Goal: Task Accomplishment & Management: Use online tool/utility

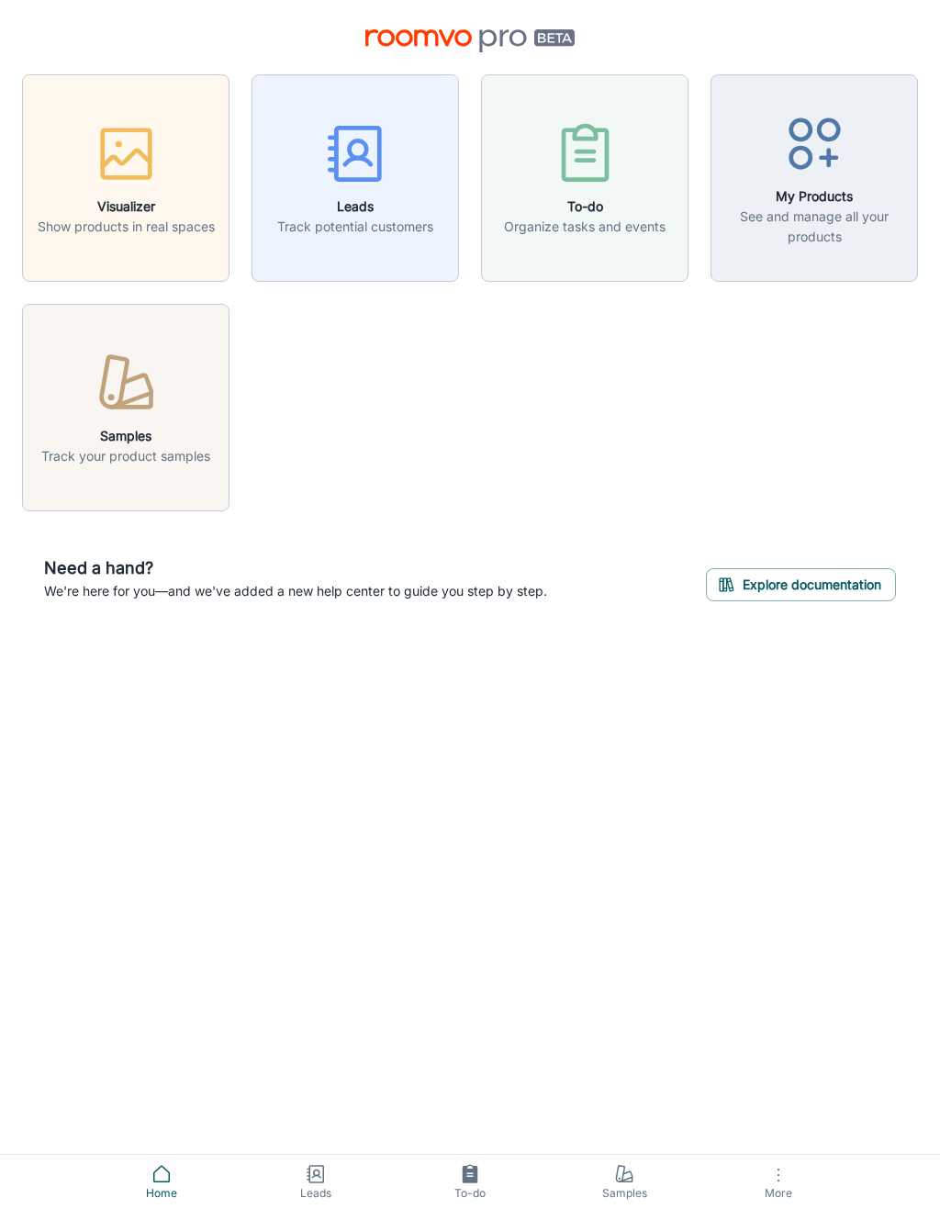
click at [777, 1198] on span "More" at bounding box center [778, 1193] width 132 height 14
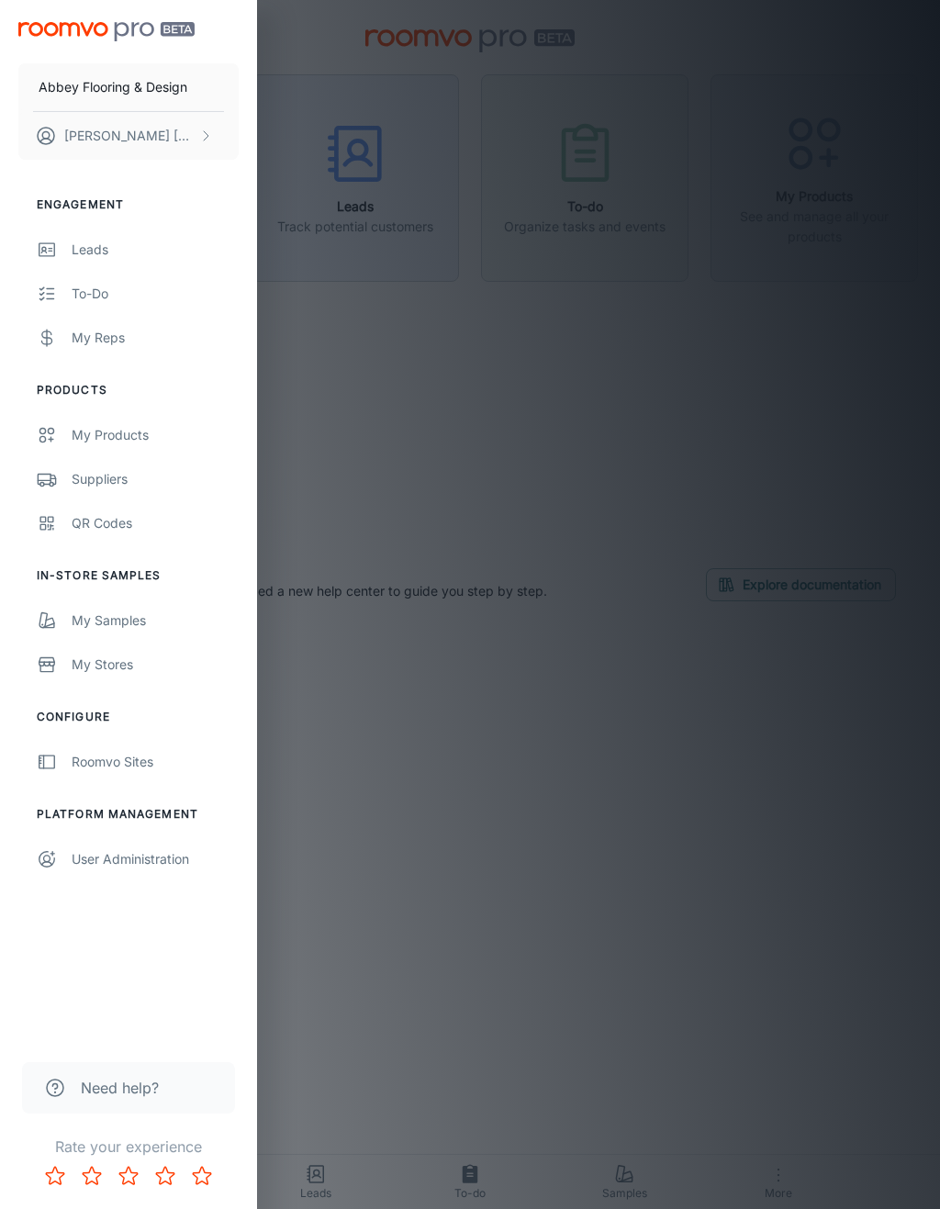
click at [107, 516] on div "QR Codes" at bounding box center [155, 523] width 167 height 20
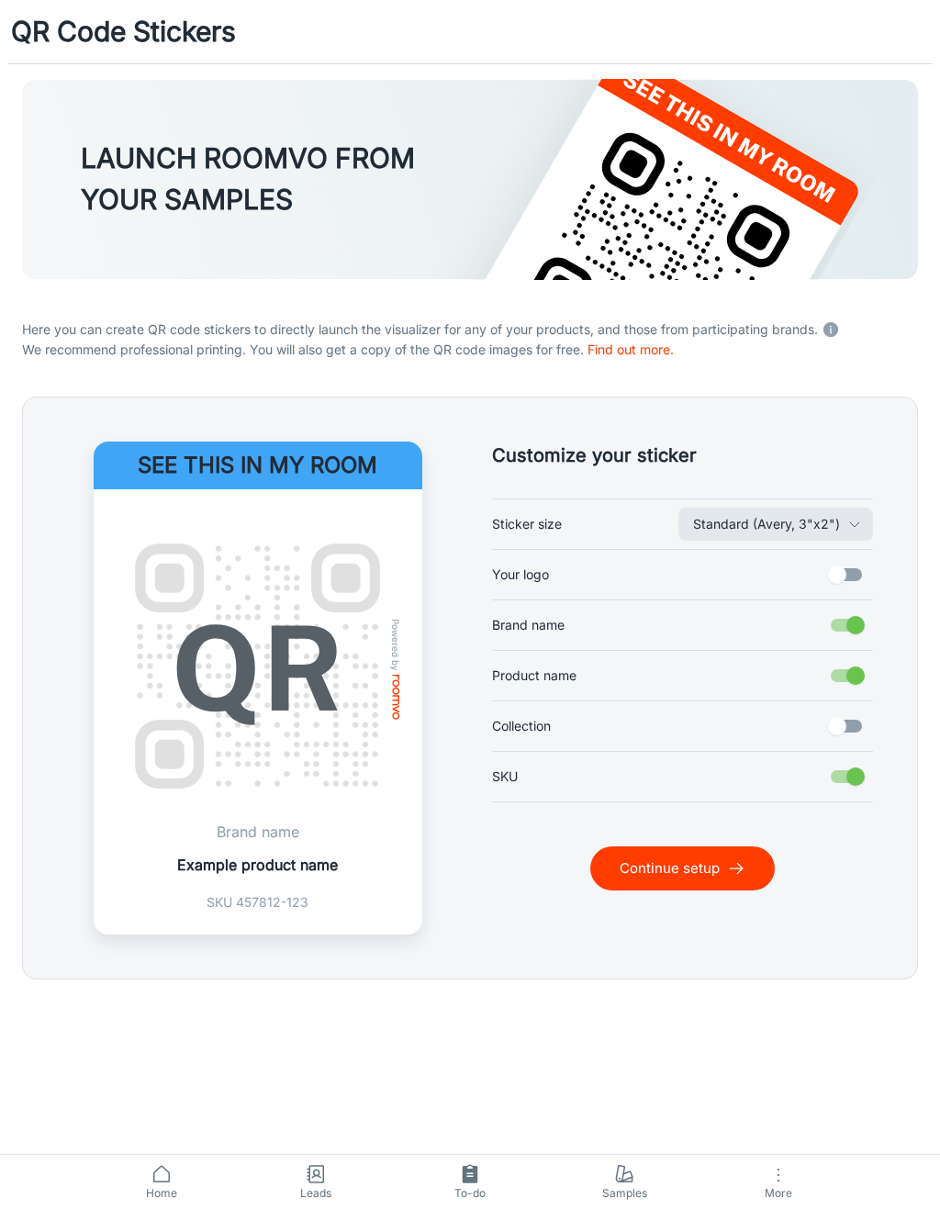
click at [850, 576] on input "Your logo" at bounding box center [837, 574] width 105 height 35
checkbox input "true"
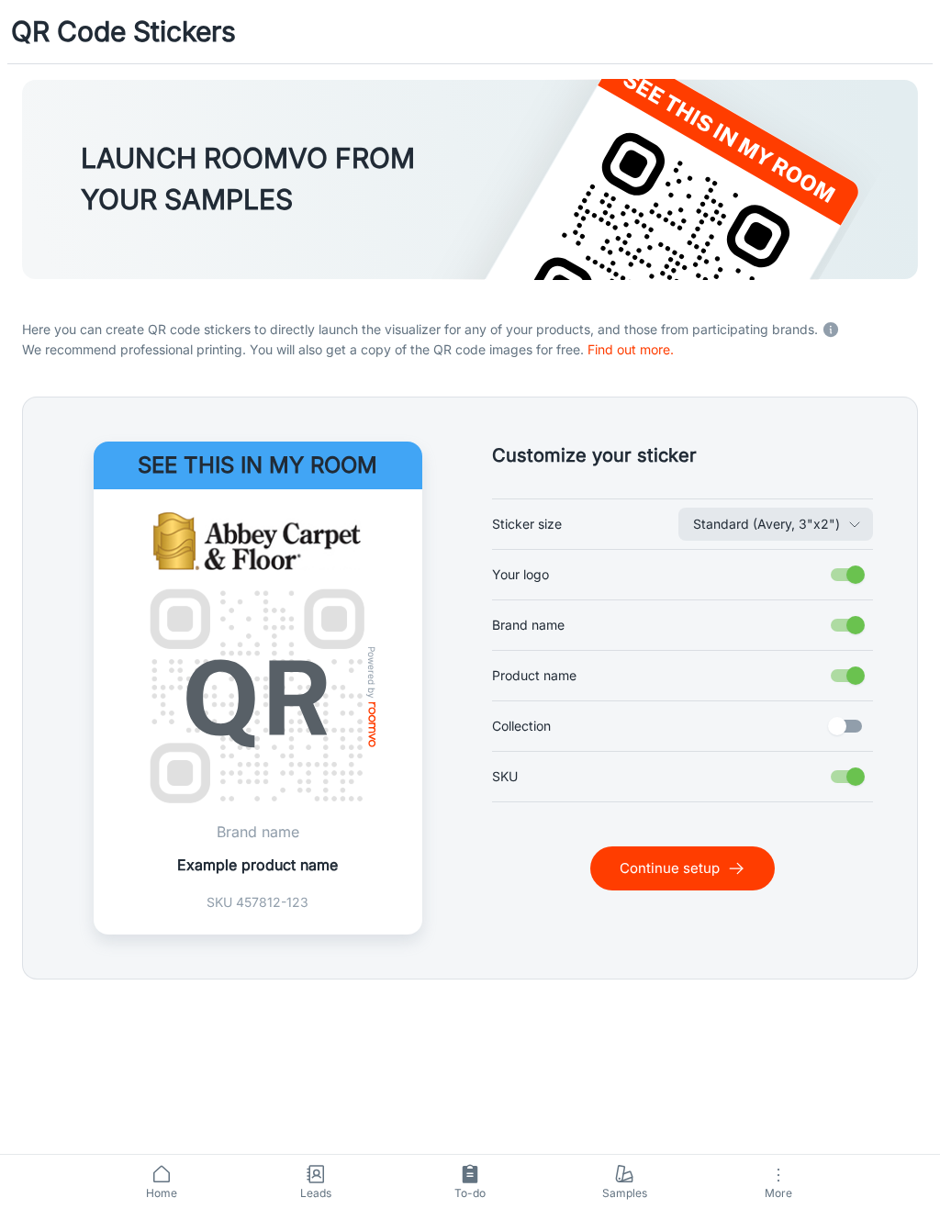
click at [678, 875] on button "Continue setup" at bounding box center [682, 869] width 185 height 44
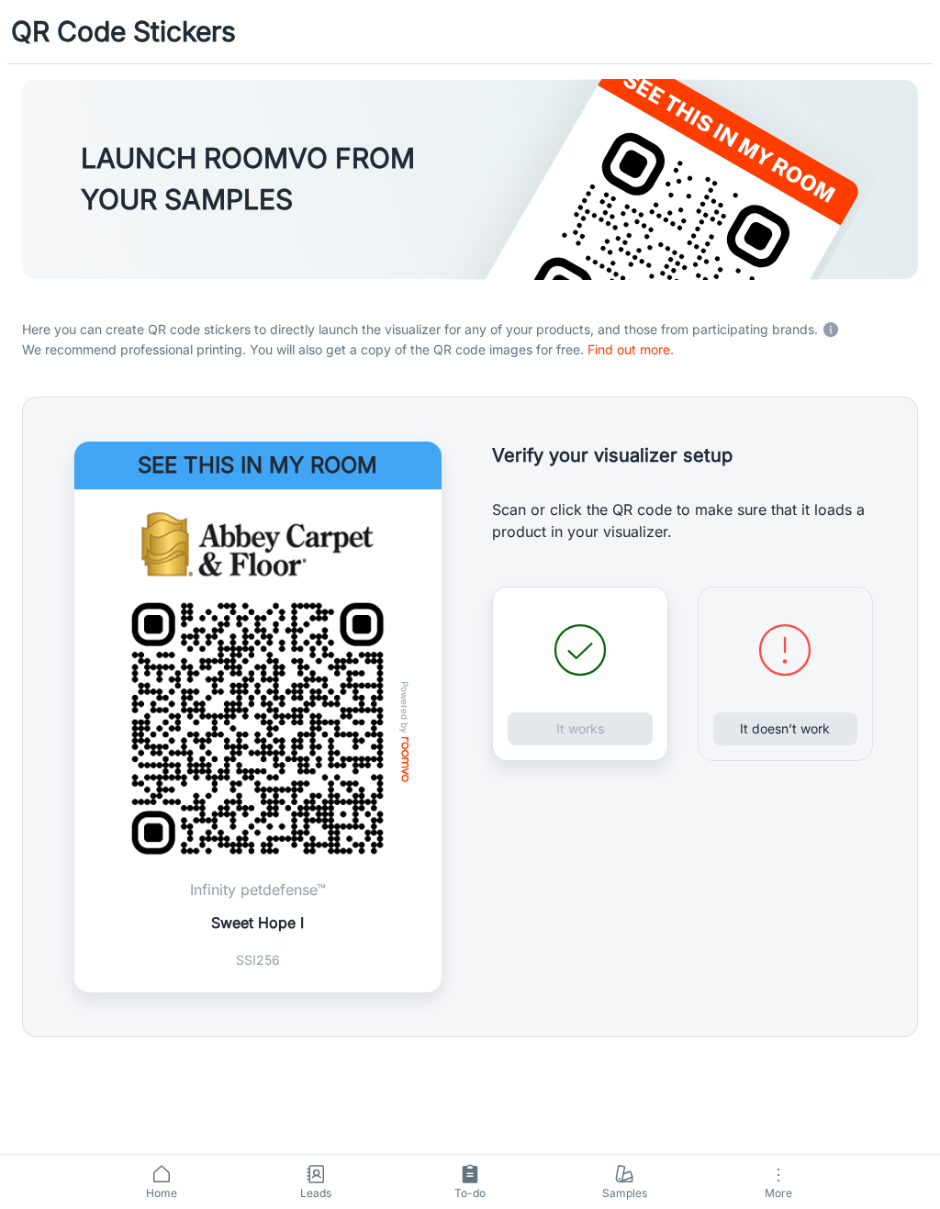
click at [608, 735] on div "It works" at bounding box center [580, 674] width 176 height 174
click at [617, 727] on button "It works" at bounding box center [580, 728] width 145 height 33
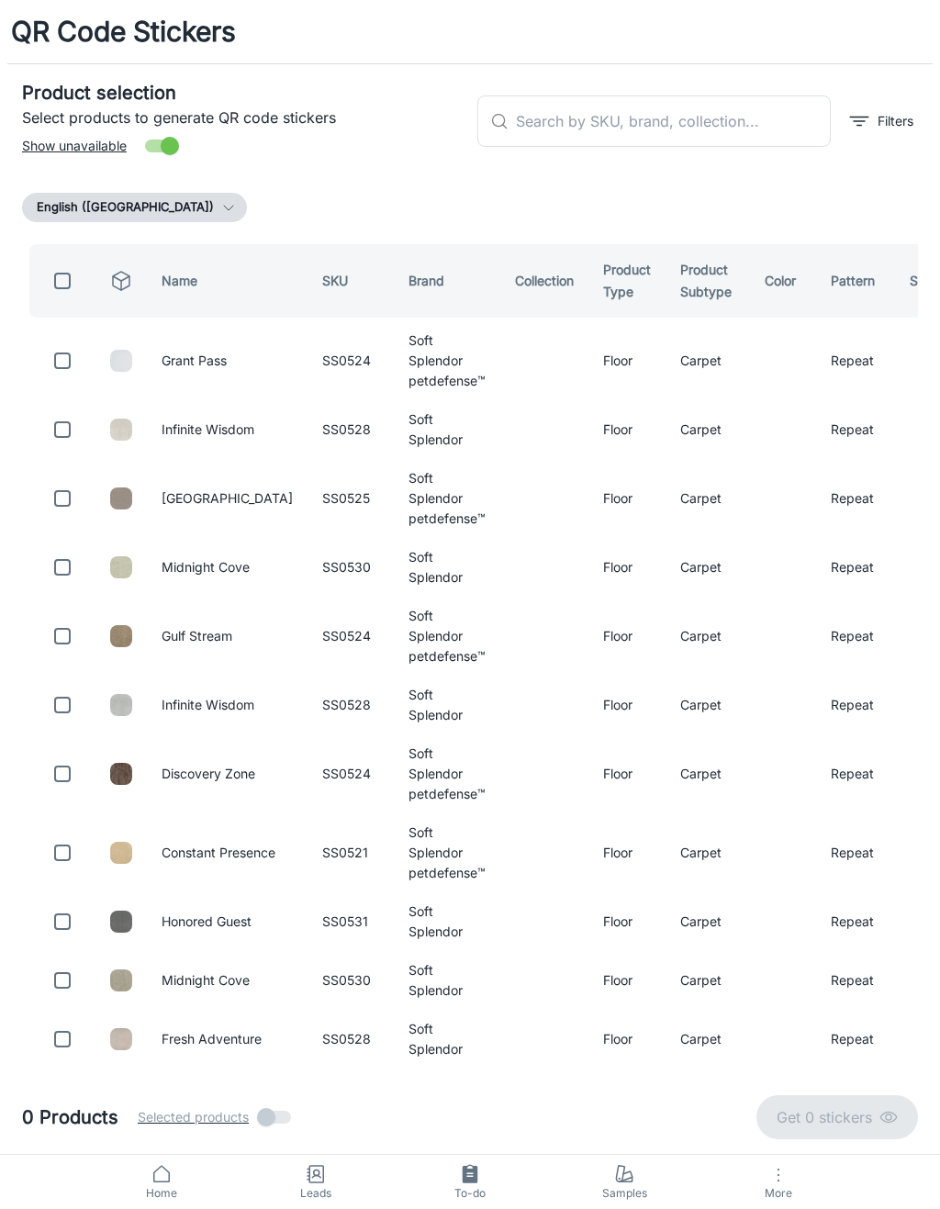
click at [732, 119] on input "text" at bounding box center [673, 120] width 315 height 51
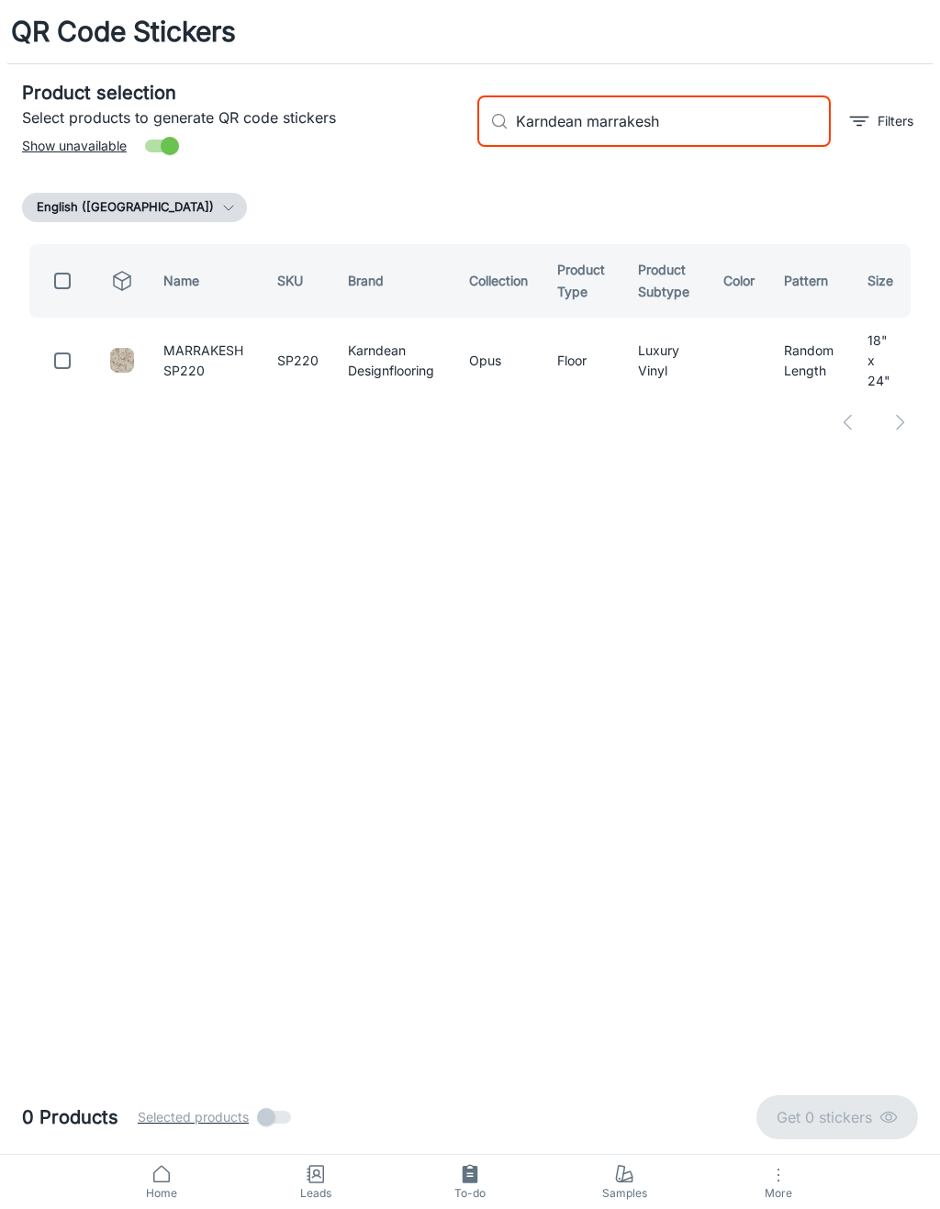
type input "Karndean marrakesh"
click at [61, 360] on input "checkbox" at bounding box center [62, 360] width 37 height 37
checkbox input "true"
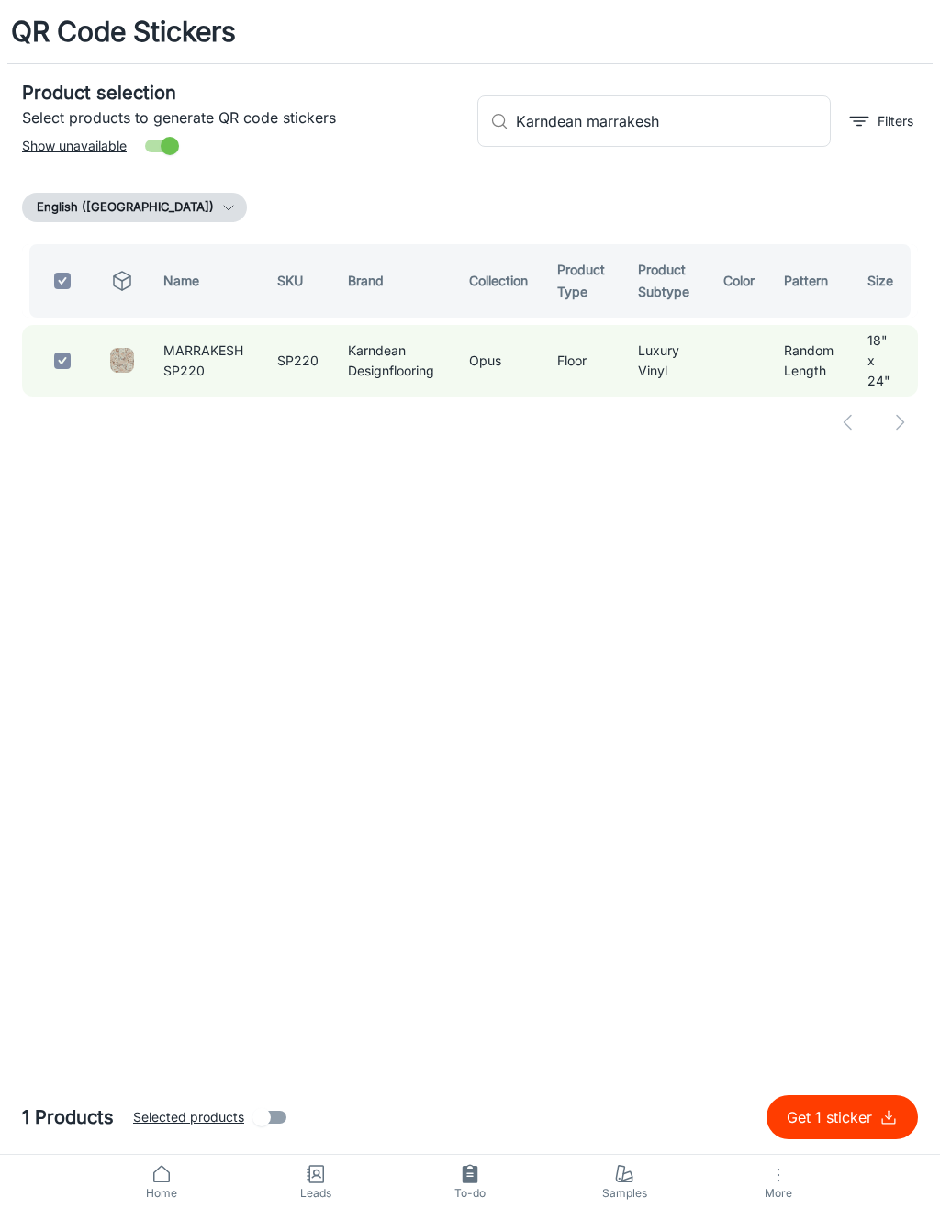
click at [766, 132] on input "Karndean marrakesh" at bounding box center [673, 120] width 315 height 51
type input "Karndean"
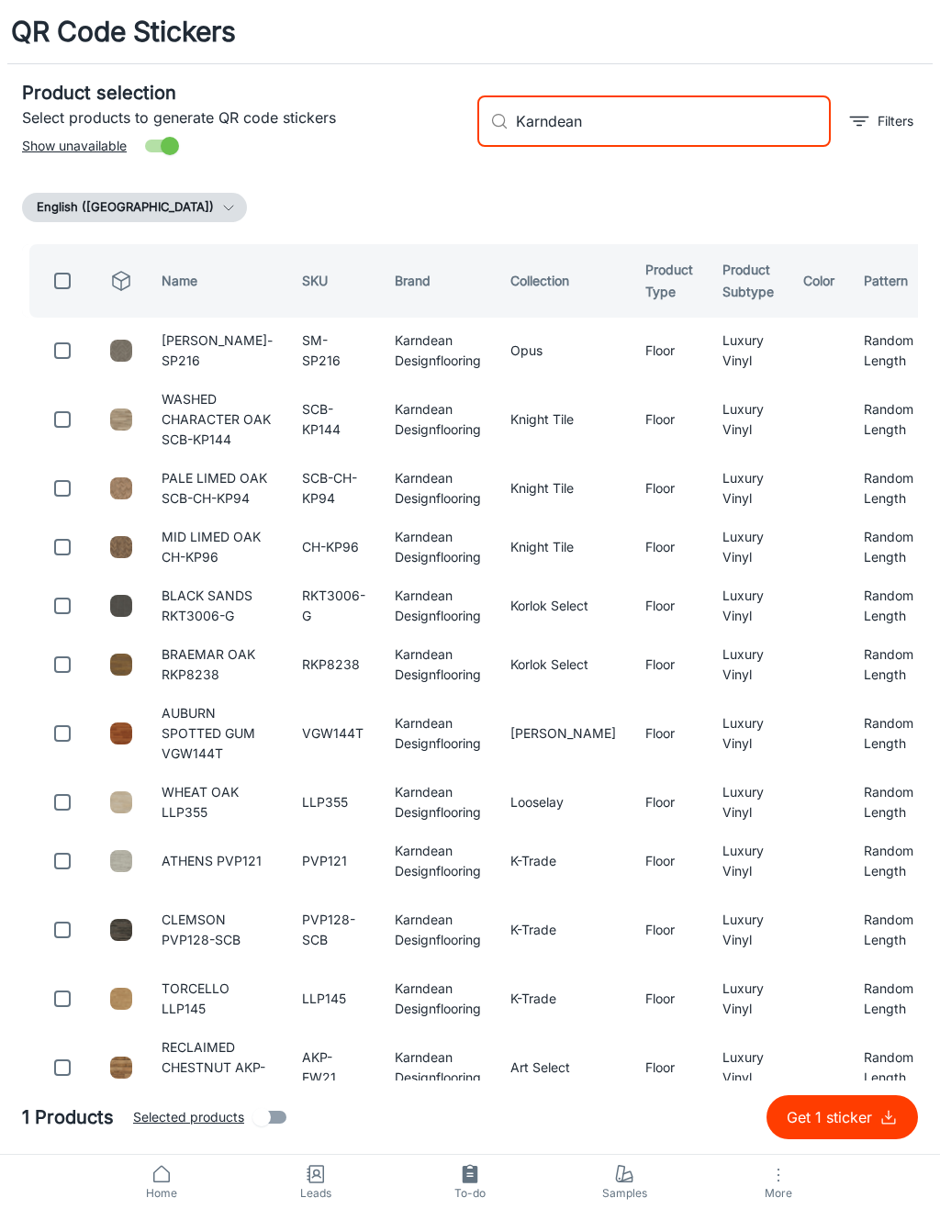
checkbox input "false"
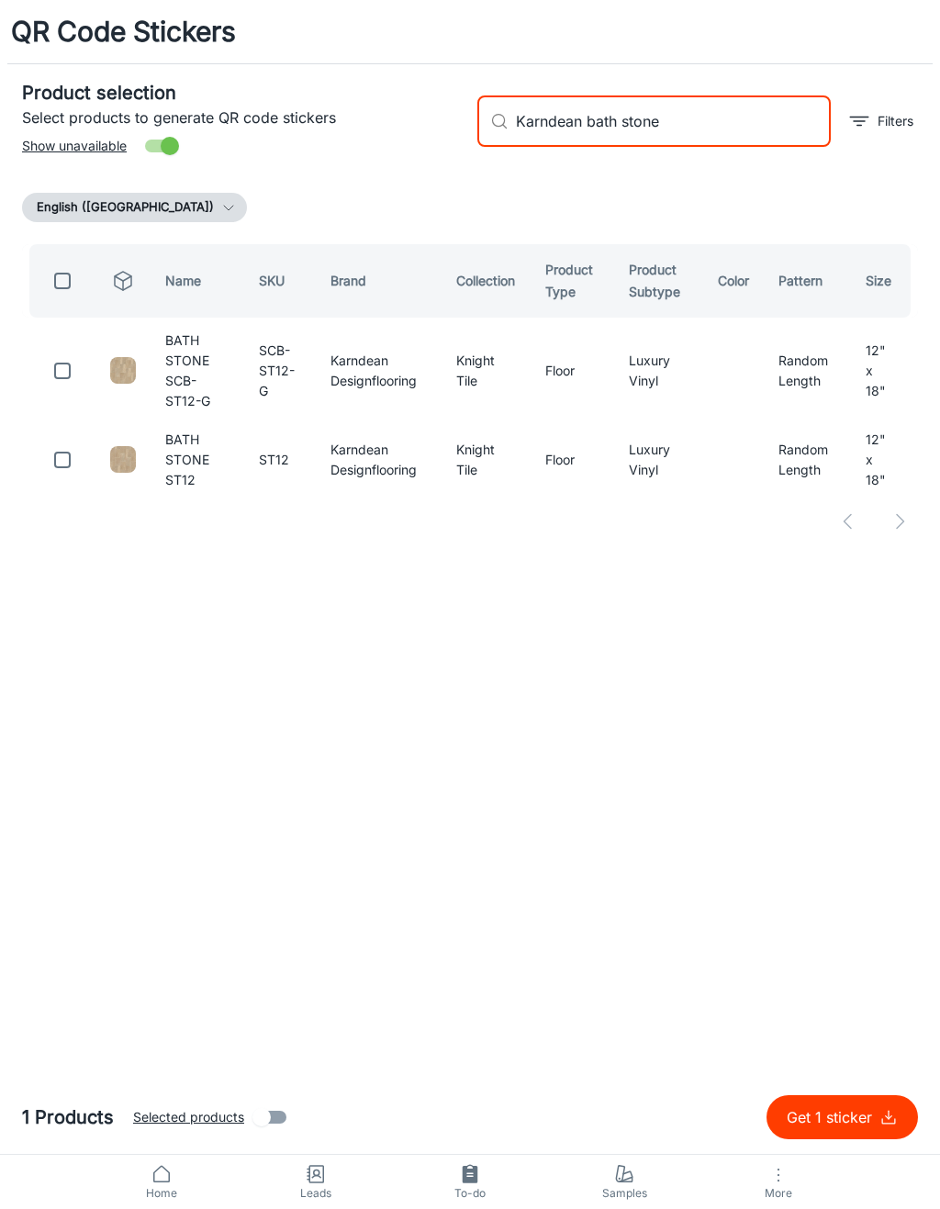
type input "Karndean bath stone"
click at [67, 443] on input "checkbox" at bounding box center [62, 460] width 37 height 37
checkbox input "true"
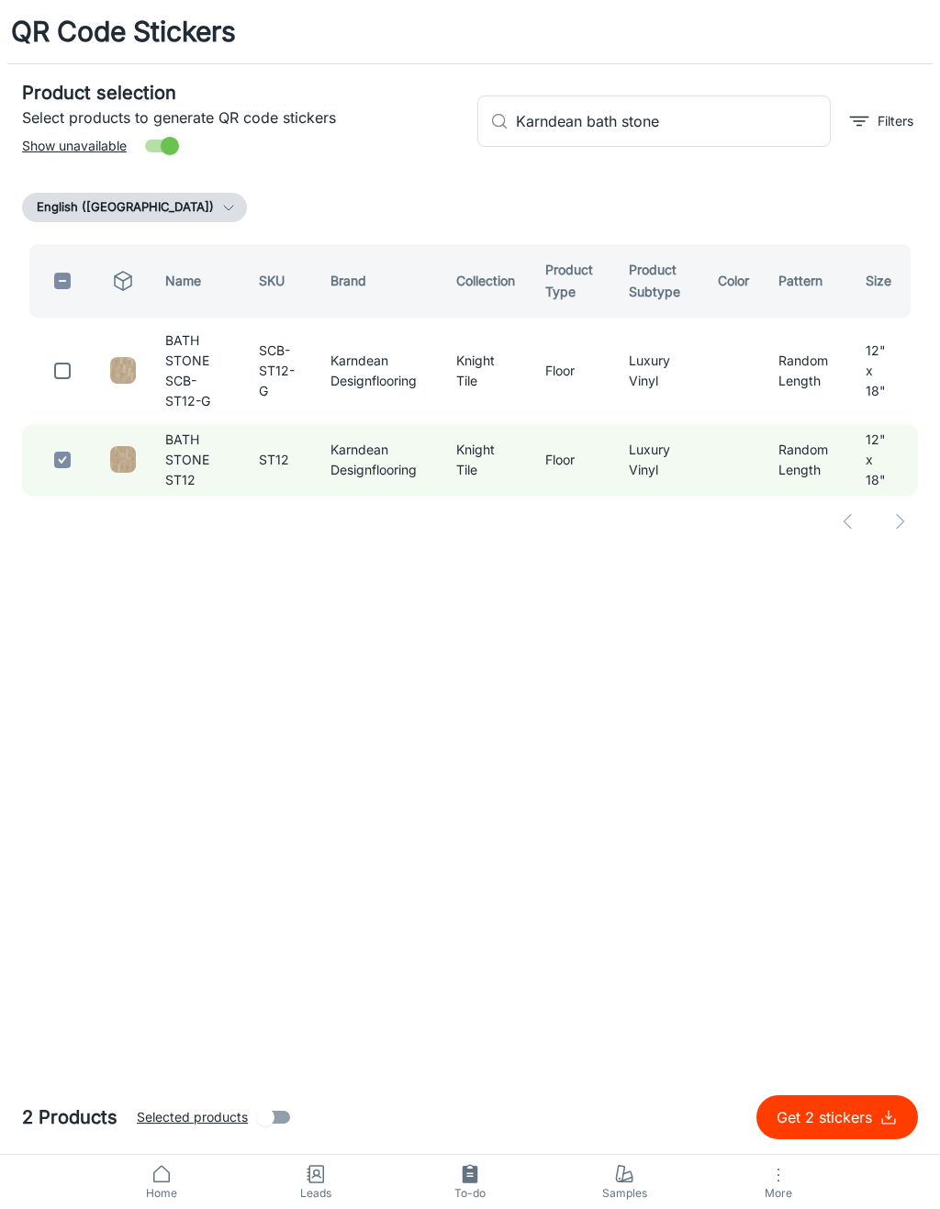
click at [692, 125] on input "Karndean bath stone" at bounding box center [673, 120] width 315 height 51
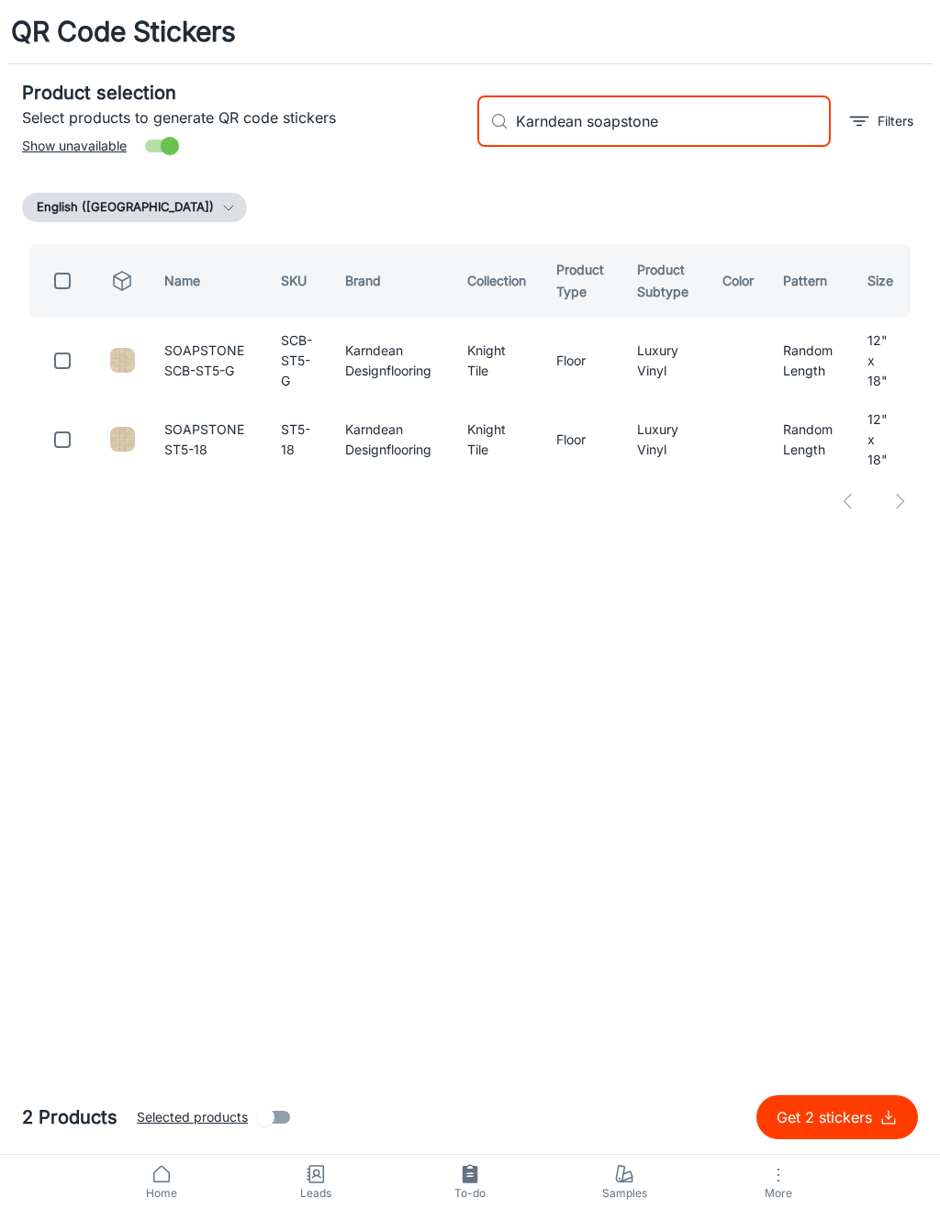
type input "Karndean soapstone"
click at [58, 442] on input "checkbox" at bounding box center [62, 439] width 37 height 37
checkbox input "true"
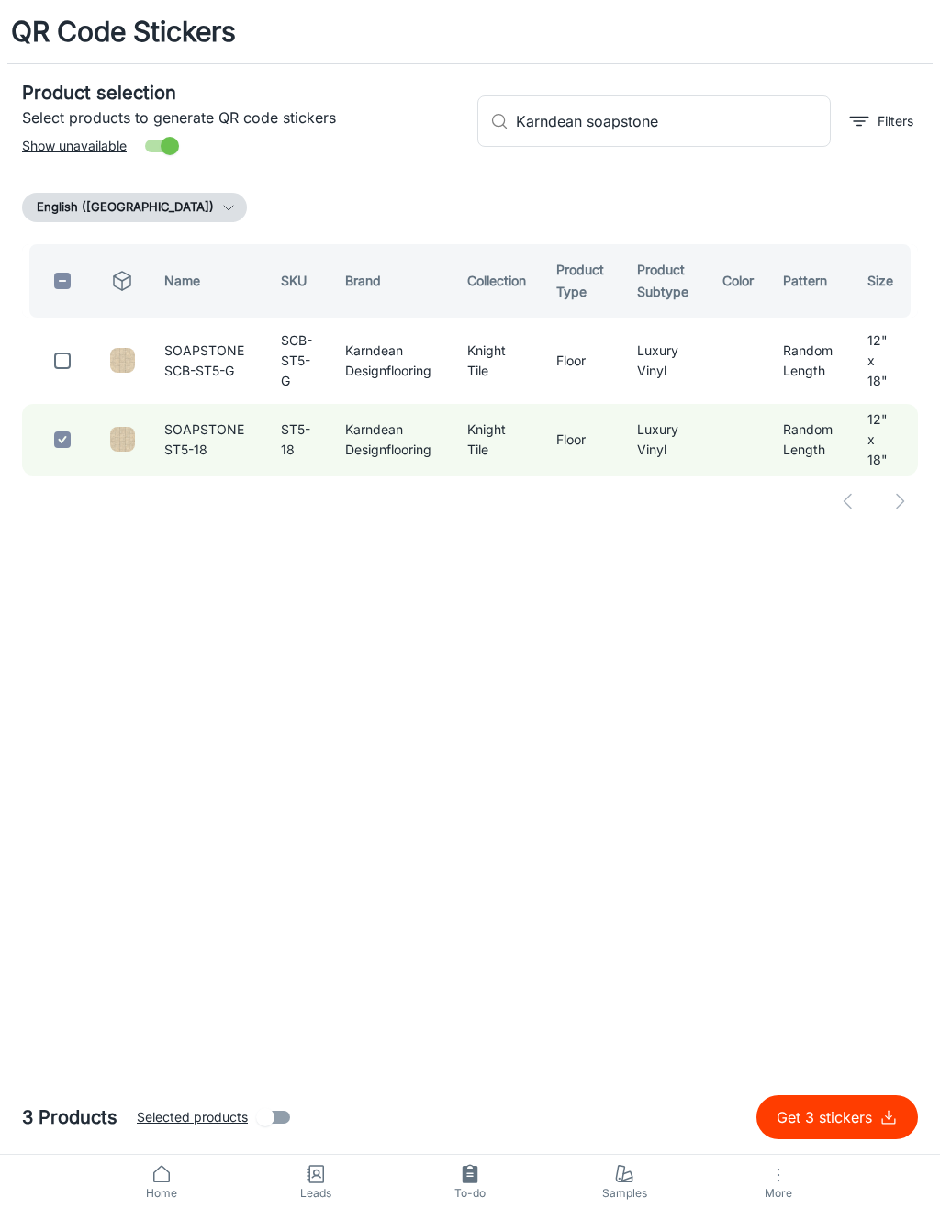
click at [696, 119] on input "Karndean soapstone" at bounding box center [673, 120] width 315 height 51
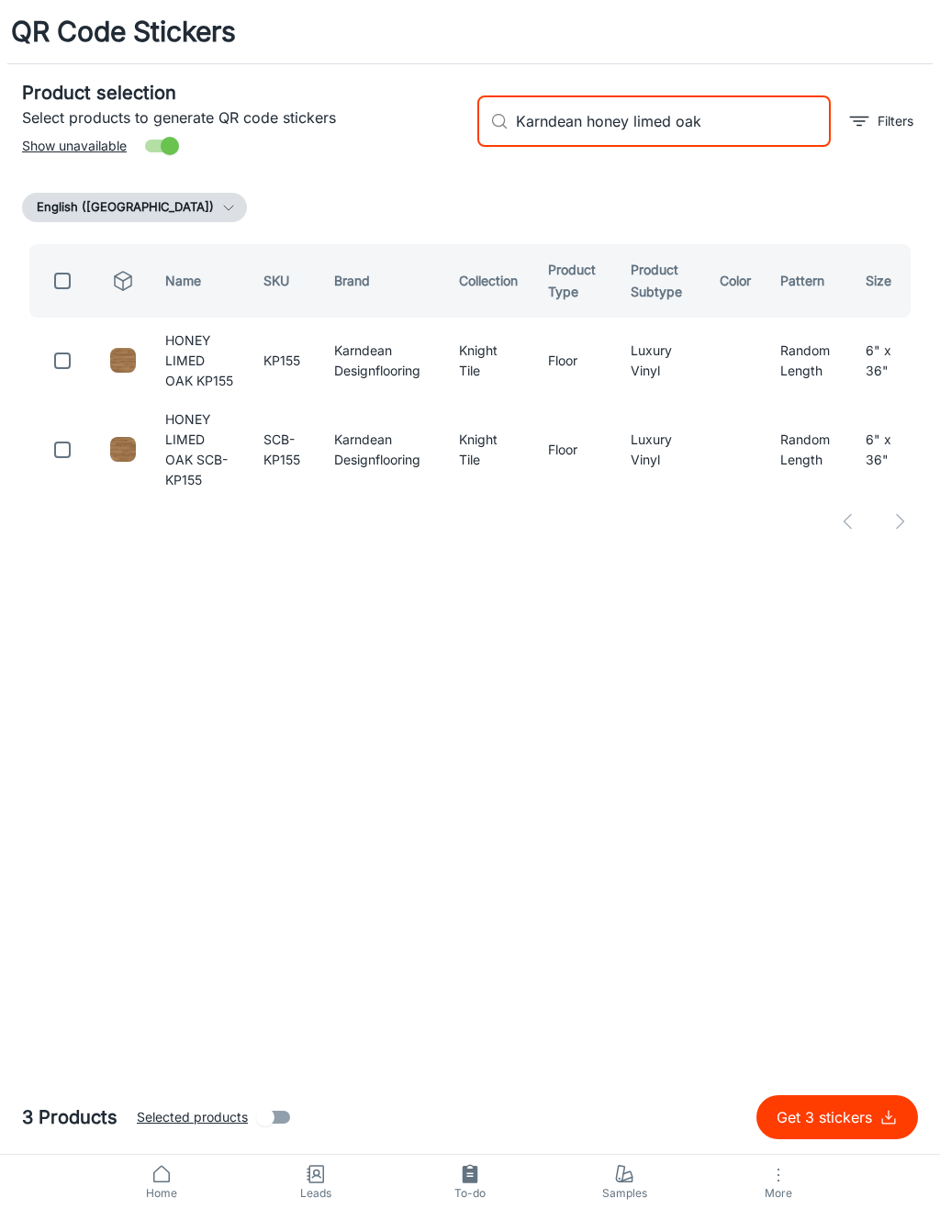
type input "Karndean honey limed oak"
click at [62, 365] on input "checkbox" at bounding box center [62, 360] width 37 height 37
checkbox input "true"
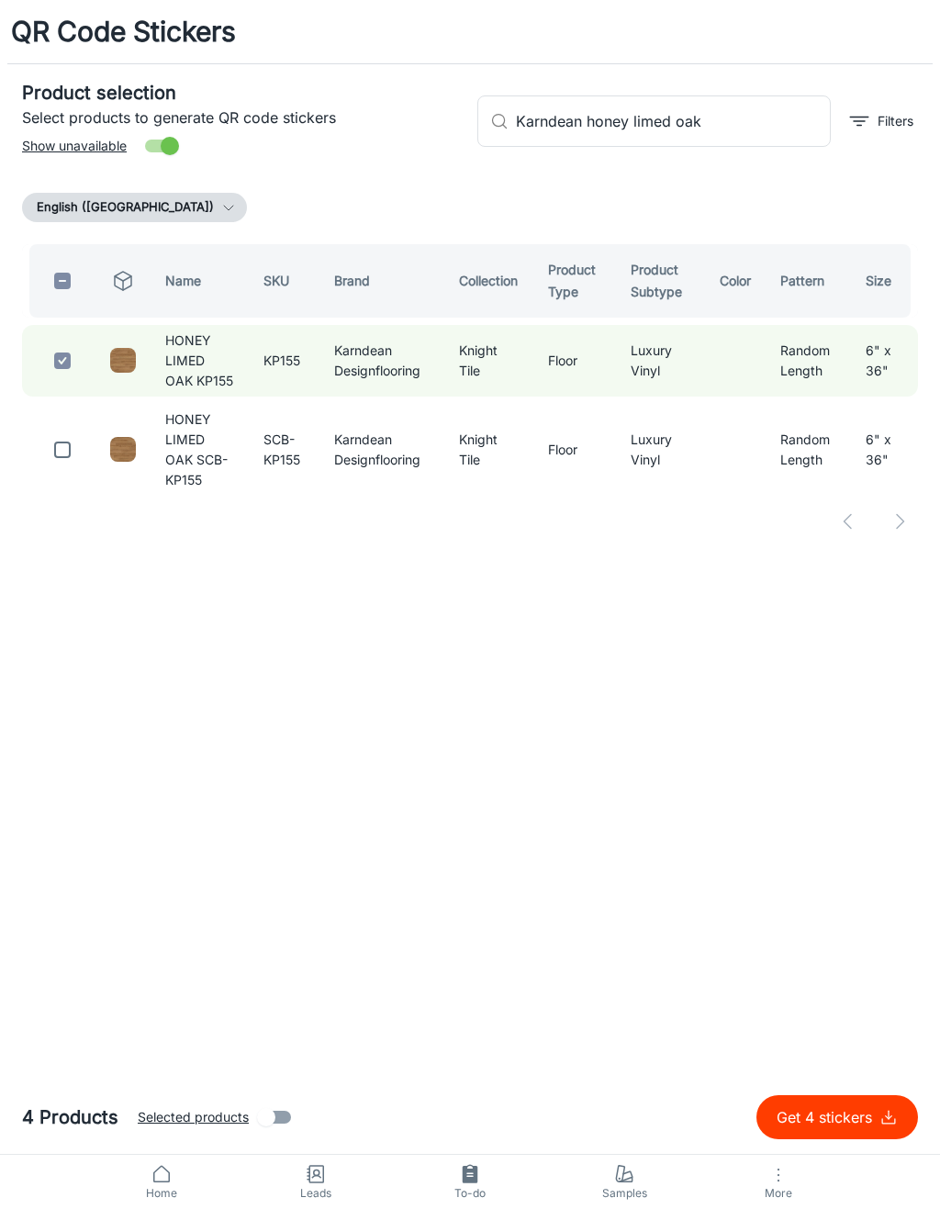
click at [776, 117] on input "Karndean honey limed oak" at bounding box center [673, 120] width 315 height 51
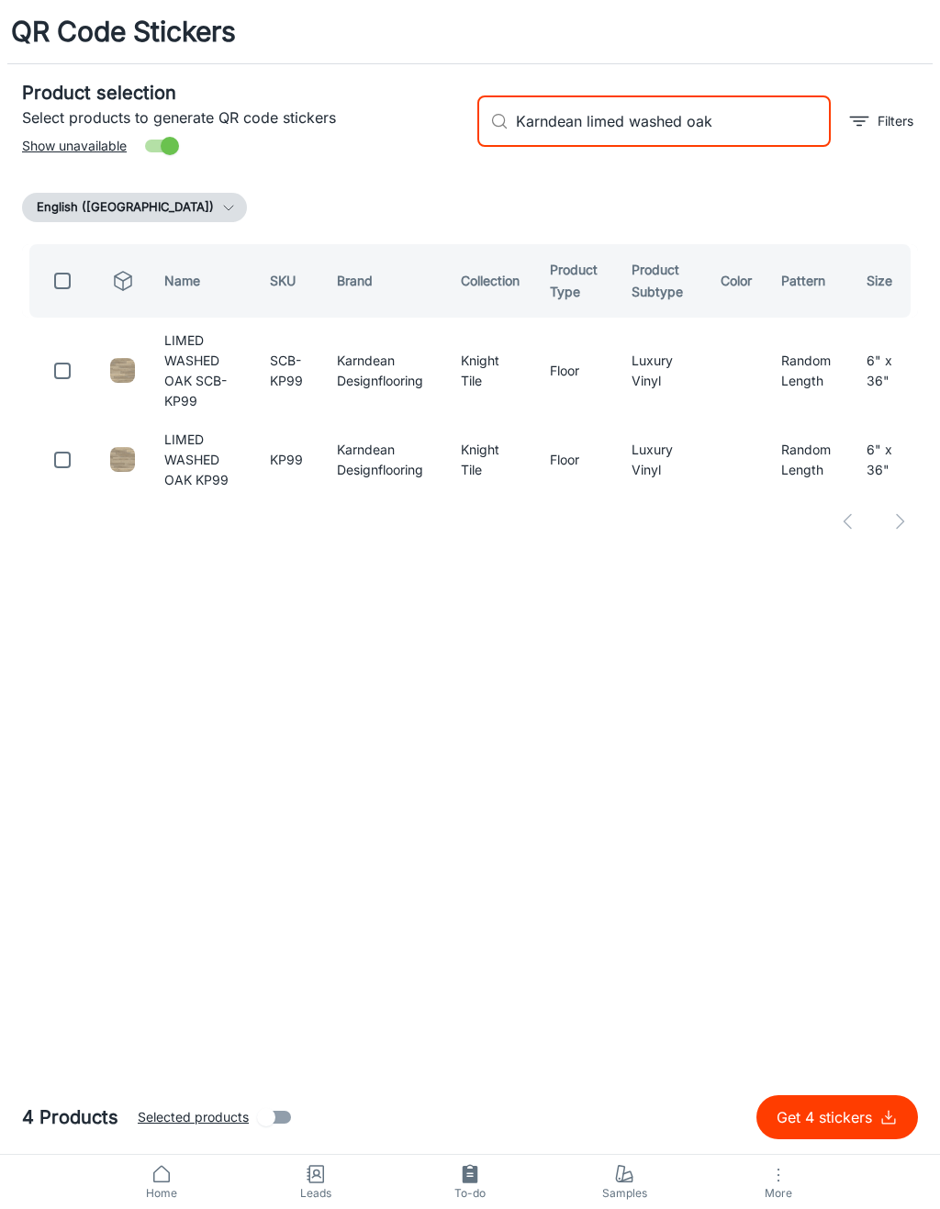
type input "Karndean limed washed oak"
click at [76, 454] on input "checkbox" at bounding box center [62, 460] width 37 height 37
checkbox input "true"
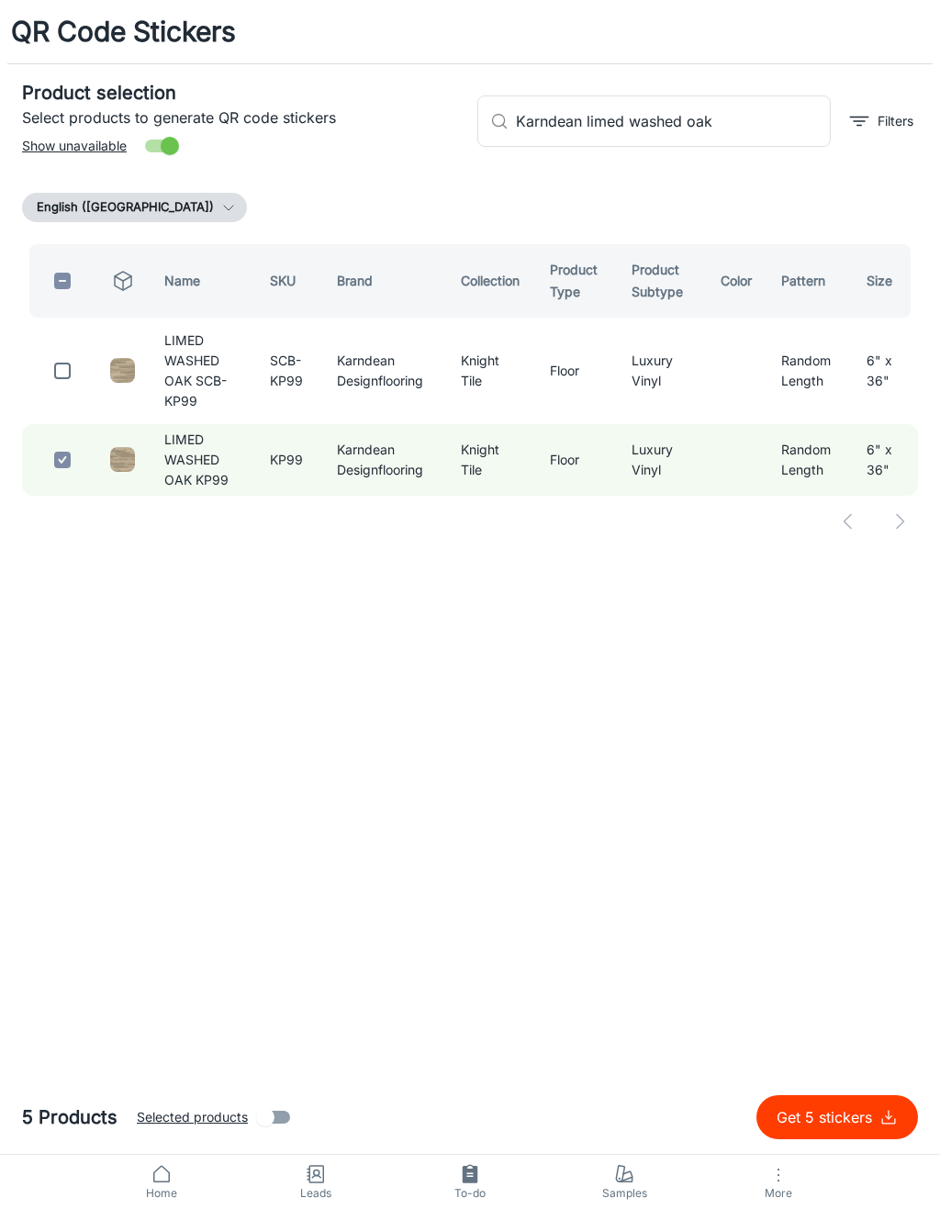
click at [765, 117] on input "Karndean limed washed oak" at bounding box center [673, 120] width 315 height 51
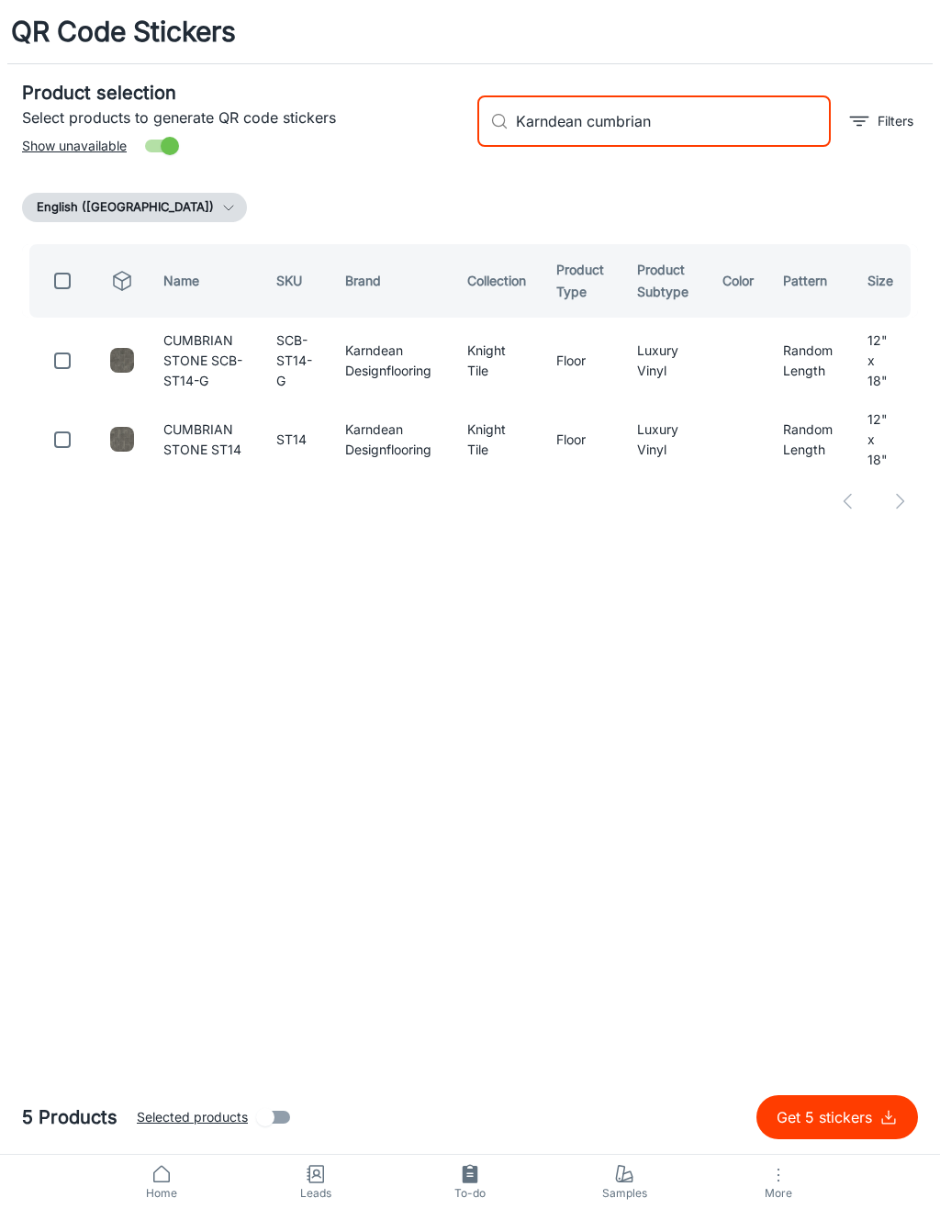
type input "Karndean cumbrian"
click at [69, 450] on input "checkbox" at bounding box center [62, 439] width 37 height 37
checkbox input "true"
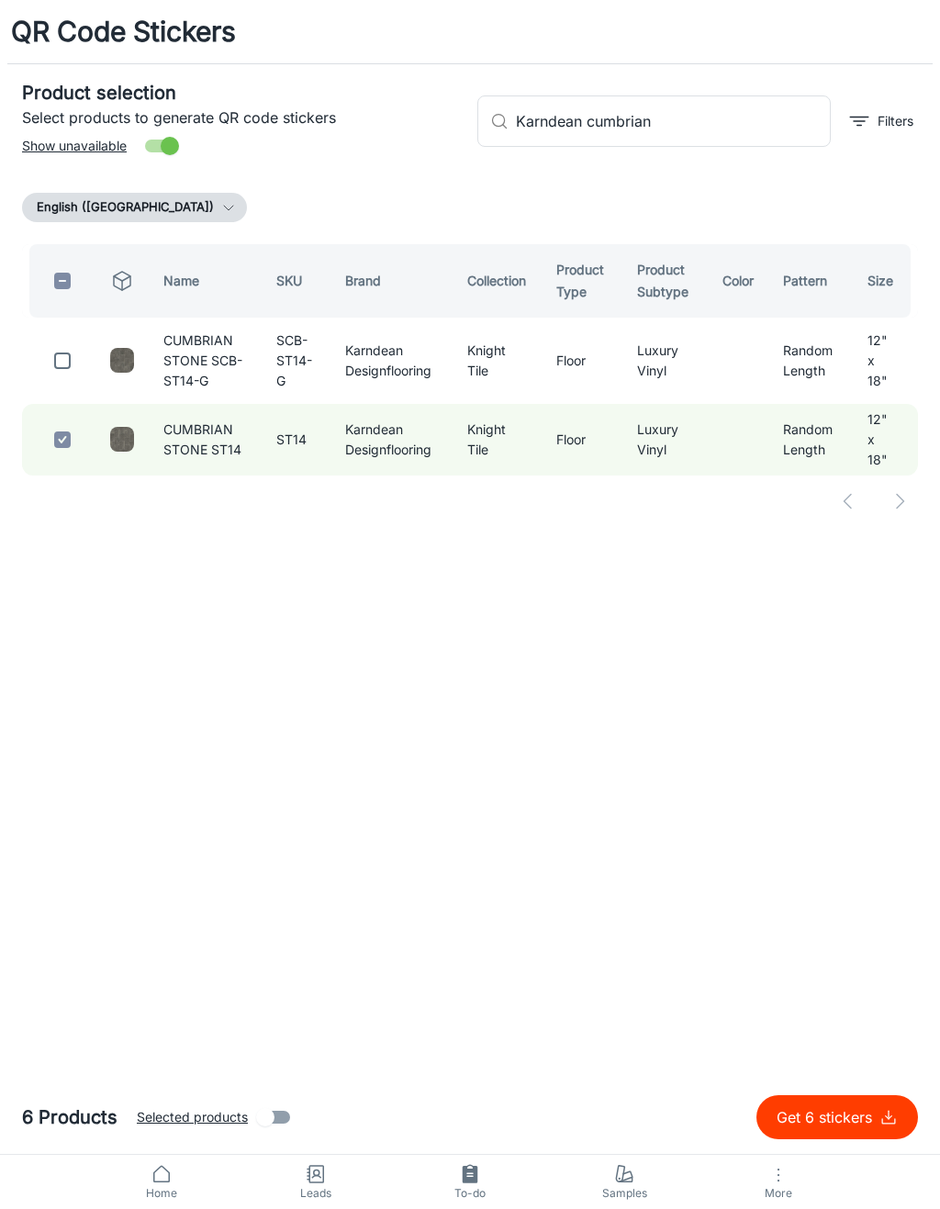
click at [718, 119] on input "Karndean cumbrian" at bounding box center [673, 120] width 315 height 51
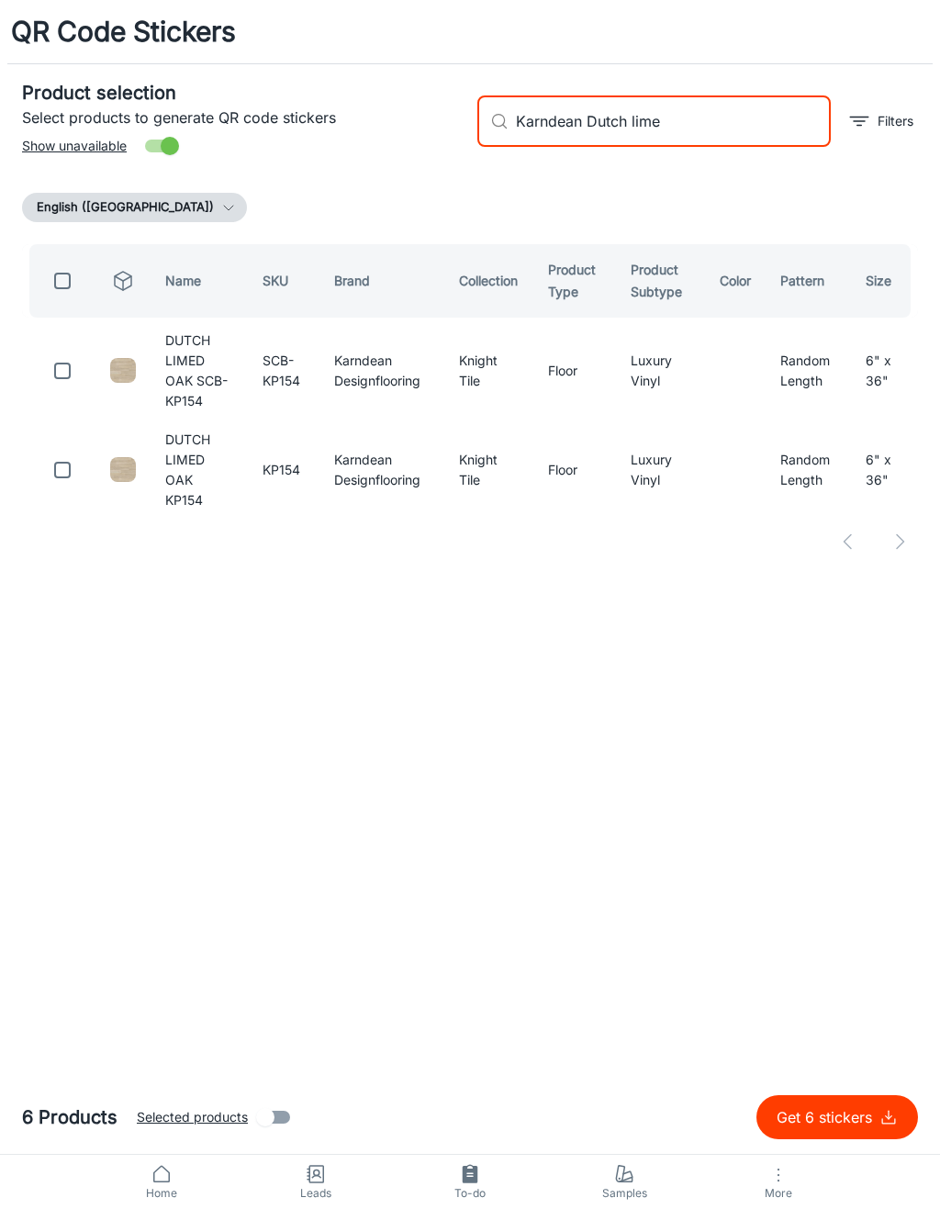
type input "Karndean Dutch lime"
click at [70, 452] on input "checkbox" at bounding box center [62, 470] width 37 height 37
checkbox input "true"
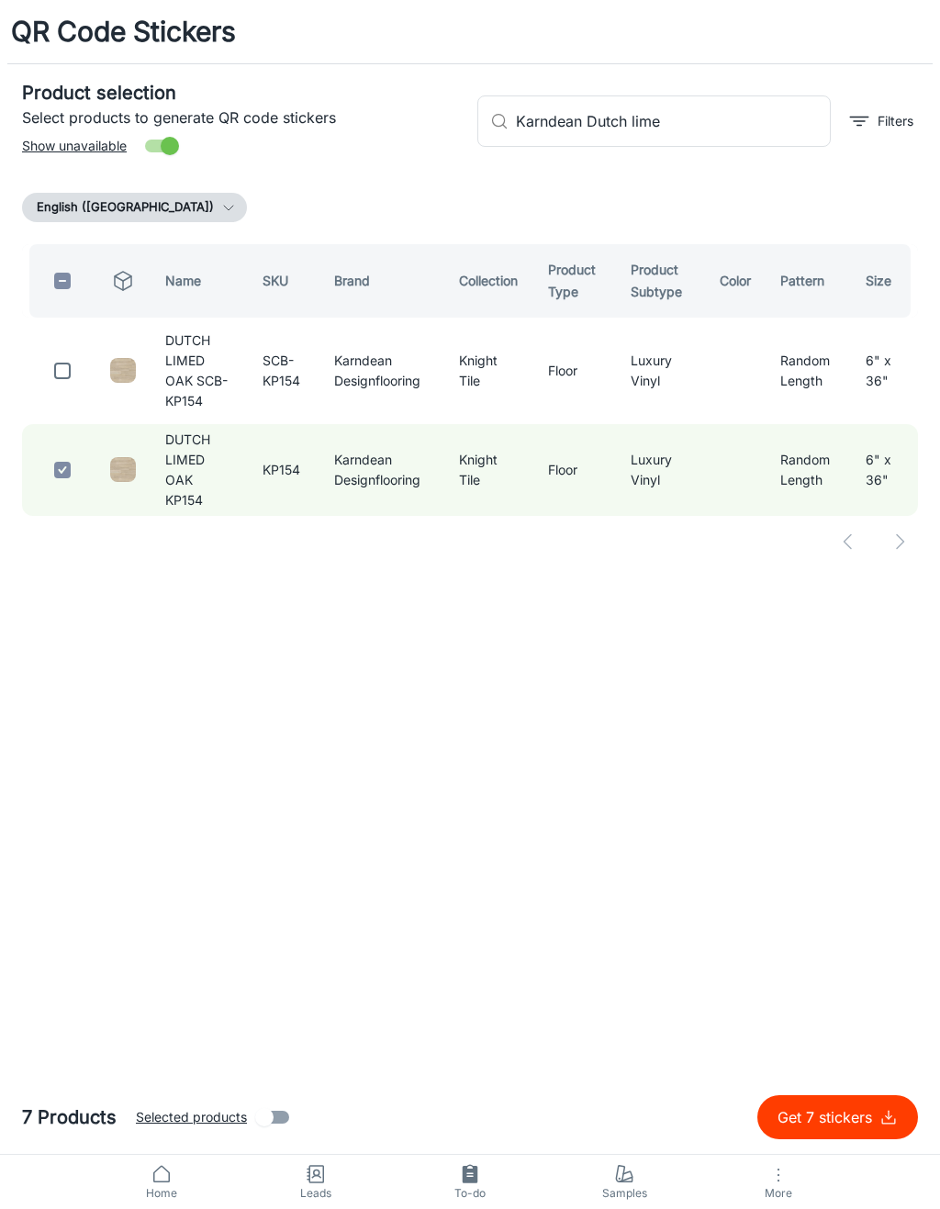
click at [692, 114] on input "Karndean Dutch lime" at bounding box center [673, 120] width 315 height 51
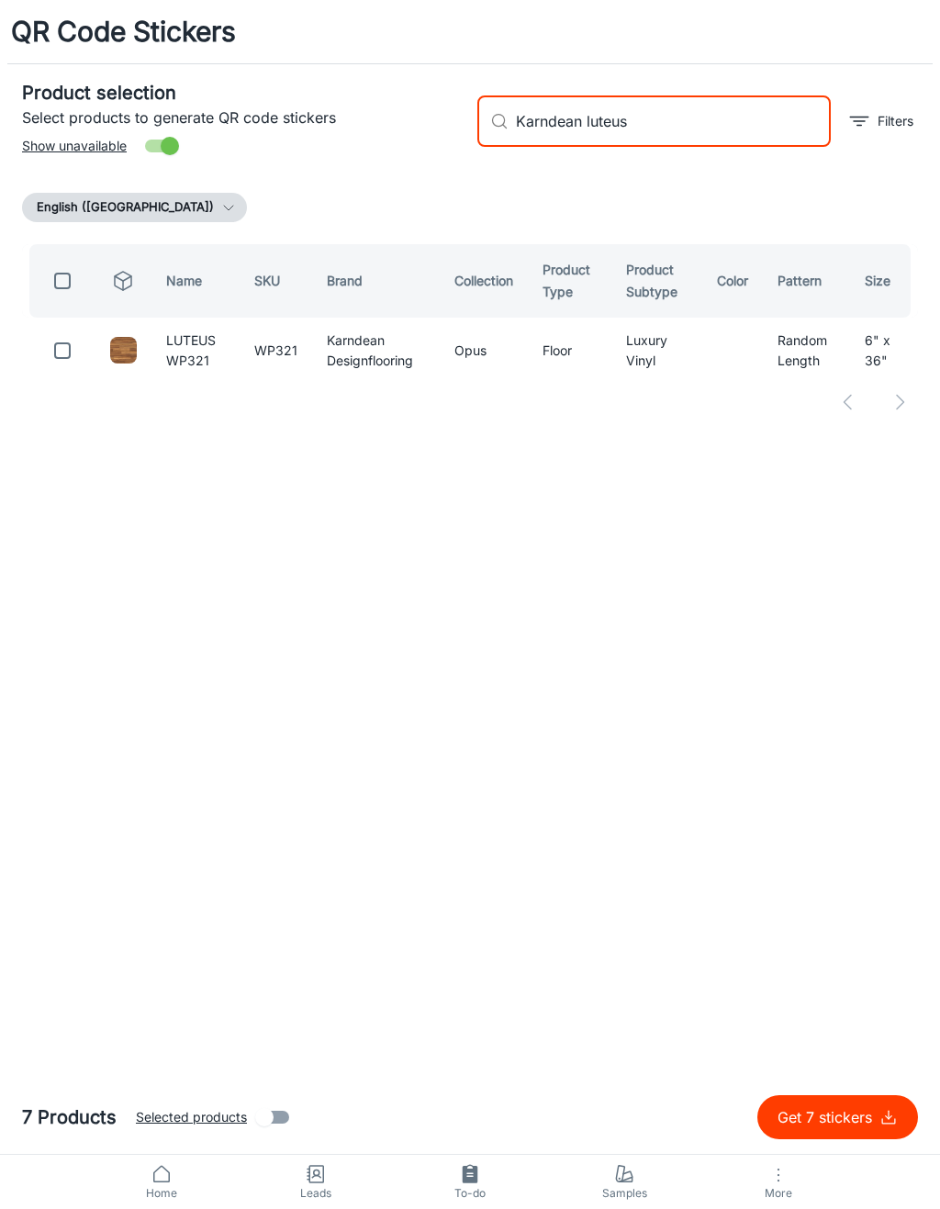
type input "Karndean luteus"
click at [62, 365] on input "checkbox" at bounding box center [62, 350] width 37 height 37
checkbox input "true"
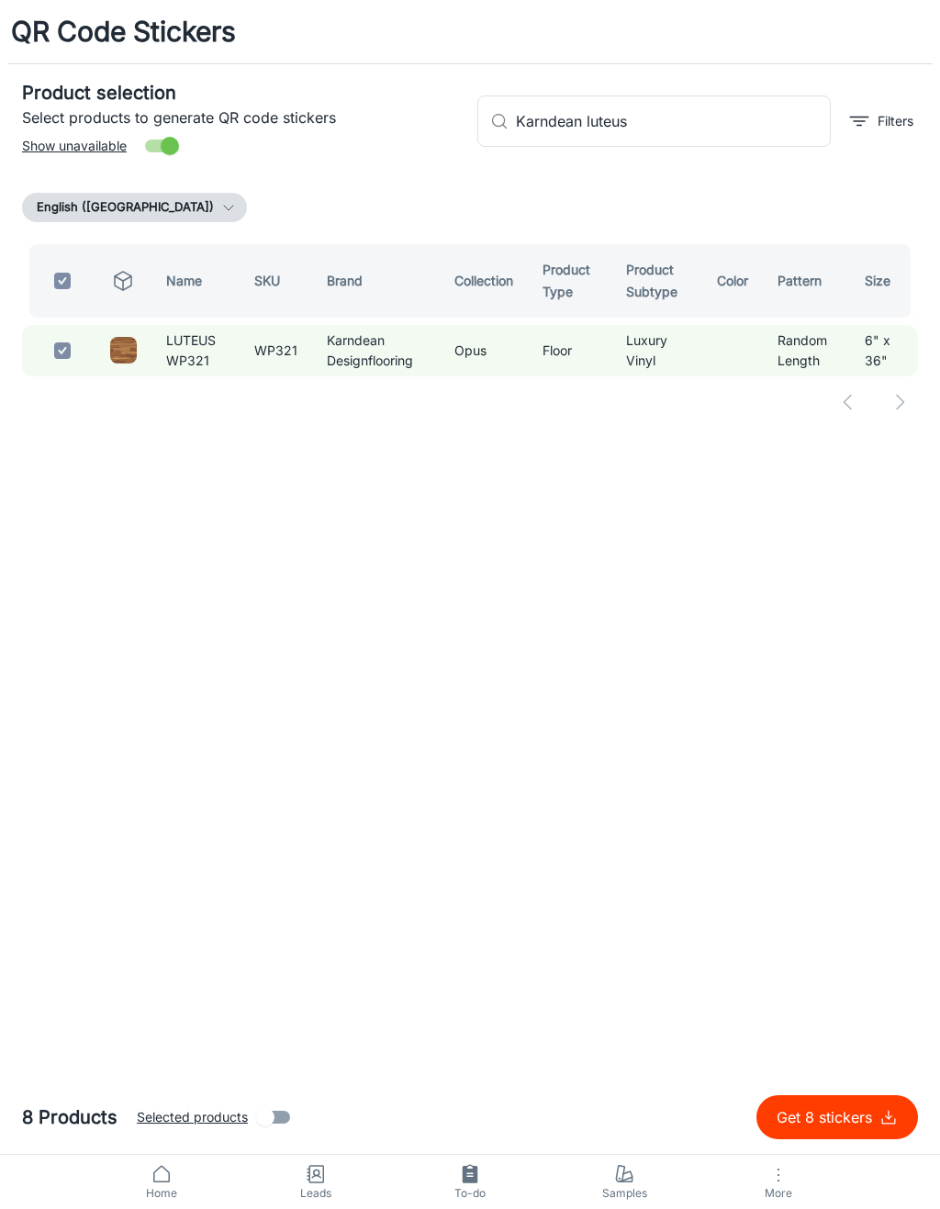
click at [726, 110] on input "Karndean luteus" at bounding box center [673, 120] width 315 height 51
click at [715, 119] on input "Karndean luteus" at bounding box center [673, 120] width 315 height 51
type input "Karndean l"
checkbox input "false"
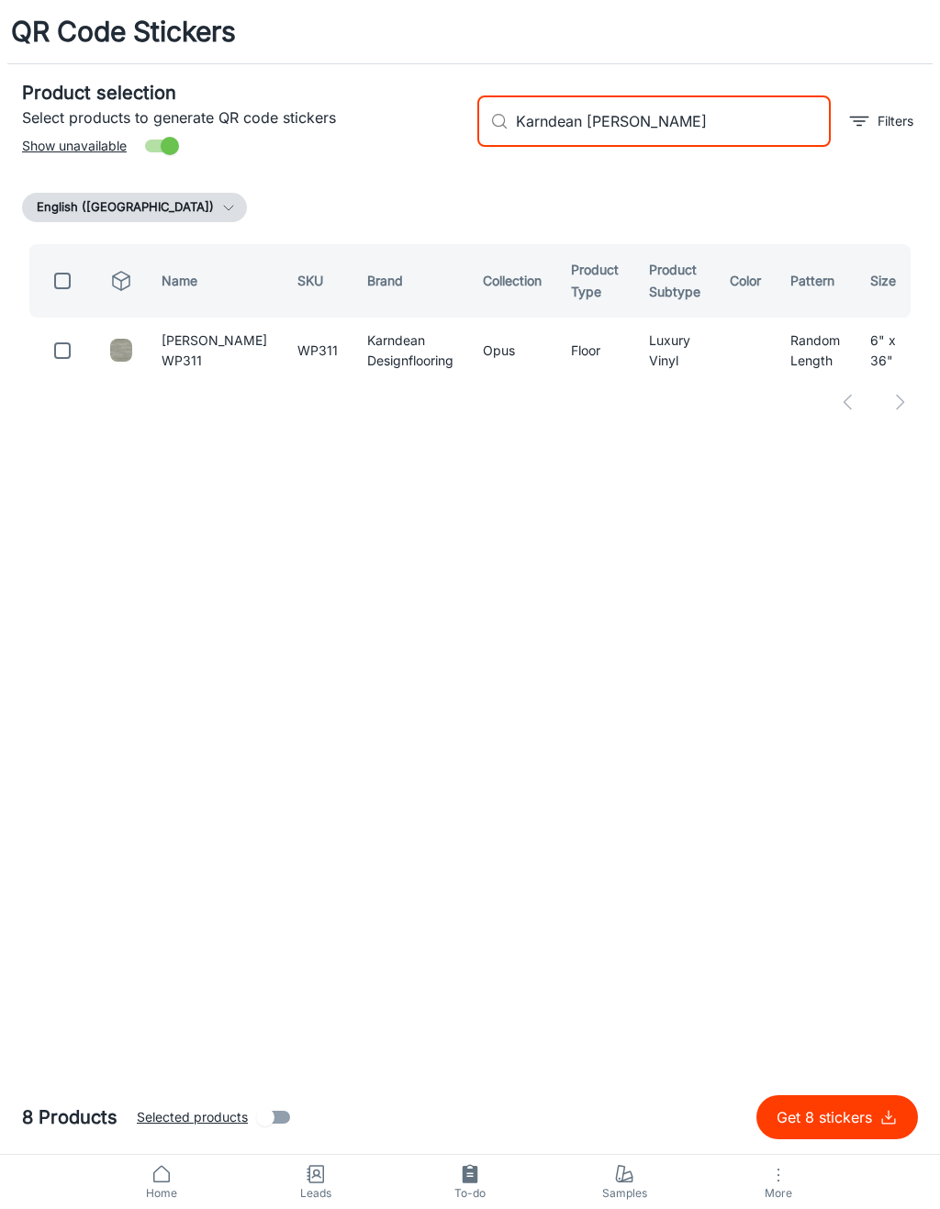
type input "Karndean [PERSON_NAME]"
click at [66, 357] on input "checkbox" at bounding box center [62, 350] width 37 height 37
checkbox input "true"
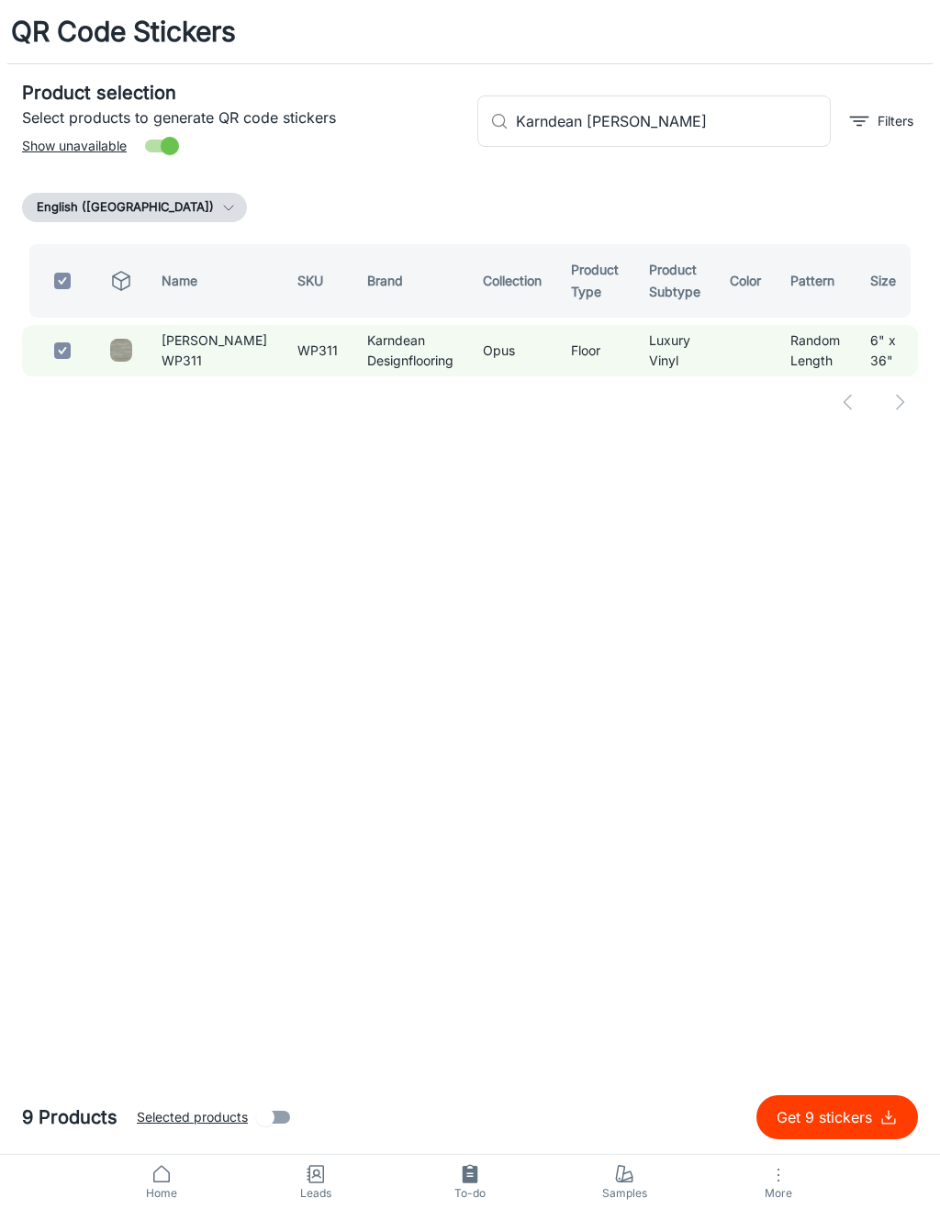
click at [724, 122] on input "Karndean [PERSON_NAME]" at bounding box center [673, 120] width 315 height 51
type input "Karndean"
checkbox input "false"
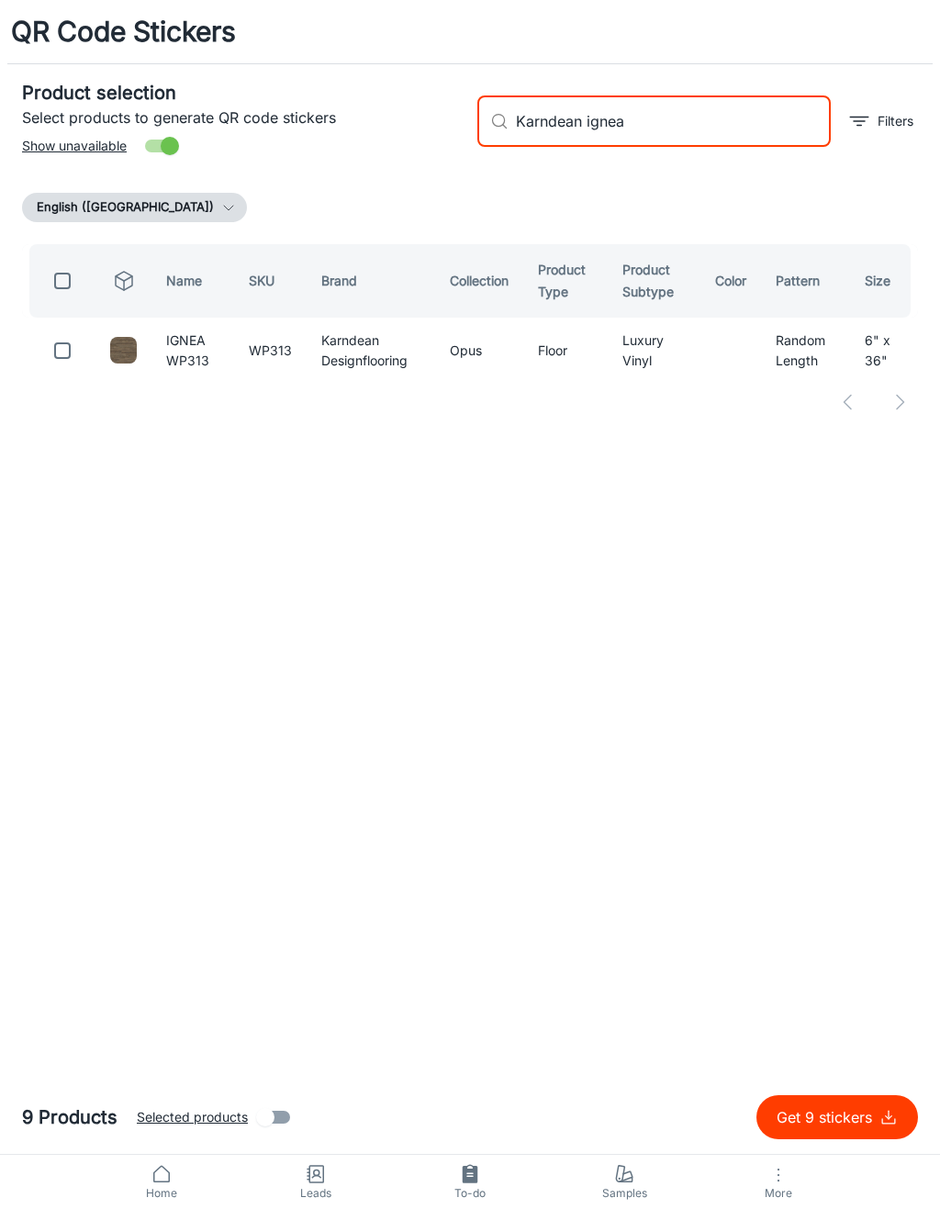
type input "Karndean ignea"
click at [59, 347] on input "checkbox" at bounding box center [62, 350] width 37 height 37
checkbox input "true"
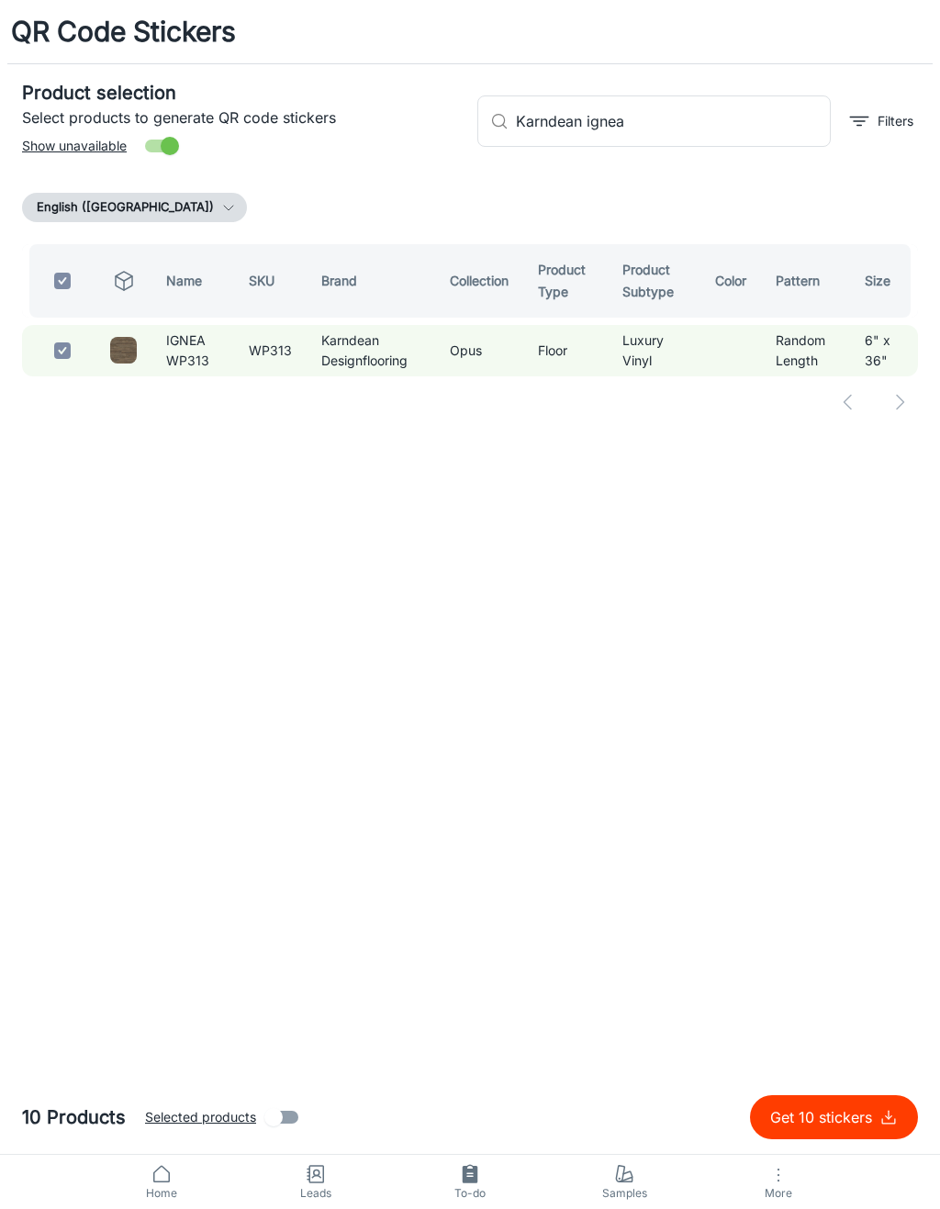
click at [713, 128] on input "Karndean ignea" at bounding box center [673, 120] width 315 height 51
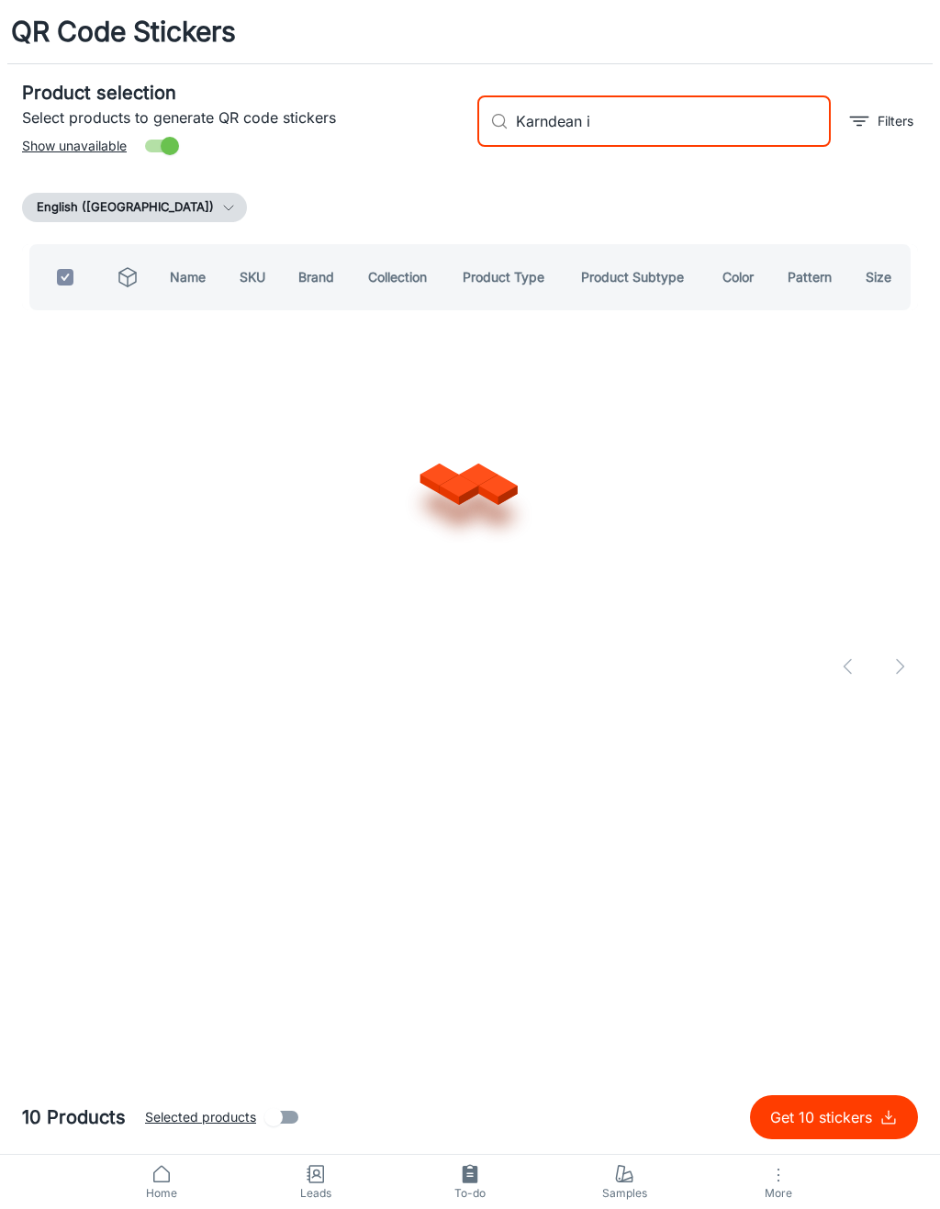
type input "Karndean"
checkbox input "false"
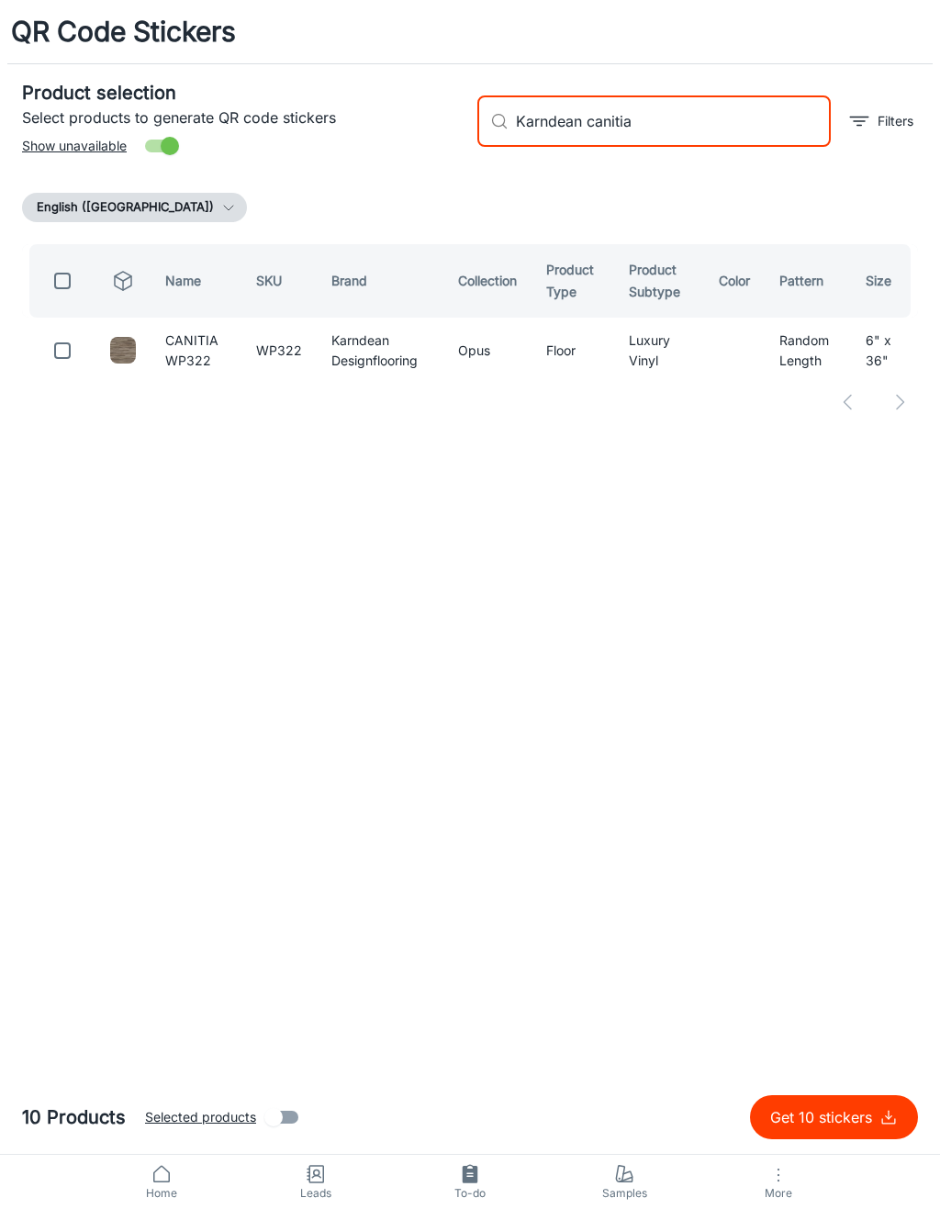
type input "Karndean canitia"
click at [46, 357] on input "checkbox" at bounding box center [62, 350] width 37 height 37
checkbox input "true"
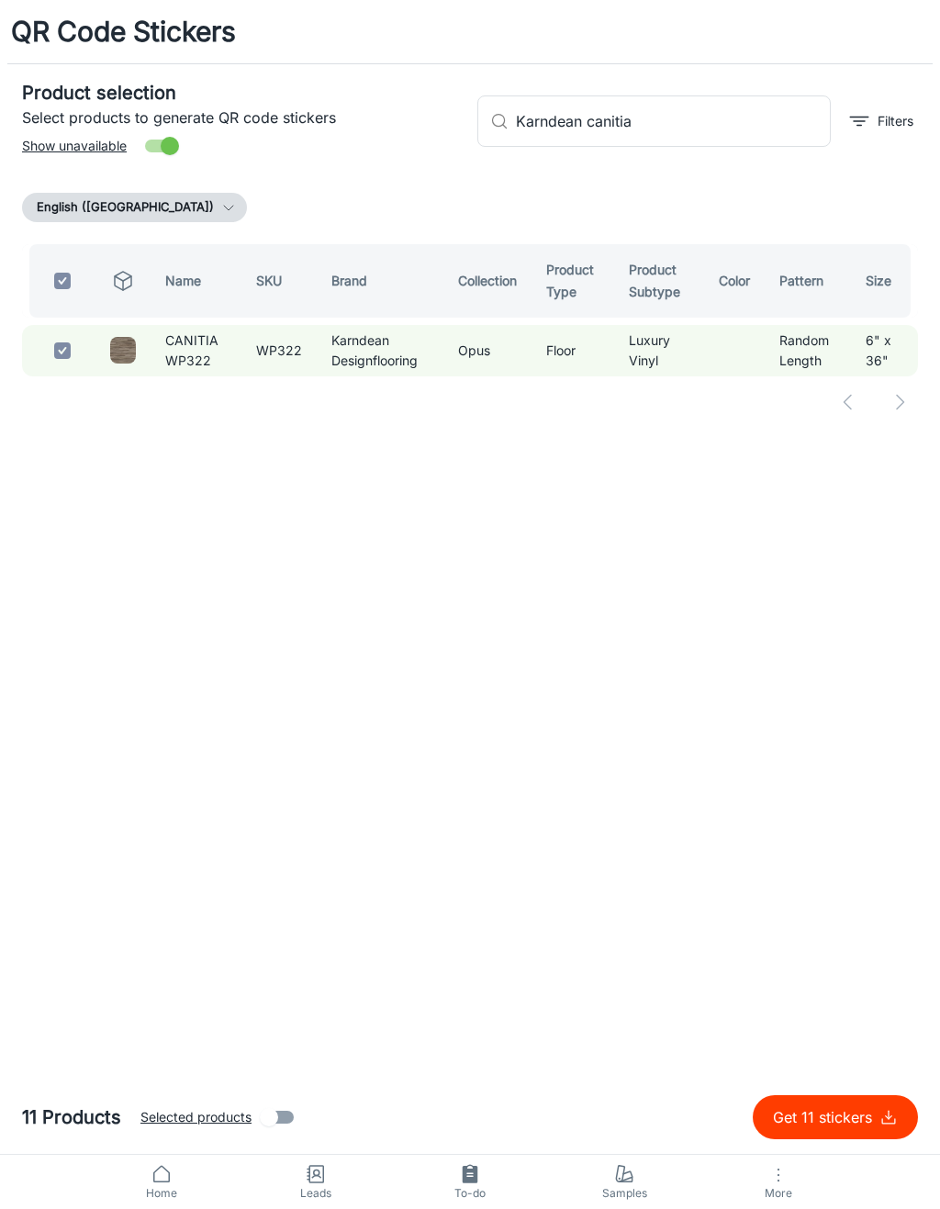
click at [735, 127] on input "Karndean canitia" at bounding box center [673, 120] width 315 height 51
type input "Karndean"
checkbox input "false"
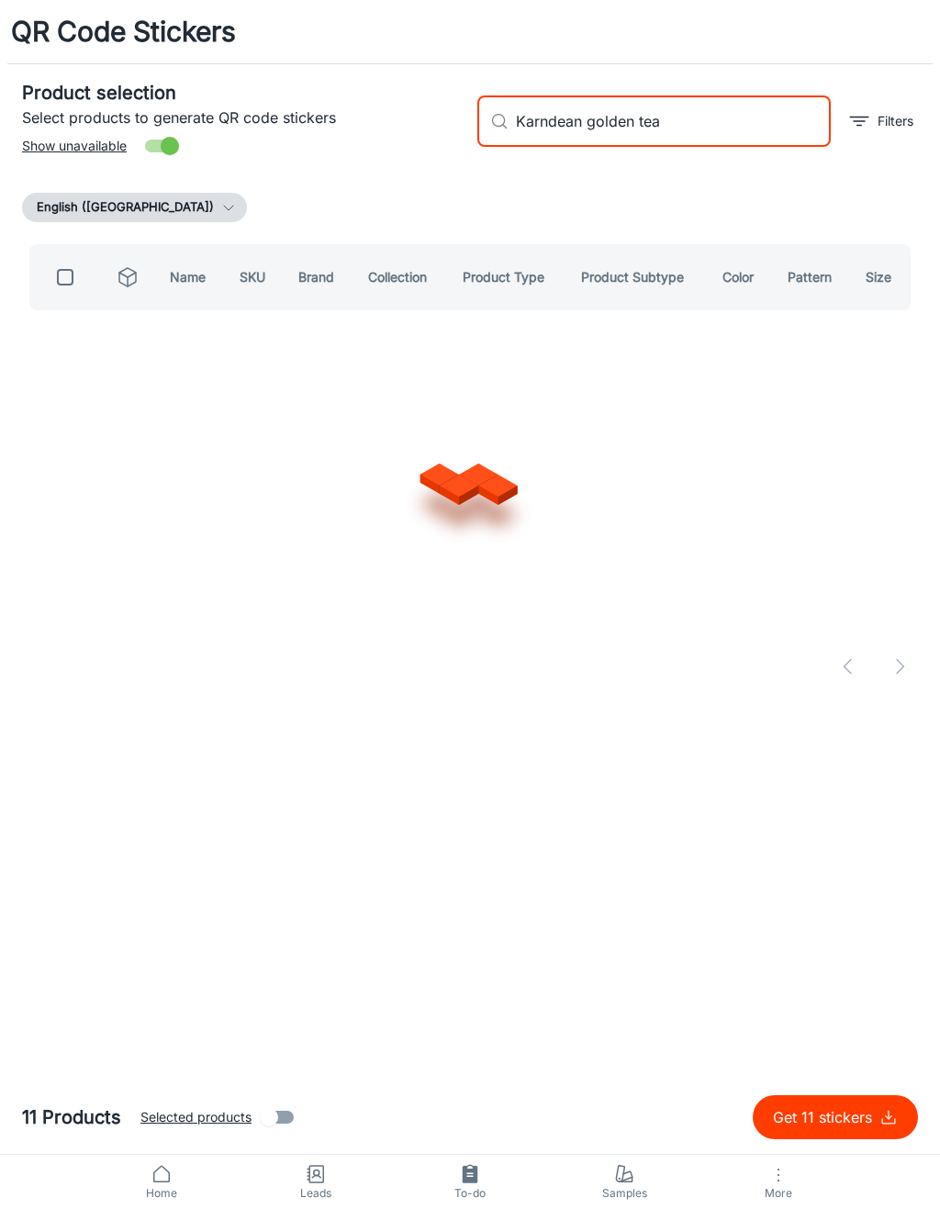
type input "Karndean golden teak"
checkbox input "true"
type input "Karndean golden"
checkbox input "false"
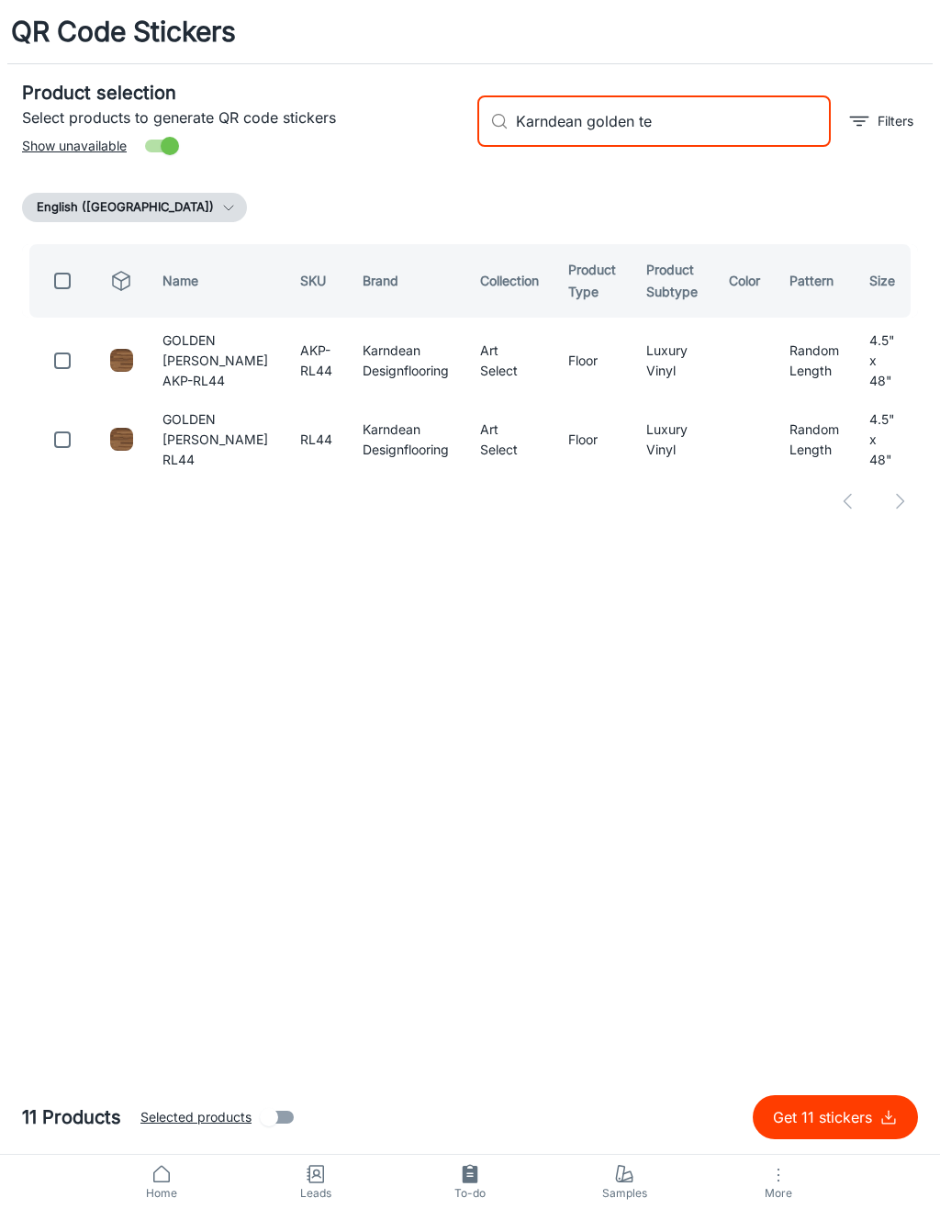
type input "Karndean golden tea"
checkbox input "true"
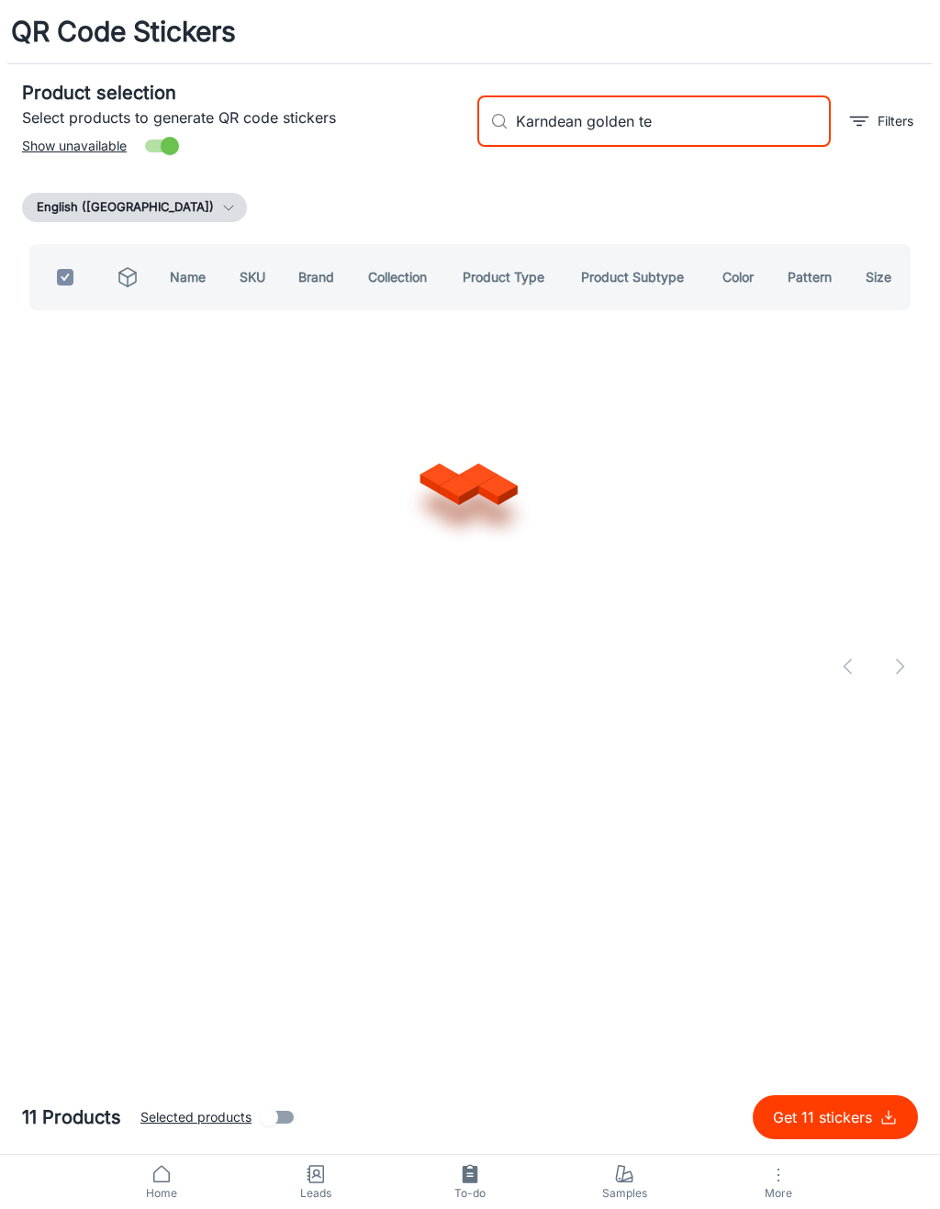
type input "Karndean golden t"
checkbox input "false"
type input "Karndean atra"
checkbox input "true"
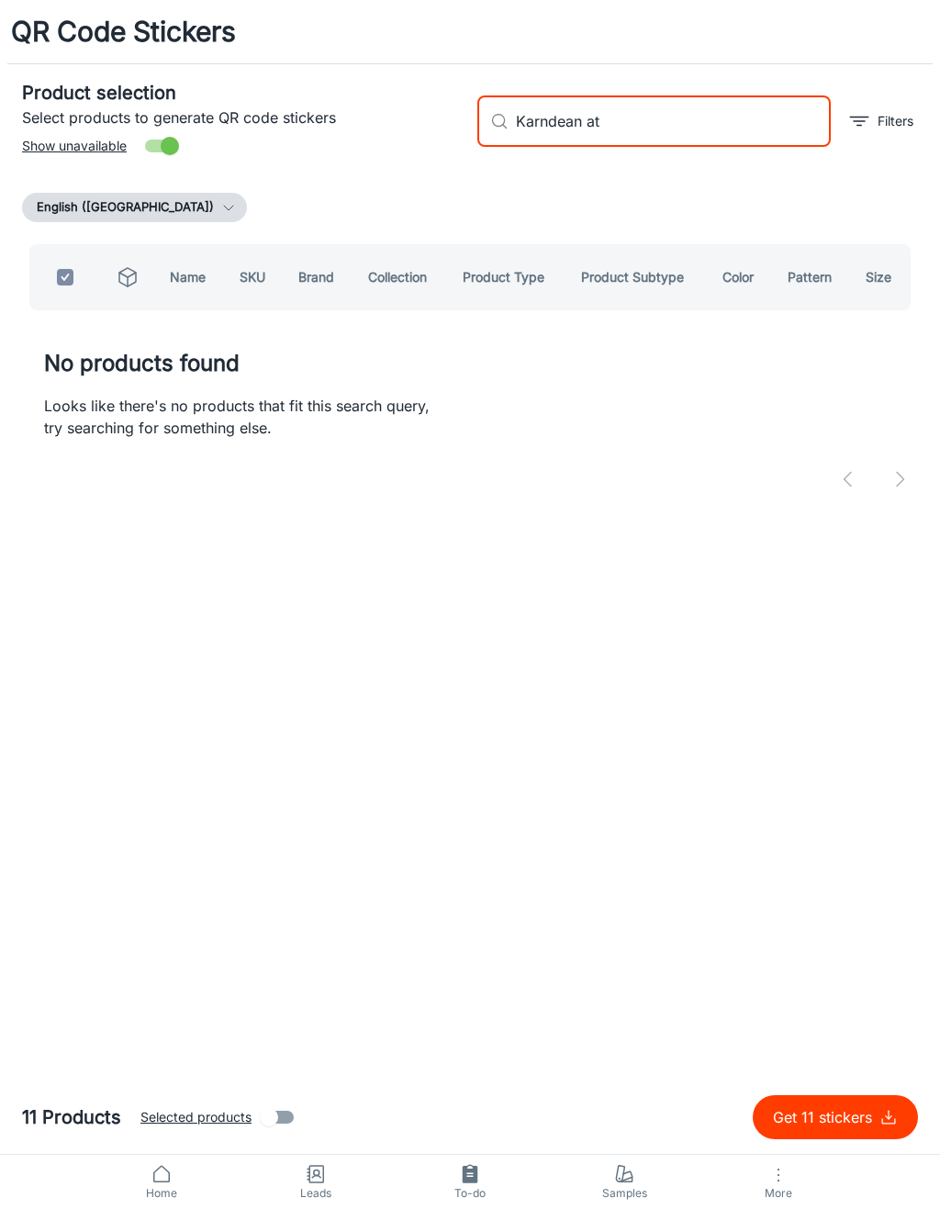
type input "Karndean a"
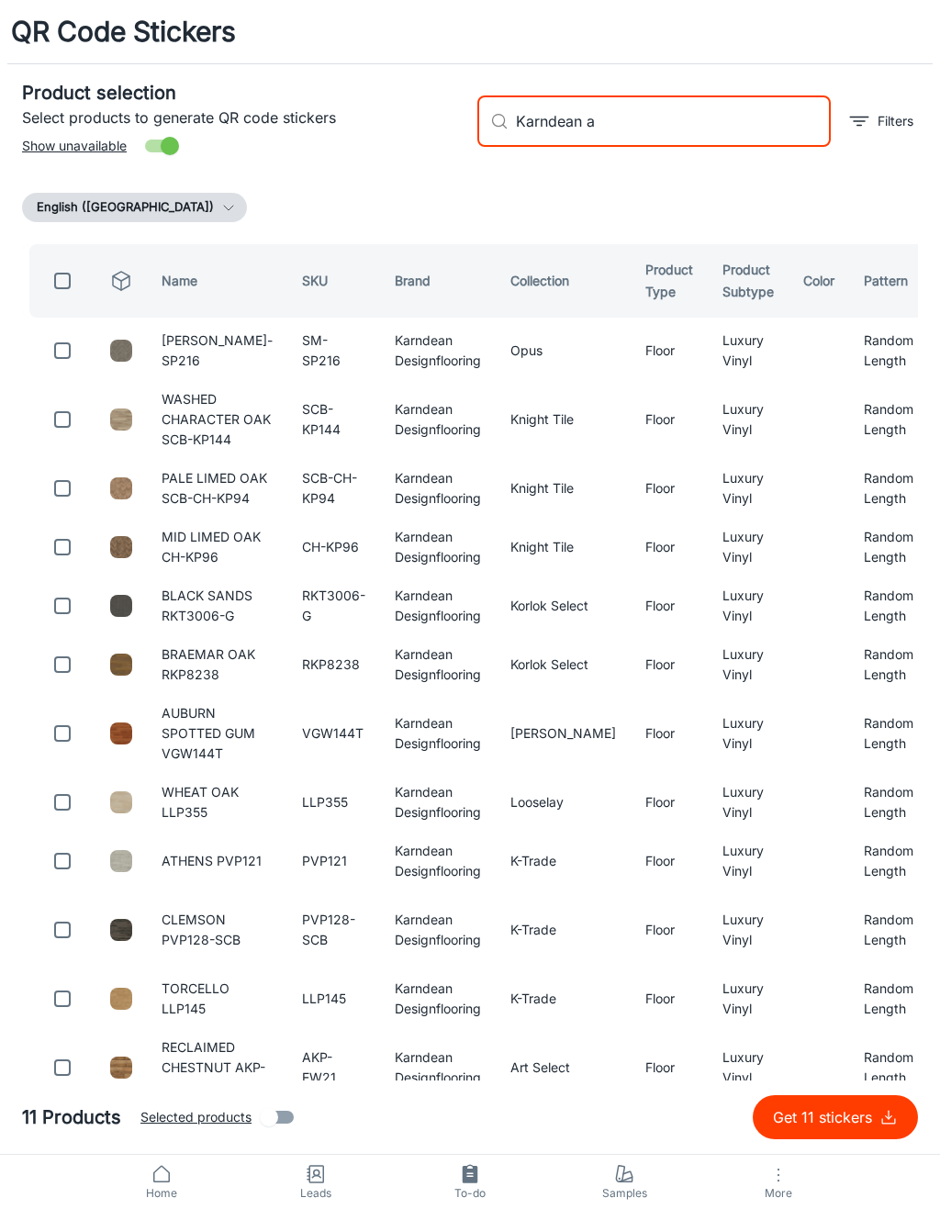
checkbox input "false"
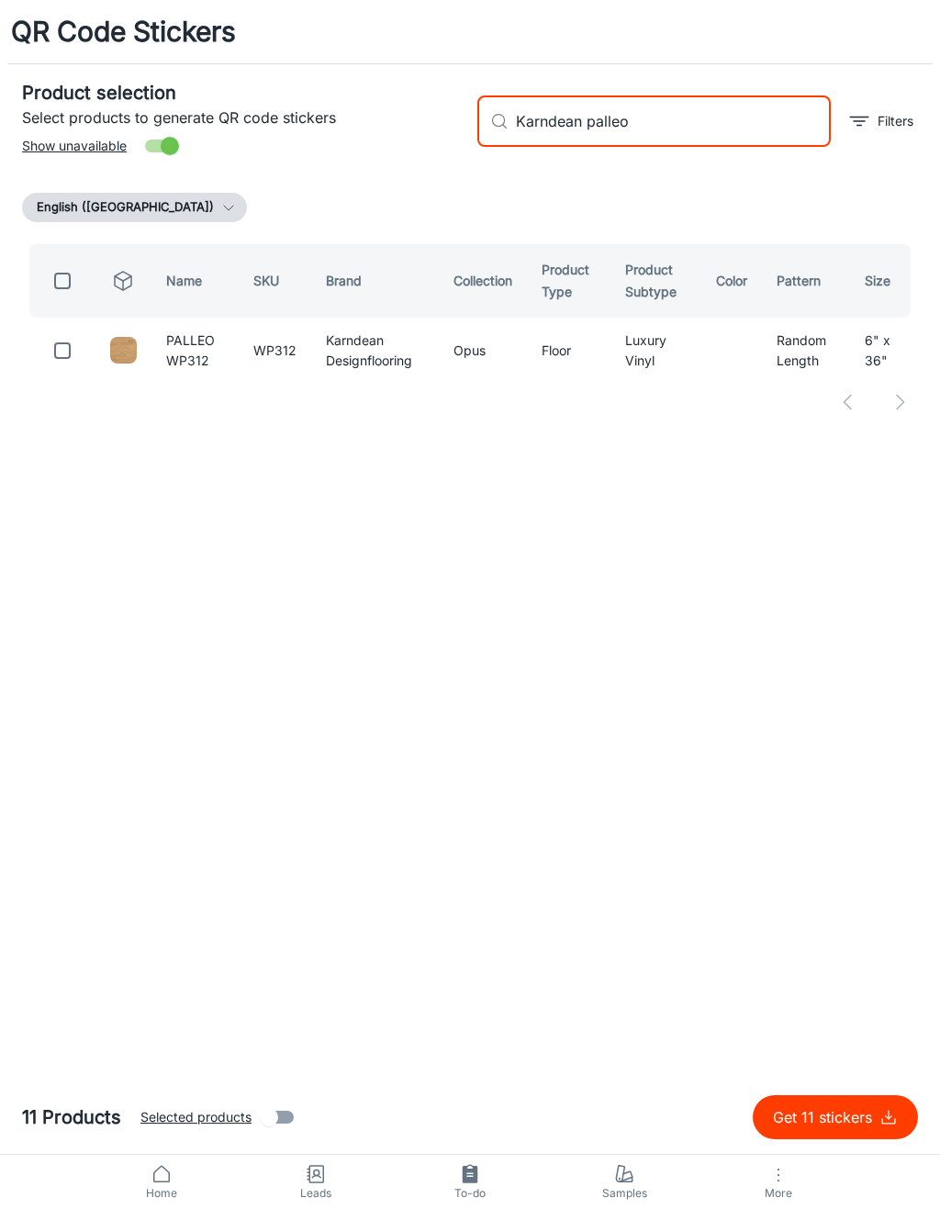
type input "Karndean palleo"
click at [67, 347] on input "checkbox" at bounding box center [62, 350] width 37 height 37
checkbox input "true"
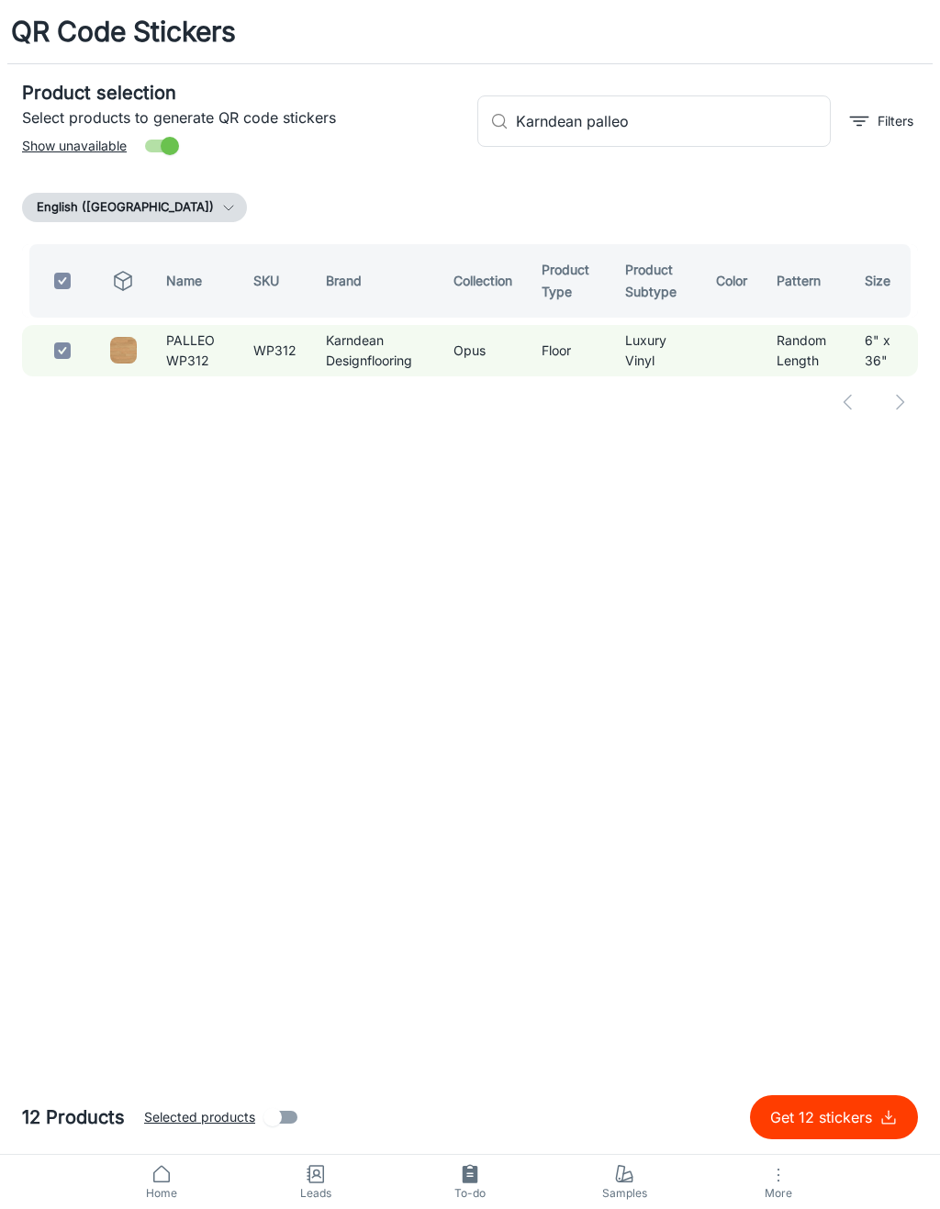
click at [738, 116] on input "Karndean palleo" at bounding box center [673, 120] width 315 height 51
type input "Karndean"
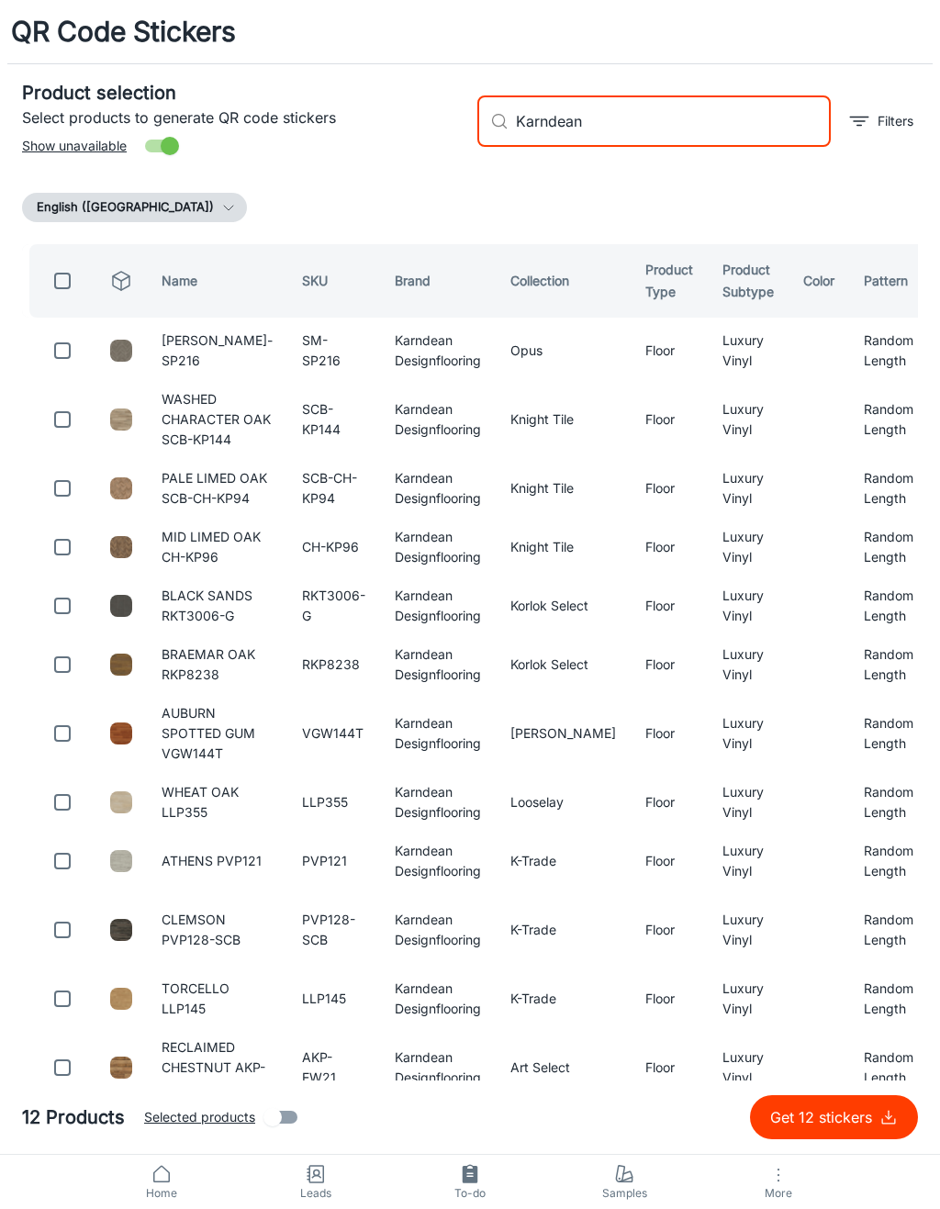
checkbox input "false"
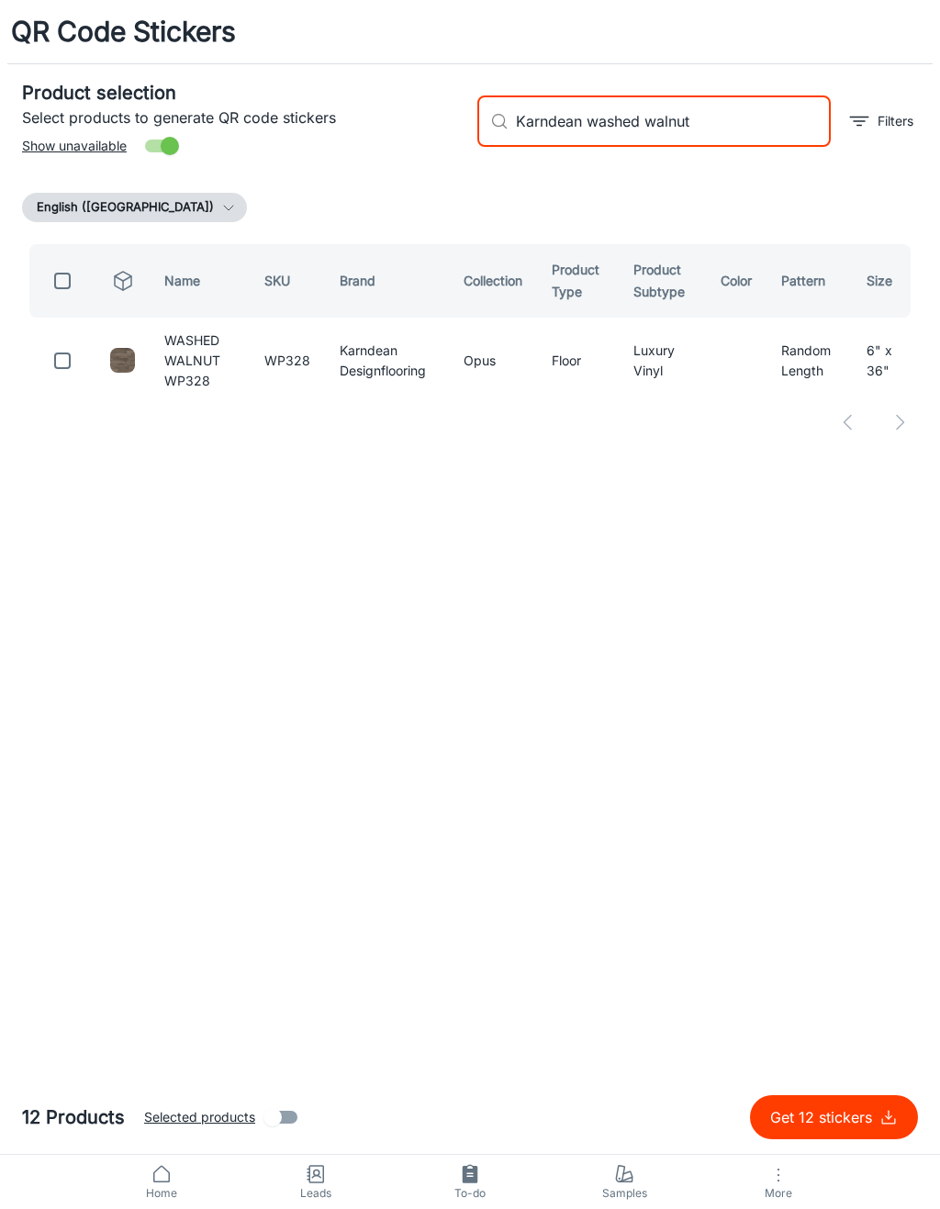
type input "Karndean washed walnut"
click at [69, 366] on input "checkbox" at bounding box center [62, 360] width 37 height 37
checkbox input "true"
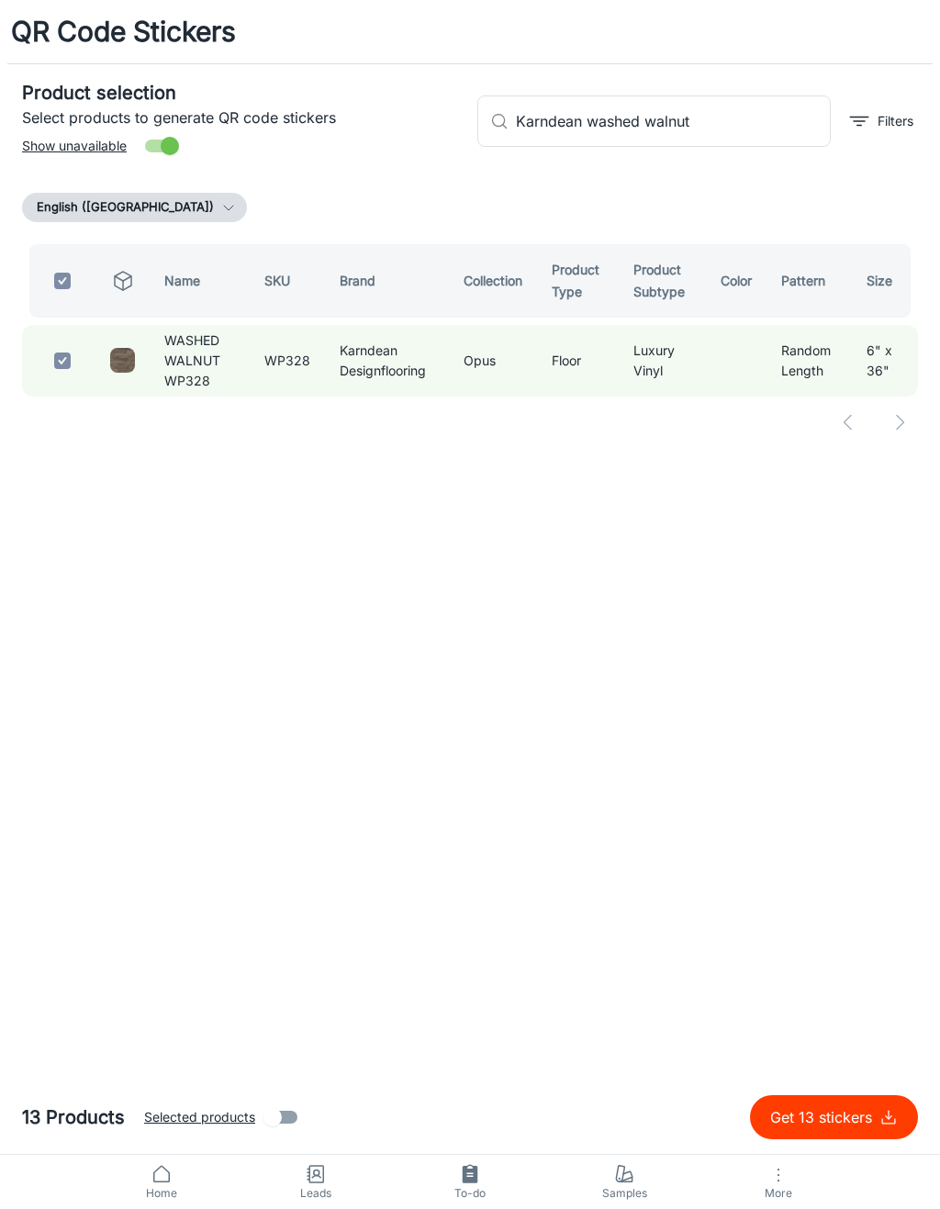
click at [778, 117] on input "Karndean washed walnut" at bounding box center [673, 120] width 315 height 51
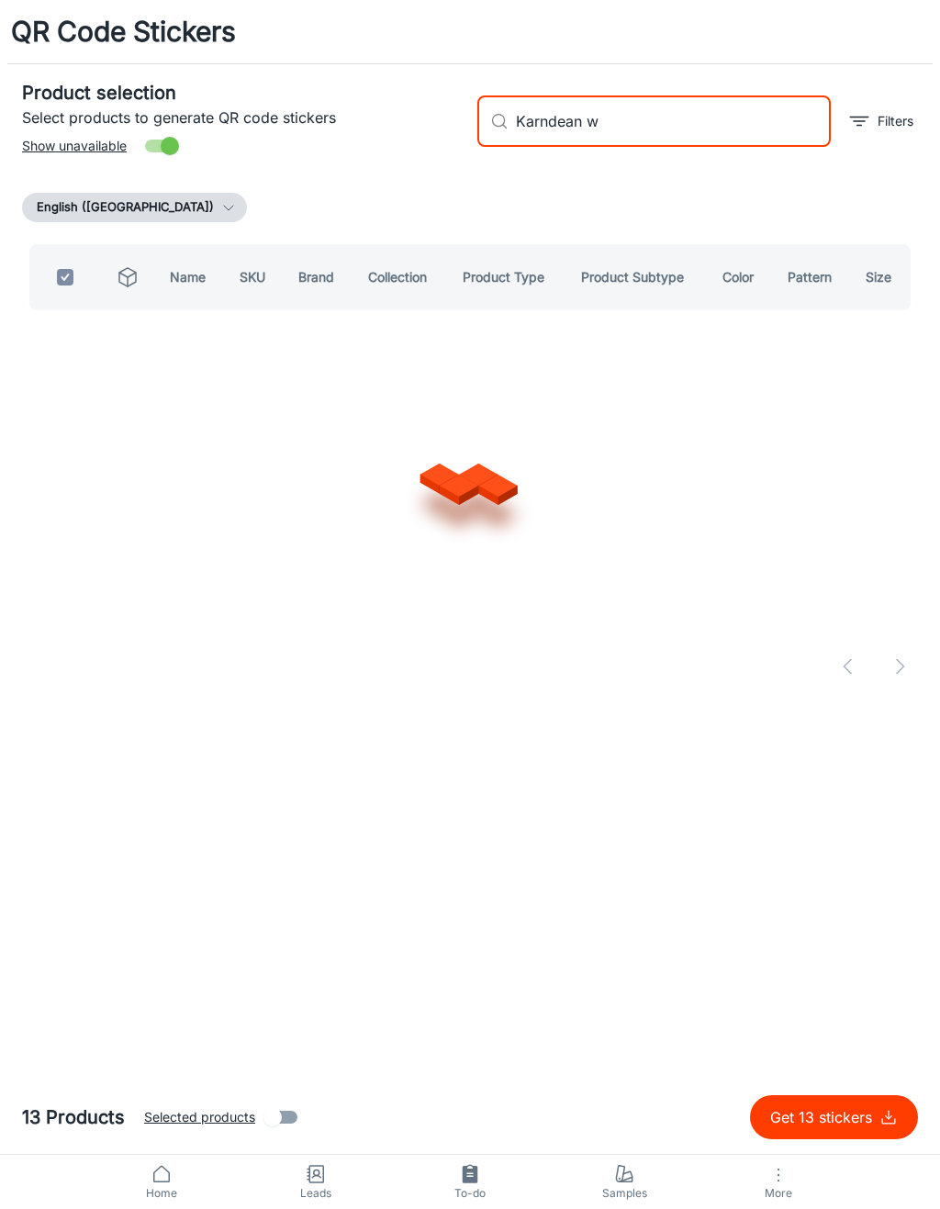
type input "Karndean"
checkbox input "false"
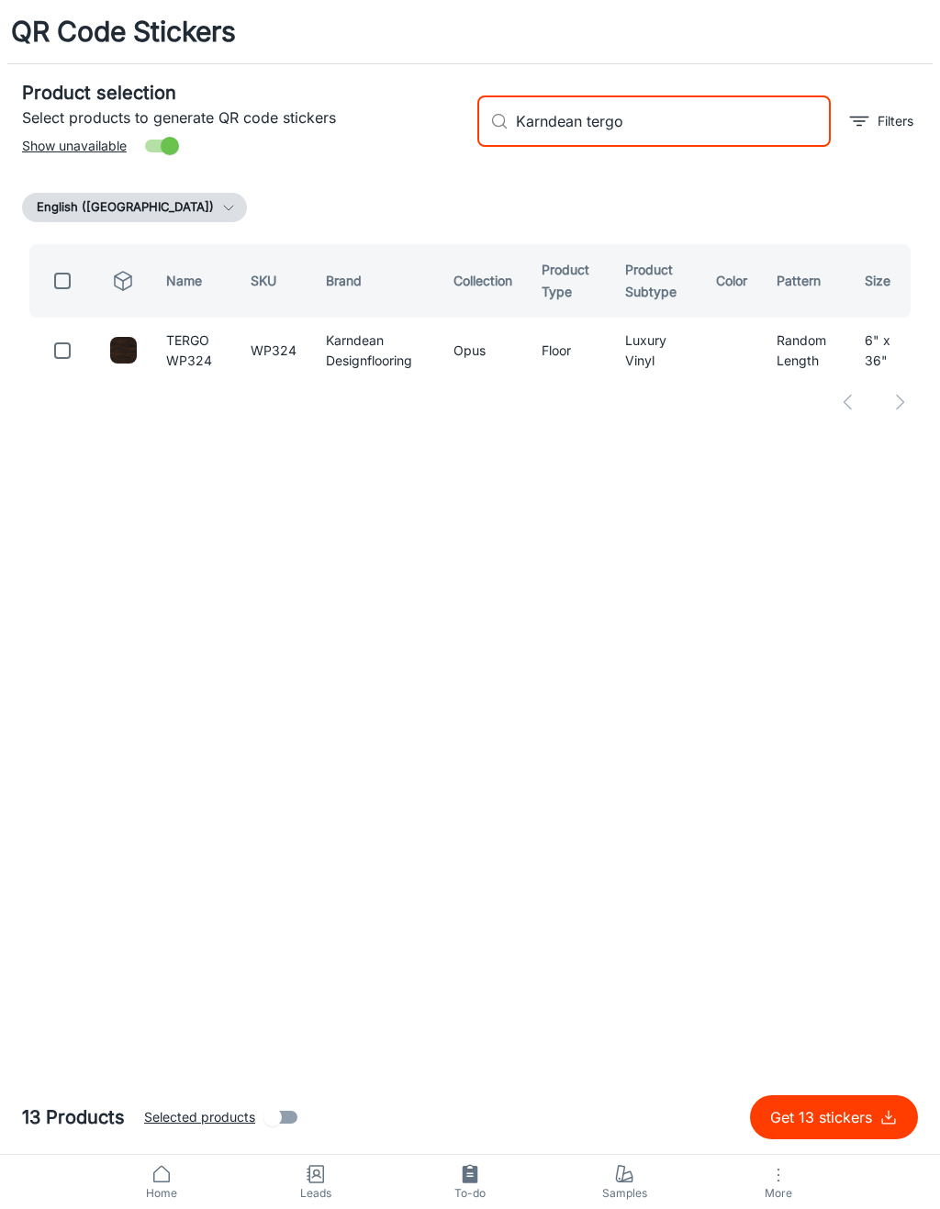
type input "Karndean tergo"
click at [51, 349] on input "checkbox" at bounding box center [62, 350] width 37 height 37
checkbox input "true"
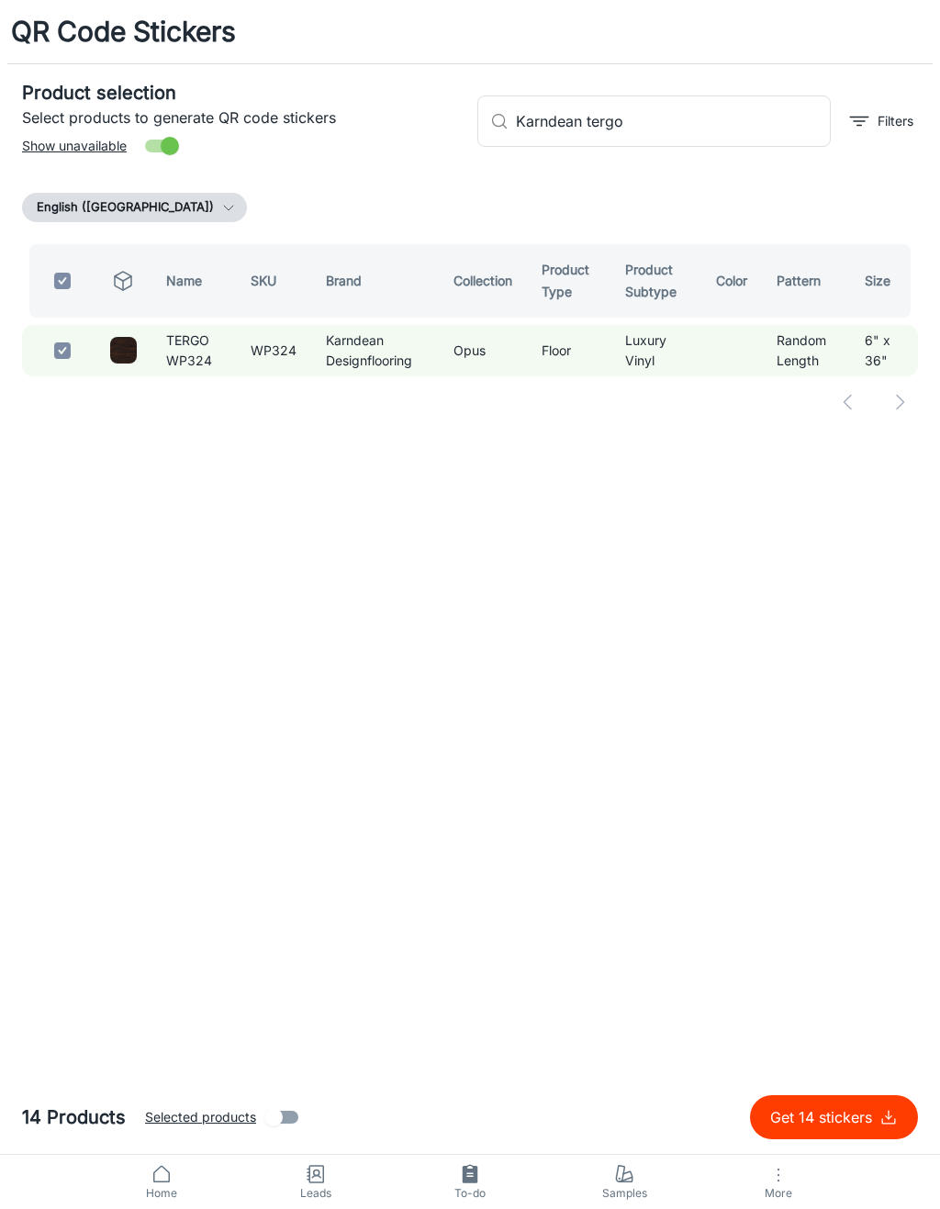
click at [725, 124] on input "Karndean tergo" at bounding box center [673, 120] width 315 height 51
type input "Karndean"
checkbox input "false"
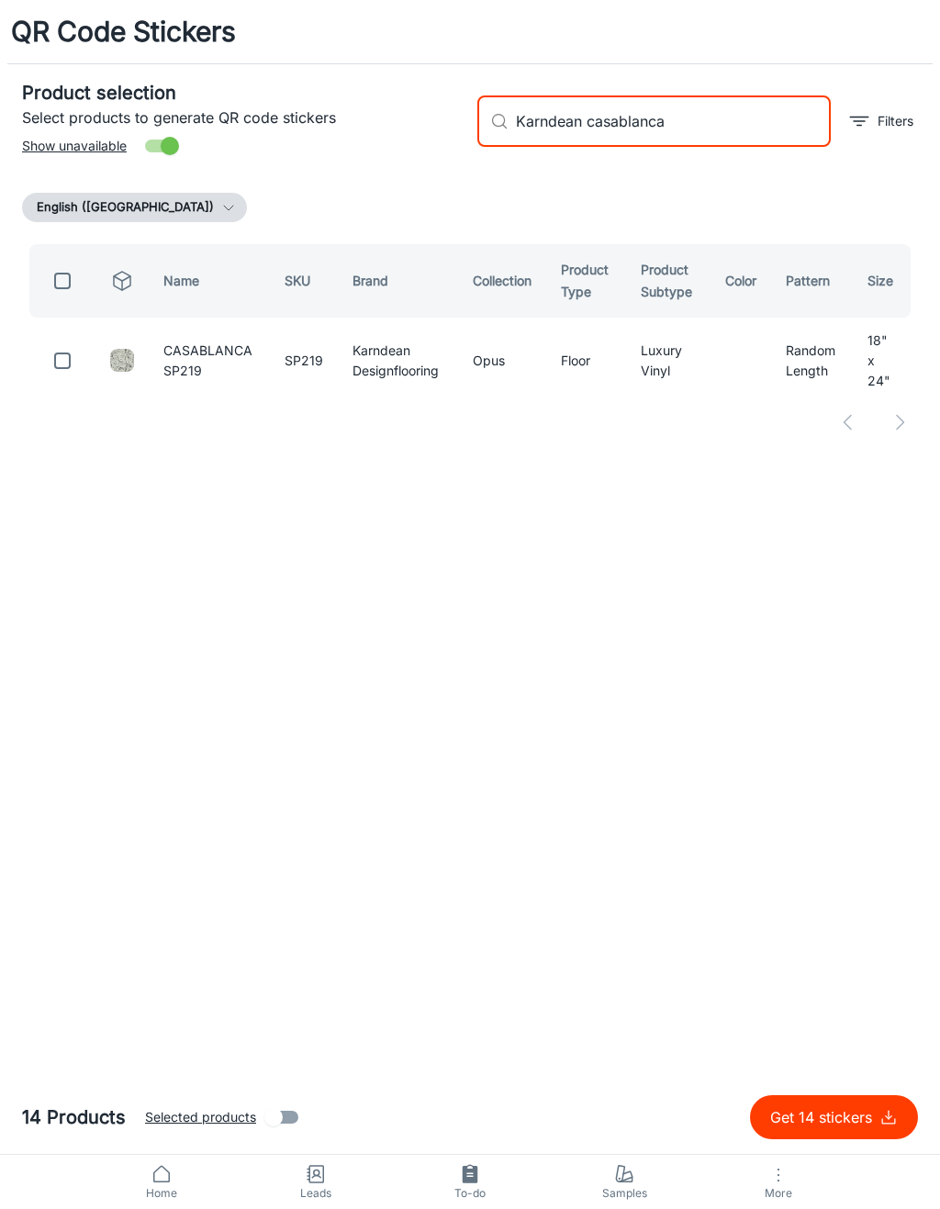
type input "Karndean casablanca"
click at [61, 375] on input "checkbox" at bounding box center [62, 360] width 37 height 37
checkbox input "true"
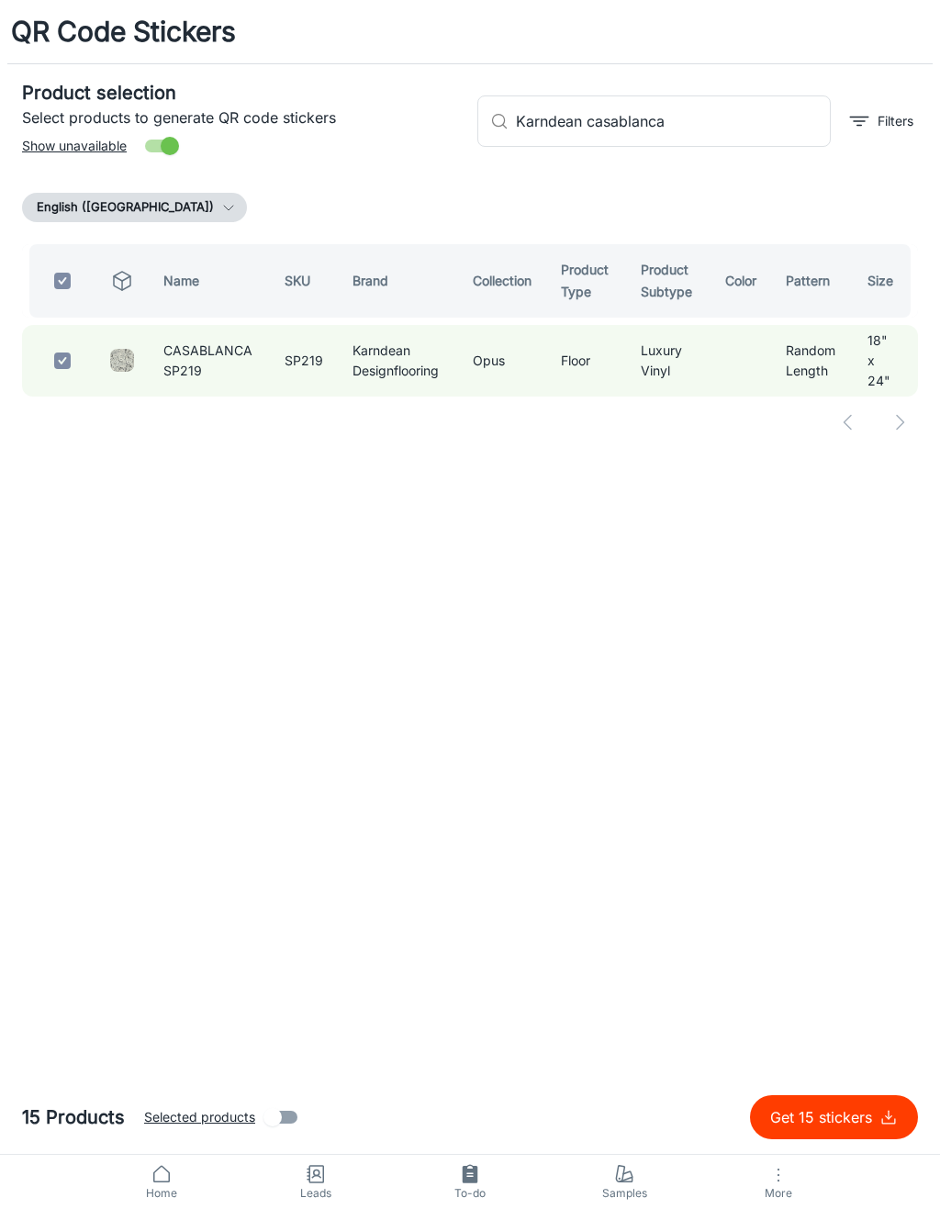
click at [728, 129] on input "Karndean casablanca" at bounding box center [673, 120] width 315 height 51
type input "Karndean"
checkbox input "false"
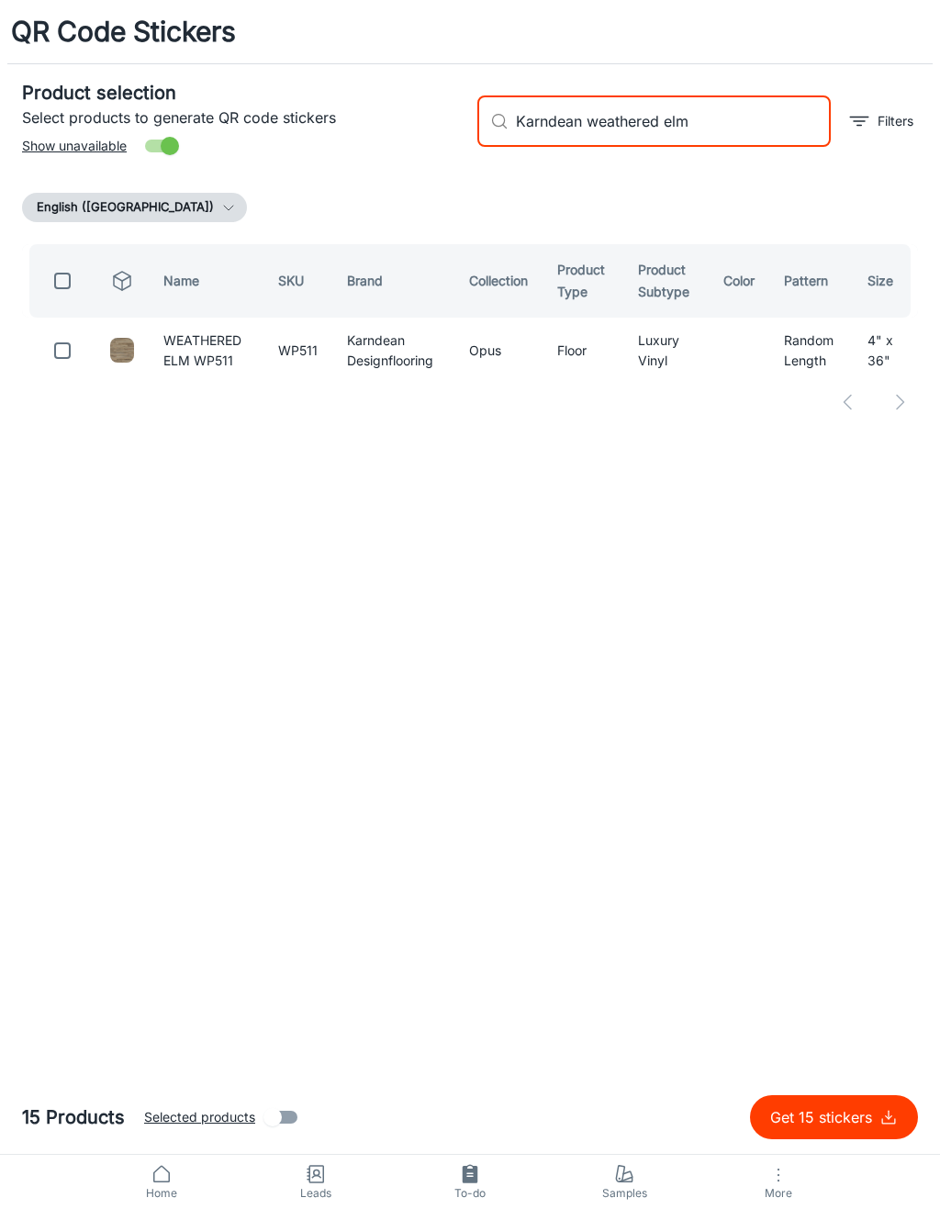
type input "Karndean weathered elm"
click at [52, 342] on input "checkbox" at bounding box center [62, 350] width 37 height 37
checkbox input "true"
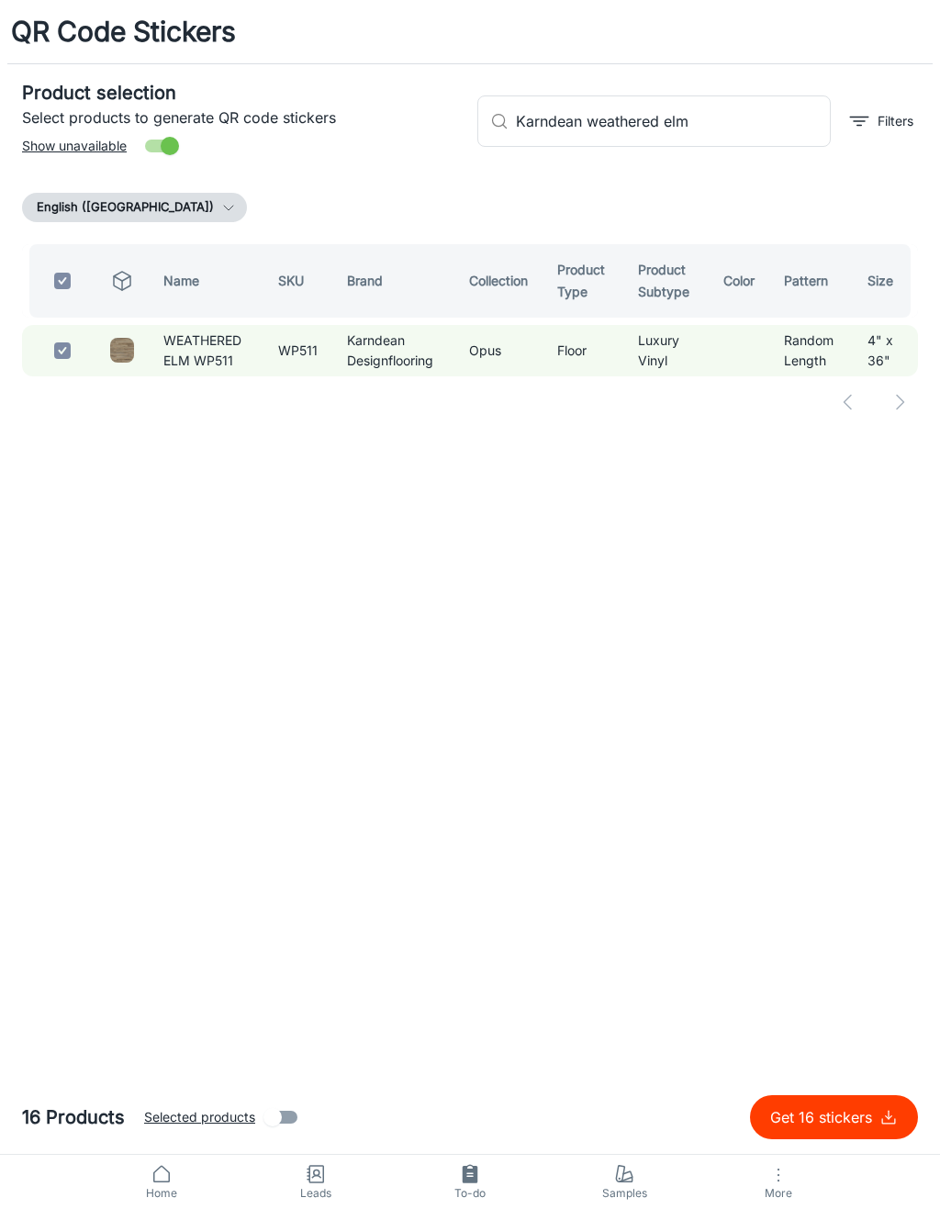
click at [714, 138] on input "Karndean weathered elm" at bounding box center [673, 120] width 315 height 51
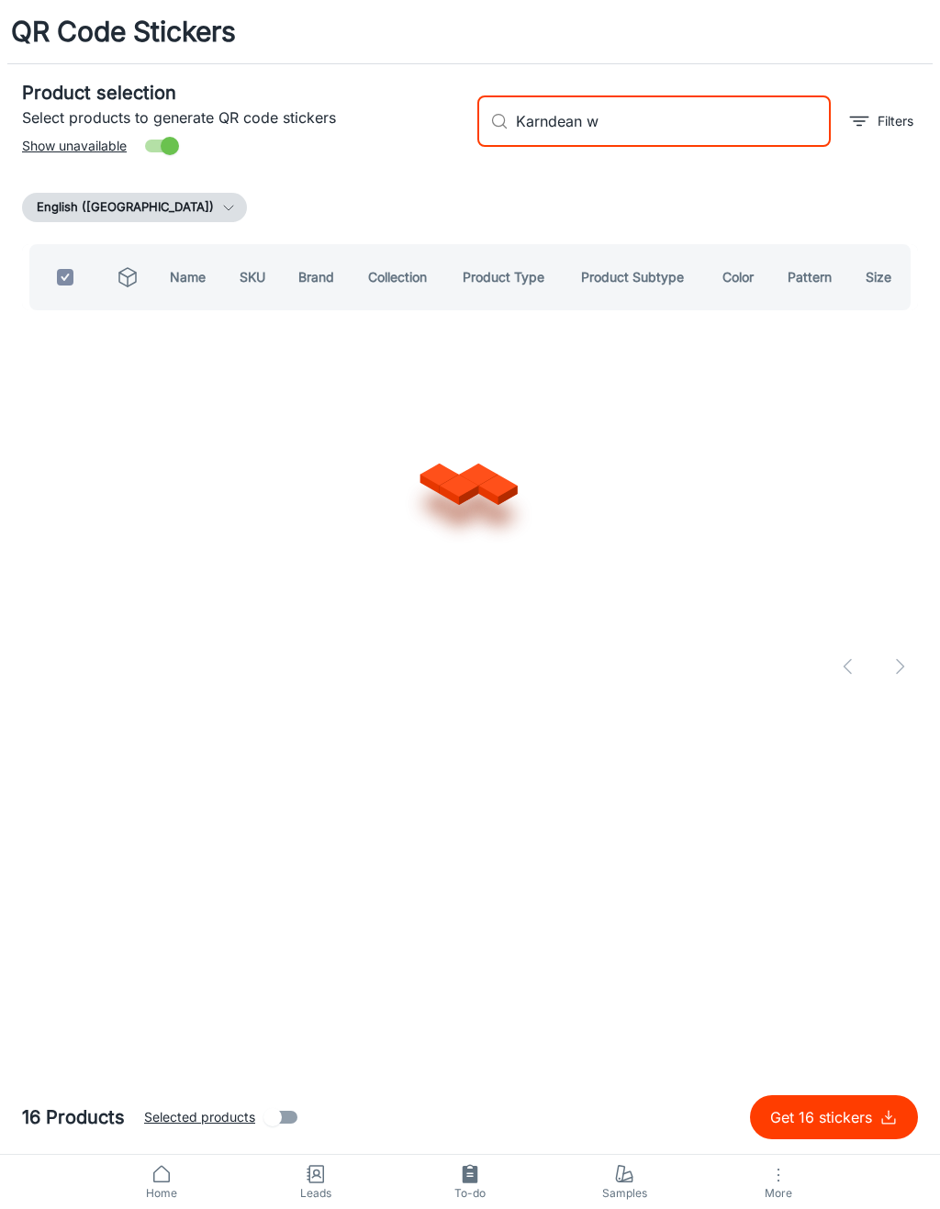
type input "Karndean"
checkbox input "false"
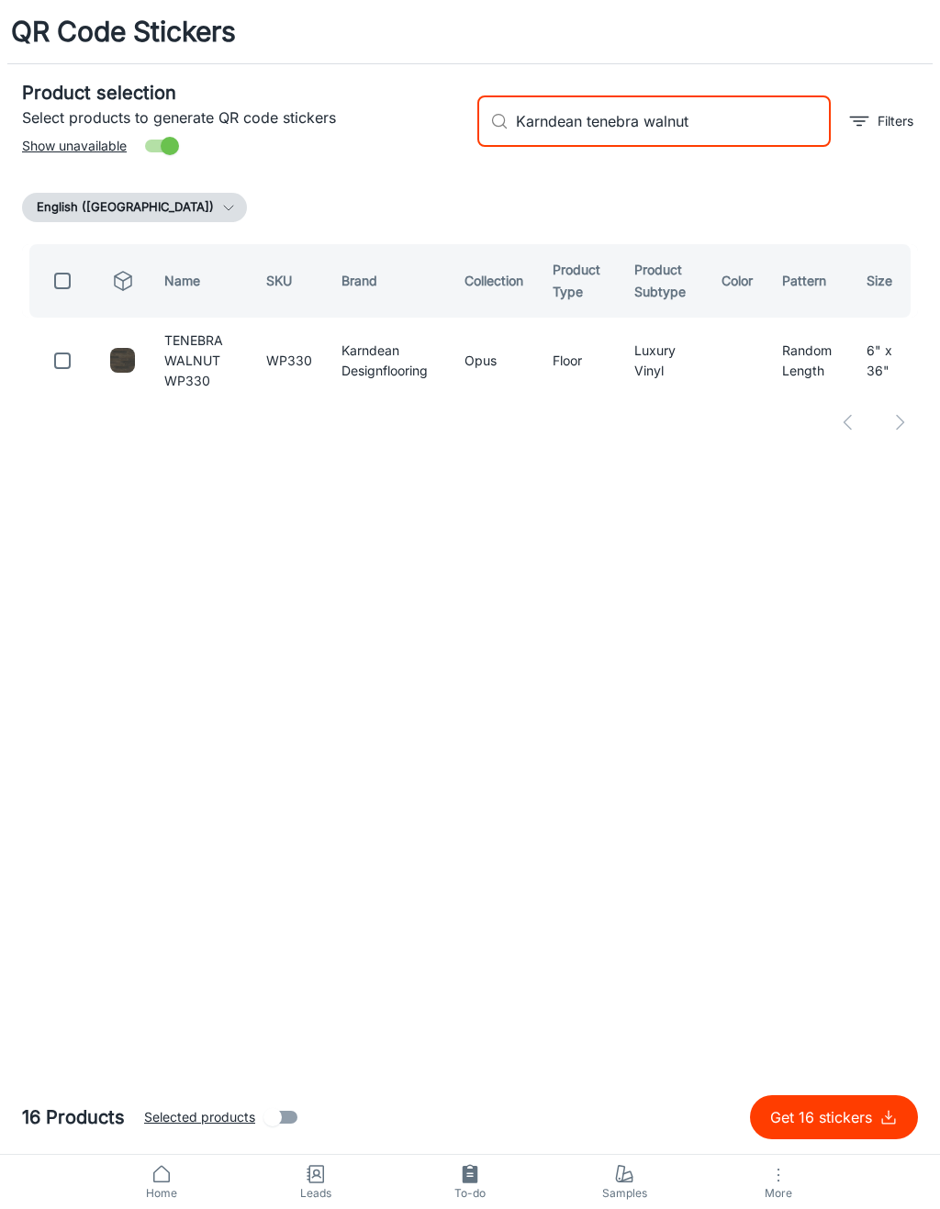
type input "Karndean tenebra walnut"
click at [52, 353] on input "checkbox" at bounding box center [62, 360] width 37 height 37
checkbox input "true"
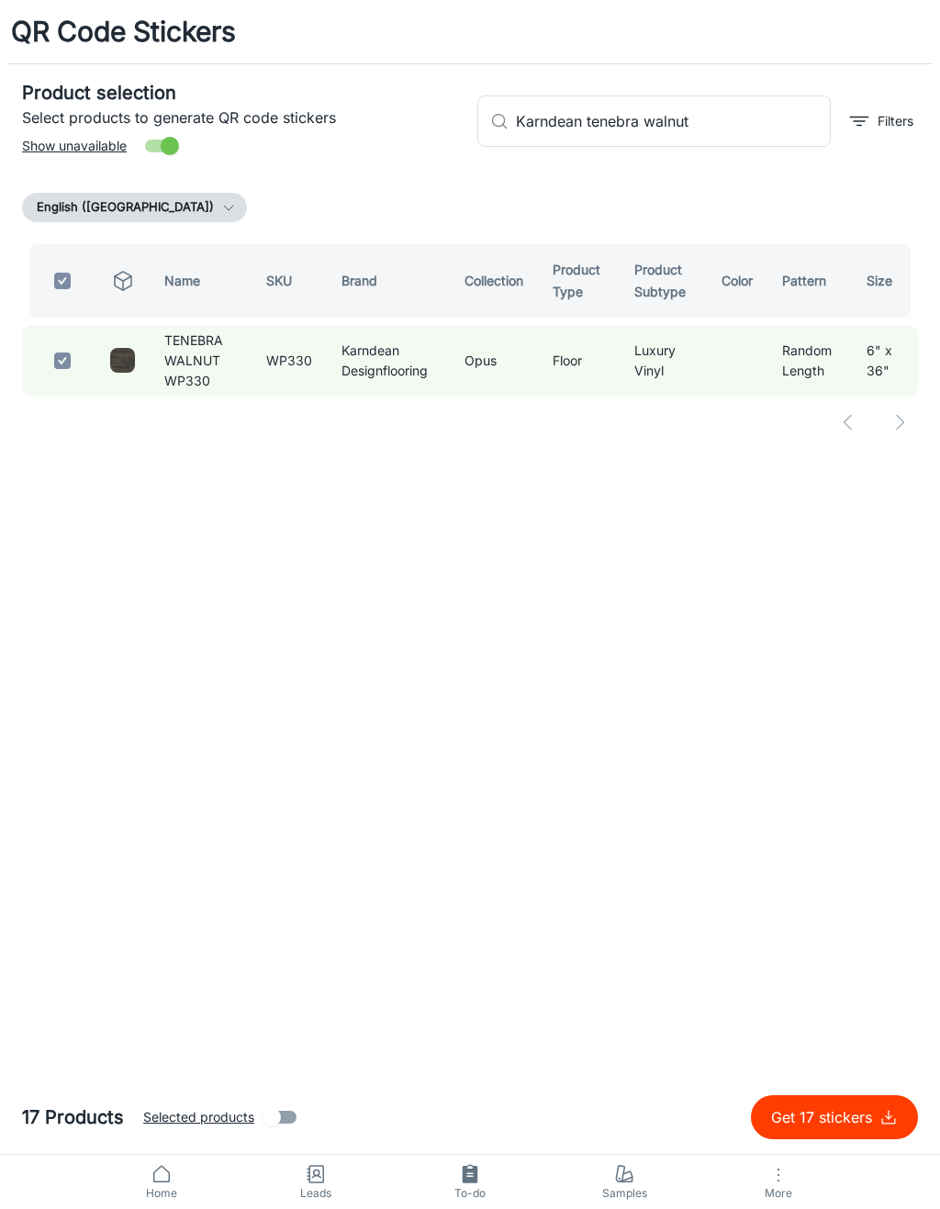
click at [762, 122] on input "Karndean tenebra walnut" at bounding box center [673, 120] width 315 height 51
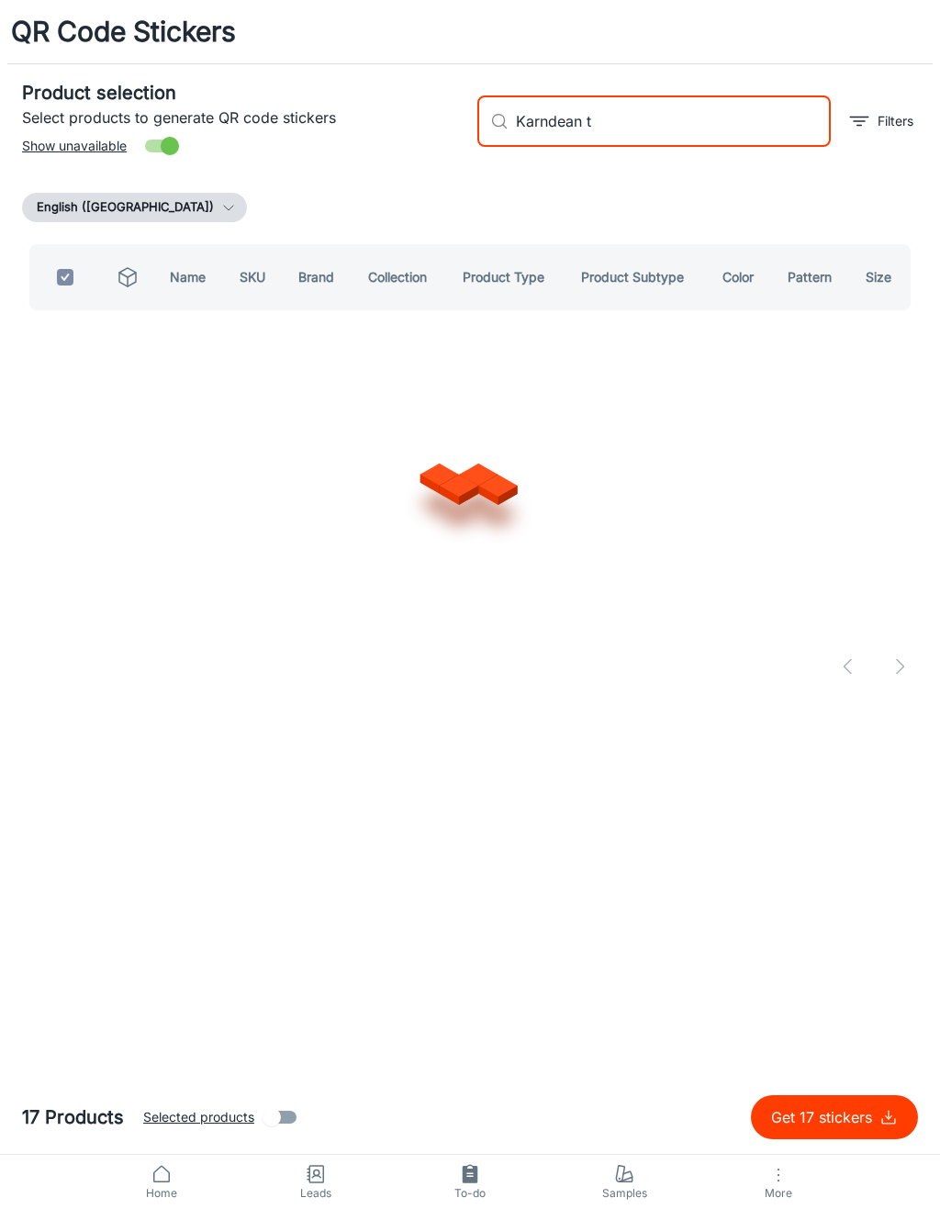
type input "Karndean"
checkbox input "false"
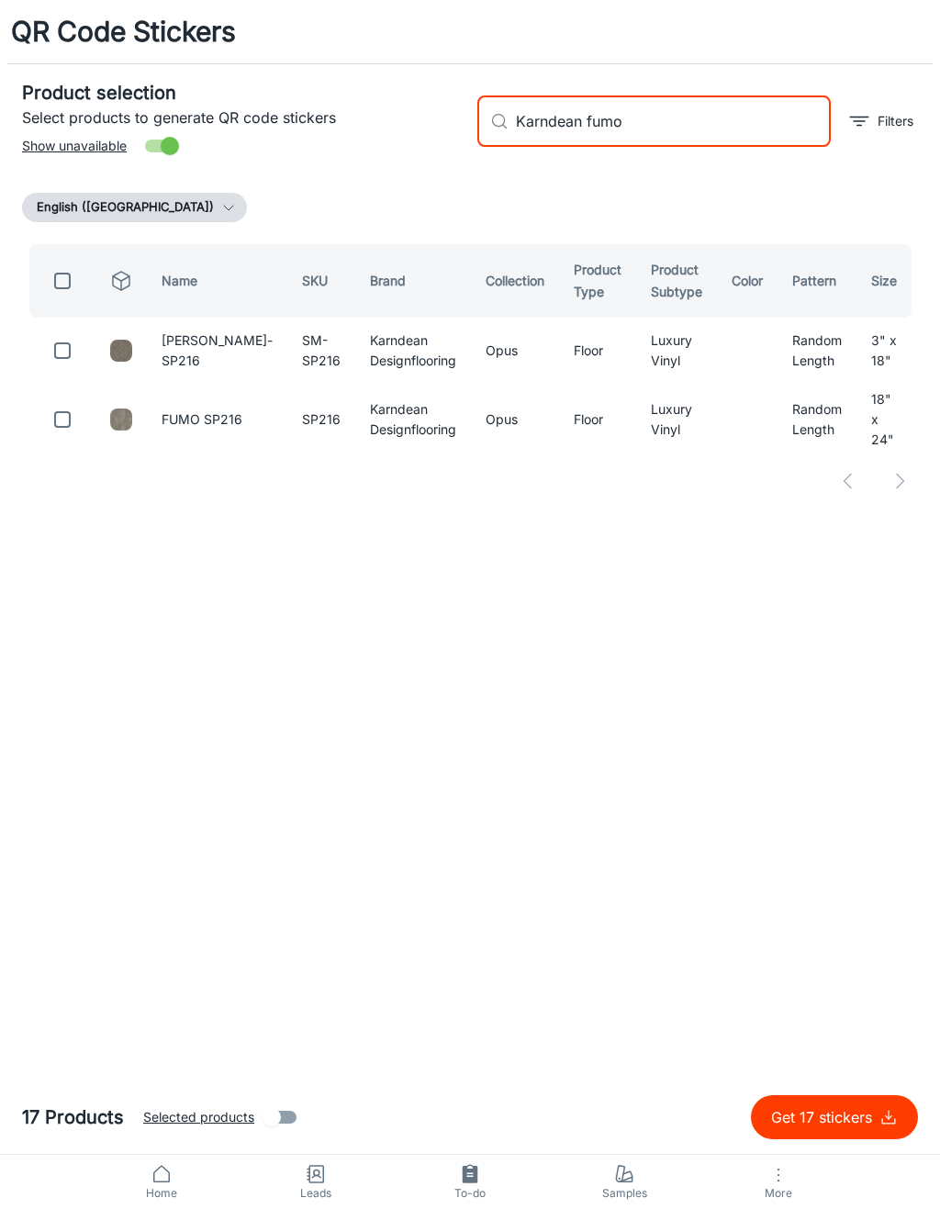
type input "Karndean fumo"
click at [66, 415] on input "checkbox" at bounding box center [62, 419] width 37 height 37
checkbox input "true"
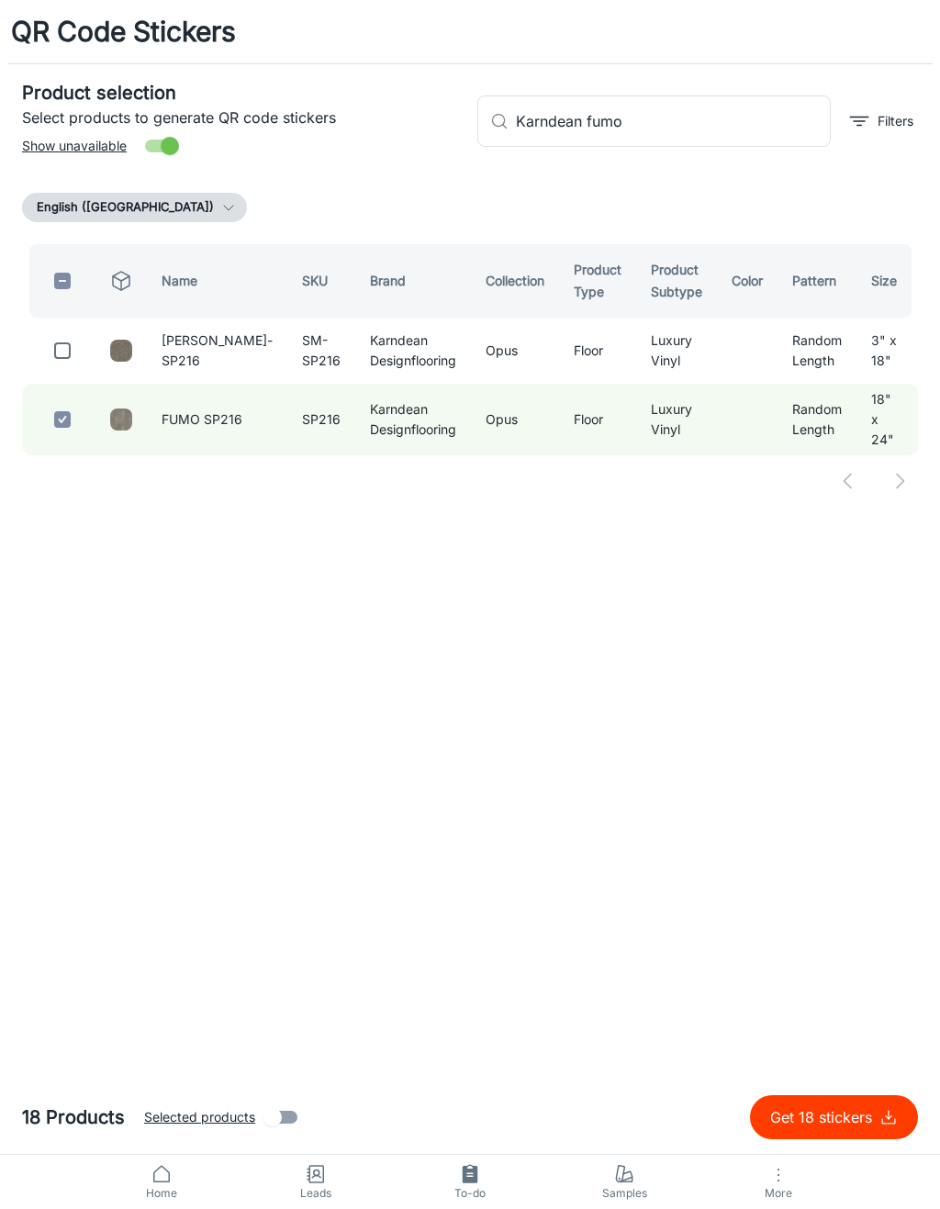
click at [747, 107] on input "Karndean fumo" at bounding box center [673, 120] width 315 height 51
click at [729, 108] on input "Karndean fumo" at bounding box center [673, 120] width 315 height 51
click at [731, 113] on input "Karndean fumo" at bounding box center [673, 120] width 315 height 51
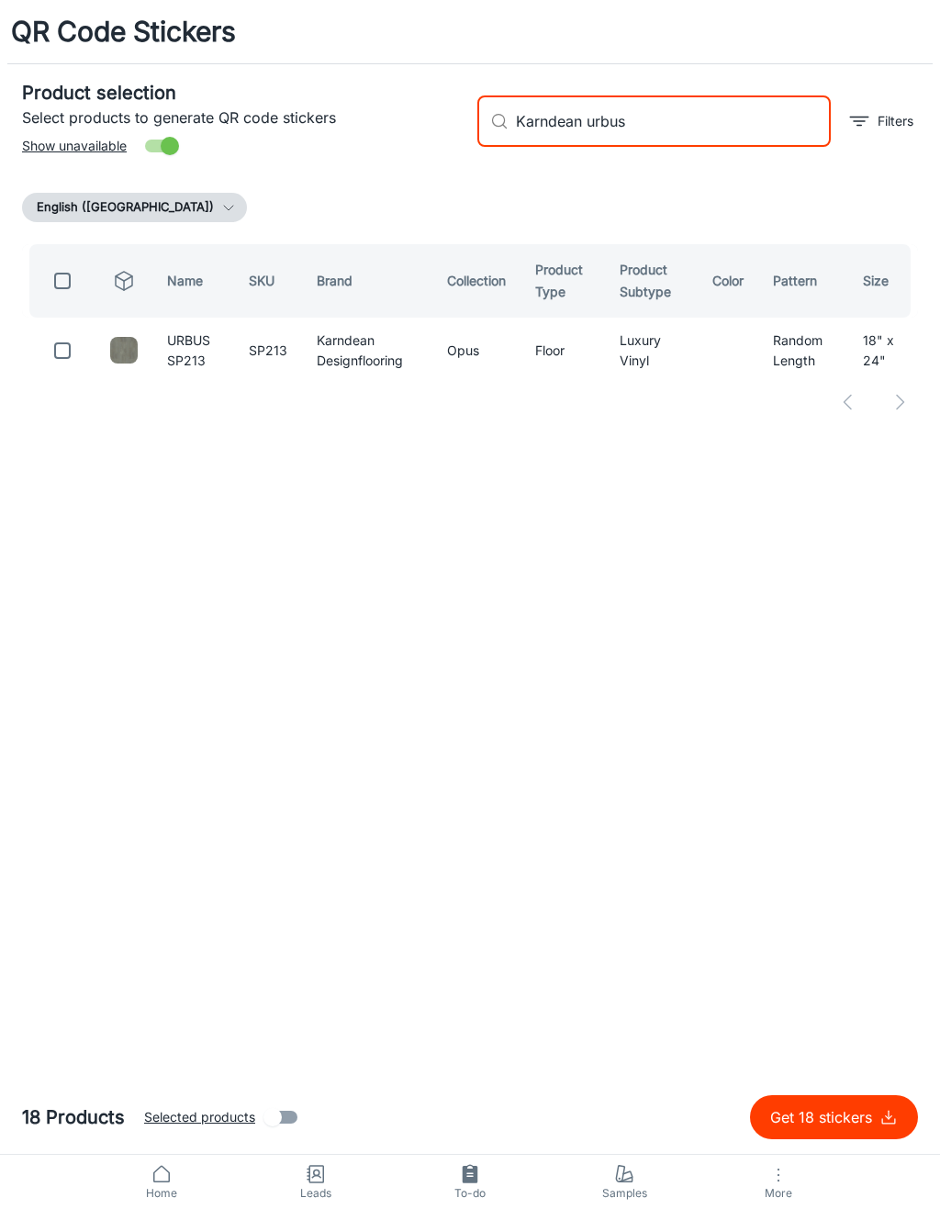
type input "Karndean urbus"
click at [57, 357] on input "checkbox" at bounding box center [62, 350] width 37 height 37
checkbox input "true"
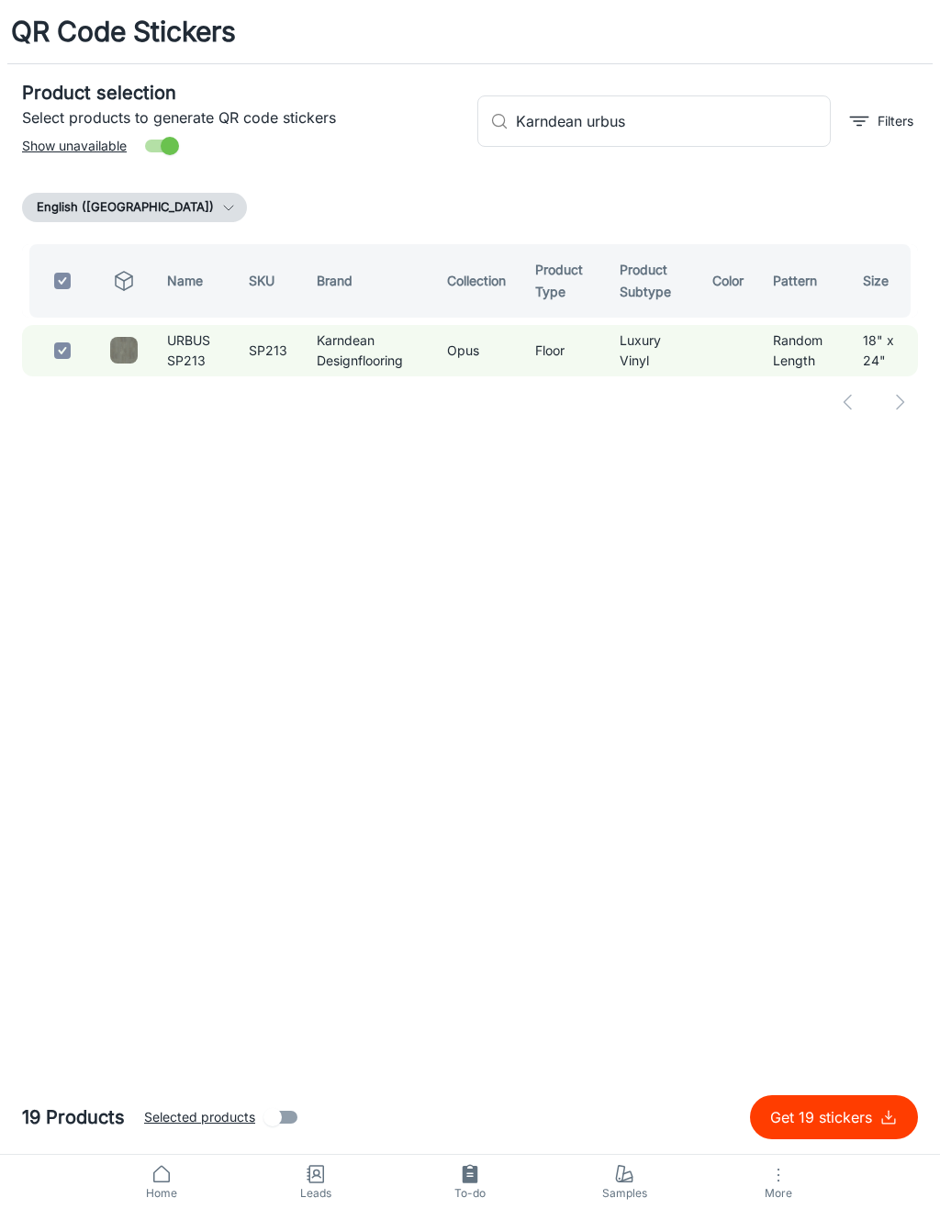
click at [711, 130] on input "Karndean urbus" at bounding box center [673, 120] width 315 height 51
type input "Karndean"
checkbox input "false"
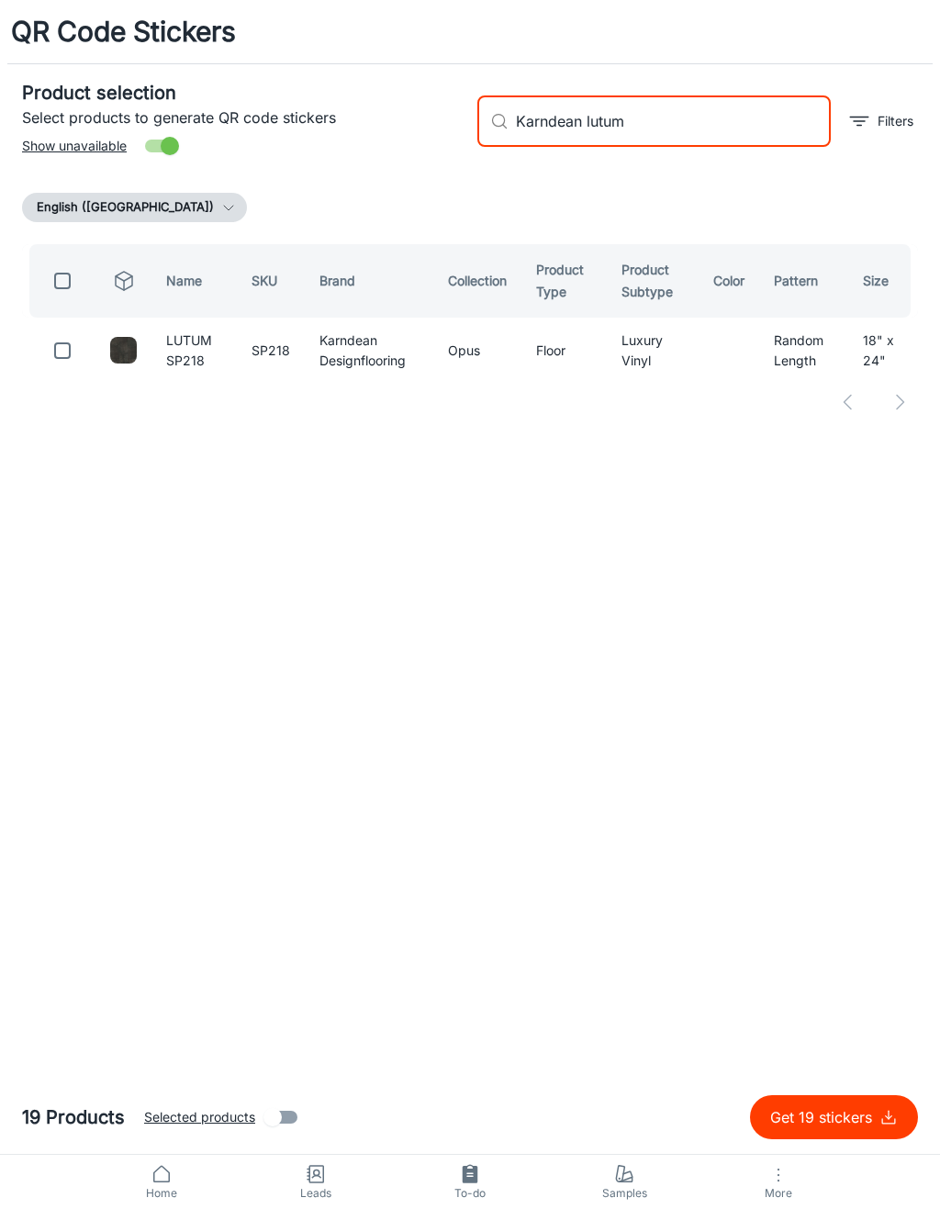
type input "Karndean lutum"
click at [46, 337] on td at bounding box center [58, 350] width 73 height 51
click at [69, 369] on input "checkbox" at bounding box center [62, 350] width 37 height 37
checkbox input "true"
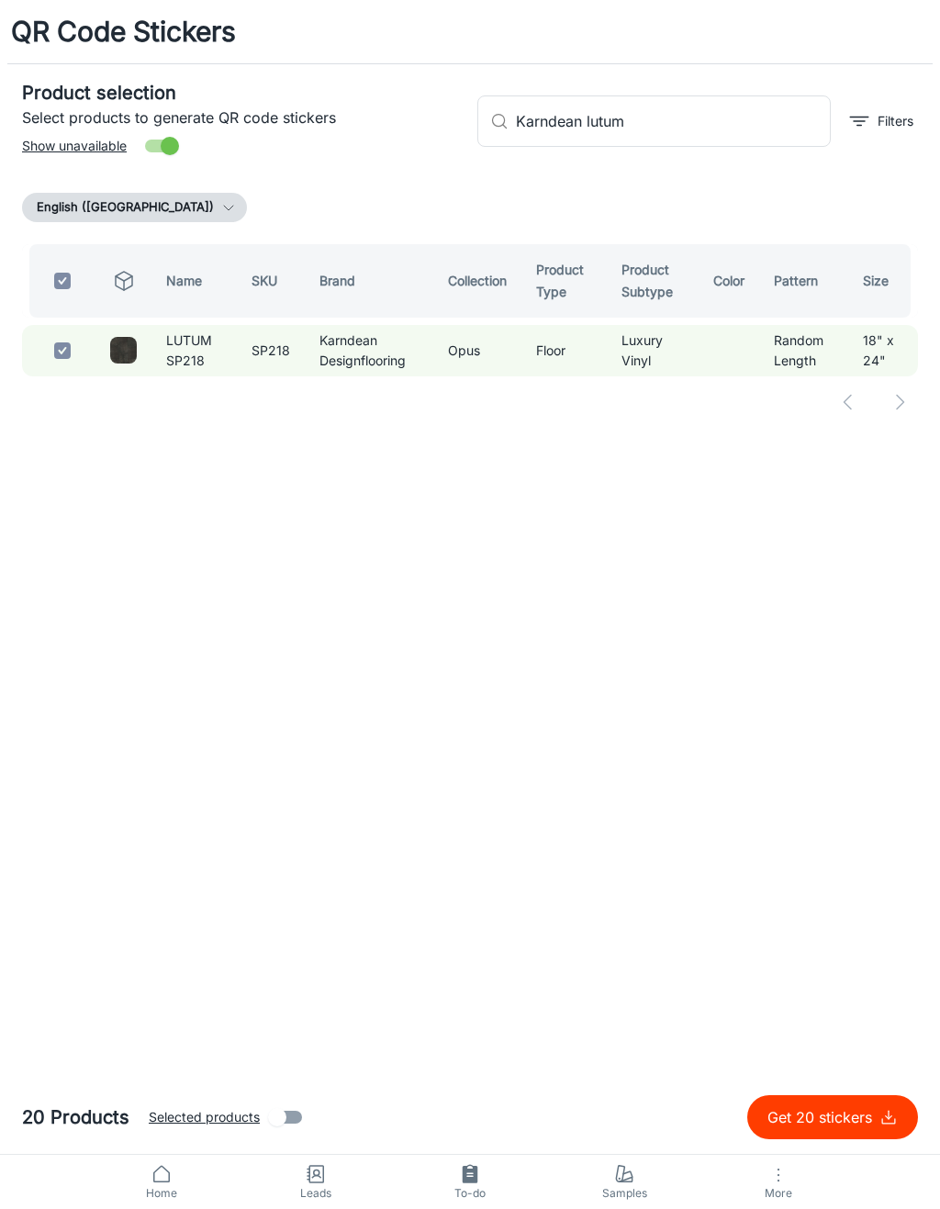
click at [689, 159] on div "​ Karndean lutum ​ Filters" at bounding box center [690, 113] width 455 height 99
click at [735, 106] on input "Karndean lutum" at bounding box center [673, 120] width 315 height 51
click at [748, 130] on input "Karndean lutum" at bounding box center [673, 120] width 315 height 51
type input "Karndean"
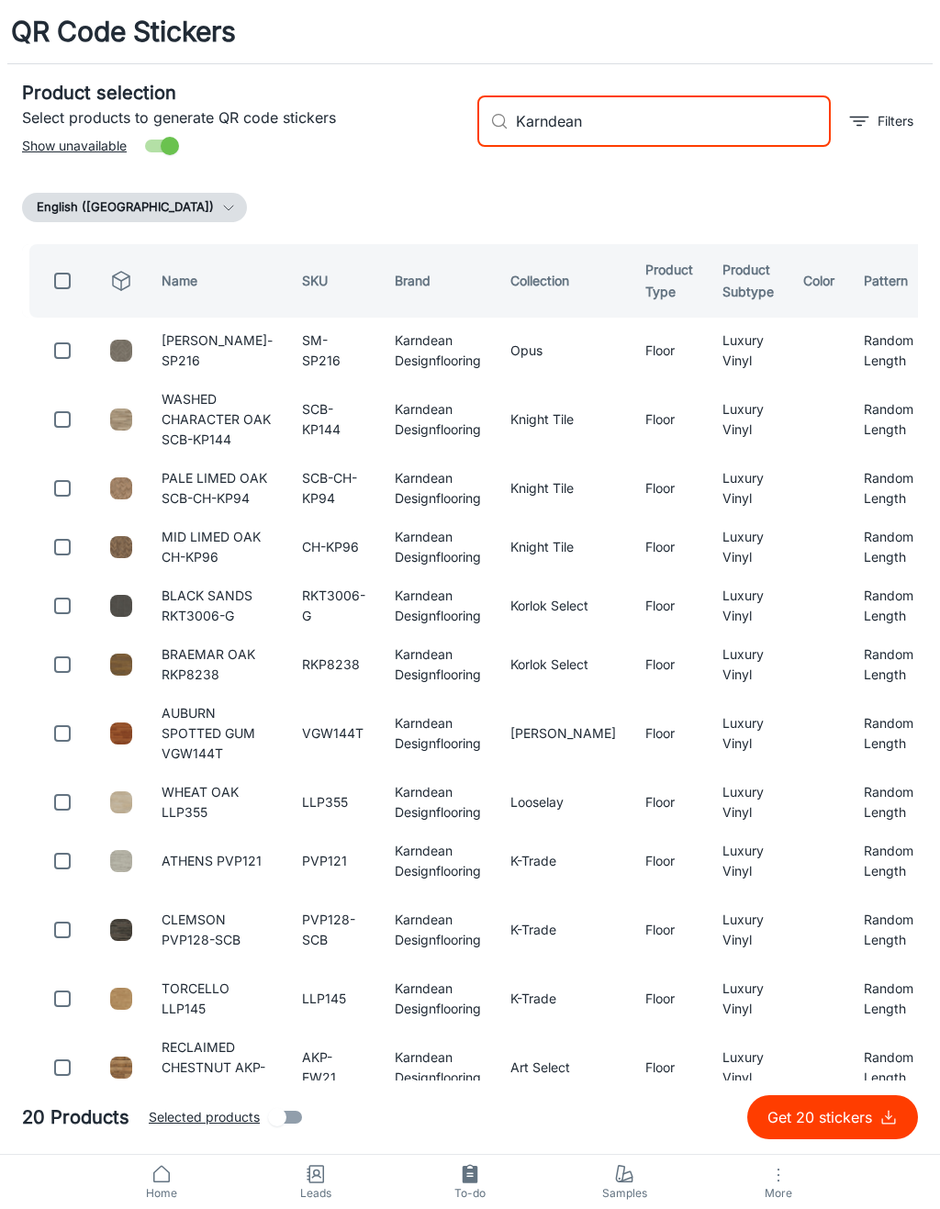
checkbox input "false"
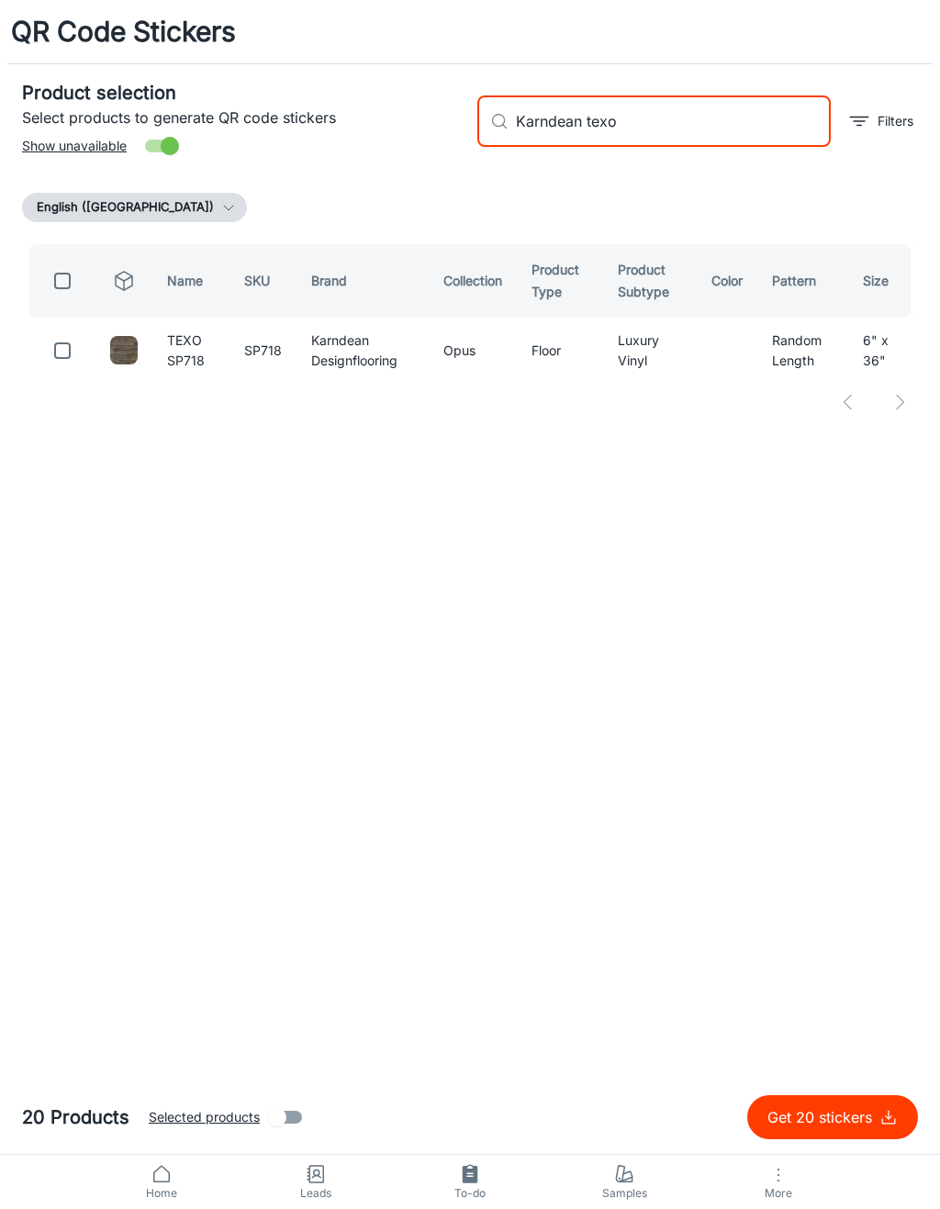
type input "Karndean texo"
click at [52, 365] on input "checkbox" at bounding box center [62, 350] width 37 height 37
checkbox input "true"
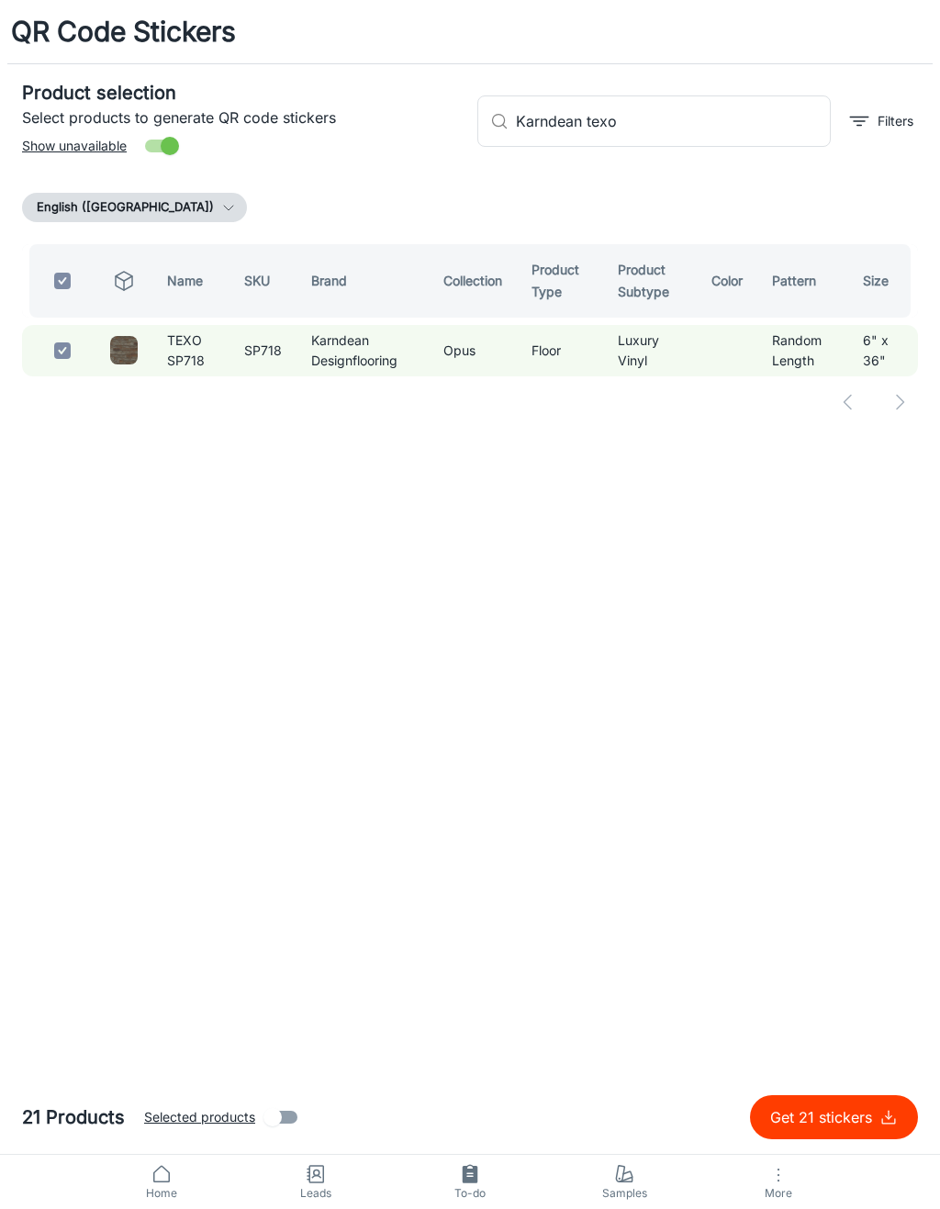
click at [708, 113] on input "Karndean texo" at bounding box center [673, 120] width 315 height 51
type input "Karndean"
checkbox input "false"
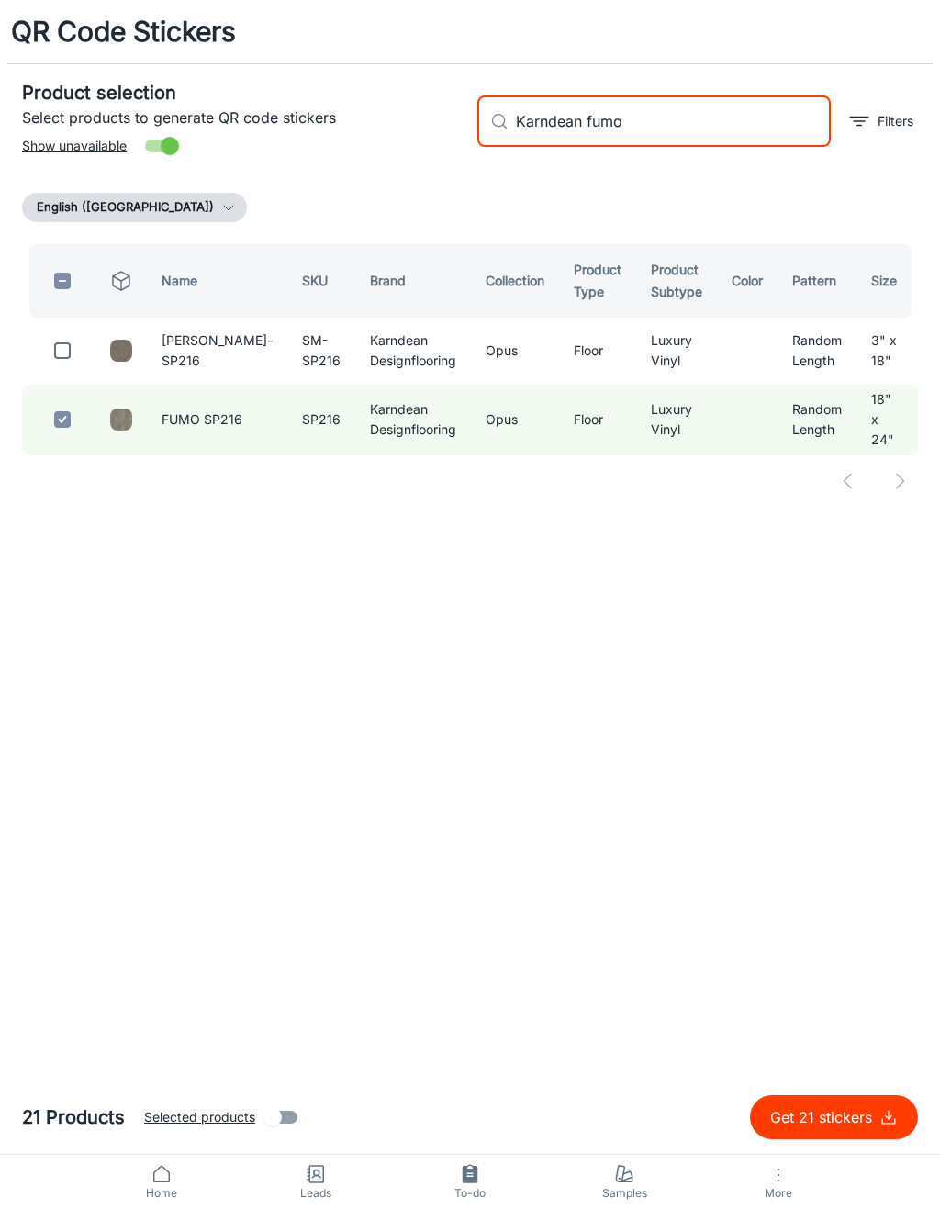
type input "Karndean fumo"
click at [80, 364] on input "checkbox" at bounding box center [62, 350] width 37 height 37
checkbox input "true"
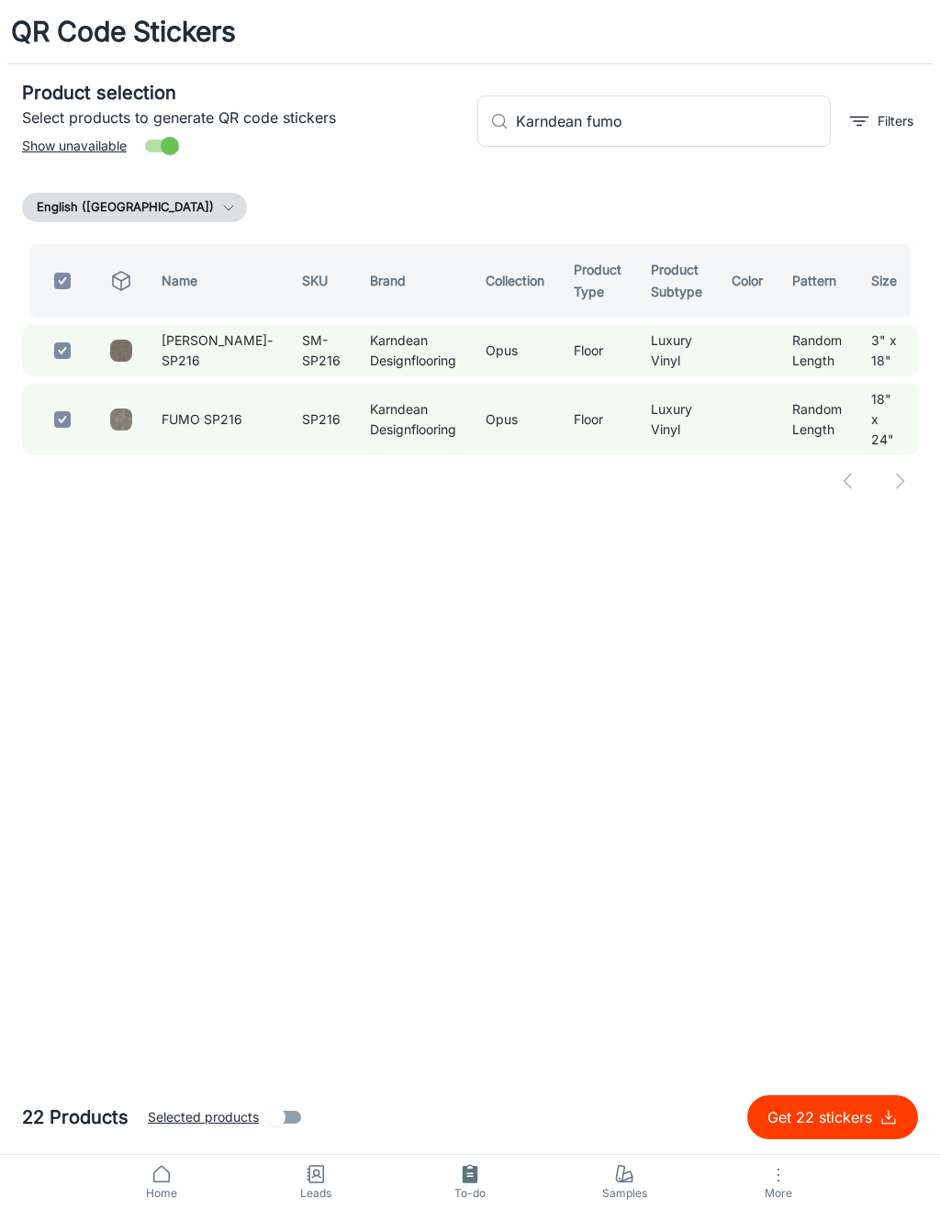
click at [681, 107] on input "Karndean fumo" at bounding box center [673, 120] width 315 height 51
click at [706, 115] on input "Karndean fumo" at bounding box center [673, 120] width 315 height 51
type input "Karndean"
checkbox input "false"
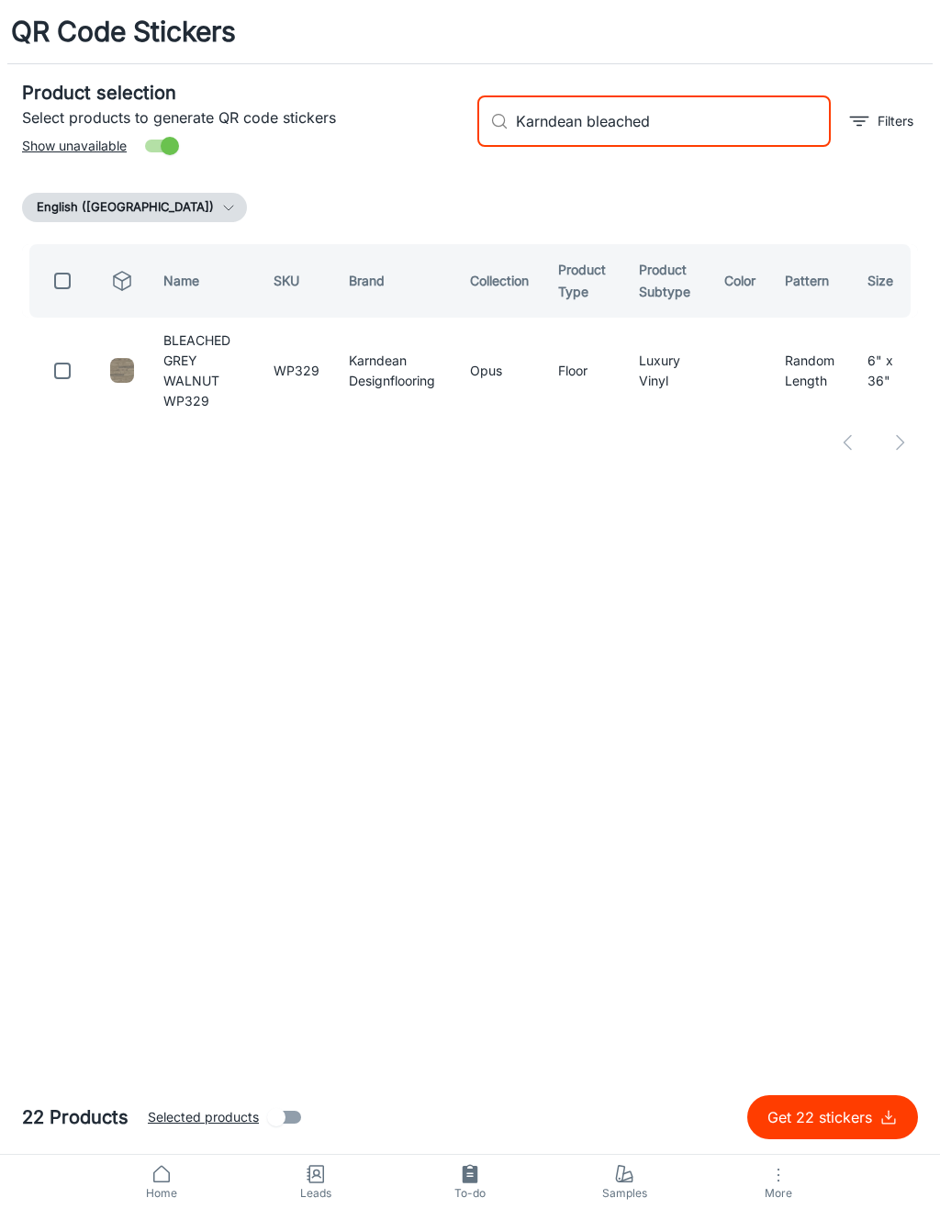
type input "Karndean bleached"
click at [72, 375] on input "checkbox" at bounding box center [62, 371] width 37 height 37
checkbox input "true"
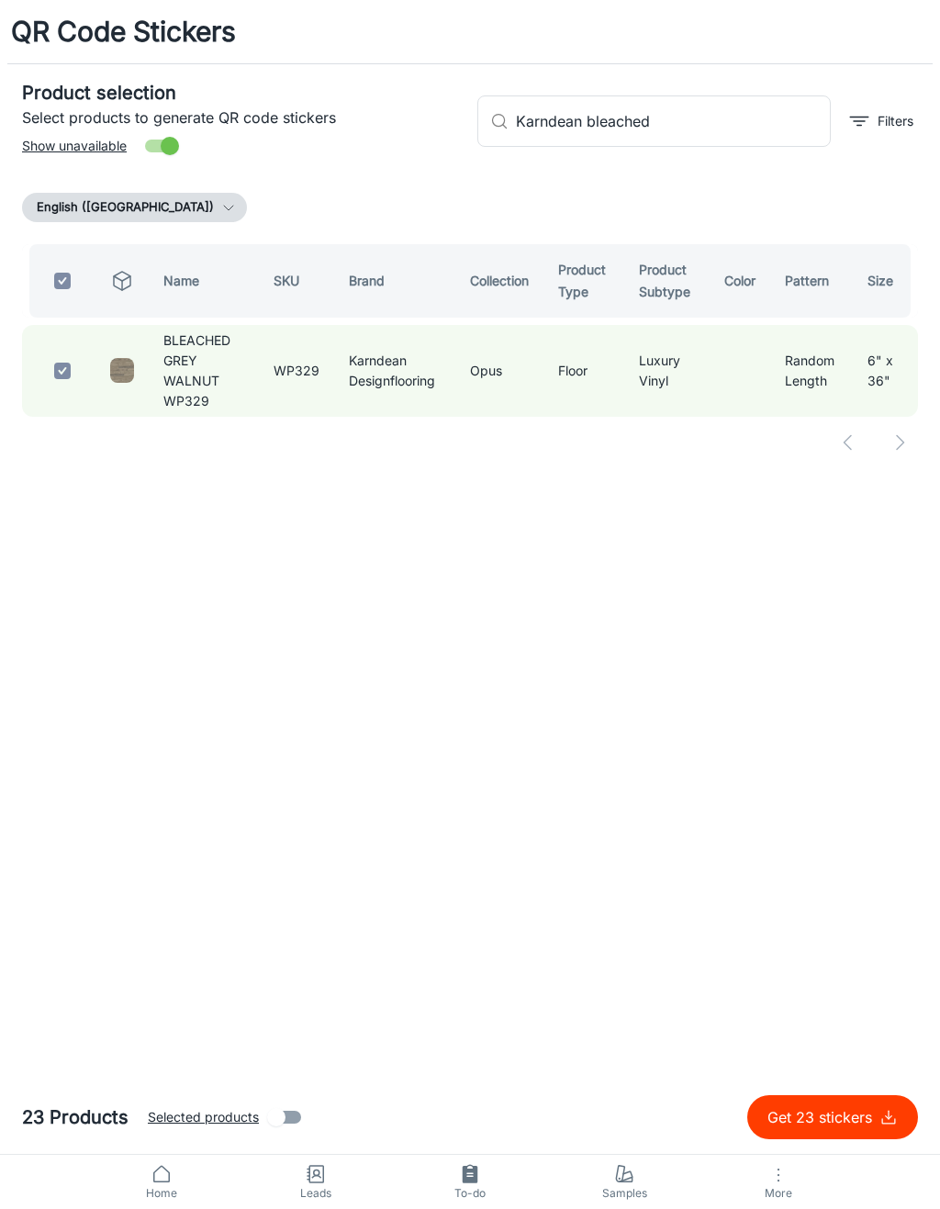
click at [720, 120] on input "Karndean bleached" at bounding box center [673, 120] width 315 height 51
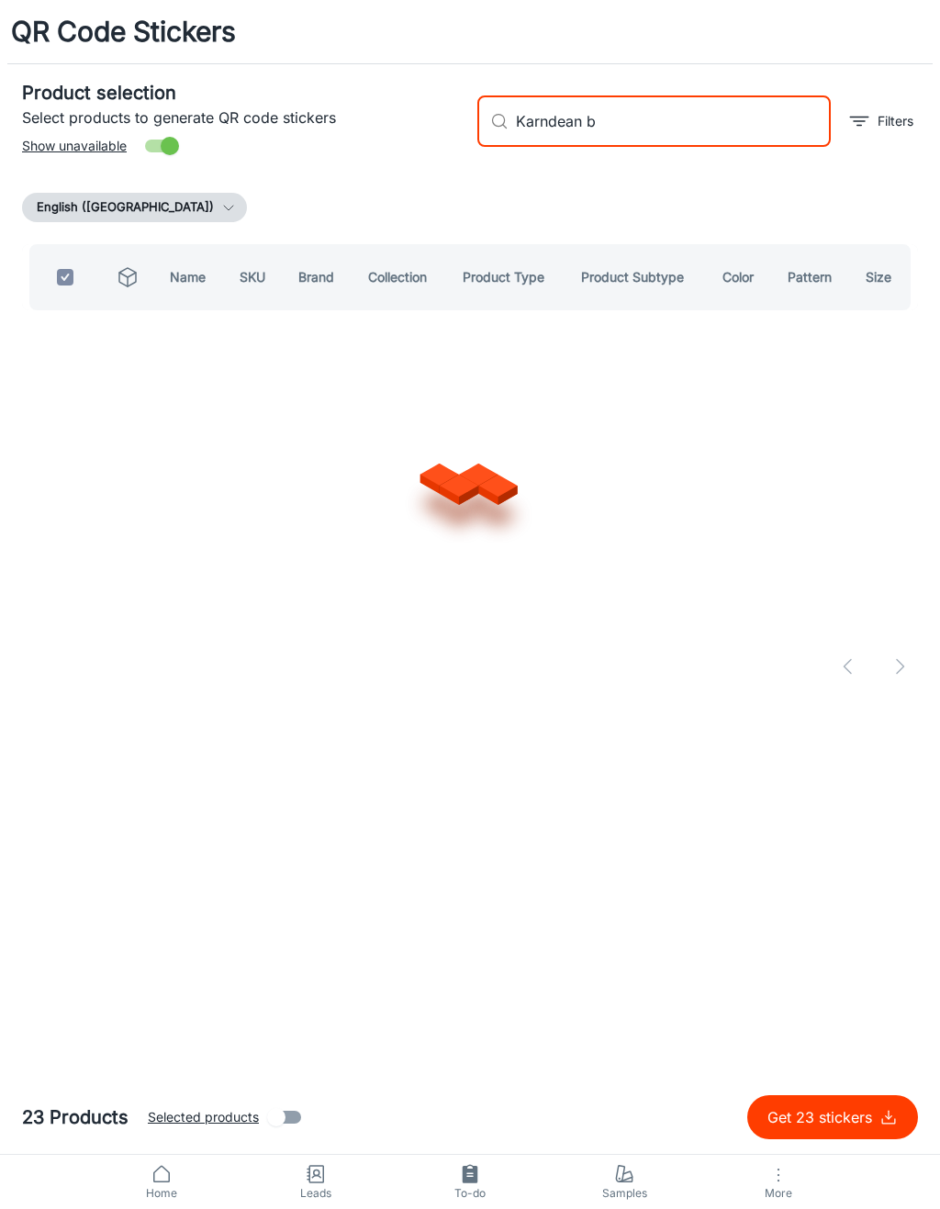
type input "Karndean"
checkbox input "false"
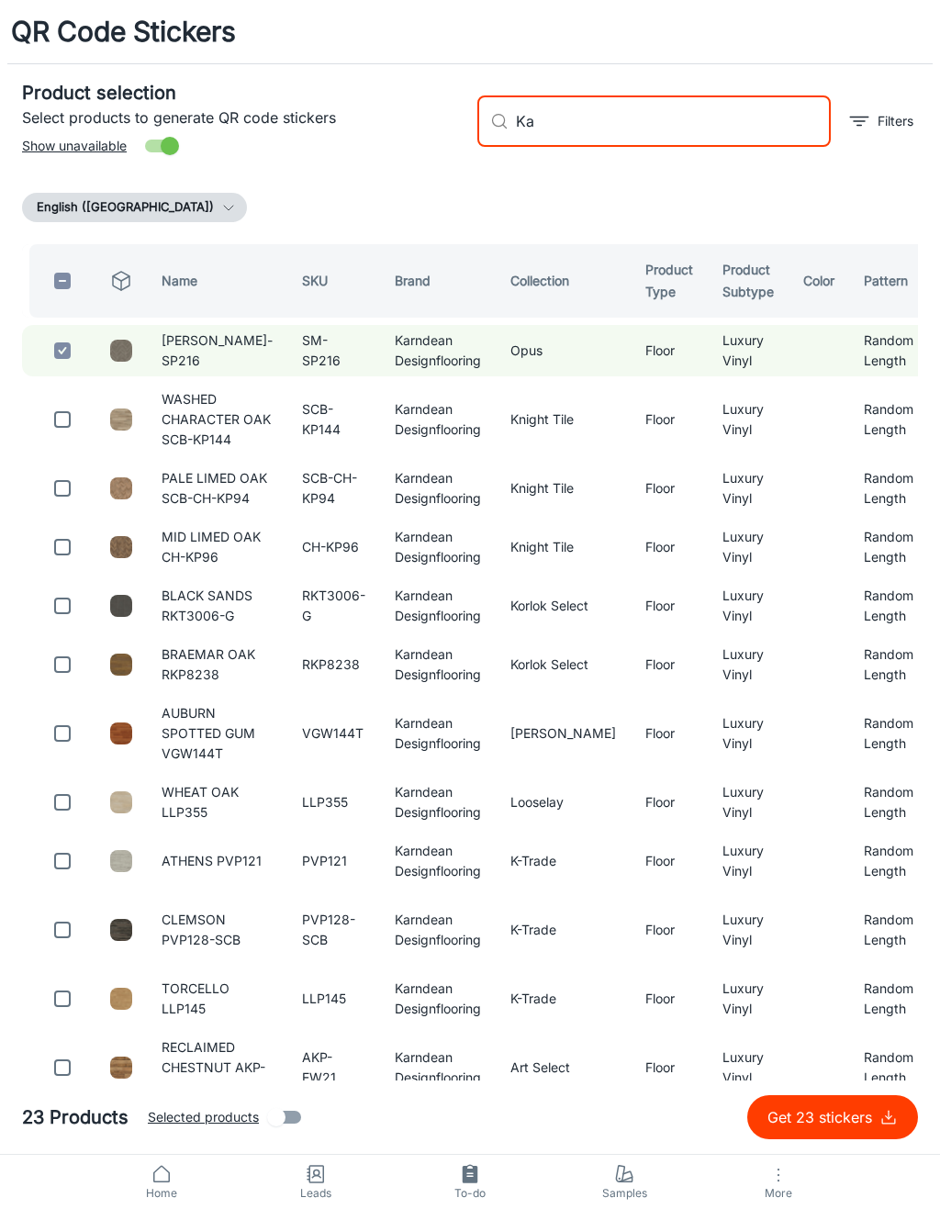
type input "K"
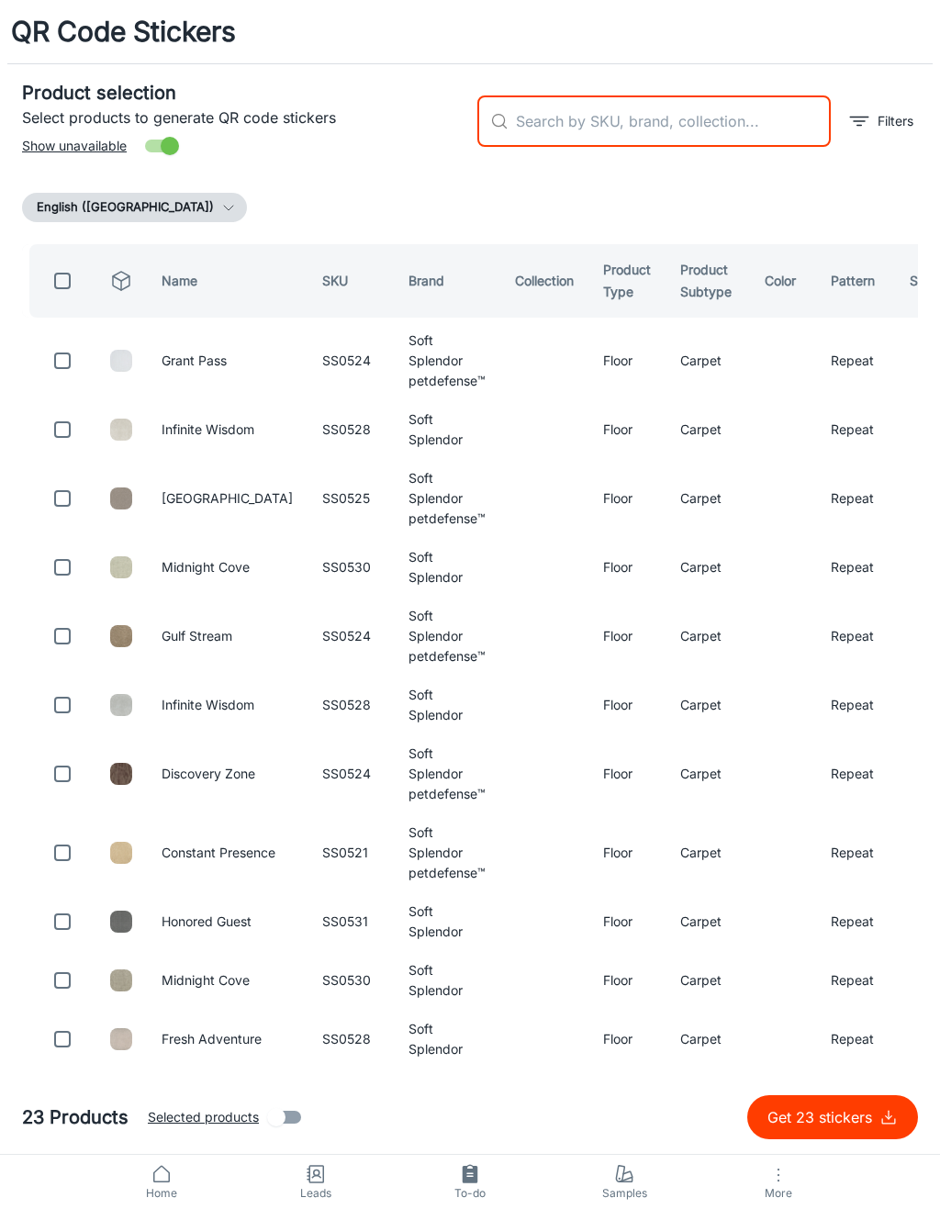
click at [832, 193] on div "English ([GEOGRAPHIC_DATA])" at bounding box center [470, 207] width 896 height 29
click at [860, 1113] on p "Get 23 stickers" at bounding box center [824, 1117] width 112 height 22
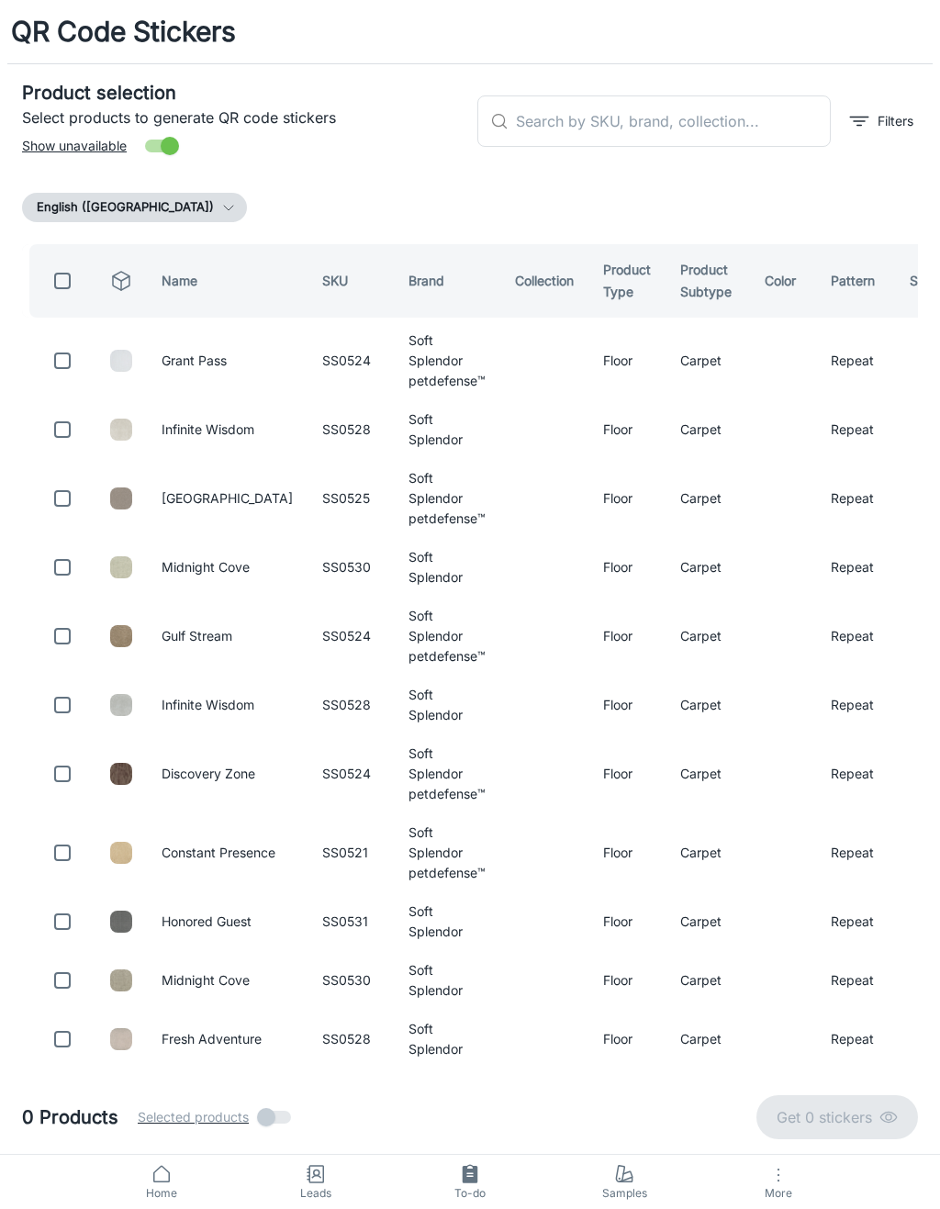
click at [701, 130] on input "text" at bounding box center [673, 120] width 315 height 51
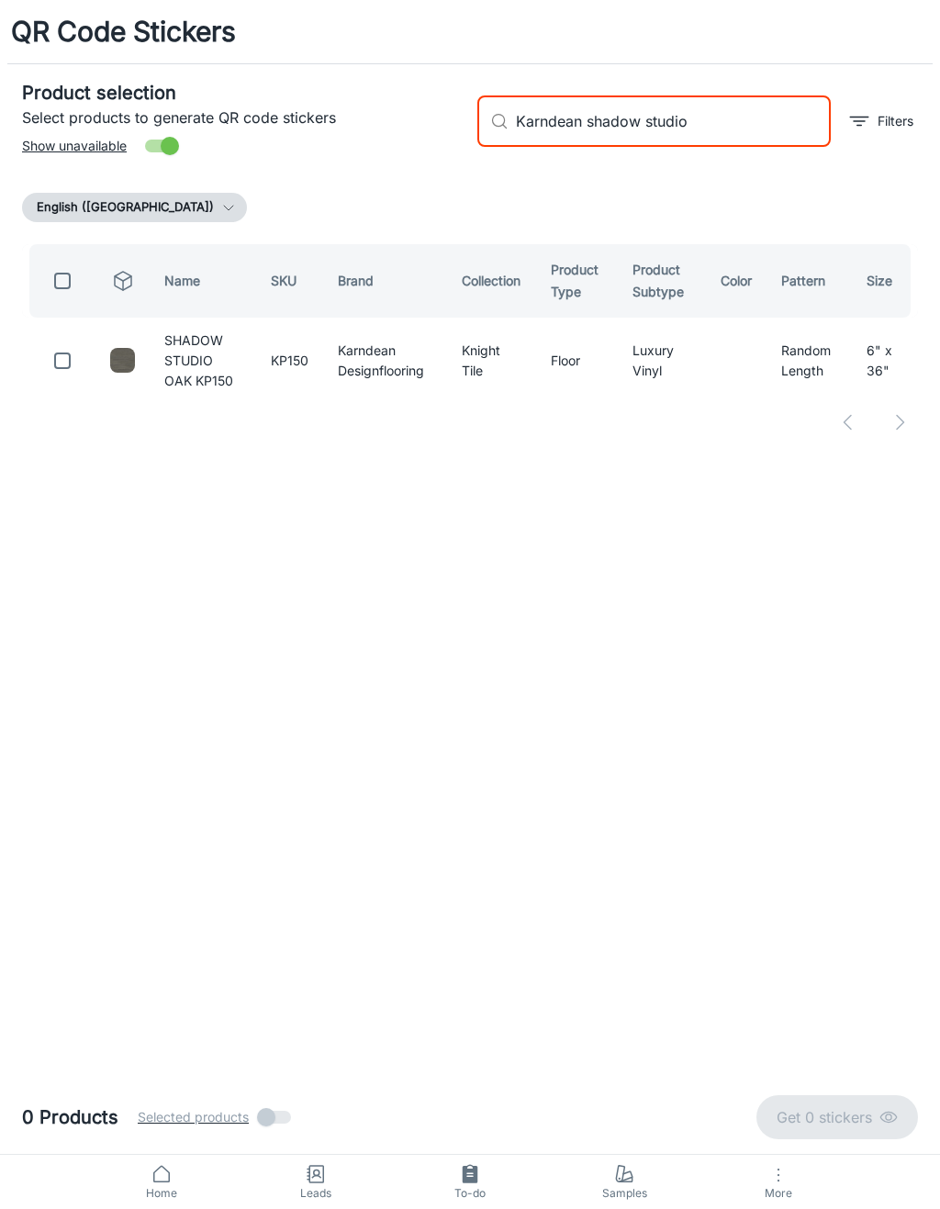
type input "Karndean shadow studio"
click at [57, 368] on input "checkbox" at bounding box center [62, 360] width 37 height 37
checkbox input "true"
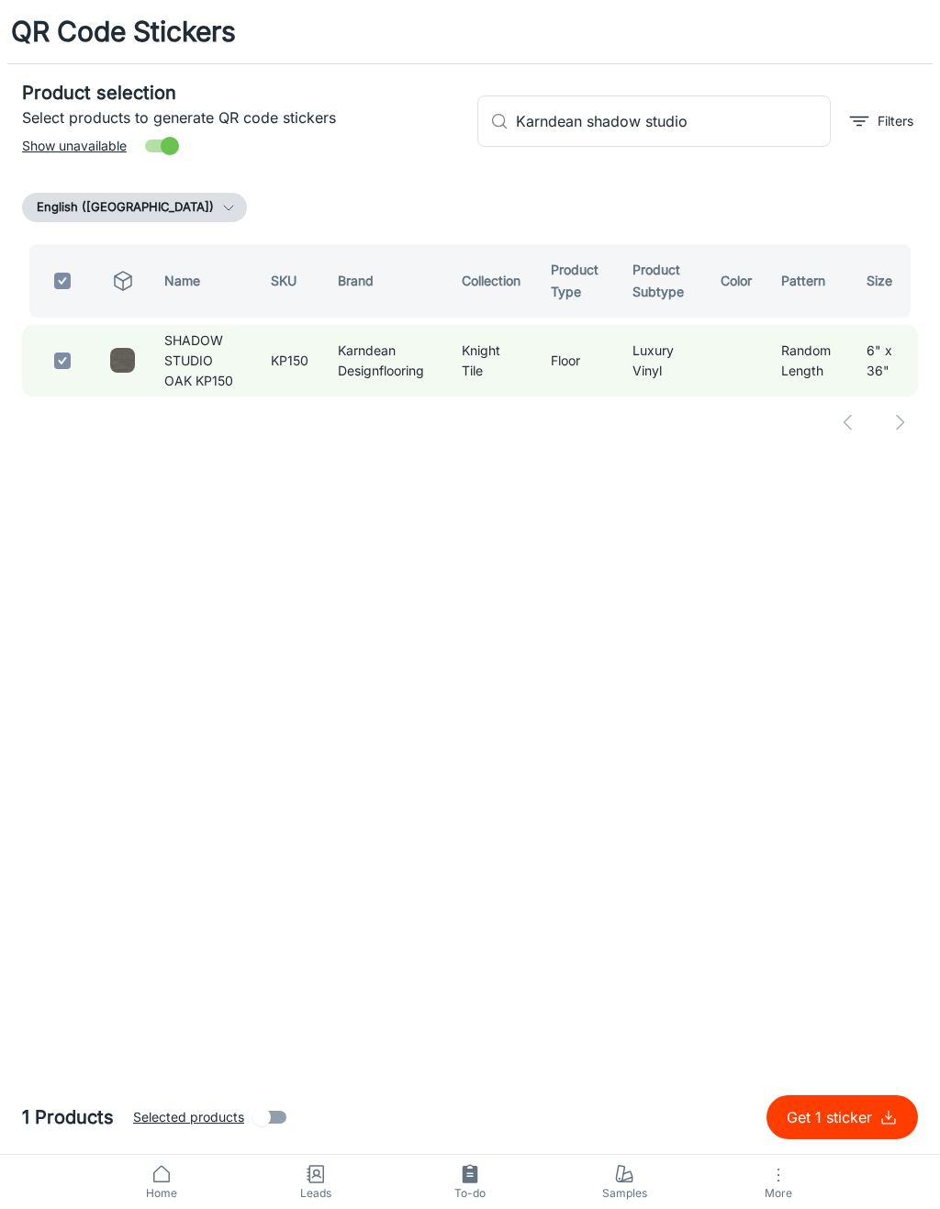
click at [709, 144] on input "Karndean shadow studio" at bounding box center [673, 120] width 315 height 51
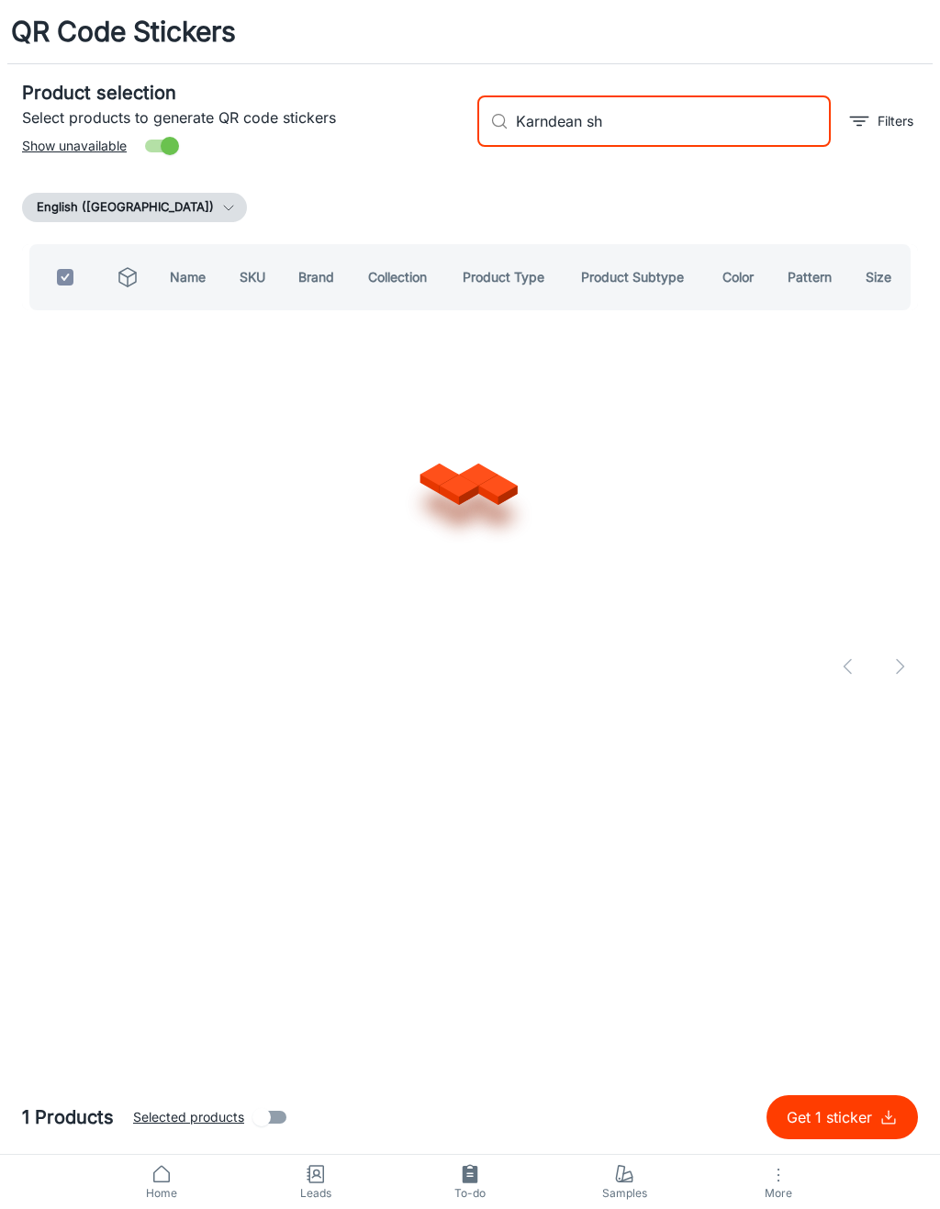
type input "Karndean s"
checkbox input "false"
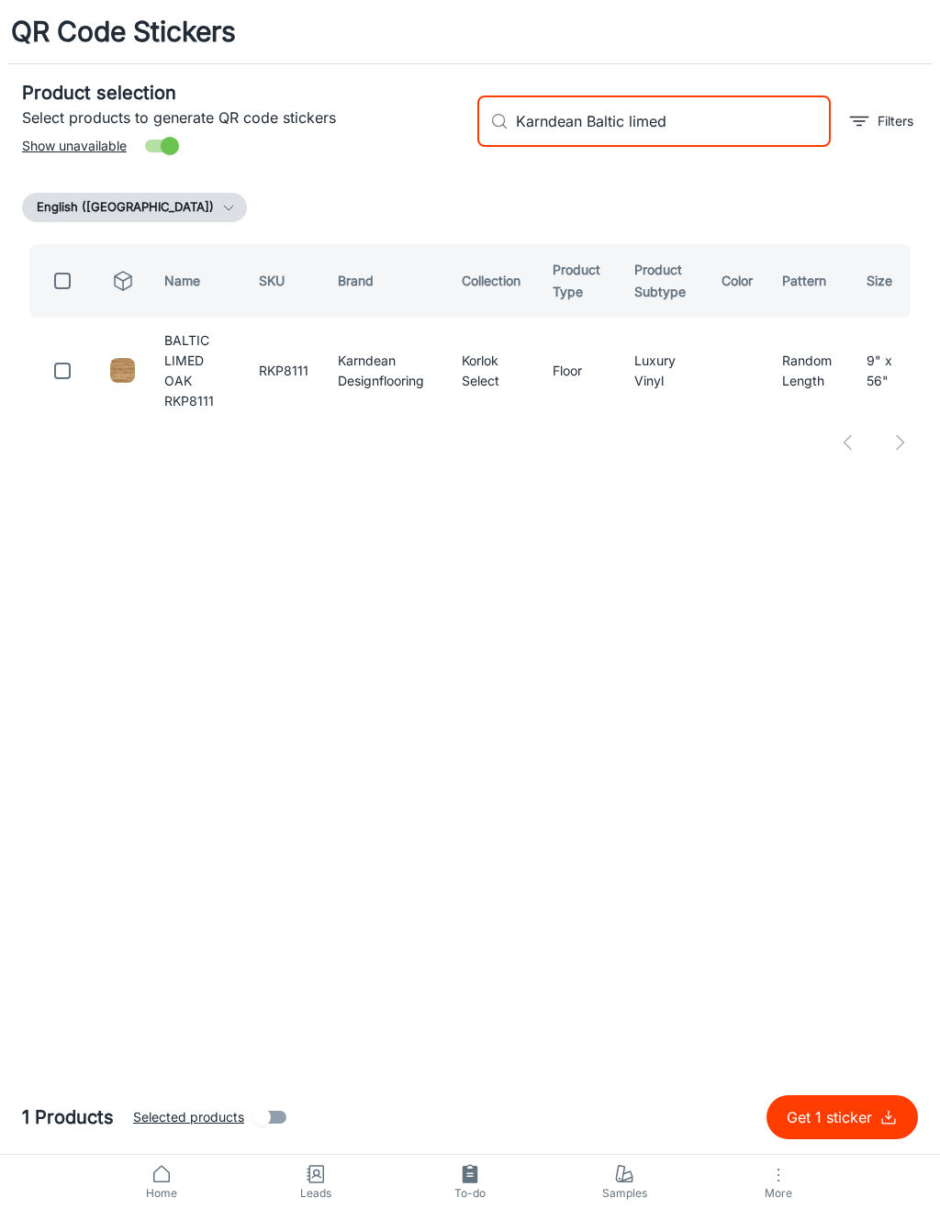
type input "Karndean Baltic limed"
click at [62, 373] on input "checkbox" at bounding box center [62, 371] width 37 height 37
checkbox input "true"
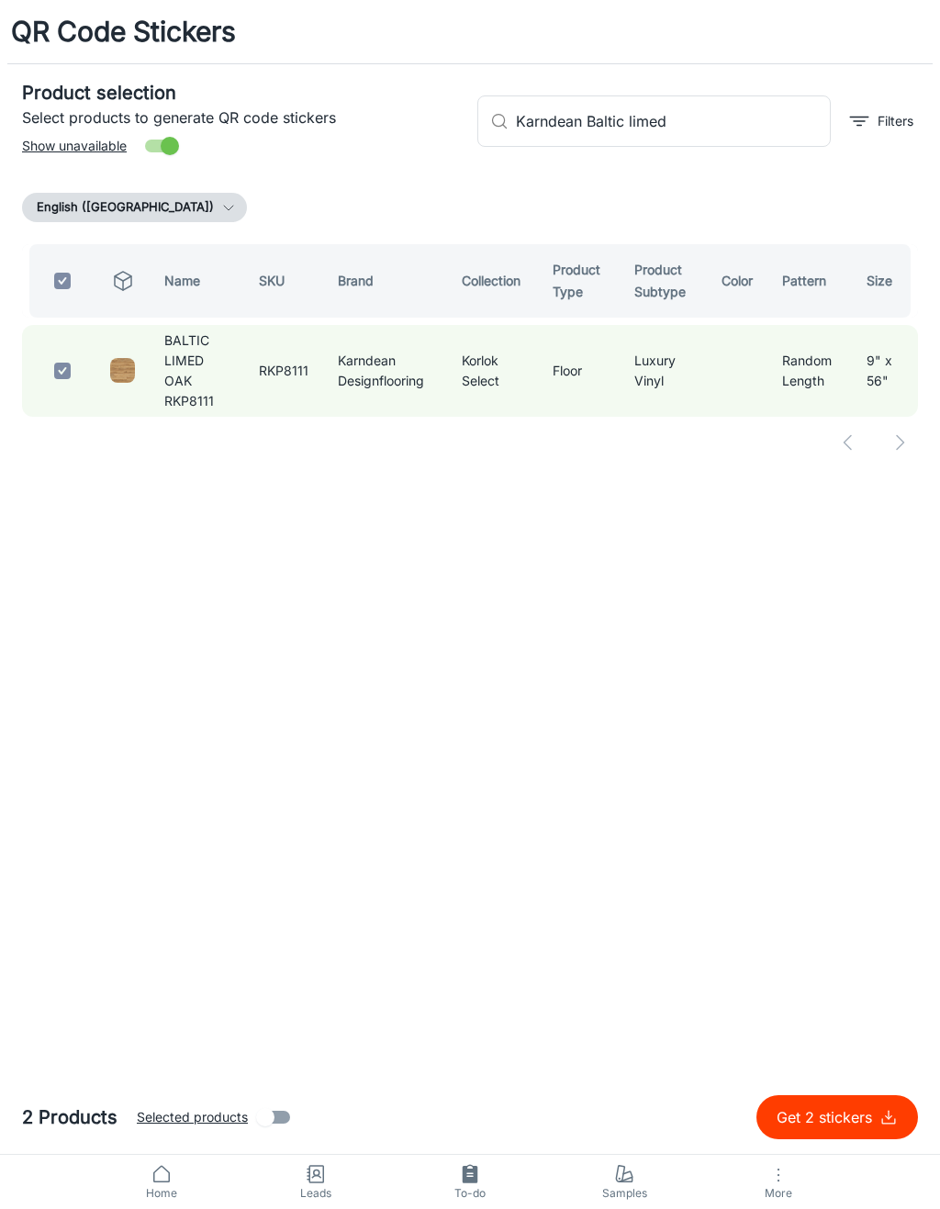
click at [777, 124] on input "Karndean Baltic limed" at bounding box center [673, 120] width 315 height 51
type input "Karndean"
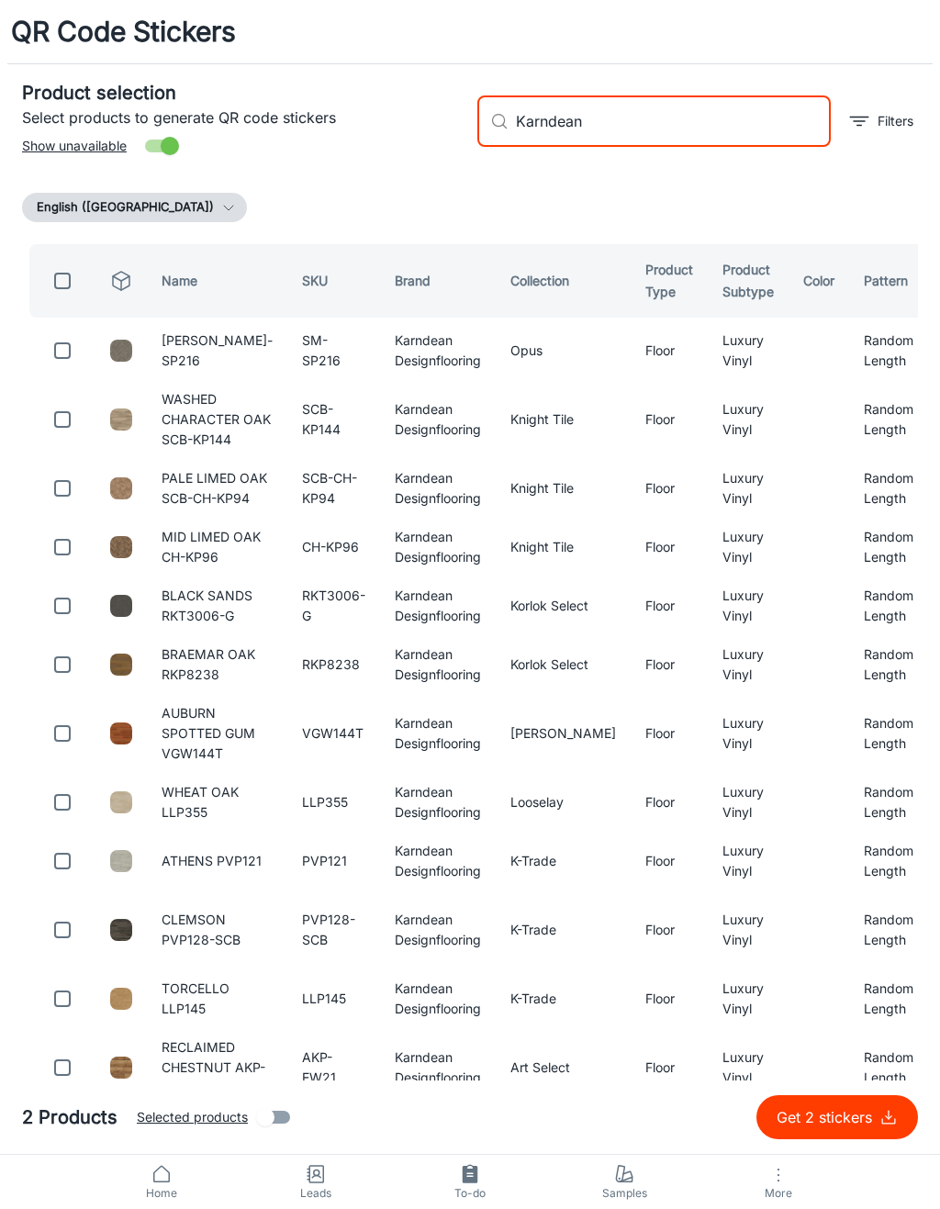
checkbox input "false"
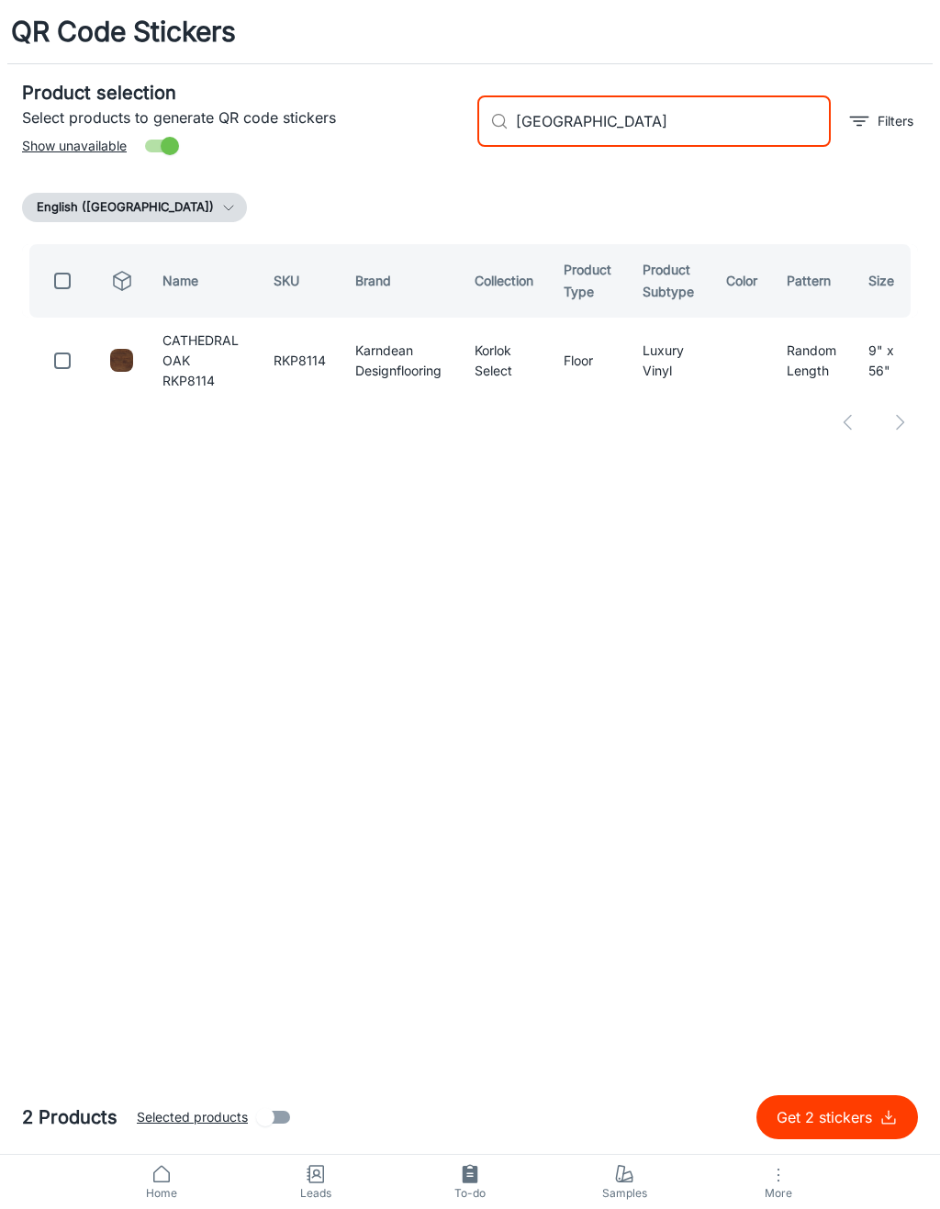
type input "[GEOGRAPHIC_DATA]"
click at [62, 355] on input "checkbox" at bounding box center [62, 360] width 37 height 37
checkbox input "true"
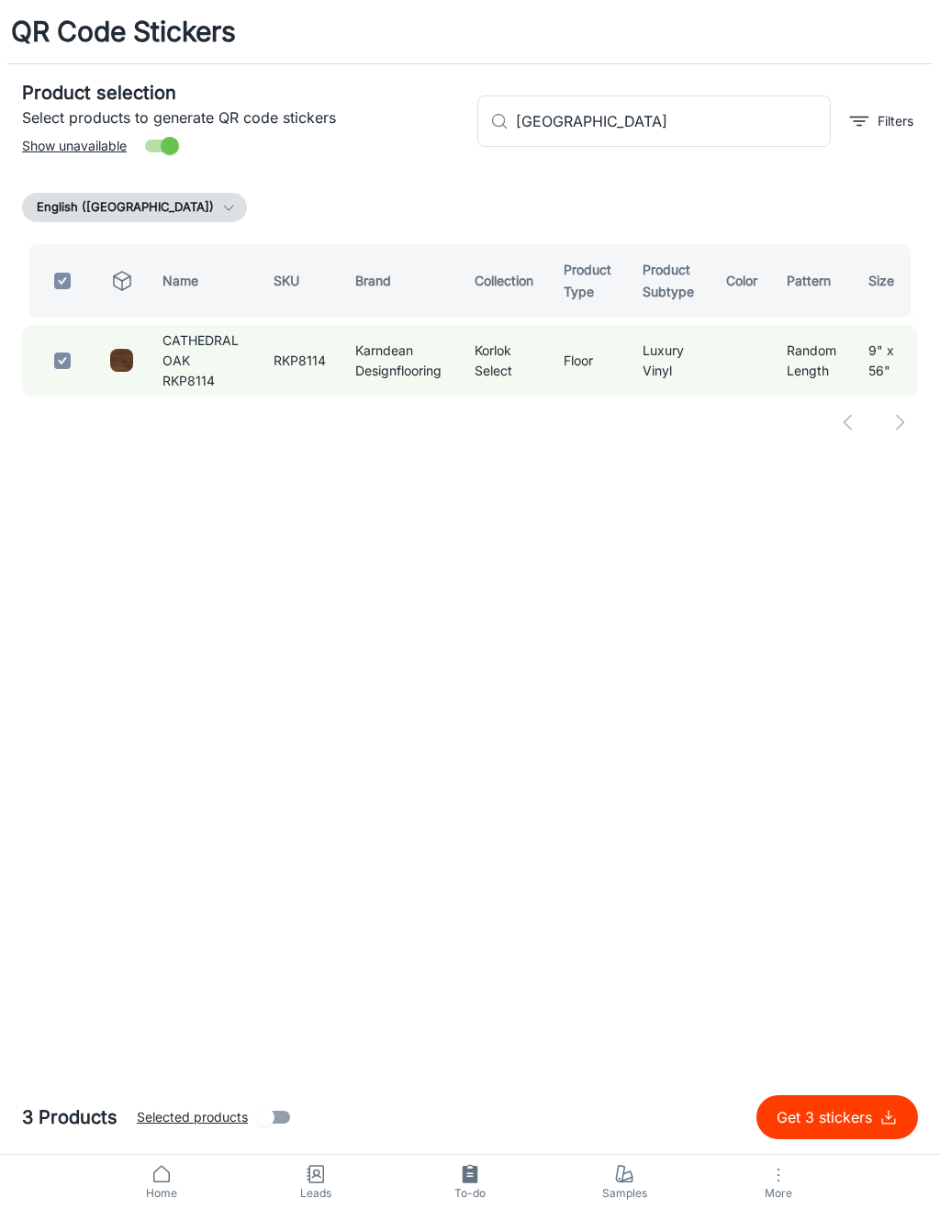
click at [715, 120] on input "[GEOGRAPHIC_DATA]" at bounding box center [673, 120] width 315 height 51
type input "Karndean ca"
checkbox input "false"
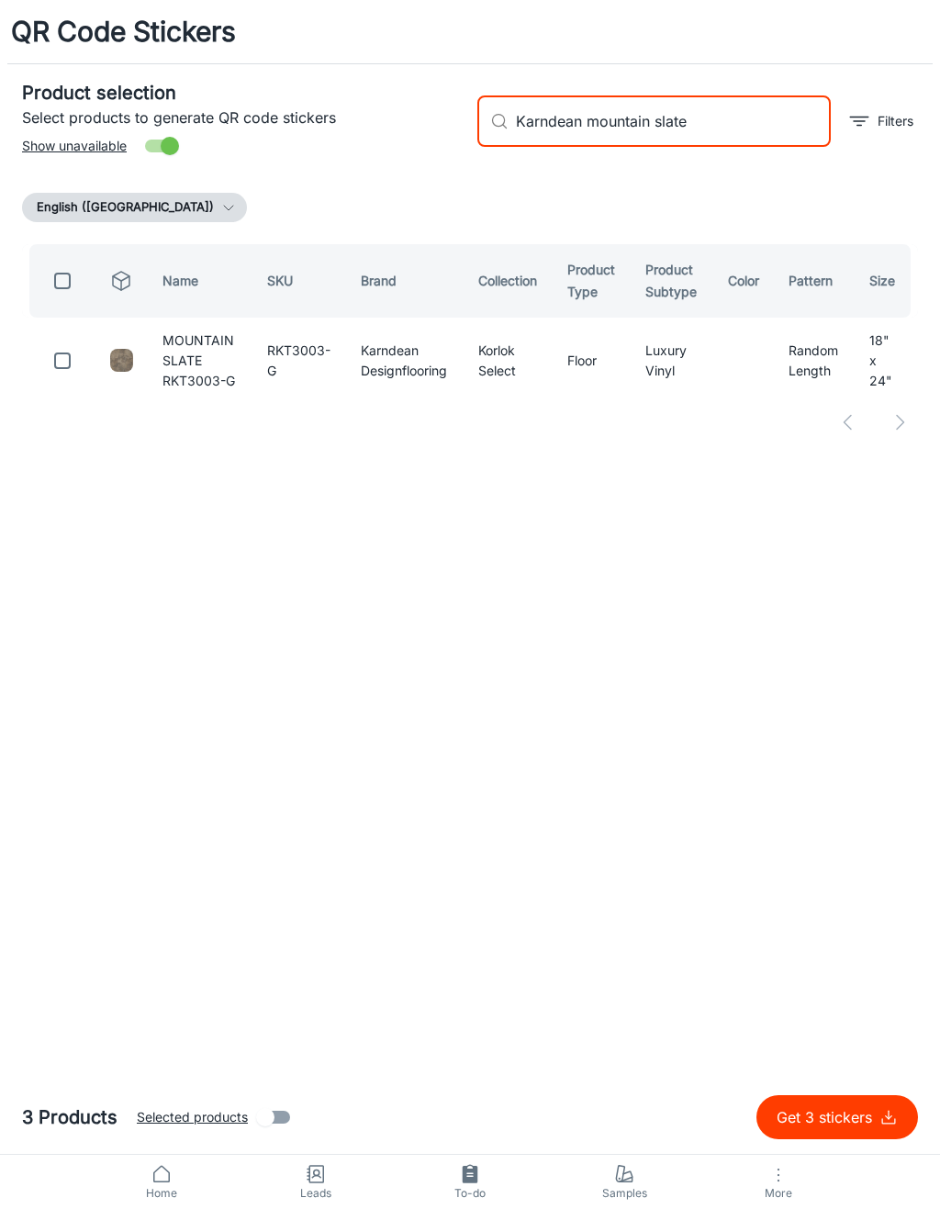
type input "Karndean mountain slate"
click at [71, 379] on input "checkbox" at bounding box center [62, 360] width 37 height 37
checkbox input "true"
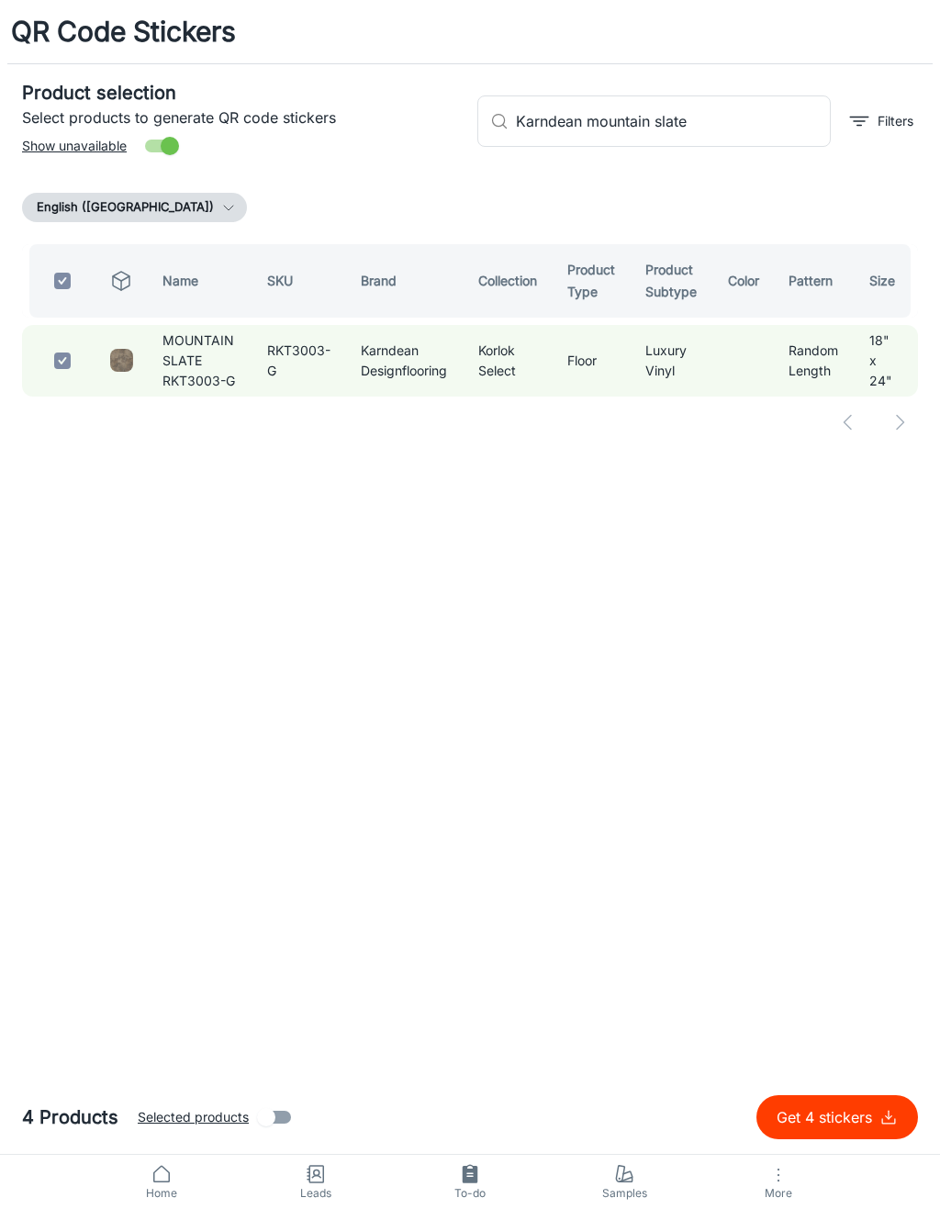
click at [719, 120] on input "Karndean mountain slate" at bounding box center [673, 120] width 315 height 51
type input "Karndean"
checkbox input "false"
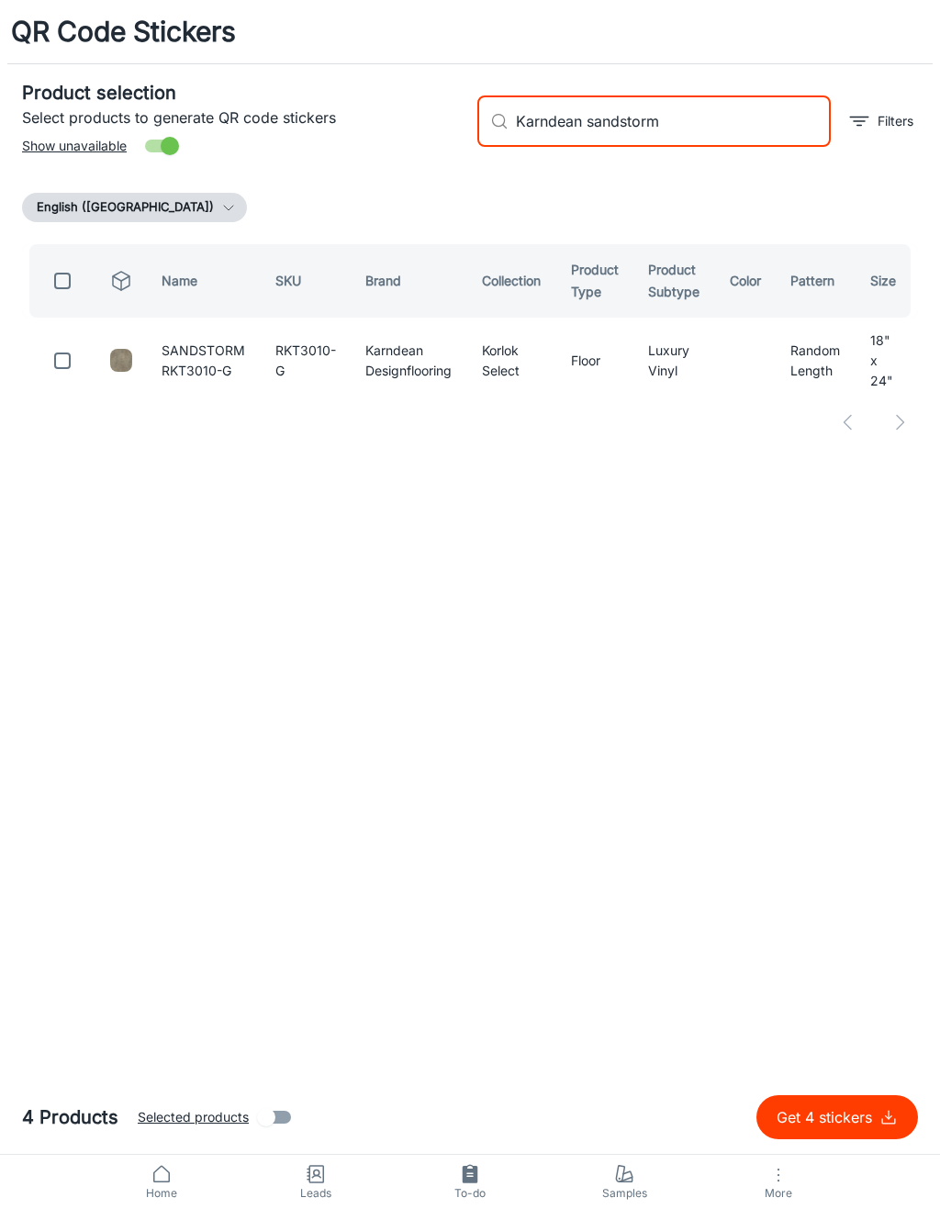
type input "Karndean sandstorm"
click at [77, 366] on input "checkbox" at bounding box center [62, 360] width 37 height 37
checkbox input "true"
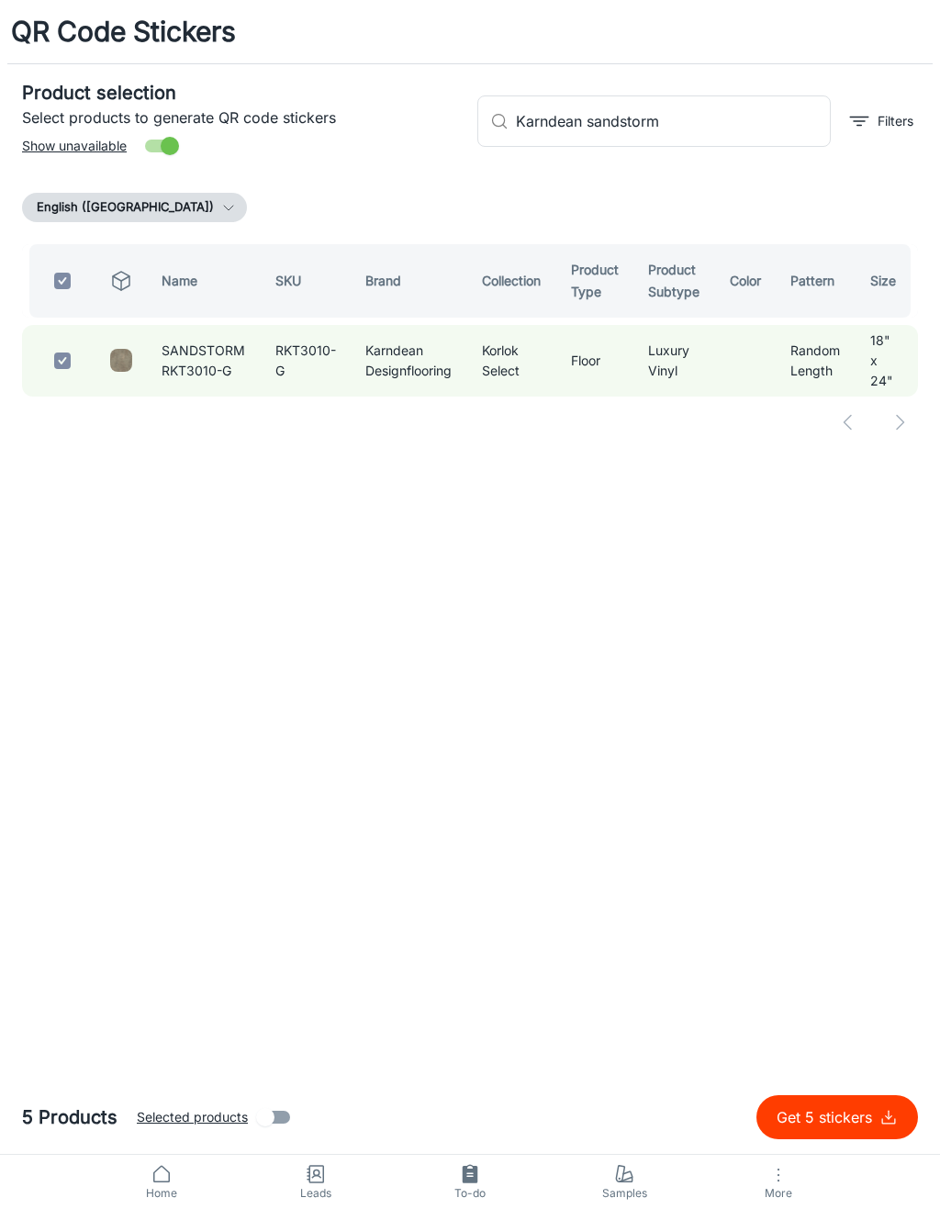
click at [732, 139] on input "Karndean sandstorm" at bounding box center [673, 120] width 315 height 51
type input "Karndean"
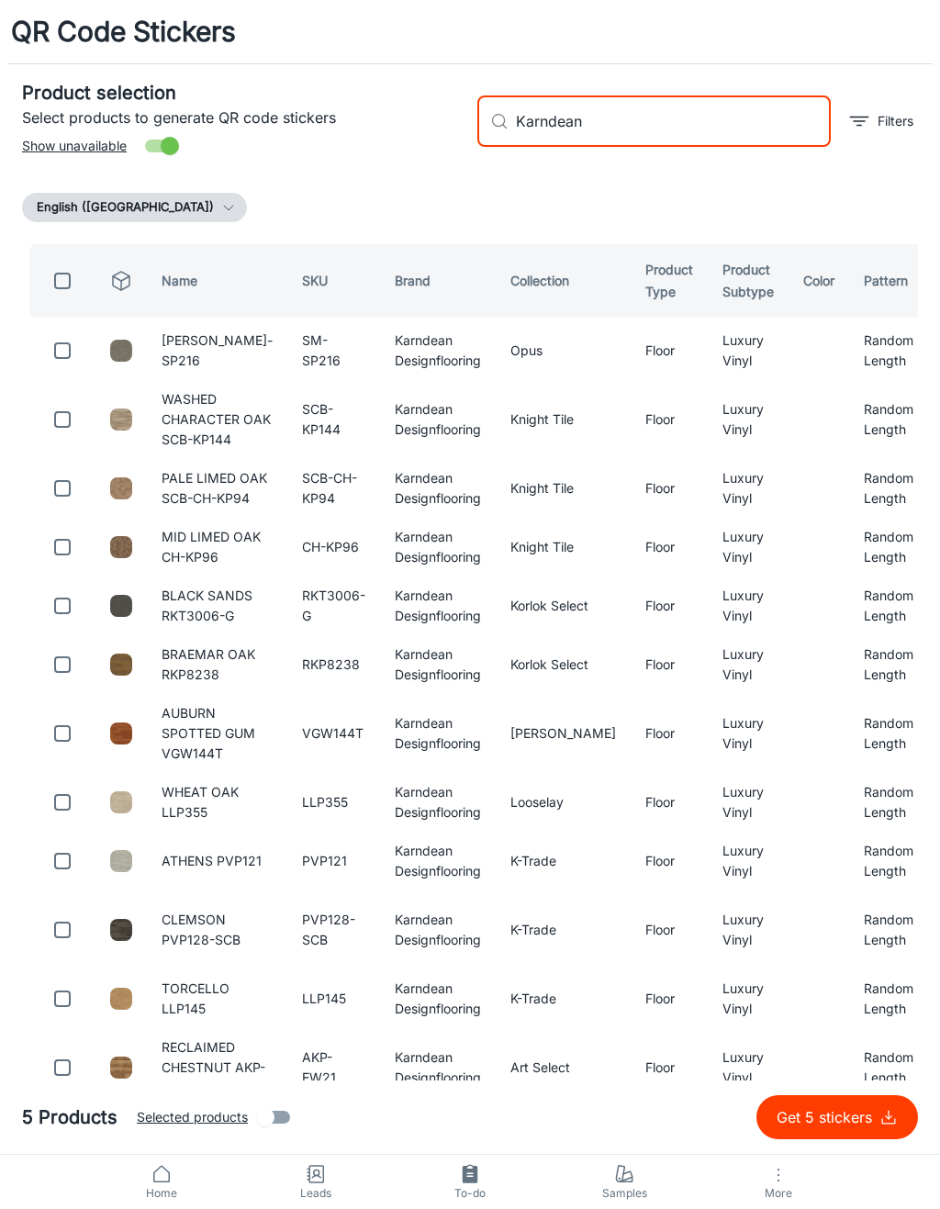
checkbox input "false"
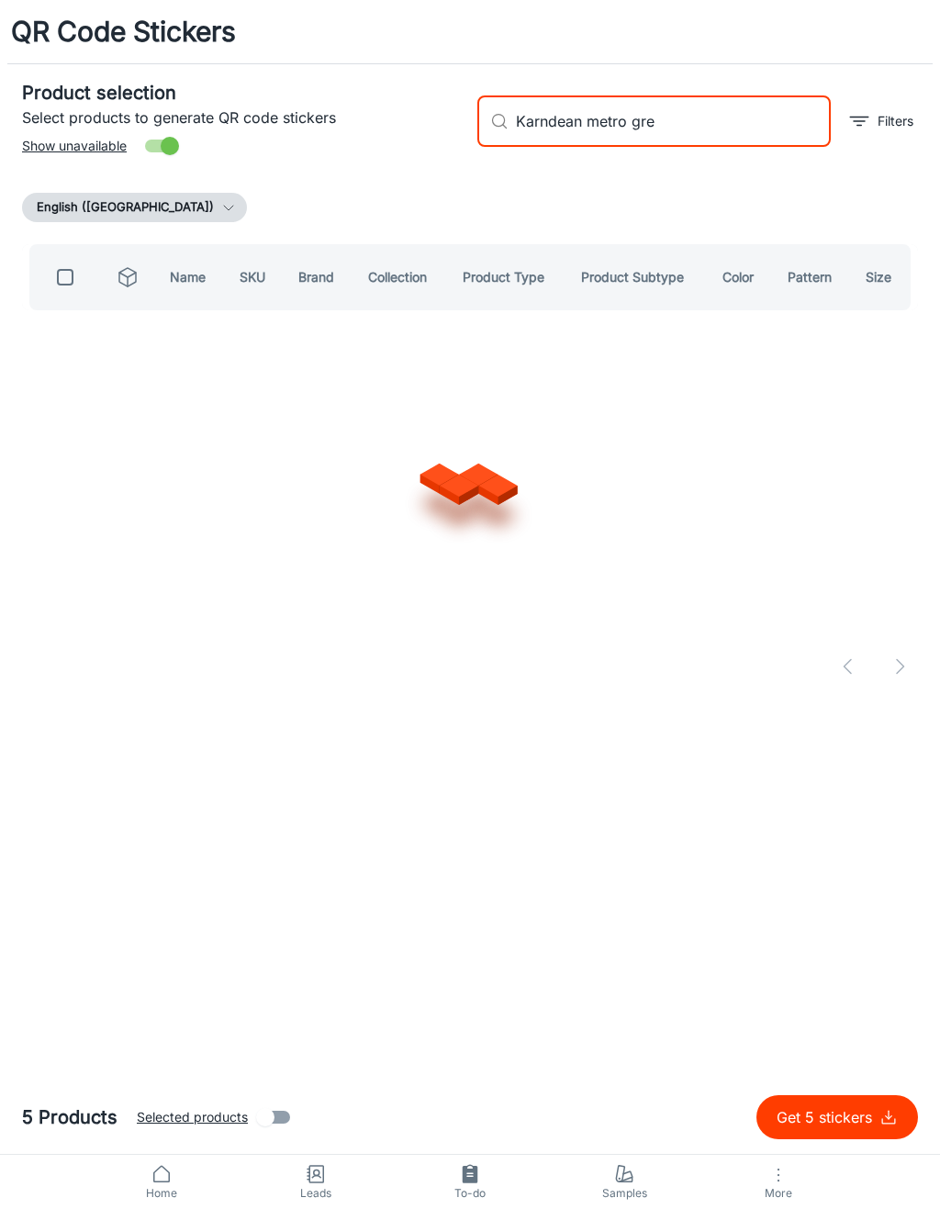
type input "Karndean metro grey"
checkbox input "true"
type input "Karndean"
checkbox input "false"
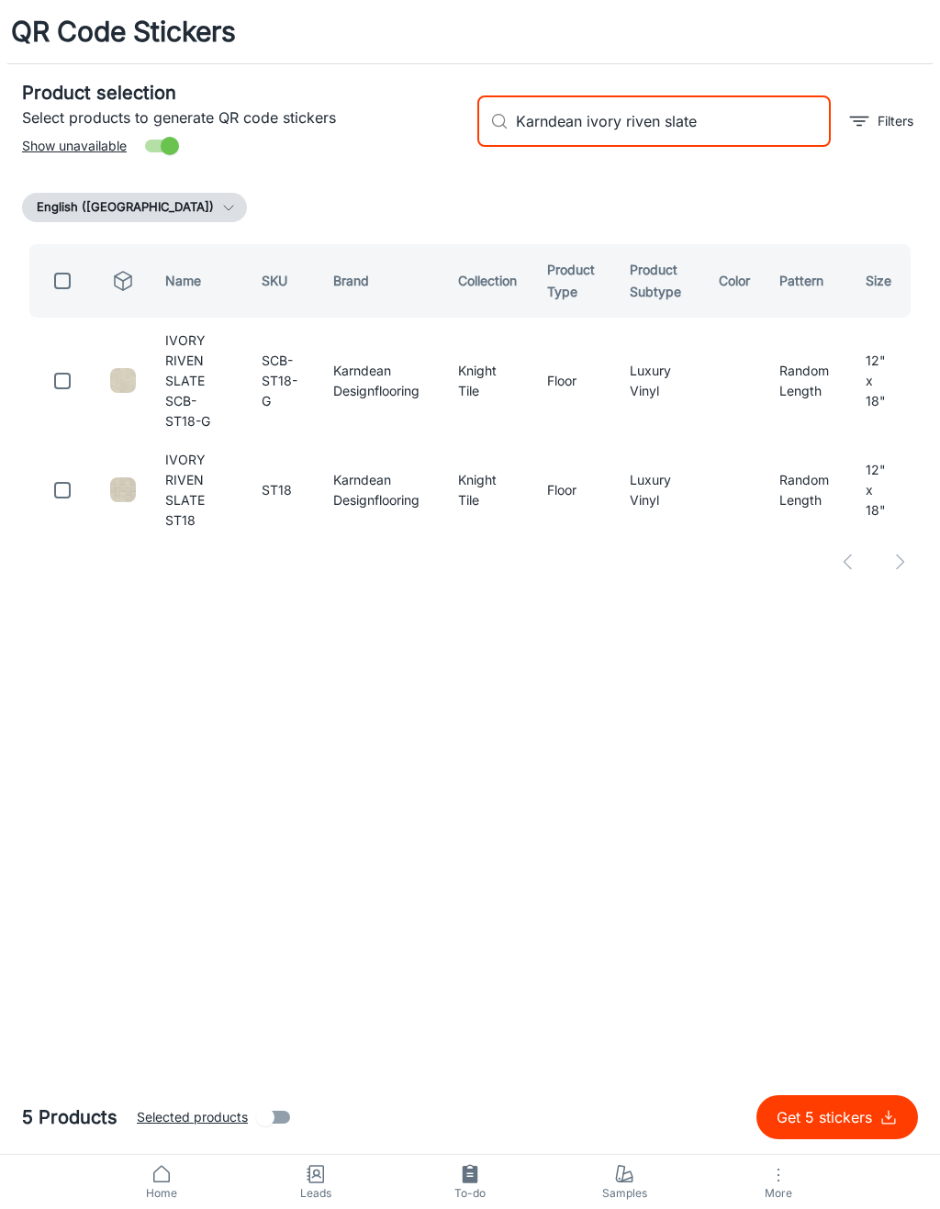
type input "Karndean ivory riven slate"
click at [73, 472] on input "checkbox" at bounding box center [62, 490] width 37 height 37
checkbox input "true"
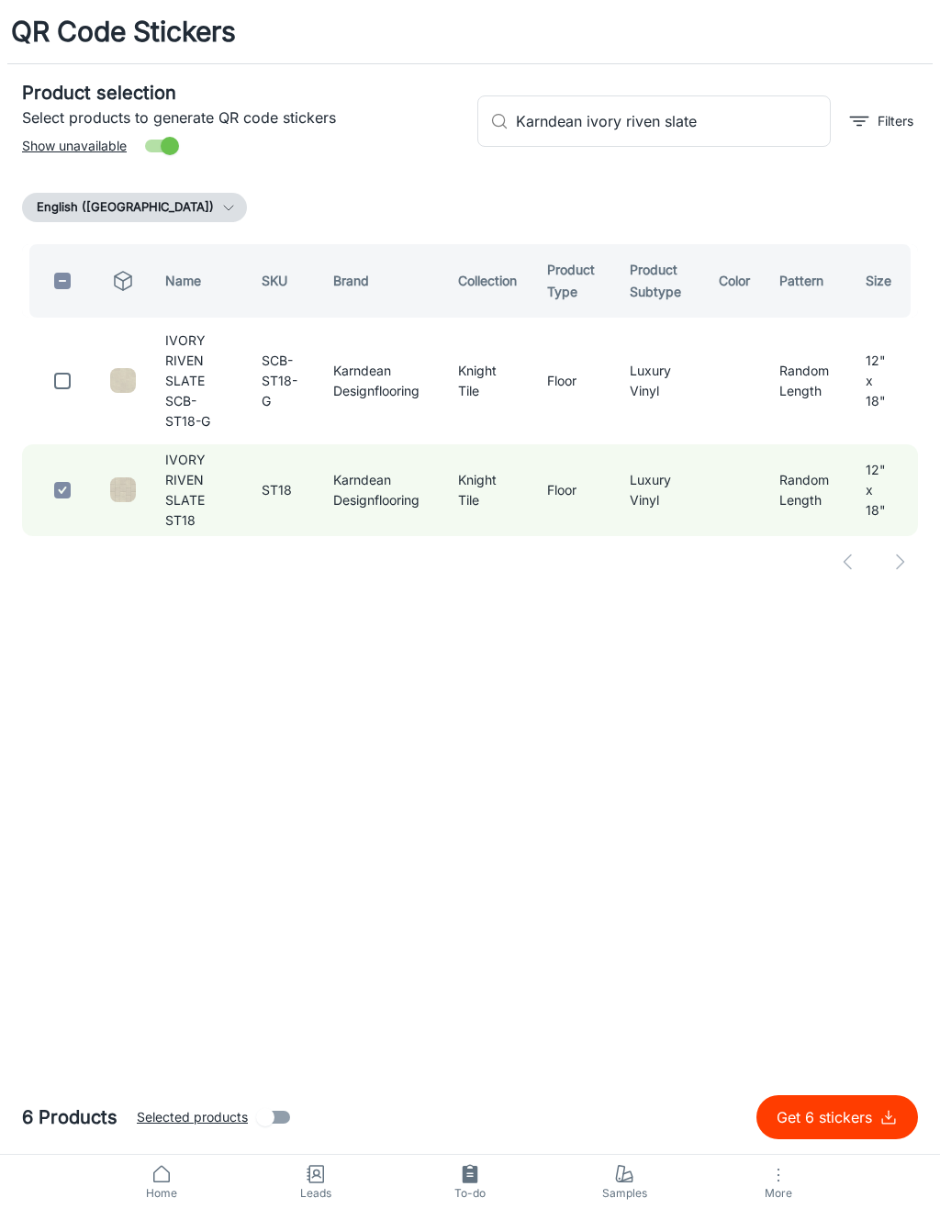
click at [751, 119] on input "Karndean ivory riven slate" at bounding box center [673, 120] width 315 height 51
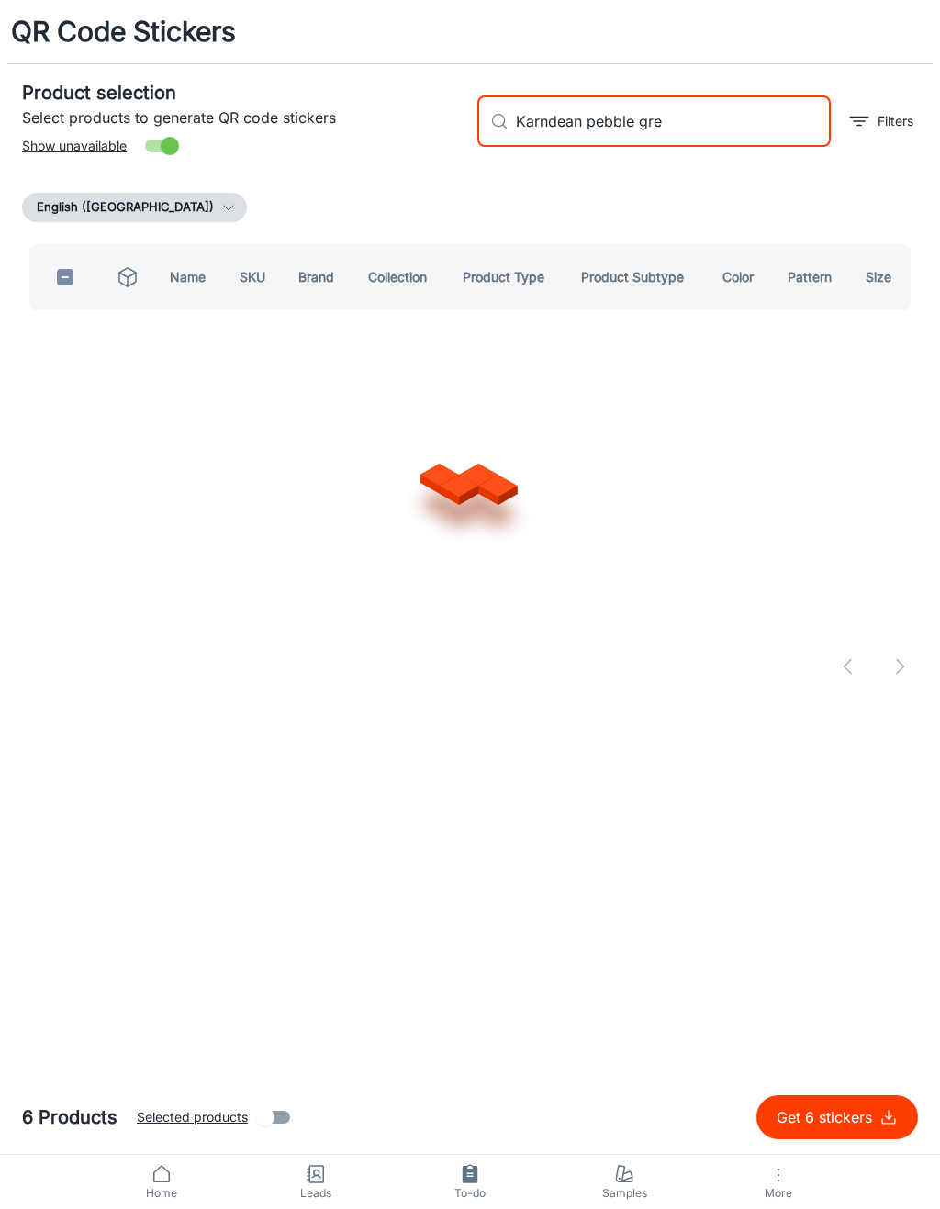
type input "Karndean pebble grey"
checkbox input "true"
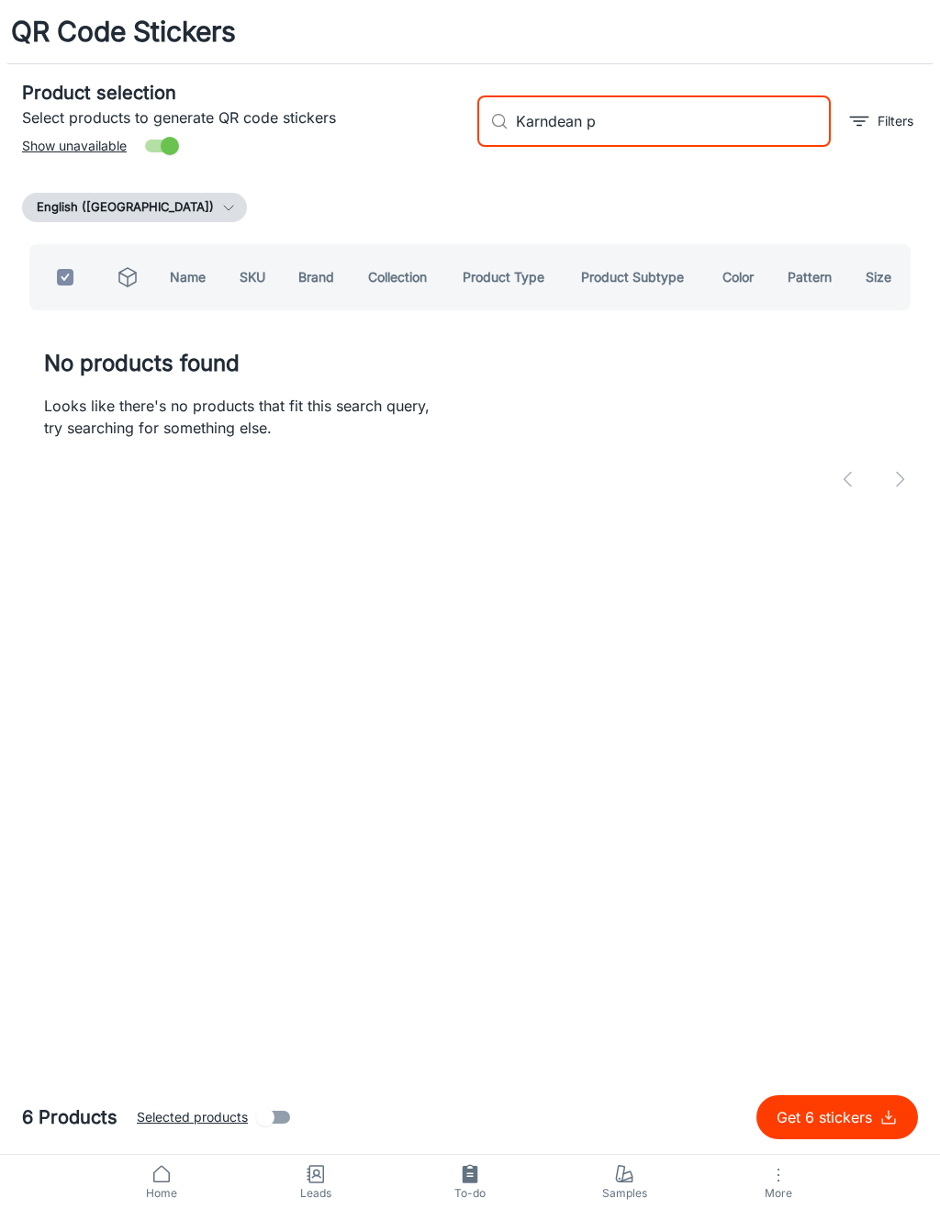
type input "Karndean"
checkbox input "false"
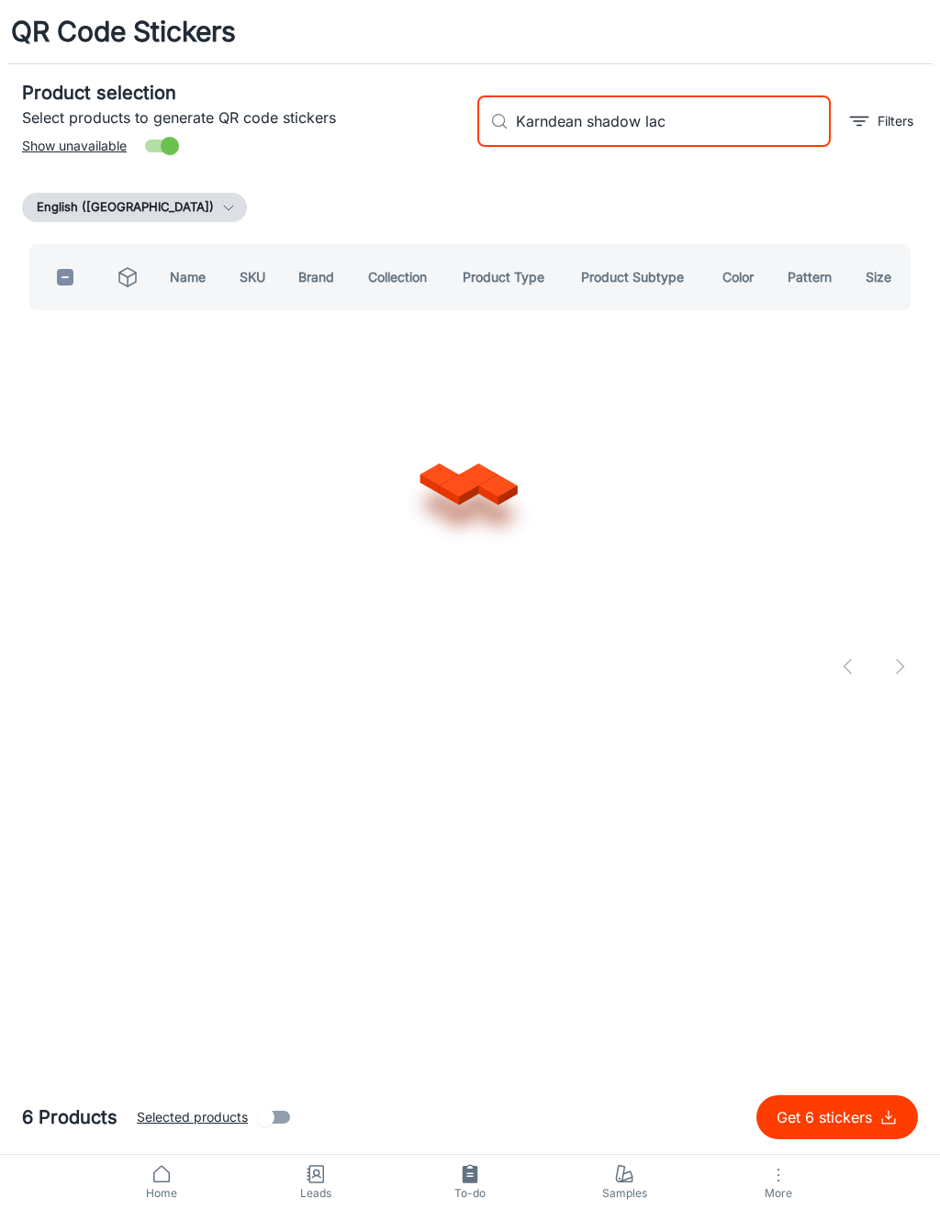
type input "Karndean shadow lace"
checkbox input "true"
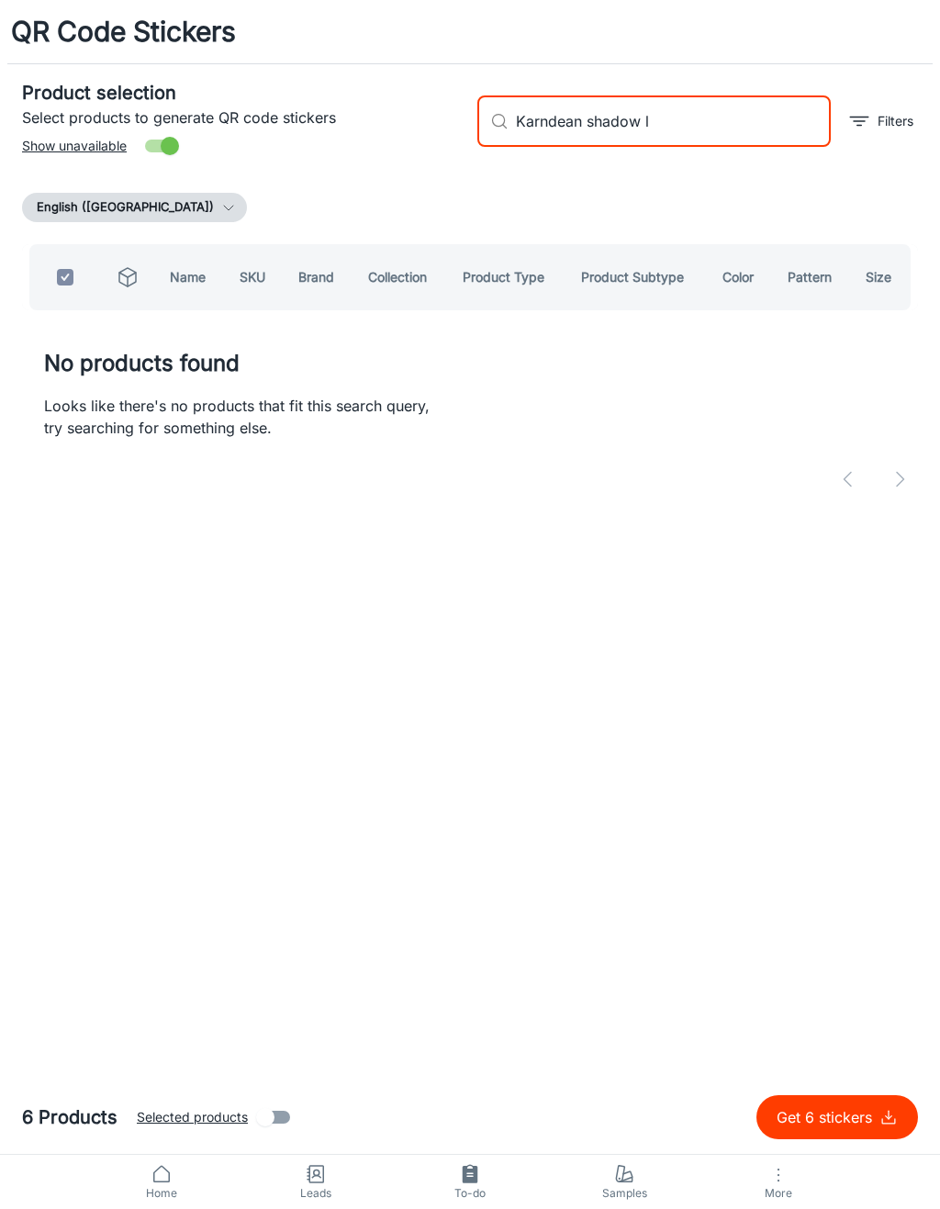
type input "Karndean shadow"
checkbox input "false"
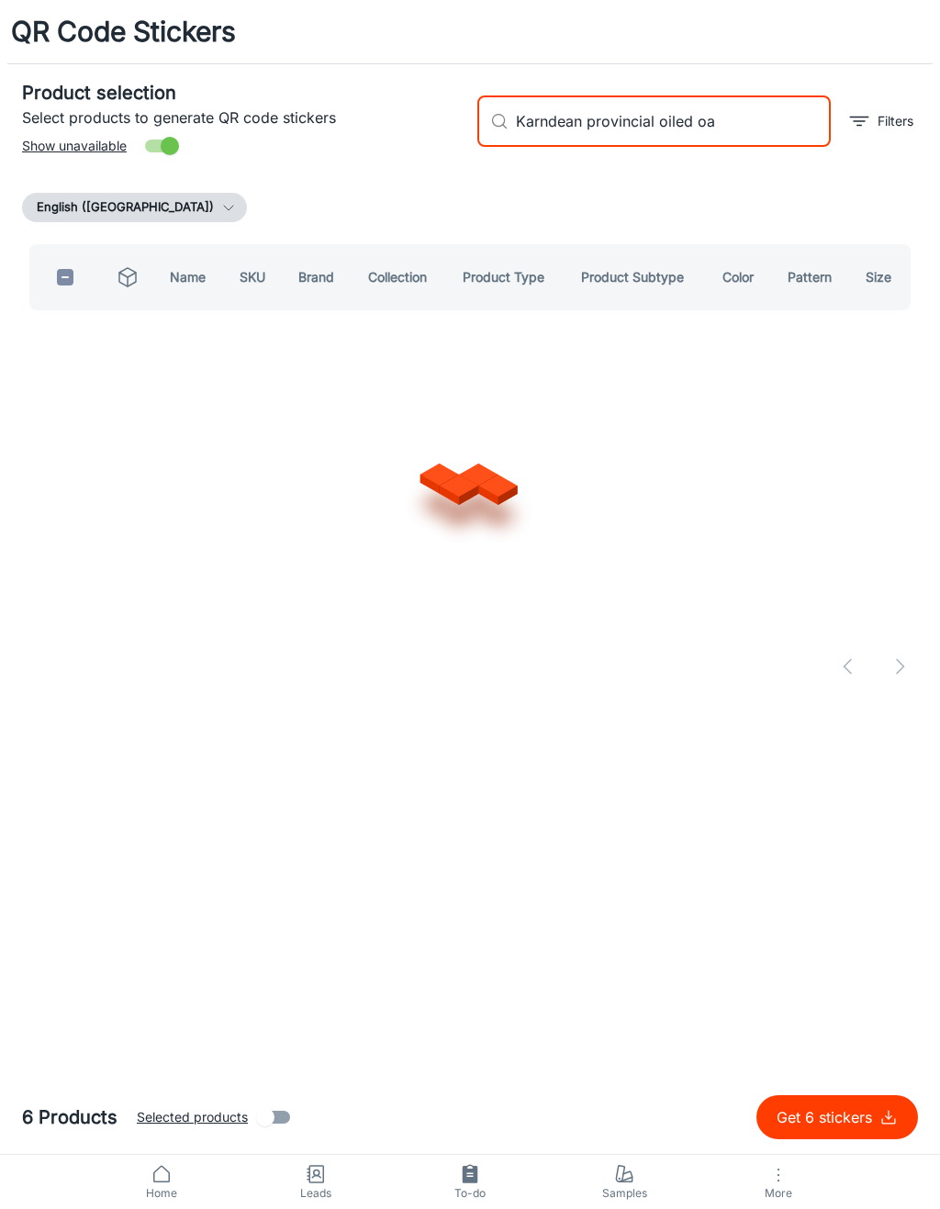
type input "Karndean provincial oiled oak"
checkbox input "true"
type input "Karndean p"
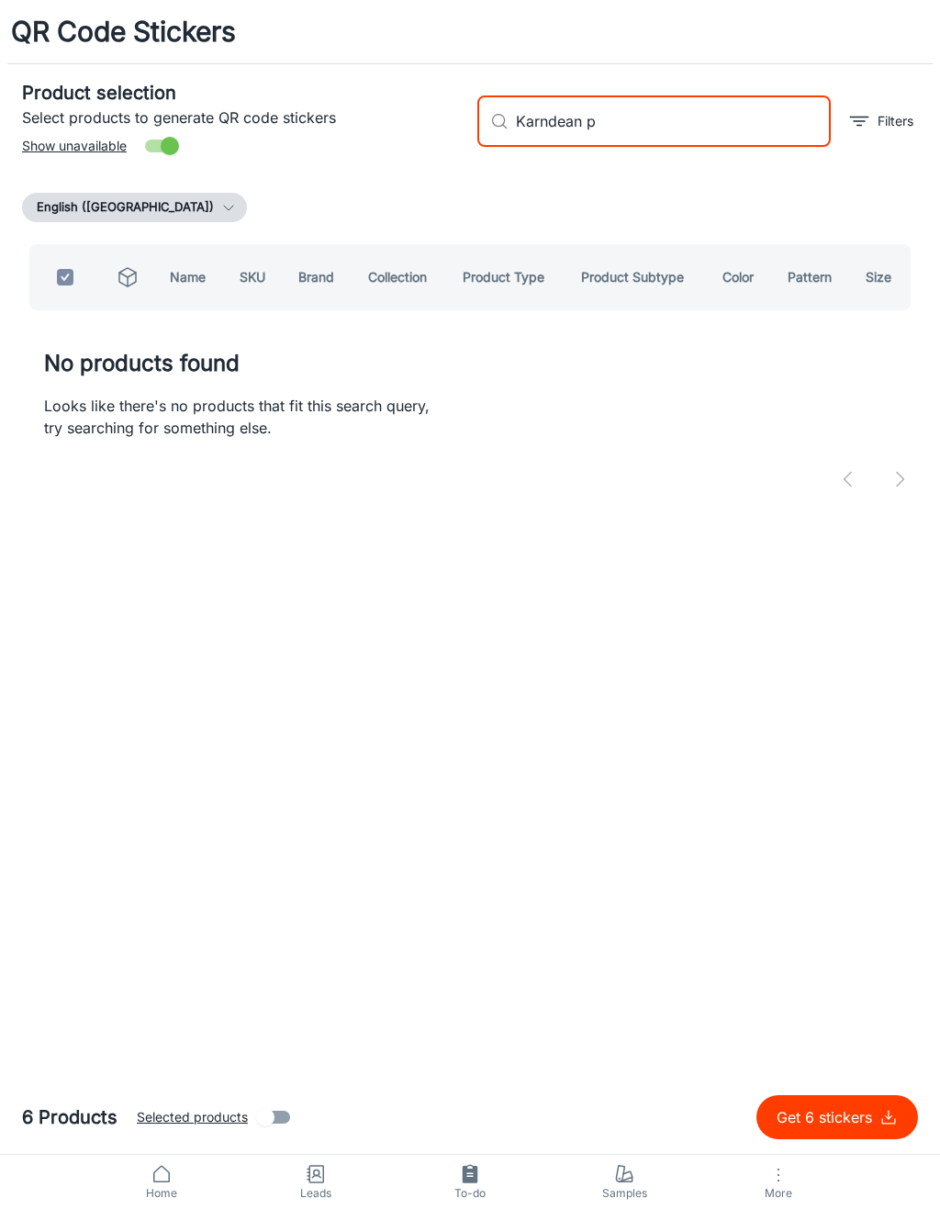
checkbox input "false"
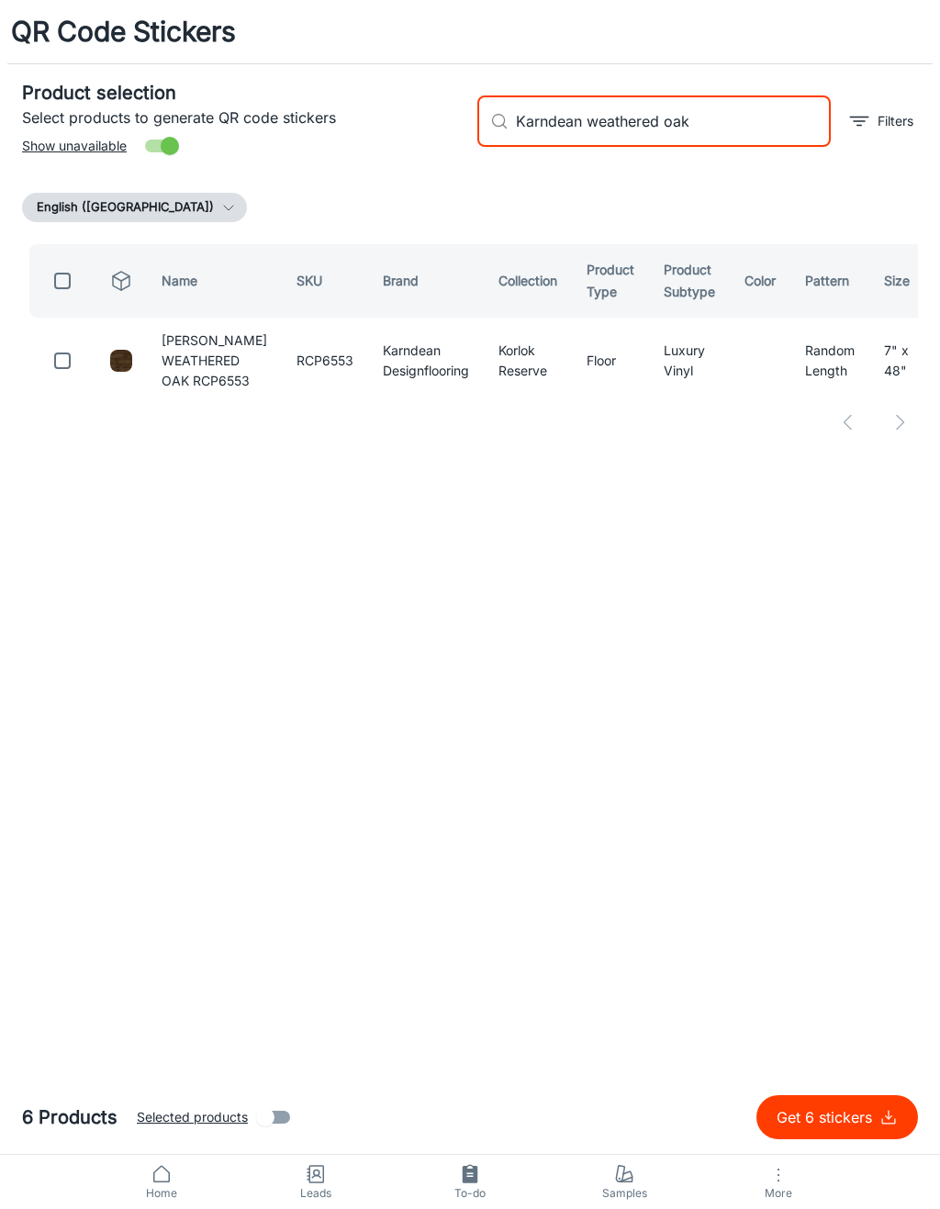
type input "Karndean weathered oak"
click at [51, 366] on input "checkbox" at bounding box center [62, 360] width 37 height 37
checkbox input "true"
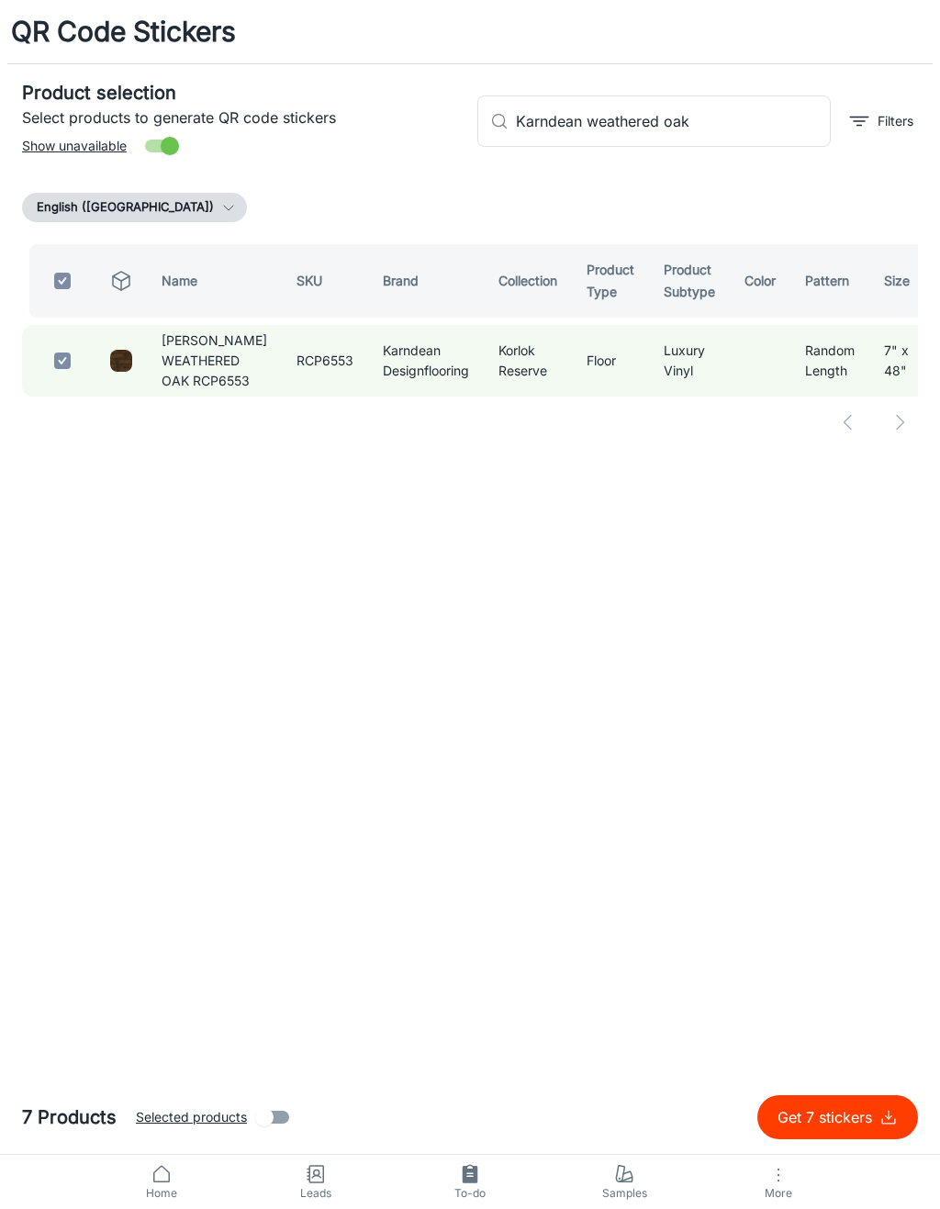
click at [749, 113] on input "Karndean weathered oak" at bounding box center [673, 120] width 315 height 51
type input "Karndean"
checkbox input "false"
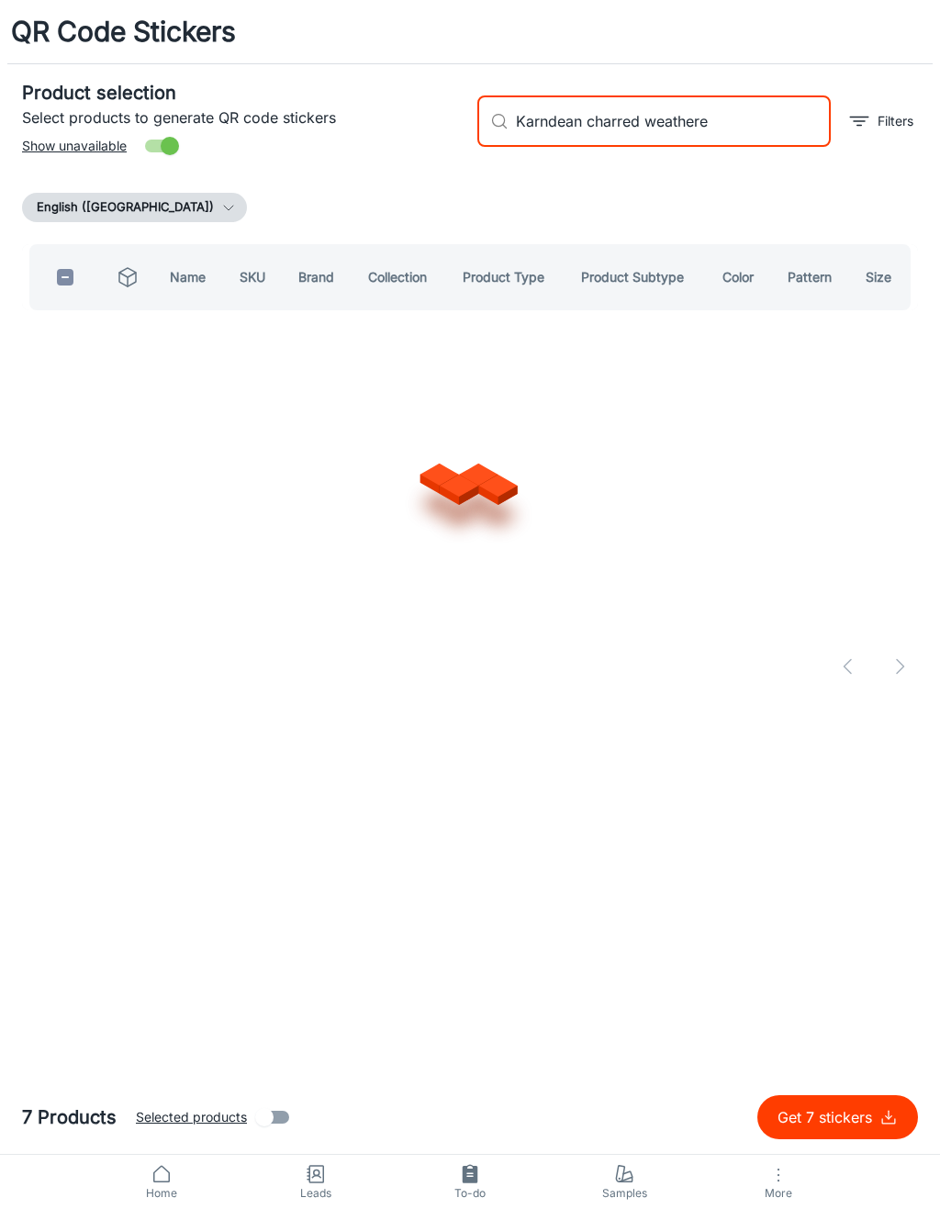
type input "Karndean charred weathered"
checkbox input "true"
type input "Karndean"
checkbox input "false"
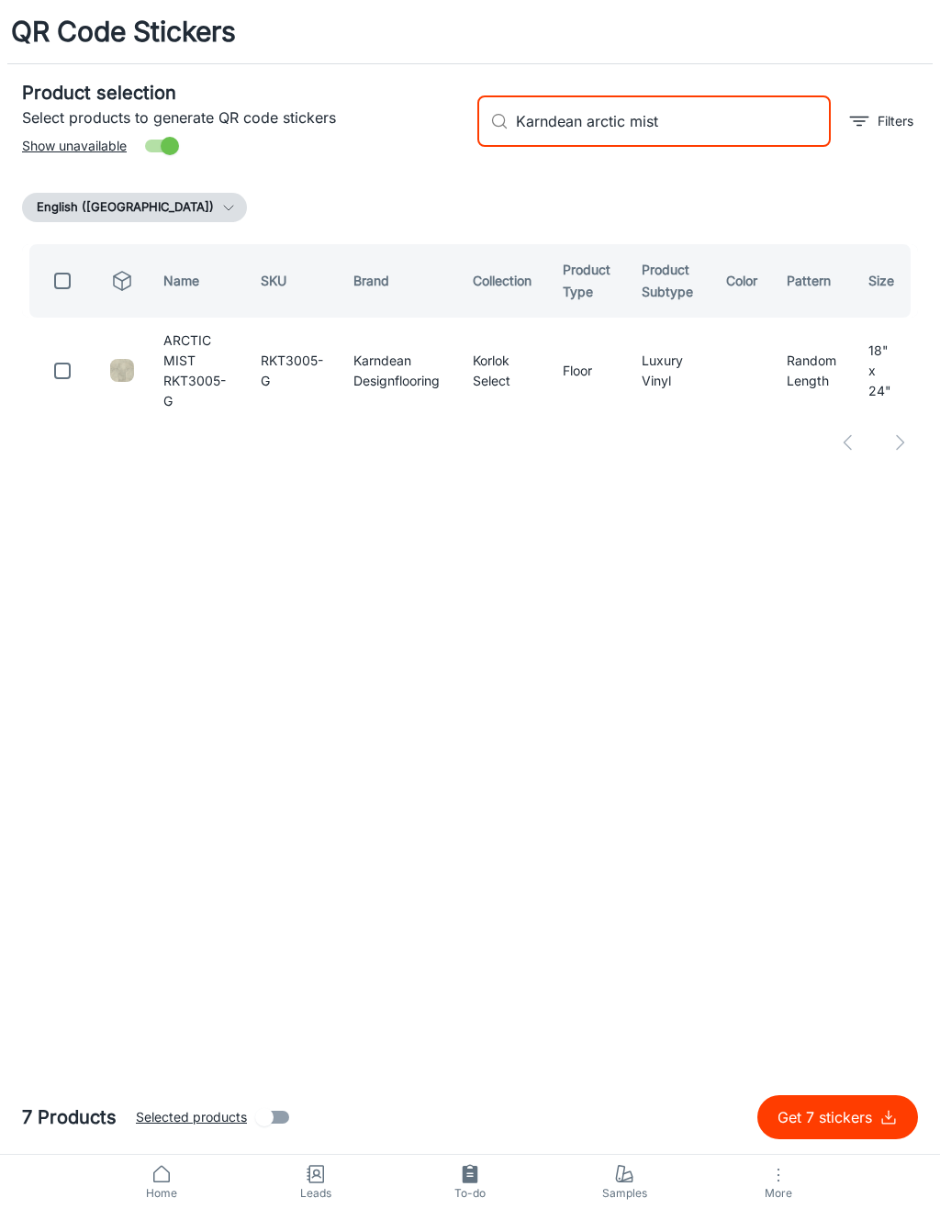
type input "Karndean arctic mist"
click at [71, 365] on input "checkbox" at bounding box center [62, 371] width 37 height 37
checkbox input "true"
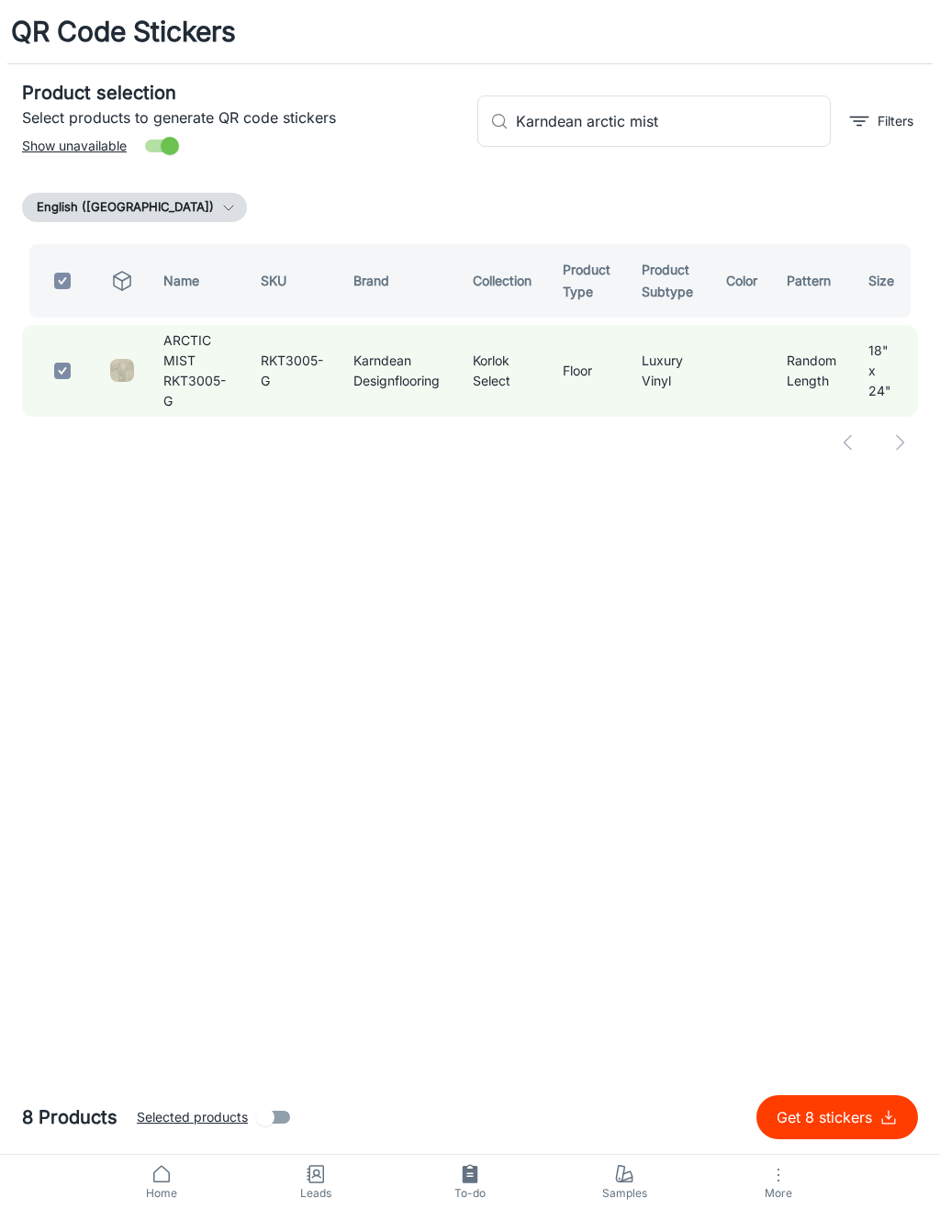
click at [732, 139] on input "Karndean arctic mist" at bounding box center [673, 120] width 315 height 51
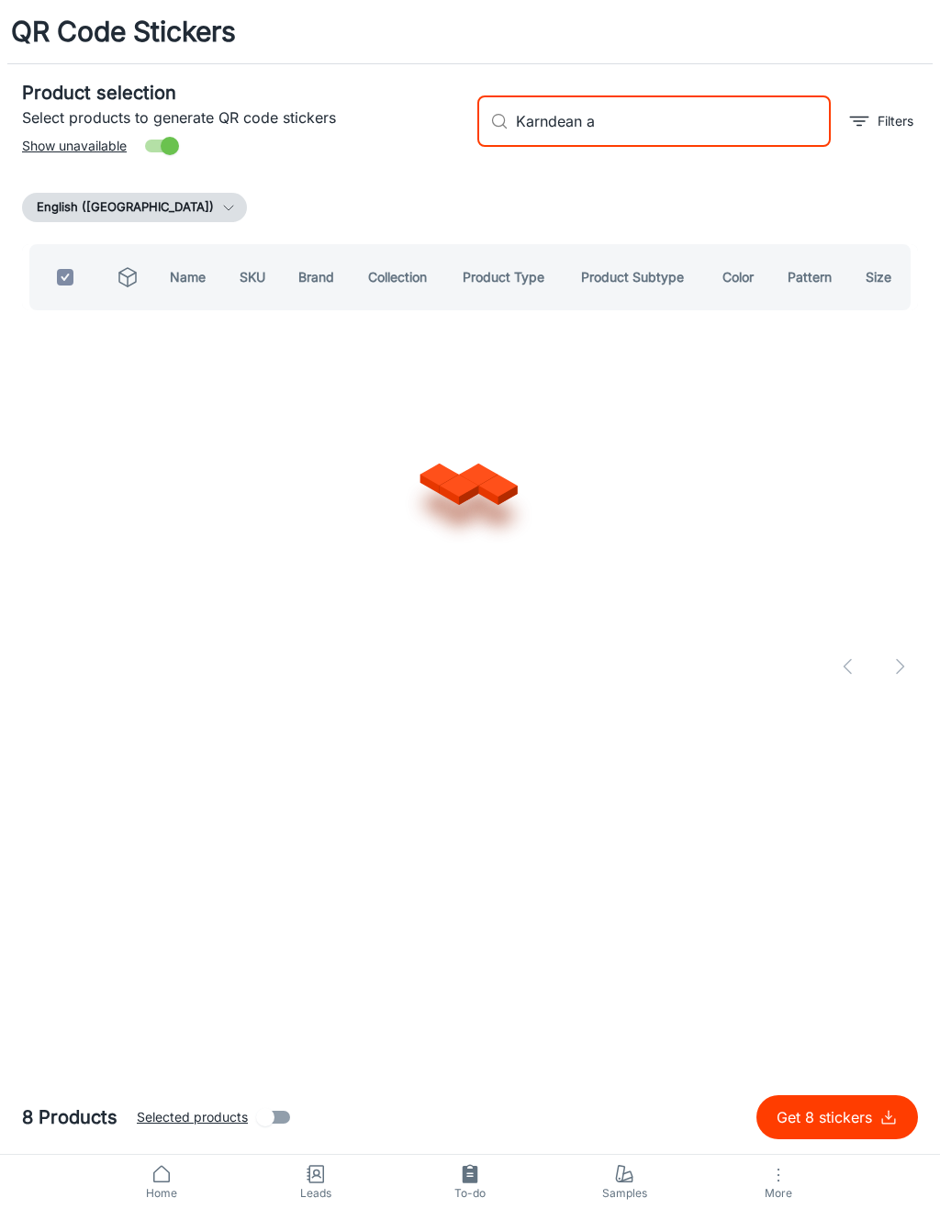
type input "Karndean"
checkbox input "false"
type input "Karndean oyster oak"
checkbox input "true"
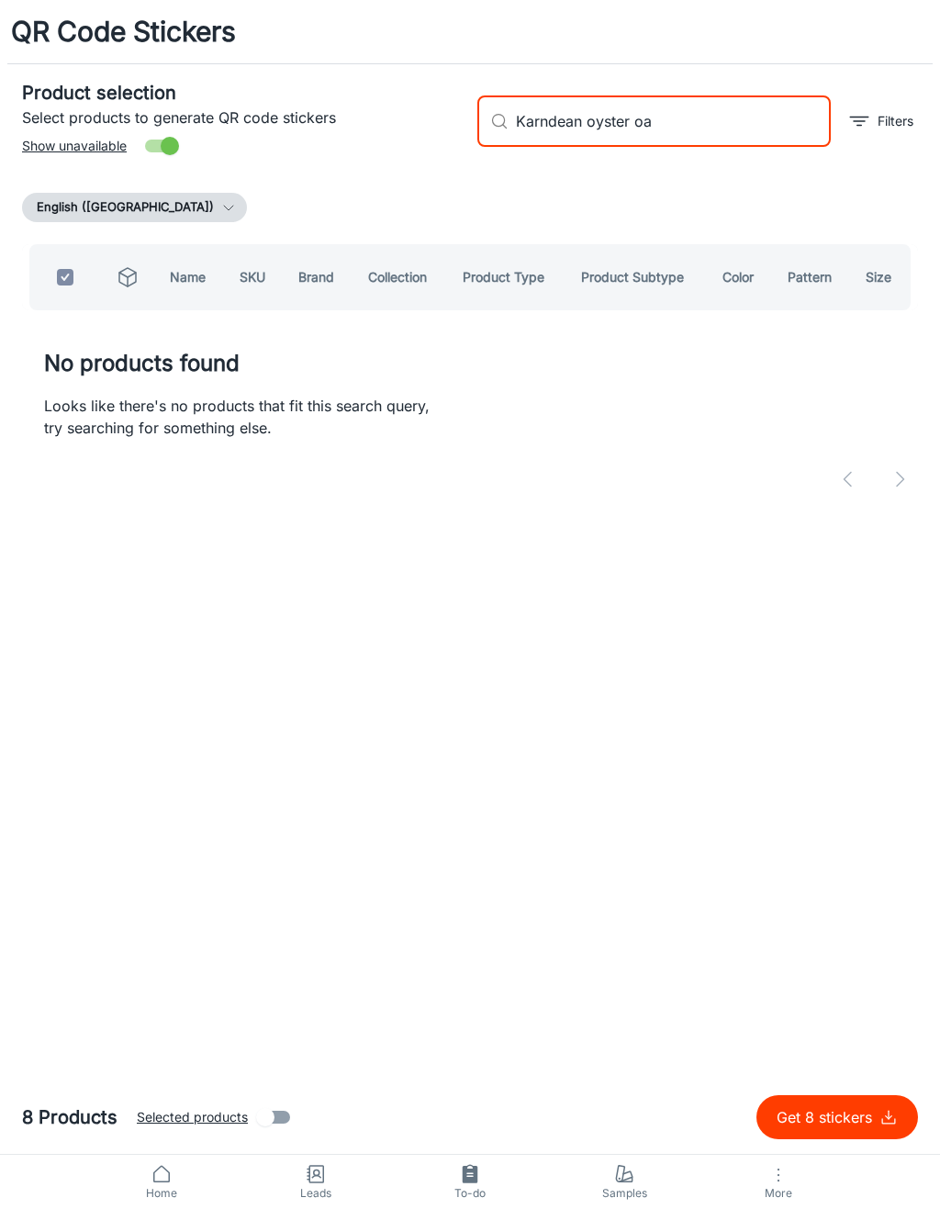
type input "Karndean oyster o"
checkbox input "false"
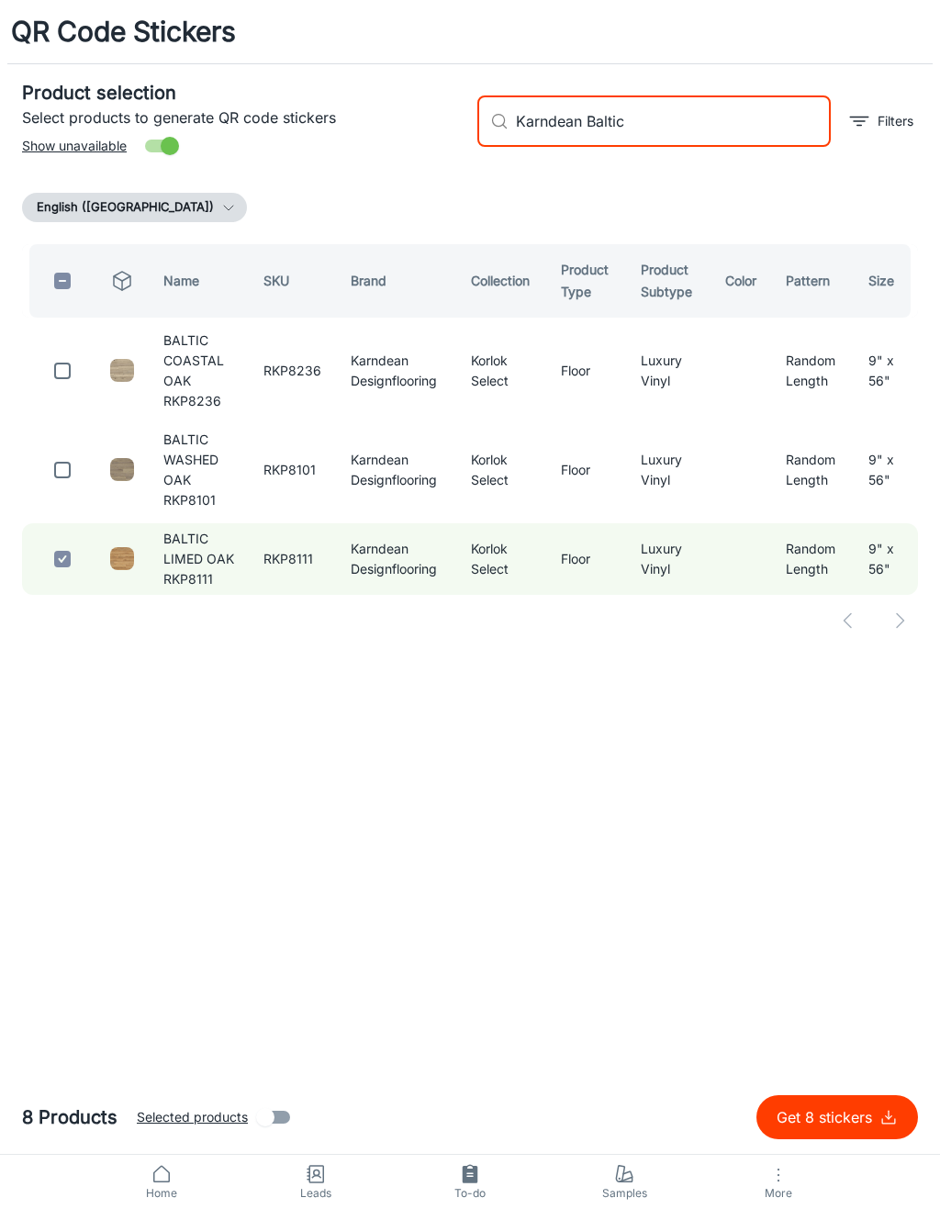
type input "Karndean Baltic"
click at [63, 466] on input "checkbox" at bounding box center [62, 470] width 37 height 37
checkbox input "true"
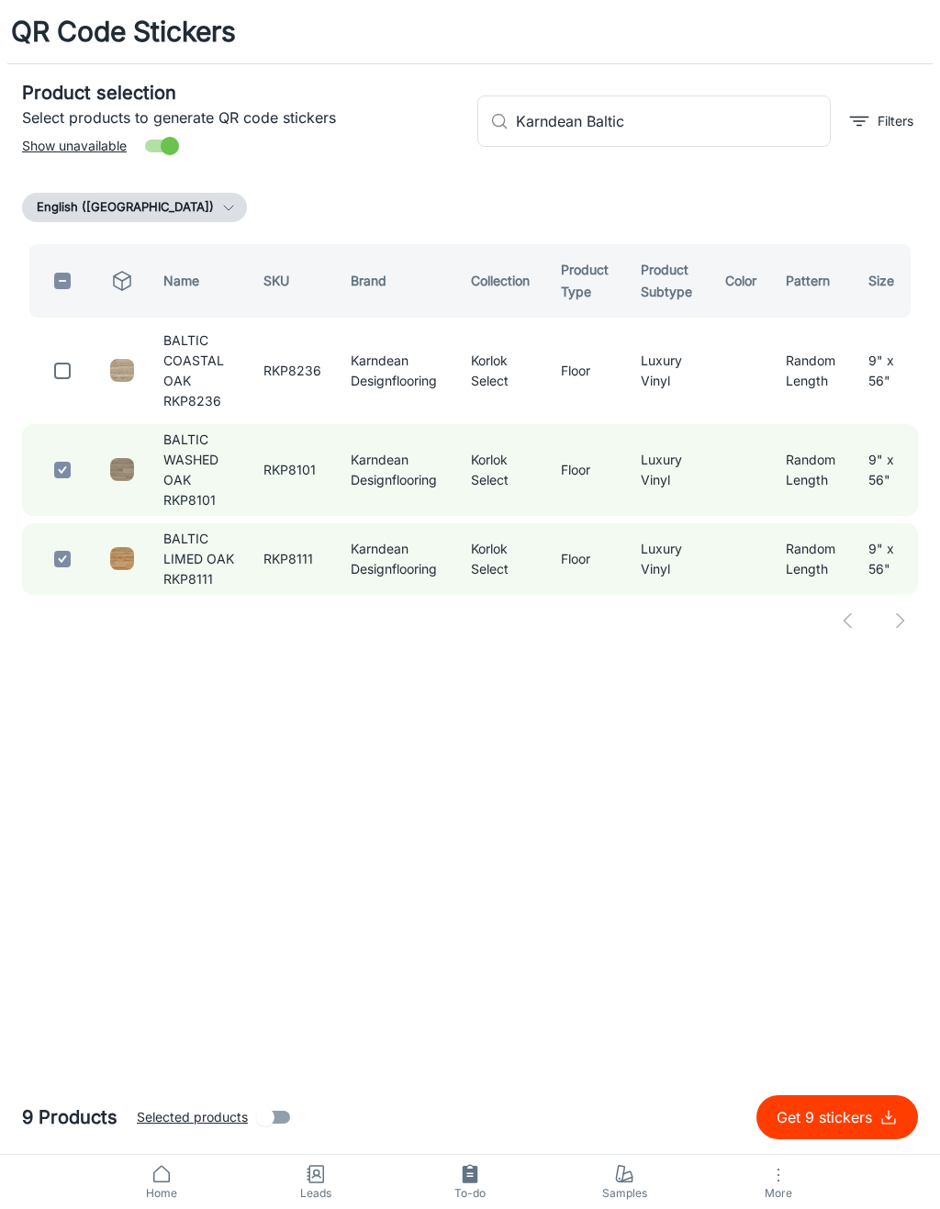
click at [723, 130] on input "Karndean Baltic" at bounding box center [673, 120] width 315 height 51
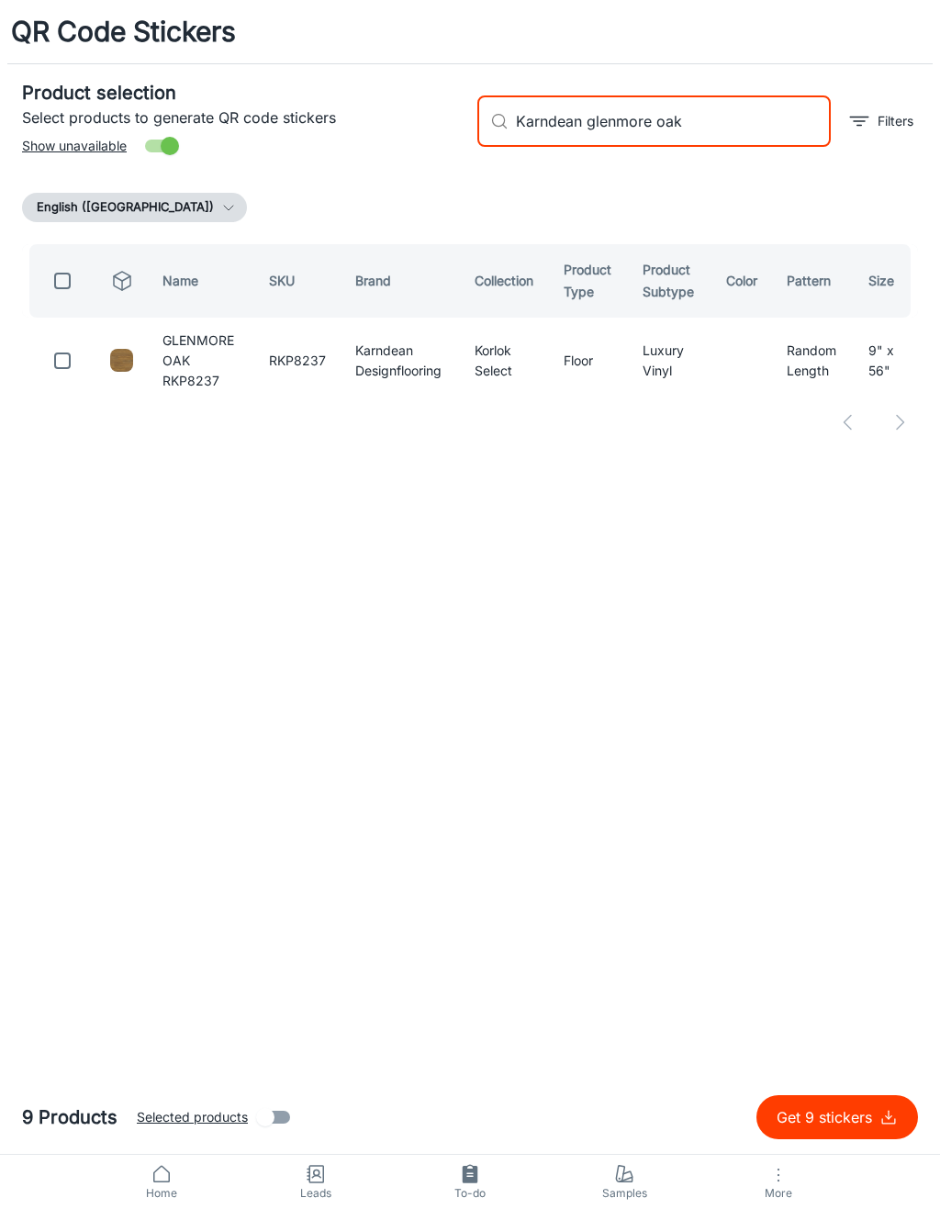
type input "Karndean glenmore oak"
click at [50, 357] on input "checkbox" at bounding box center [62, 360] width 37 height 37
checkbox input "true"
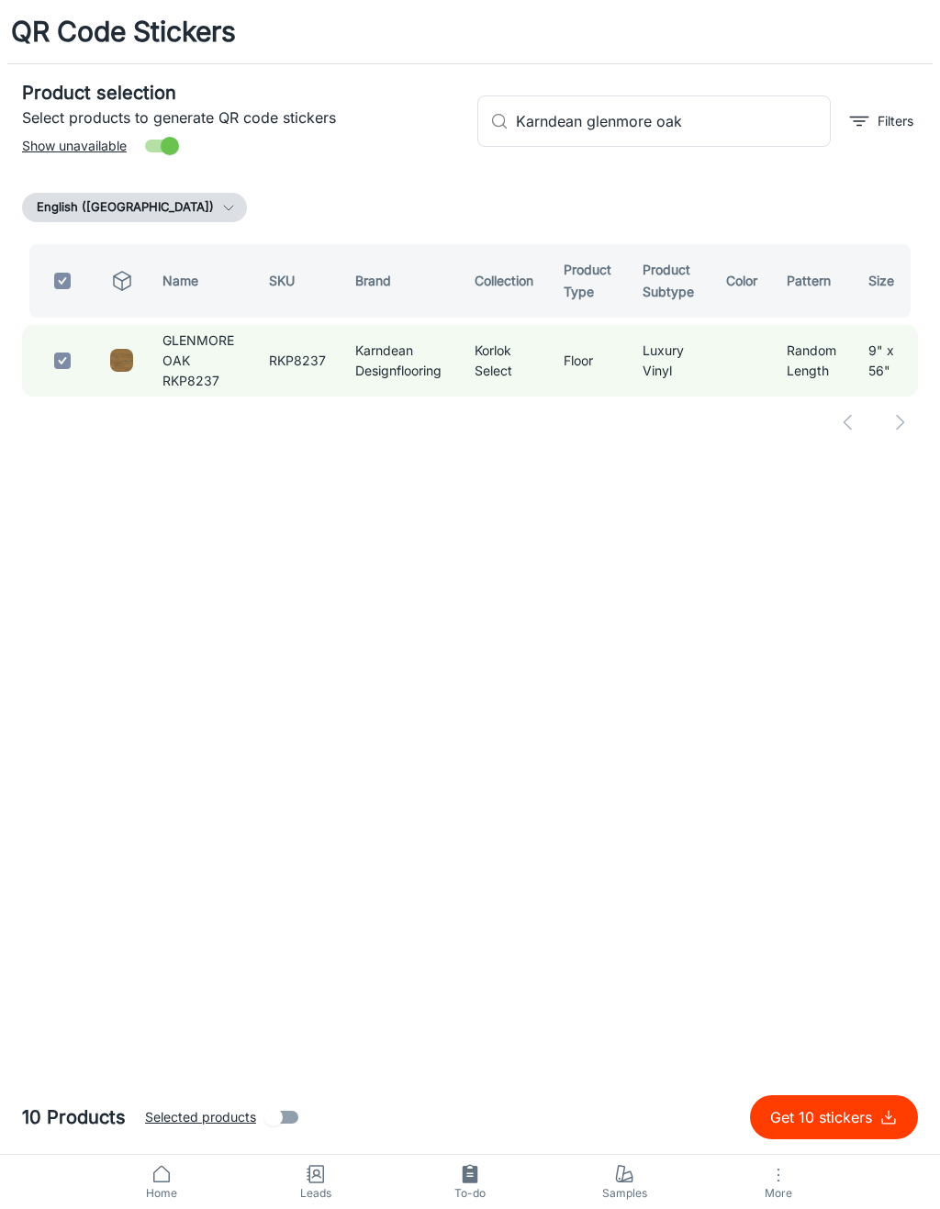
click at [731, 109] on input "Karndean glenmore oak" at bounding box center [673, 120] width 315 height 51
click at [725, 130] on input "Karndean glenmore oak" at bounding box center [673, 120] width 315 height 51
type input "Karndean"
checkbox input "false"
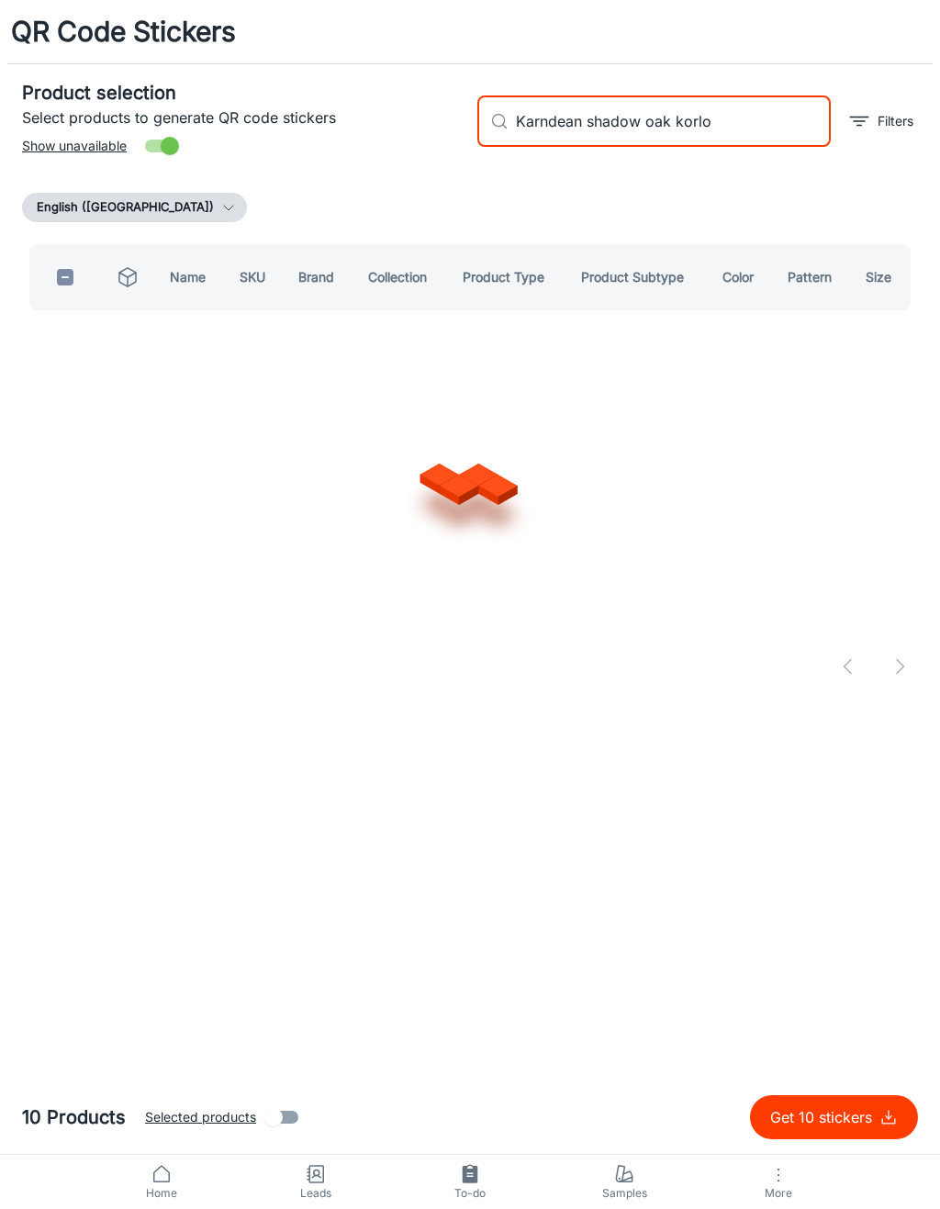
type input "Karndean shadow oak korlok"
checkbox input "true"
type input "Karndean shadow oak"
checkbox input "false"
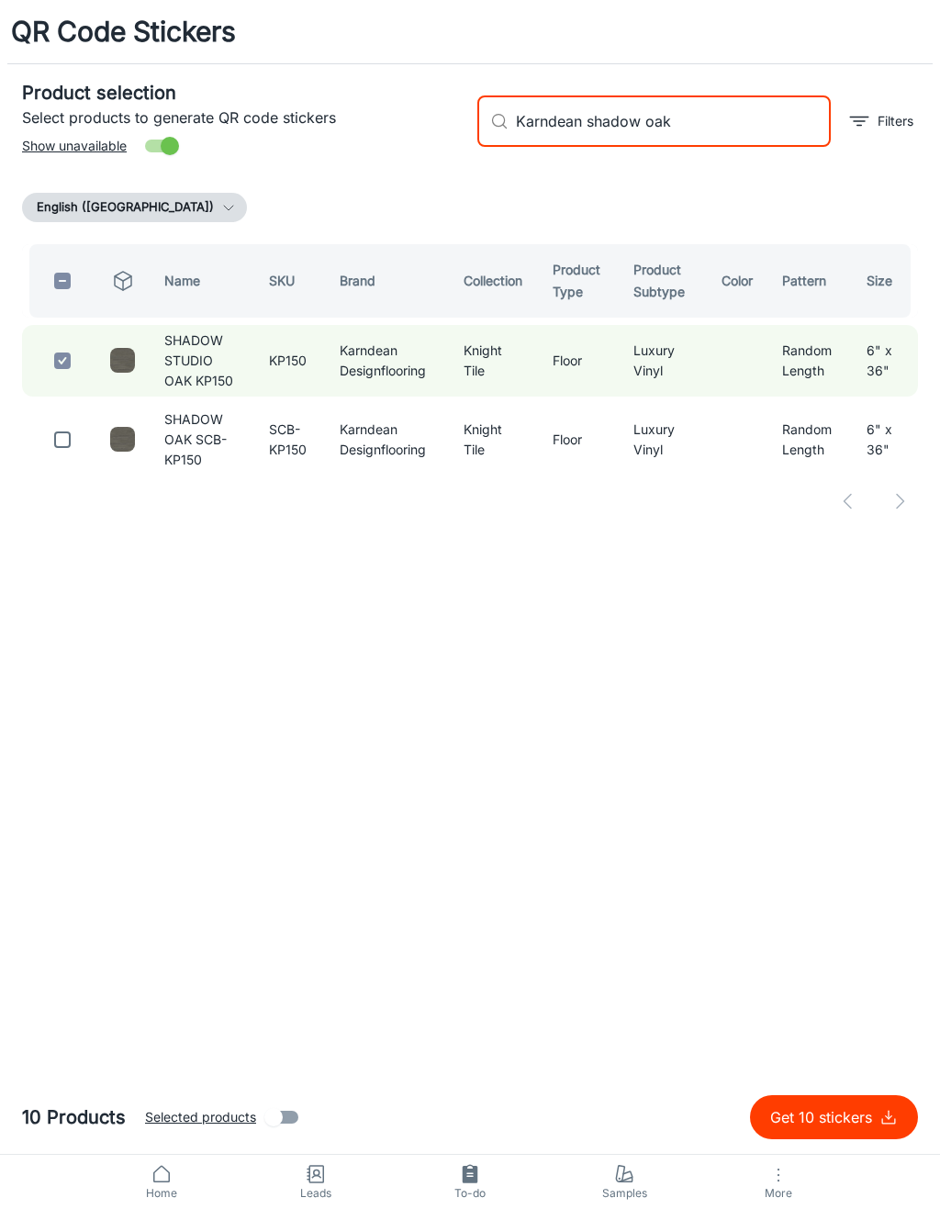
type input "Karndean shadow oak"
click at [58, 429] on input "checkbox" at bounding box center [62, 439] width 37 height 37
checkbox input "true"
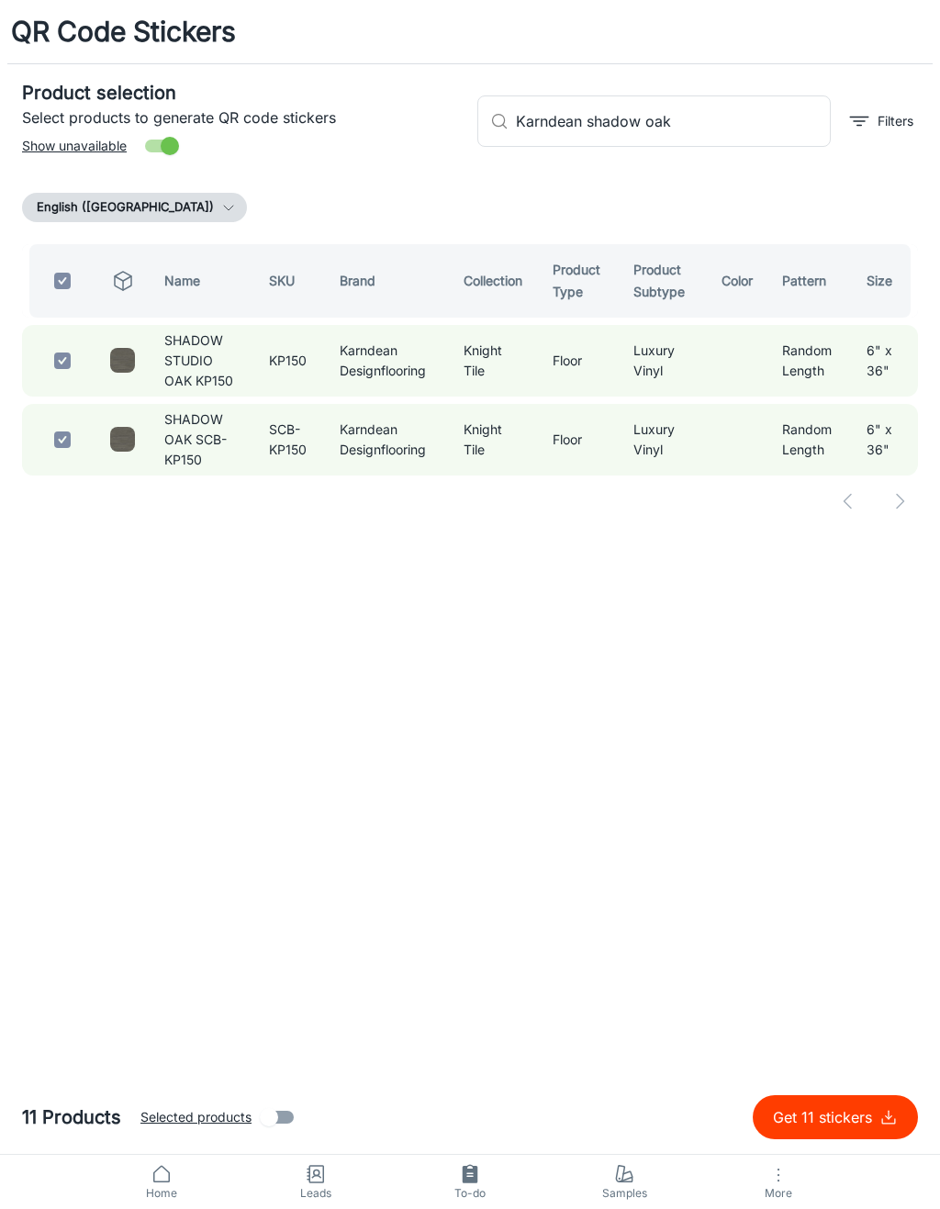
click at [715, 118] on input "Karndean shadow oak" at bounding box center [673, 120] width 315 height 51
type input "Karndean"
checkbox input "false"
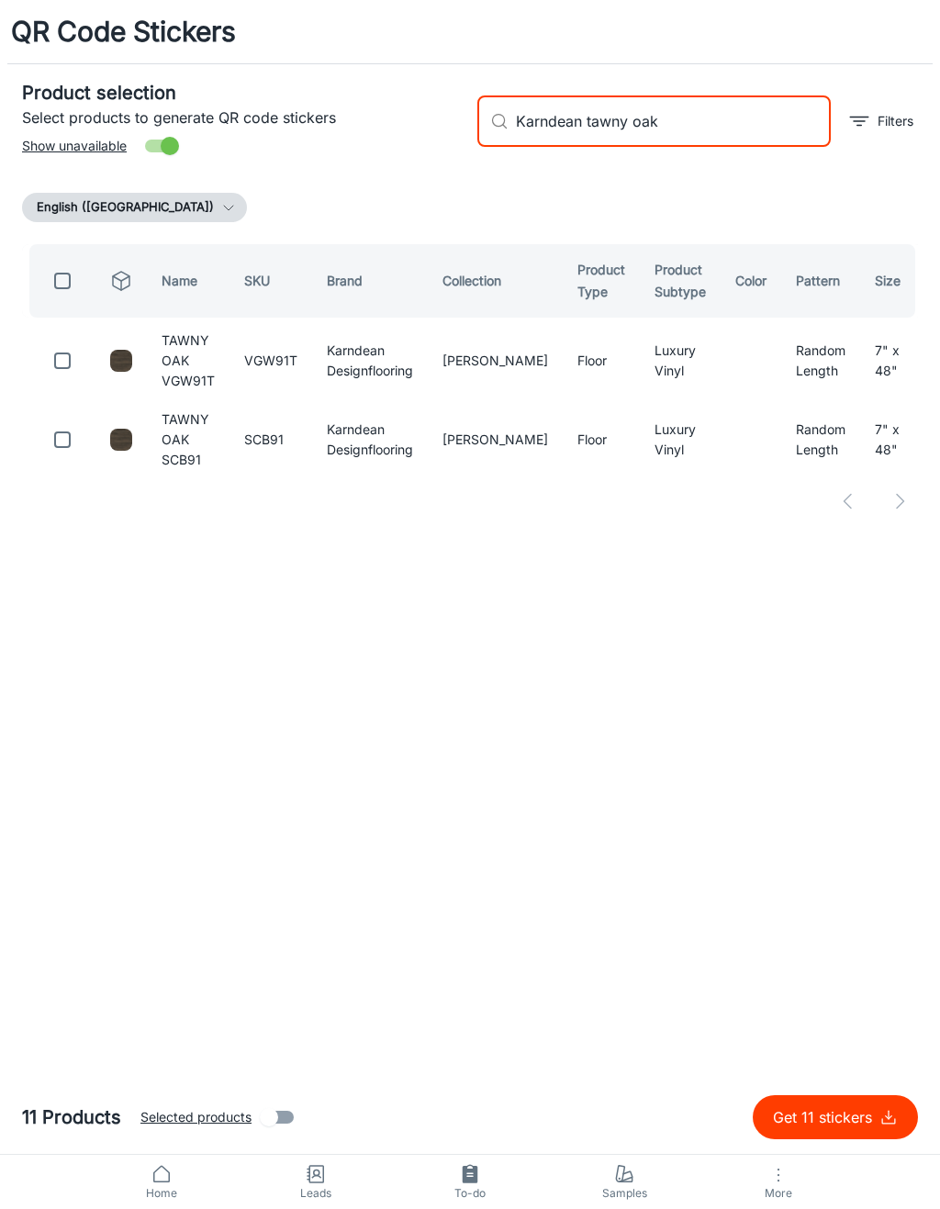
type input "Karndean tawny oak"
click at [70, 432] on input "checkbox" at bounding box center [62, 439] width 37 height 37
checkbox input "true"
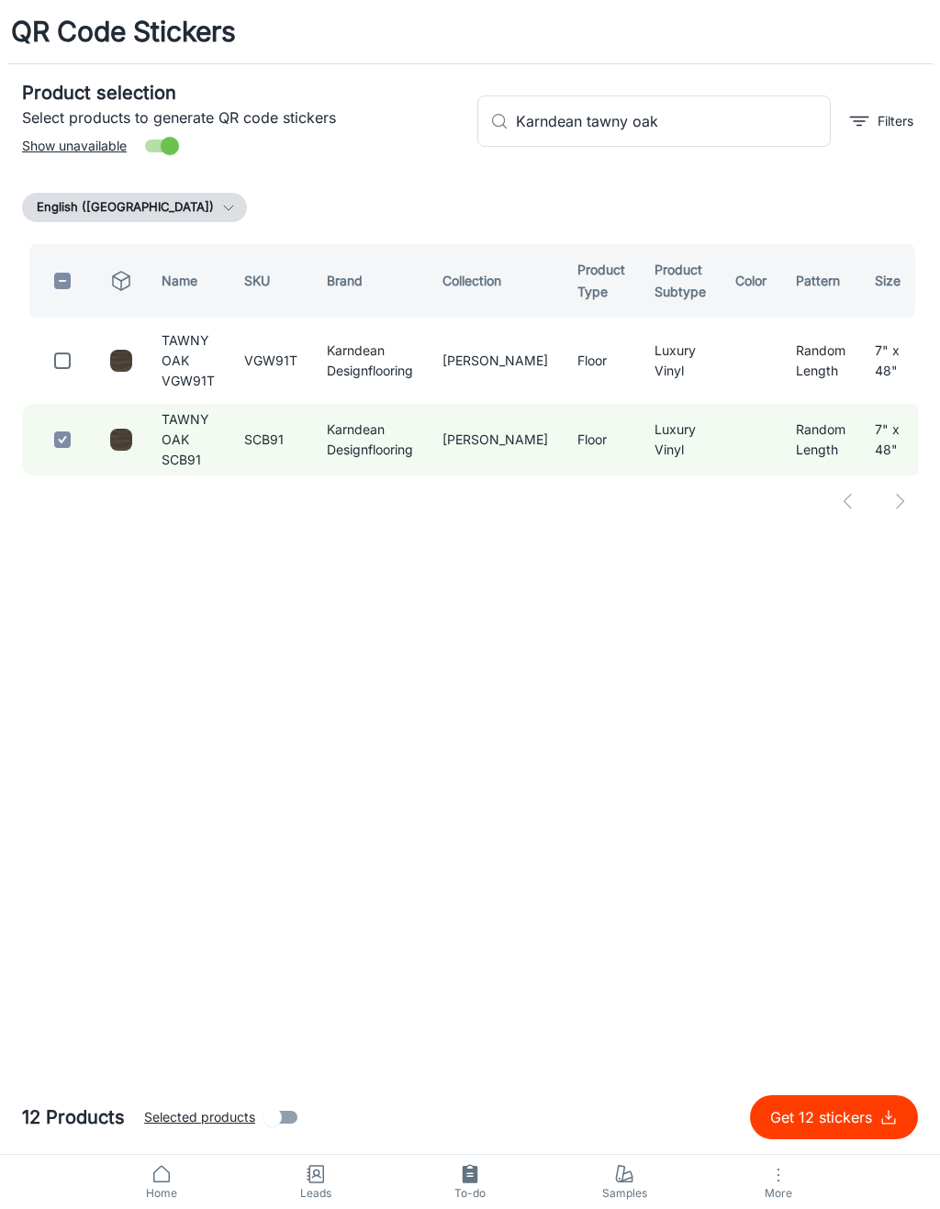
click at [78, 352] on input "checkbox" at bounding box center [62, 360] width 37 height 37
checkbox input "true"
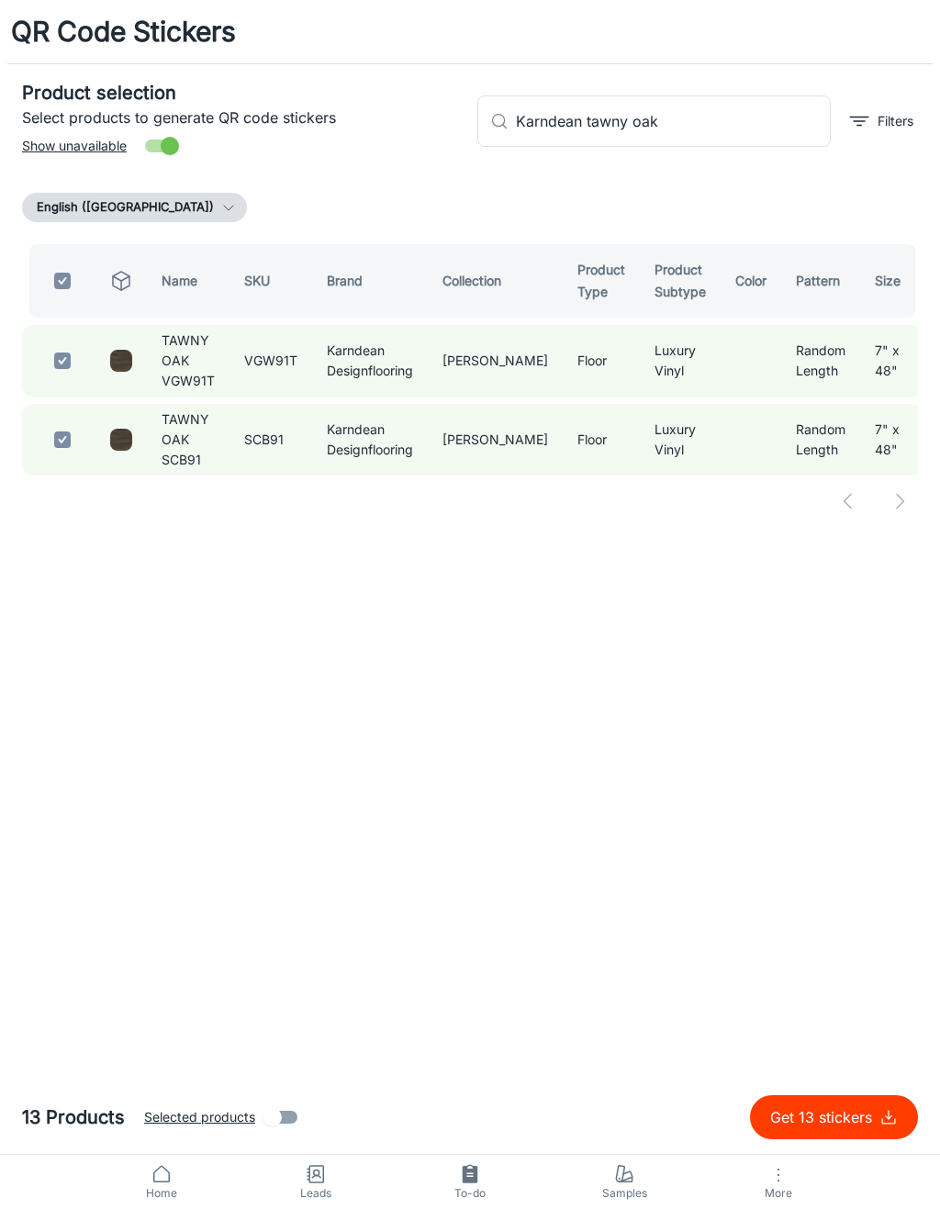
click at [58, 421] on input "checkbox" at bounding box center [62, 439] width 37 height 37
checkbox input "false"
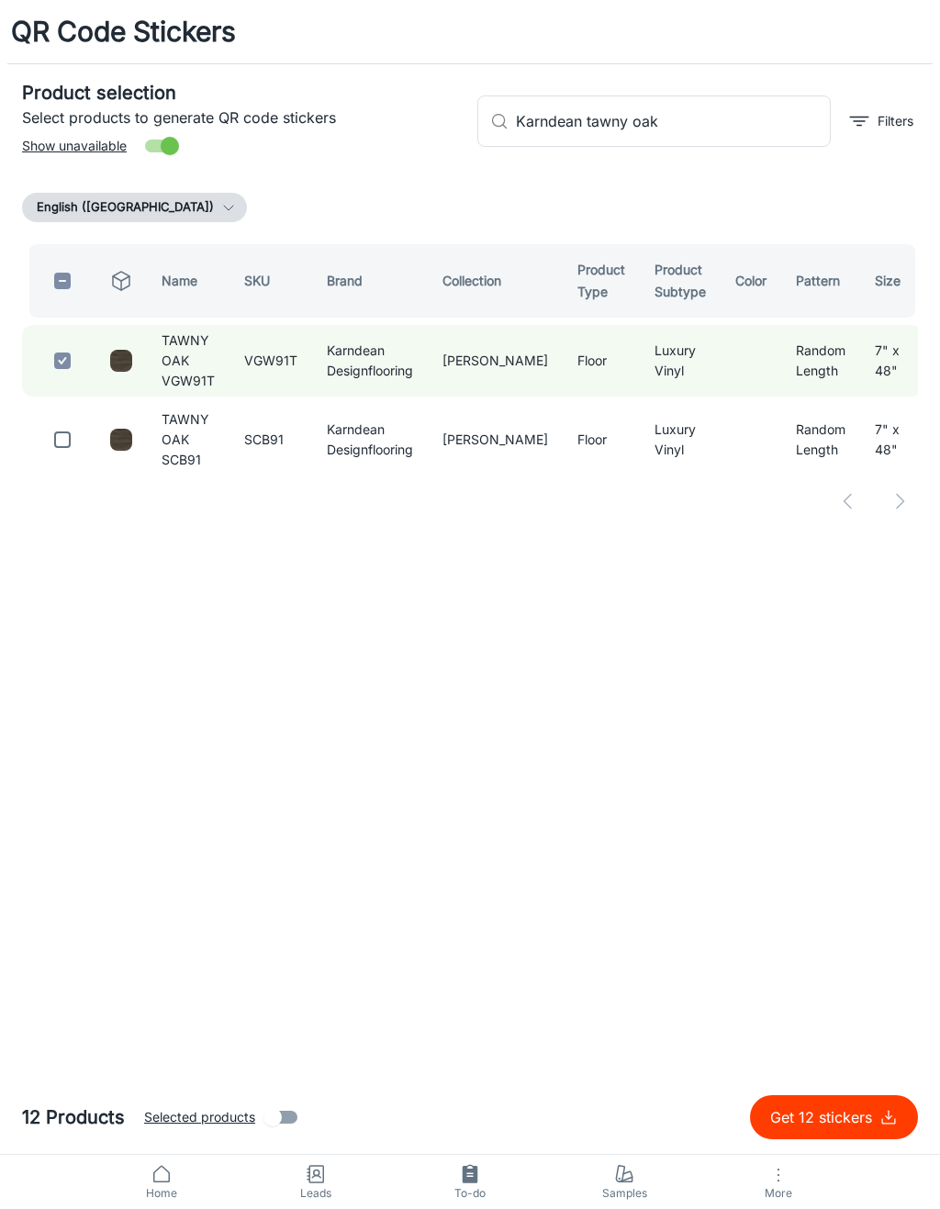
click at [725, 115] on input "Karndean tawny oak" at bounding box center [673, 120] width 315 height 51
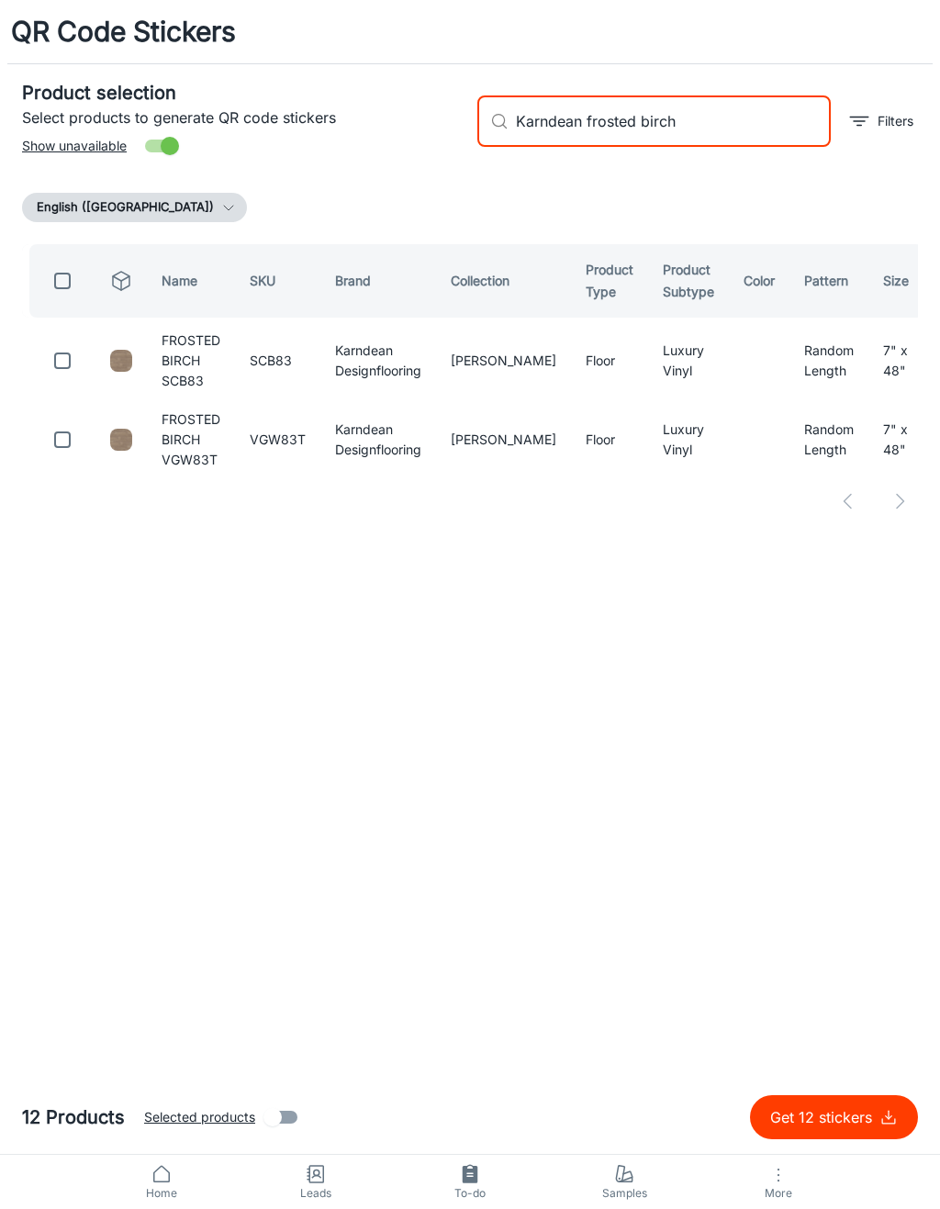
type input "Karndean frosted birch"
click at [62, 376] on input "checkbox" at bounding box center [62, 360] width 37 height 37
checkbox input "true"
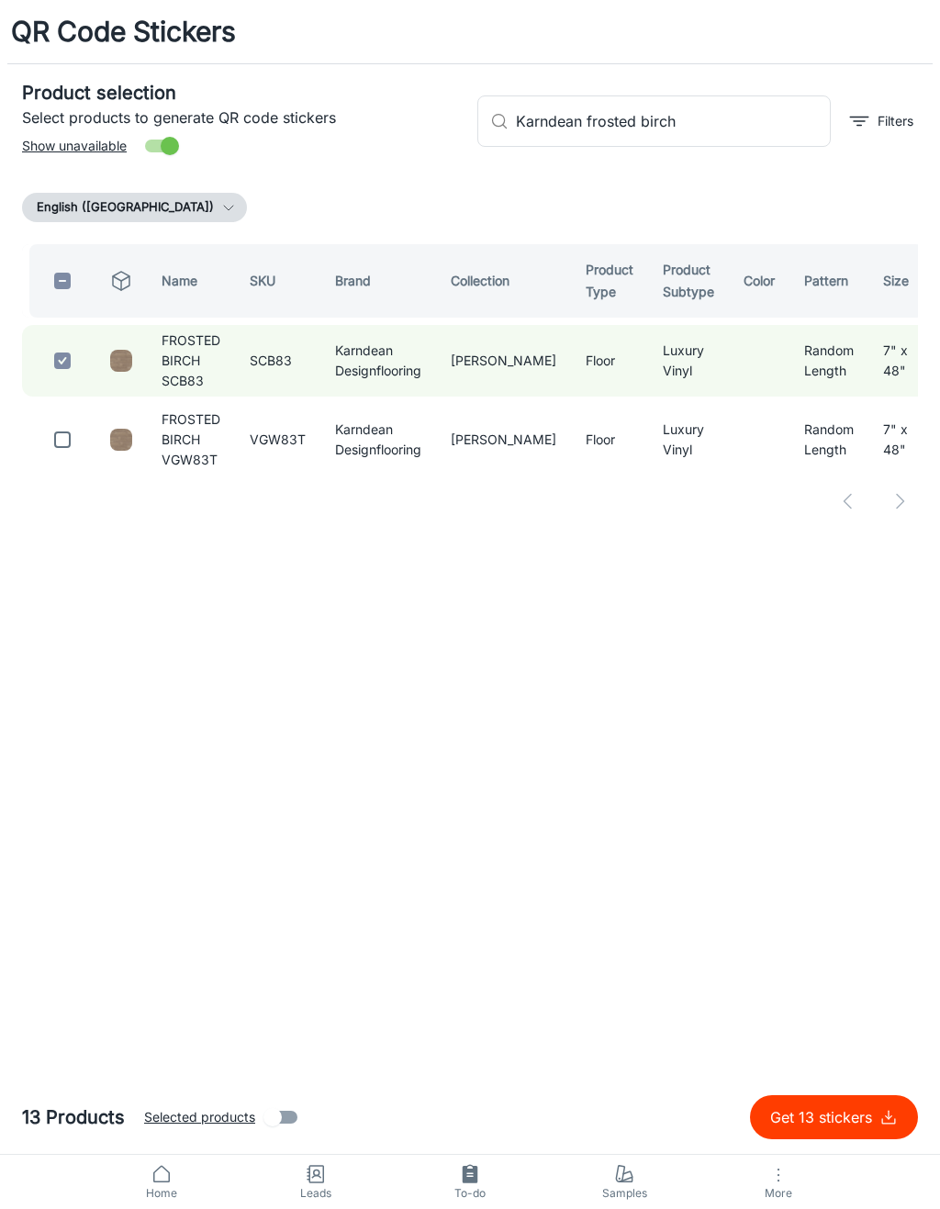
click at [746, 104] on input "Karndean frosted birch" at bounding box center [673, 120] width 315 height 51
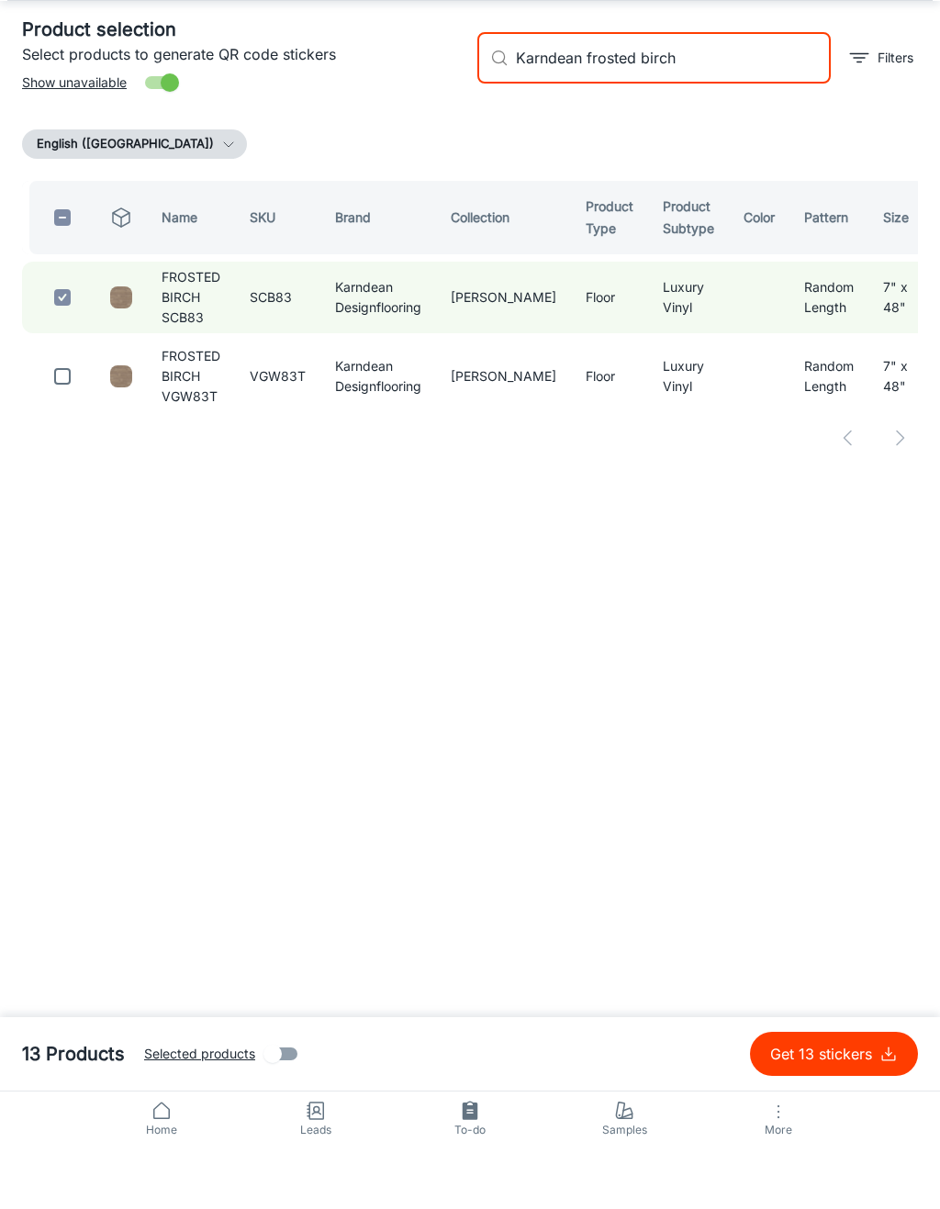
click at [739, 95] on input "Karndean frosted birch" at bounding box center [673, 120] width 315 height 51
click at [735, 95] on input "Karndean frosted birch" at bounding box center [673, 120] width 315 height 51
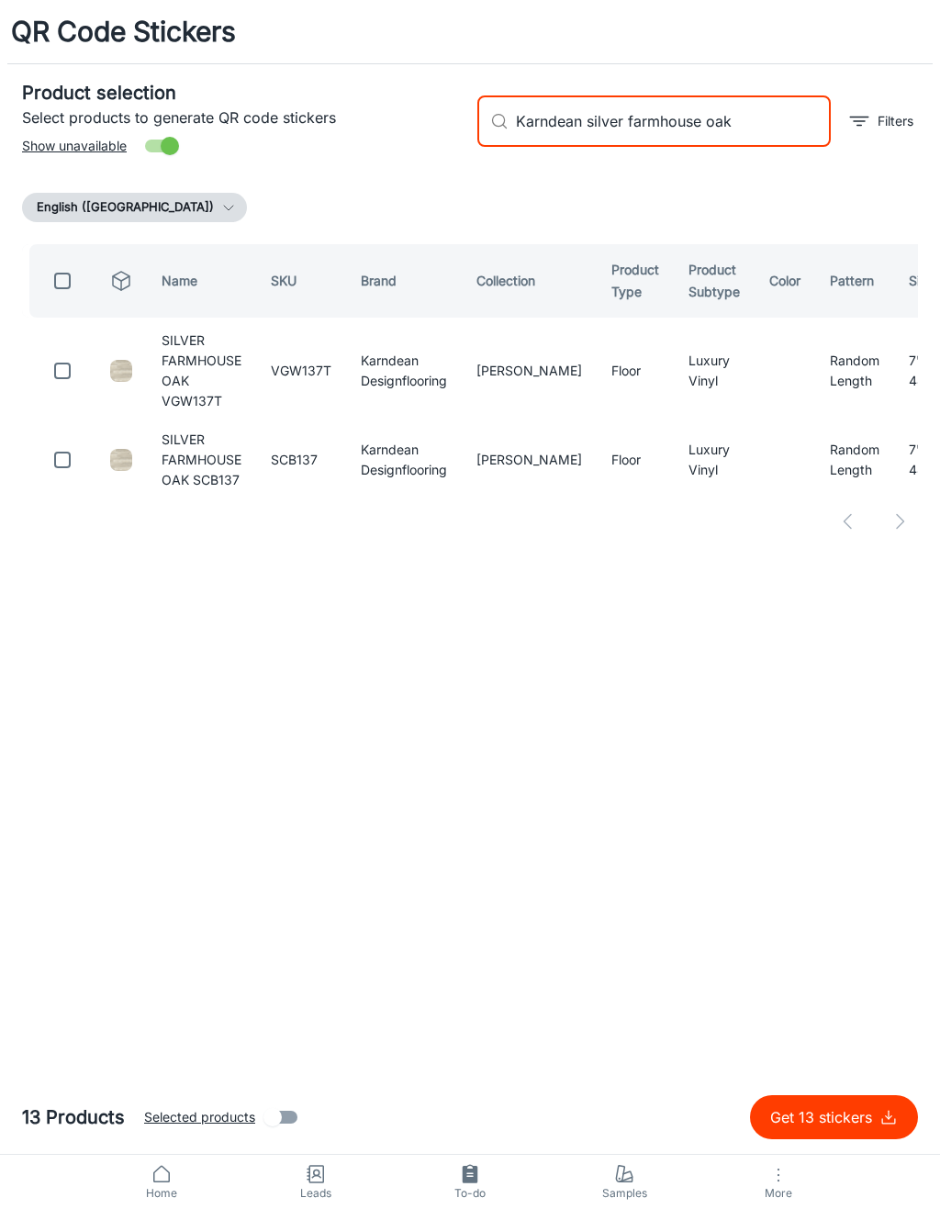
type input "Karndean silver farmhouse oak"
click at [77, 369] on input "checkbox" at bounding box center [62, 371] width 37 height 37
checkbox input "true"
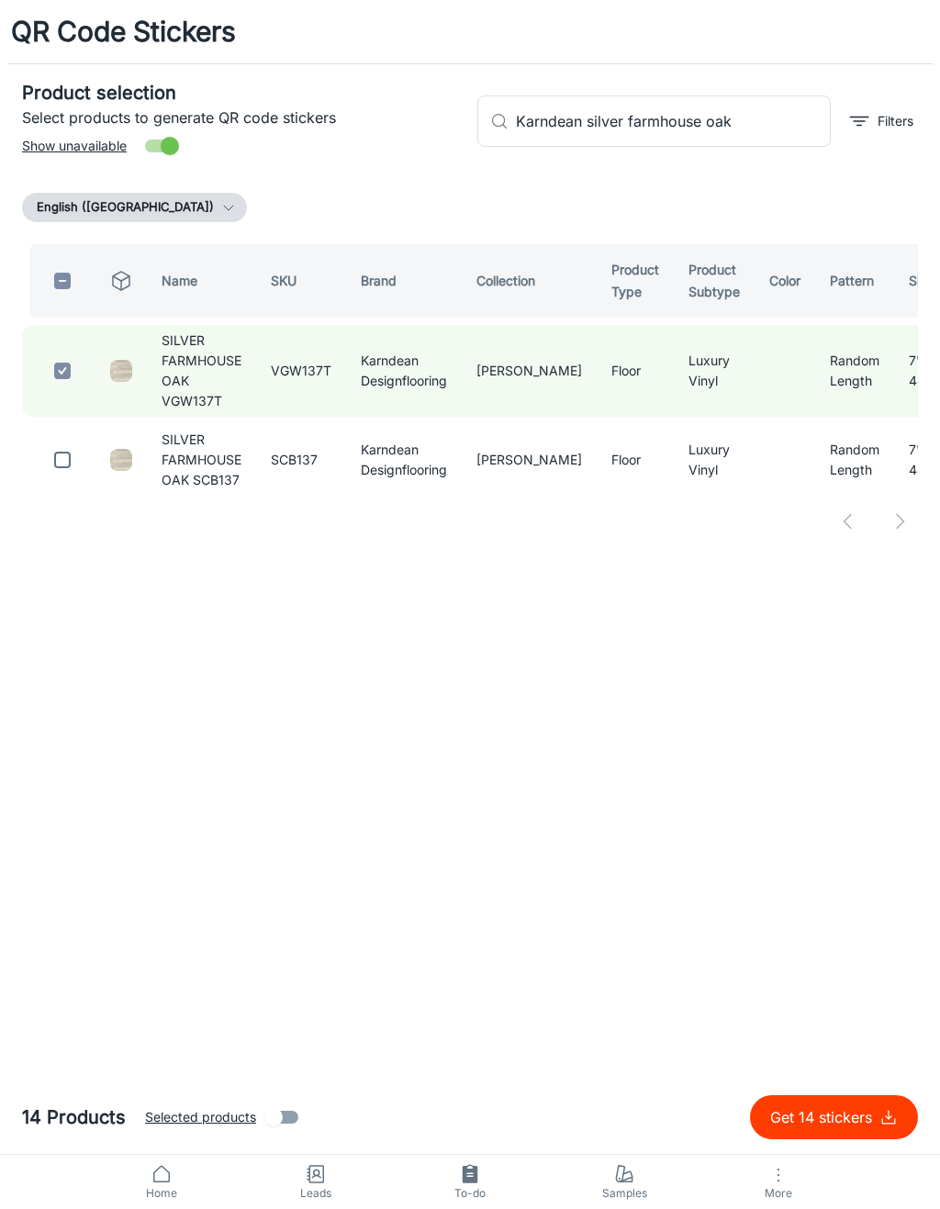
click at [780, 118] on input "Karndean silver farmhouse oak" at bounding box center [673, 120] width 315 height 51
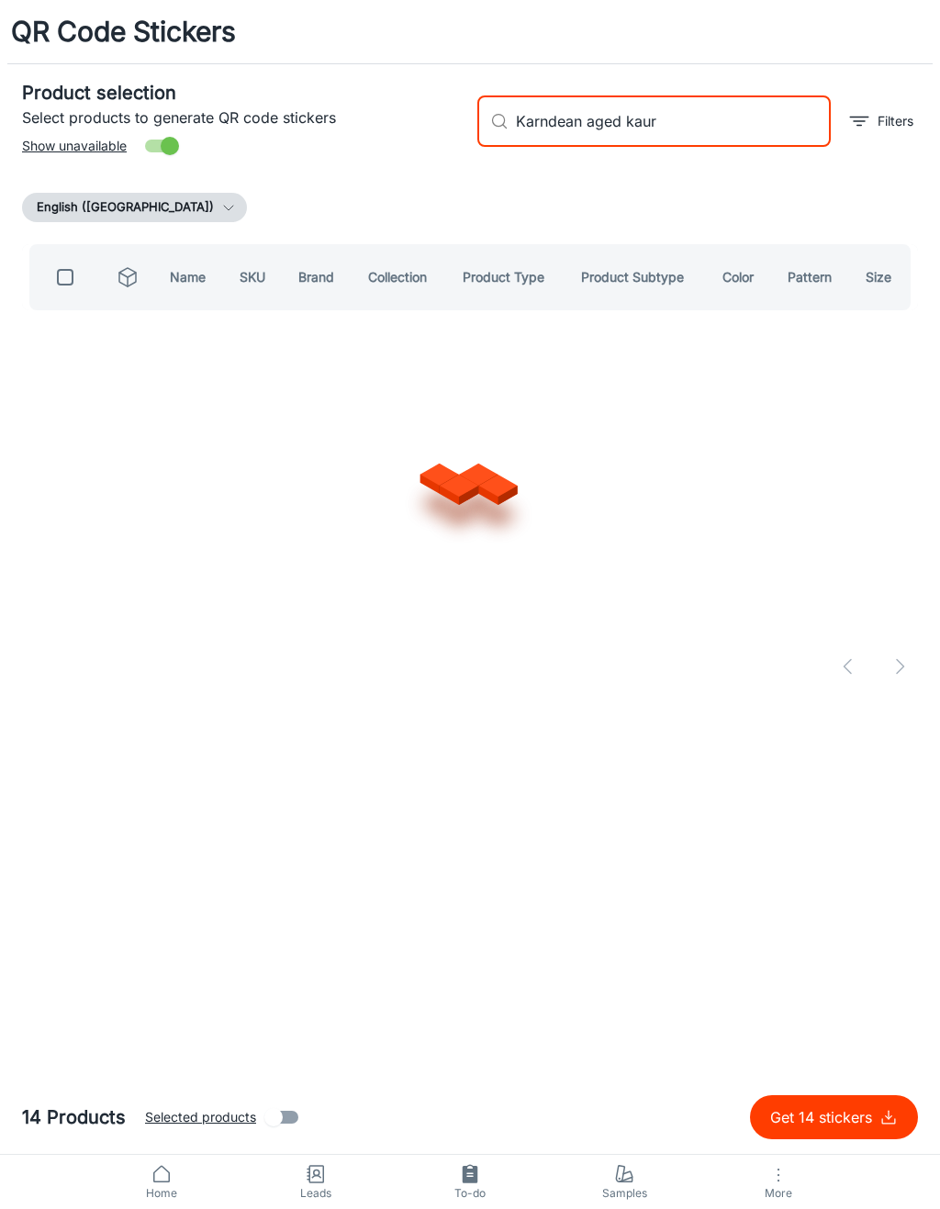
type input "Karndean aged kauri"
checkbox input "true"
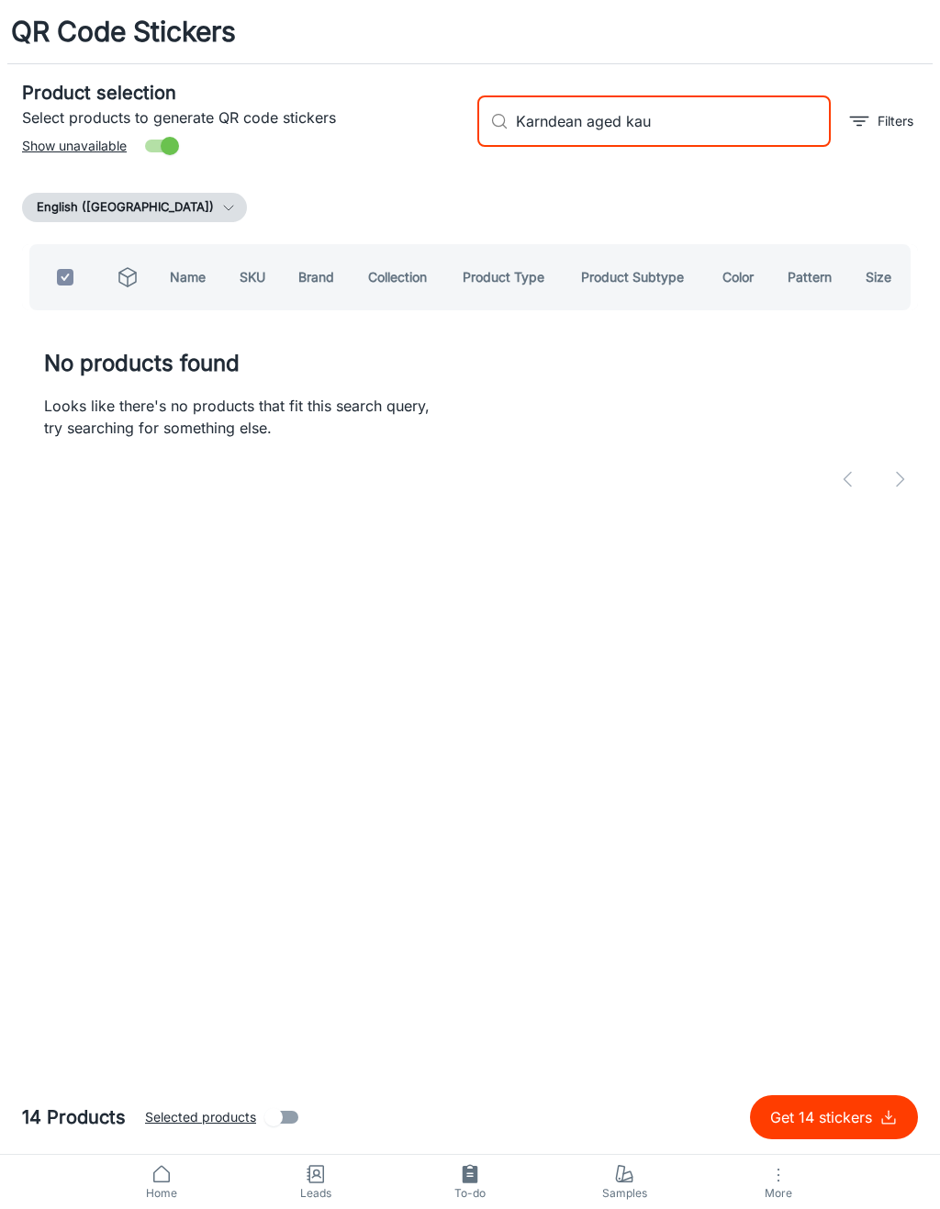
type input "Karndean aged ka"
checkbox input "false"
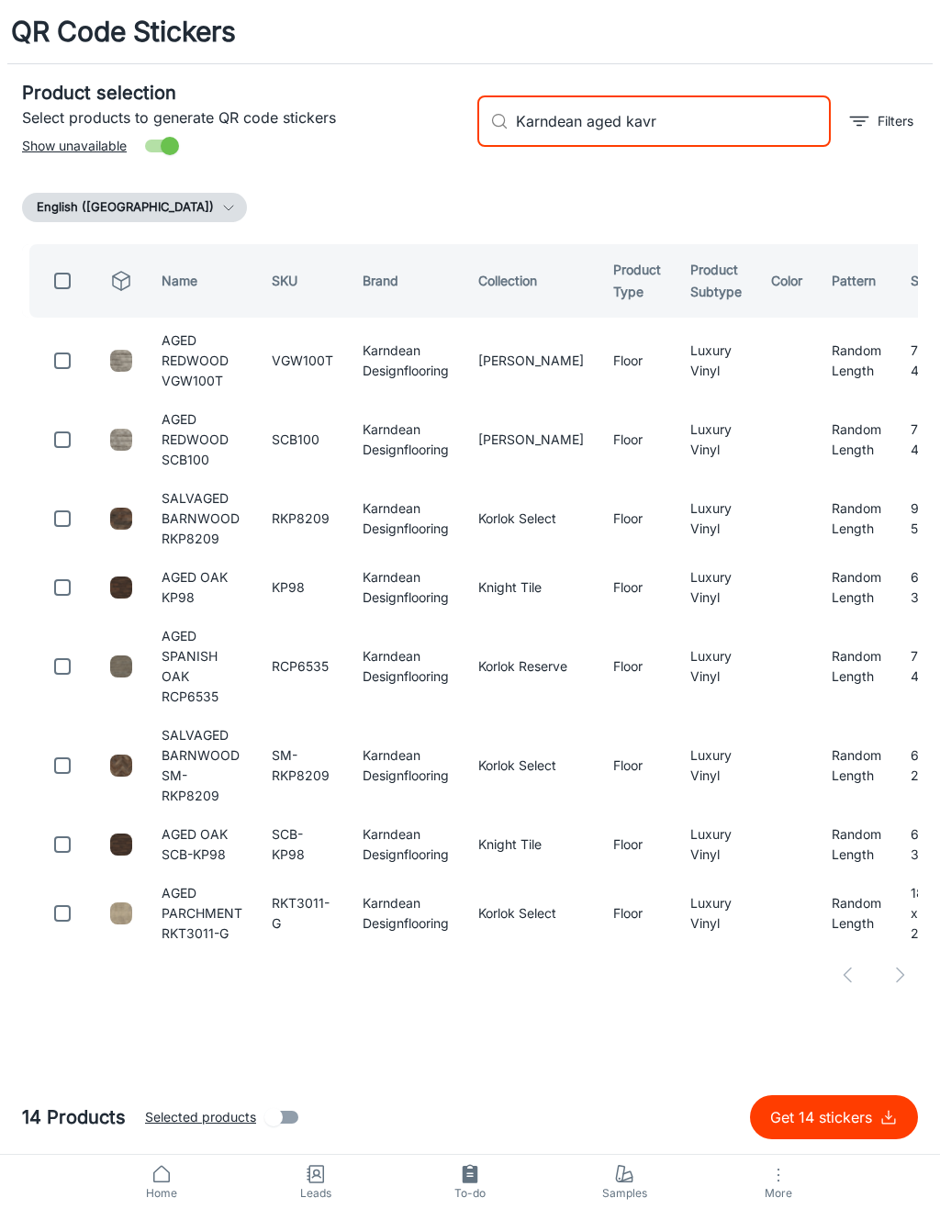
type input "Karndean aged kavri"
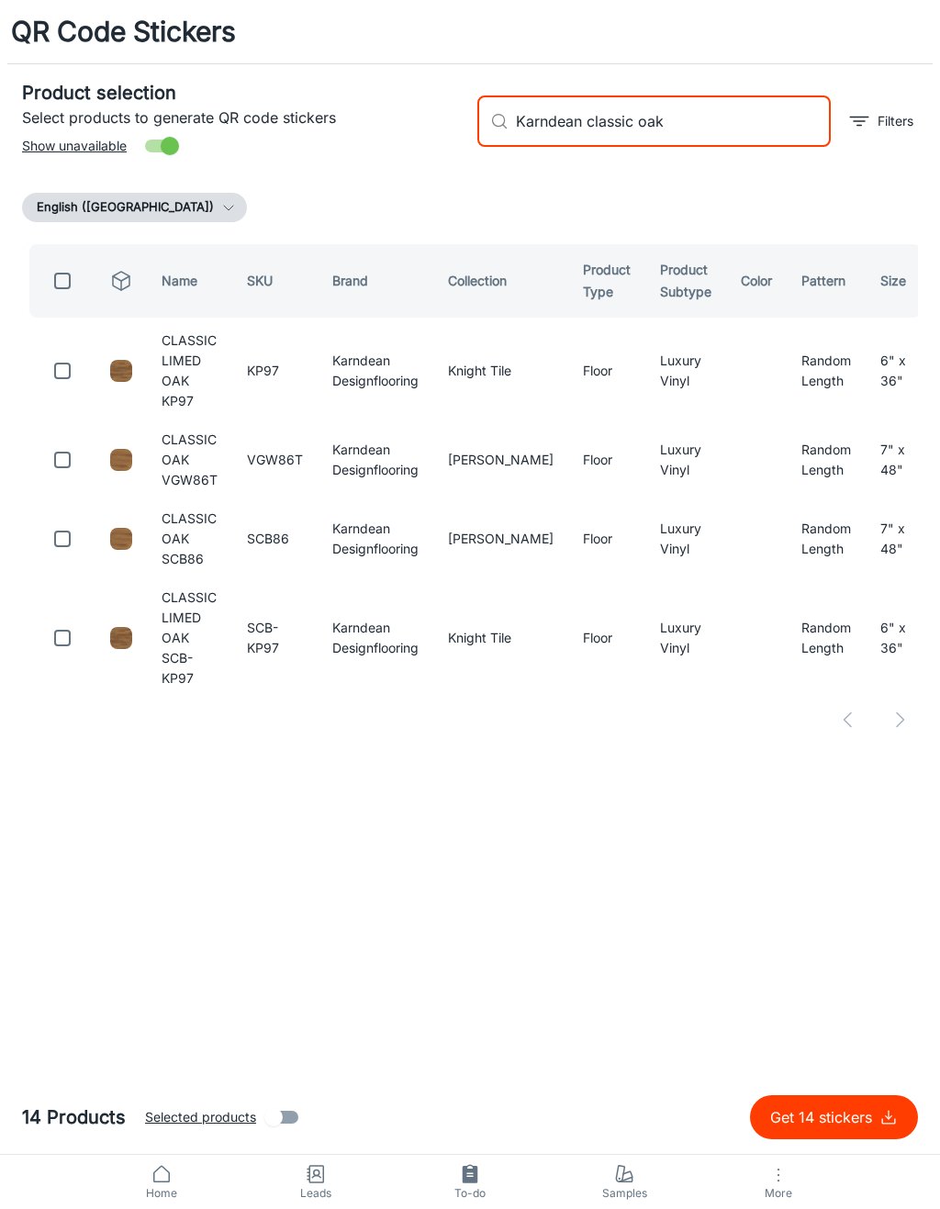
click at [68, 442] on input "checkbox" at bounding box center [62, 460] width 37 height 37
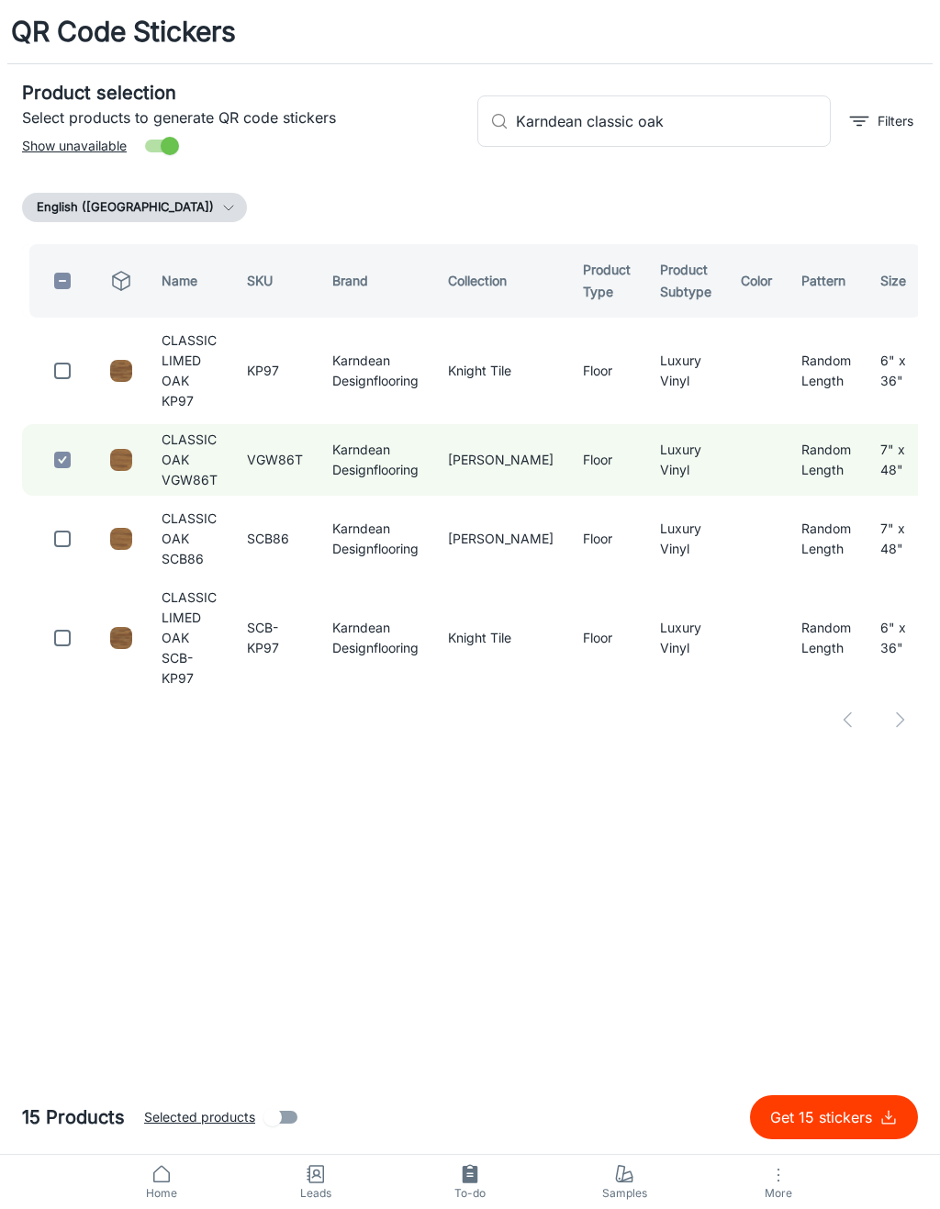
click at [739, 116] on input "Karndean classic oak" at bounding box center [673, 120] width 315 height 51
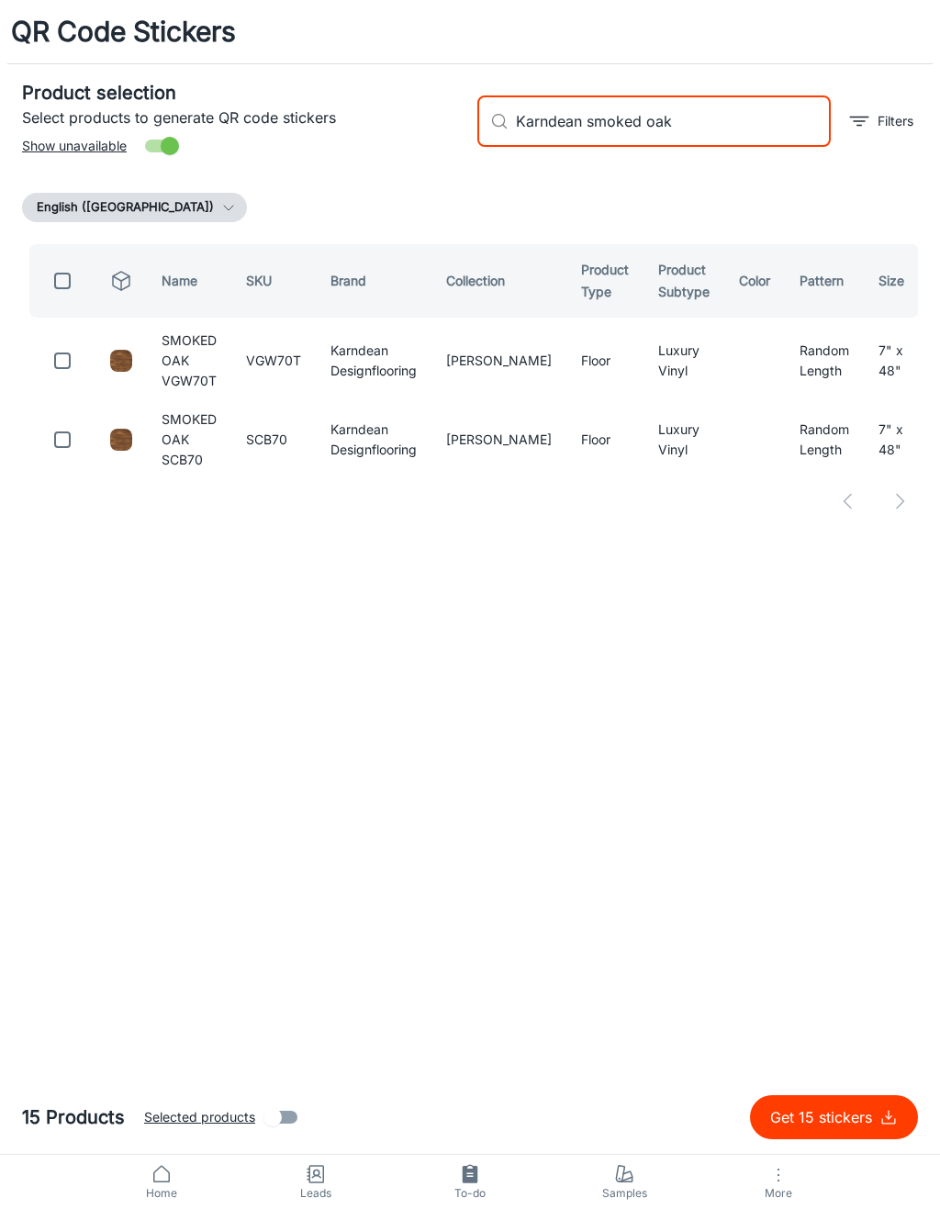
click at [63, 351] on input "checkbox" at bounding box center [62, 360] width 37 height 37
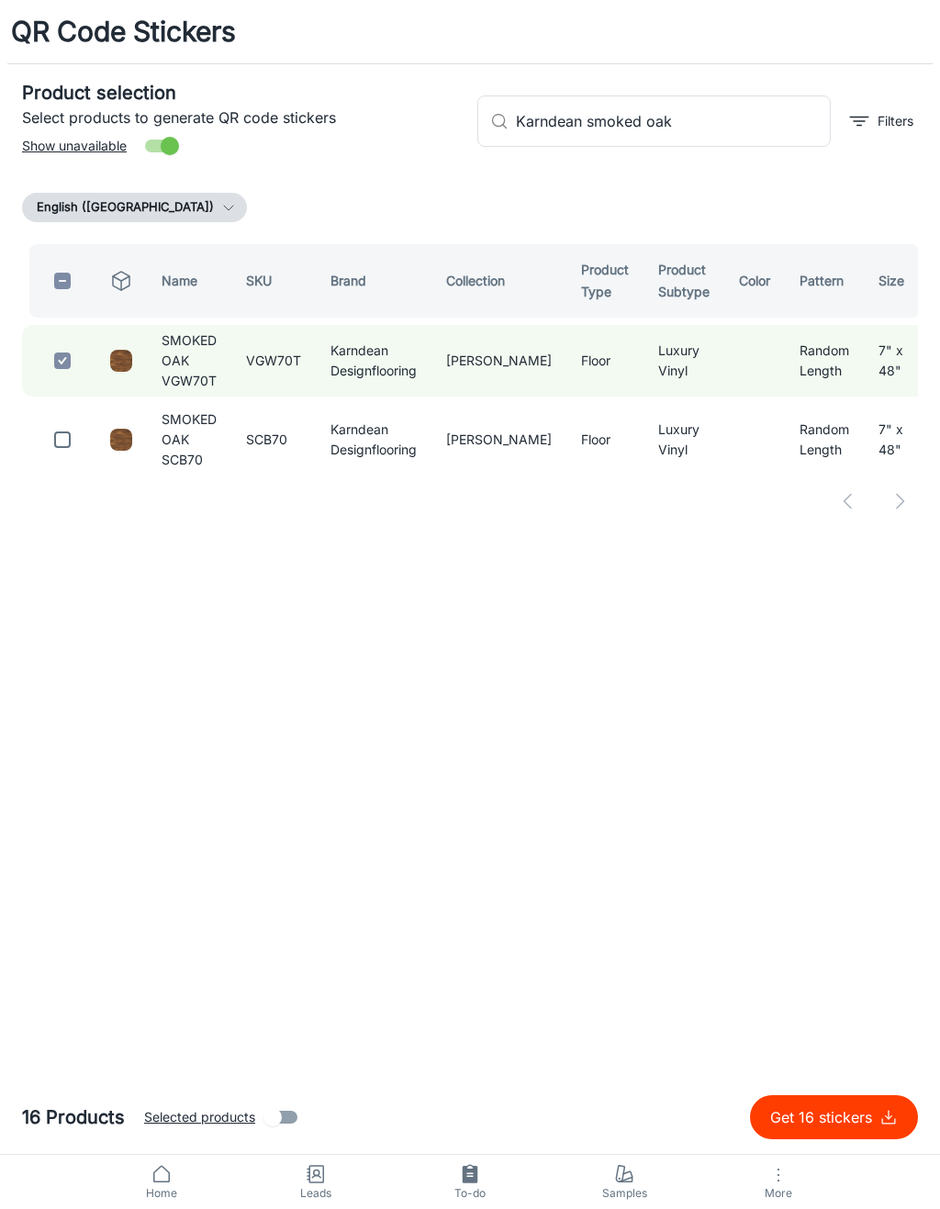
click at [716, 119] on input "Karndean smoked oak" at bounding box center [673, 120] width 315 height 51
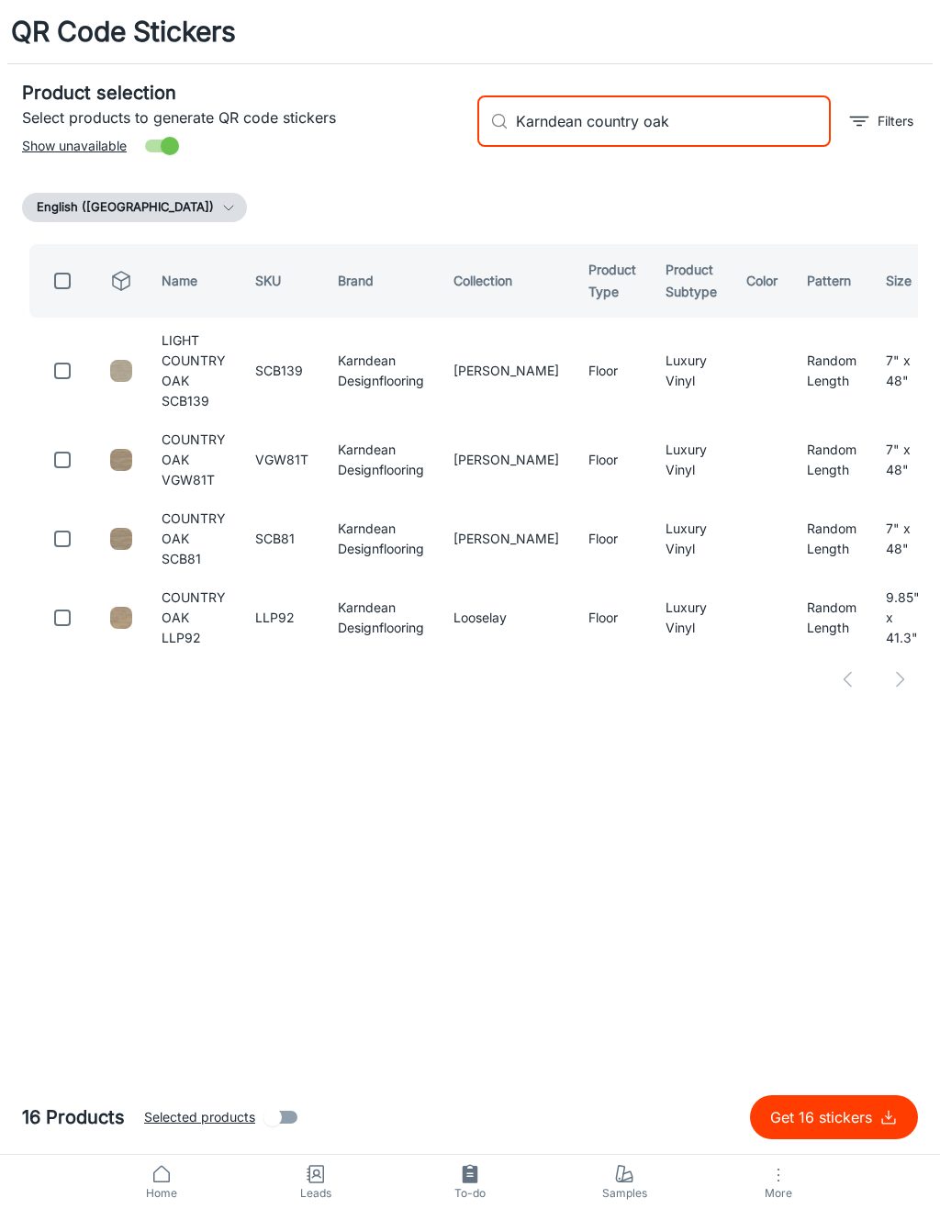
click at [77, 453] on input "checkbox" at bounding box center [62, 460] width 37 height 37
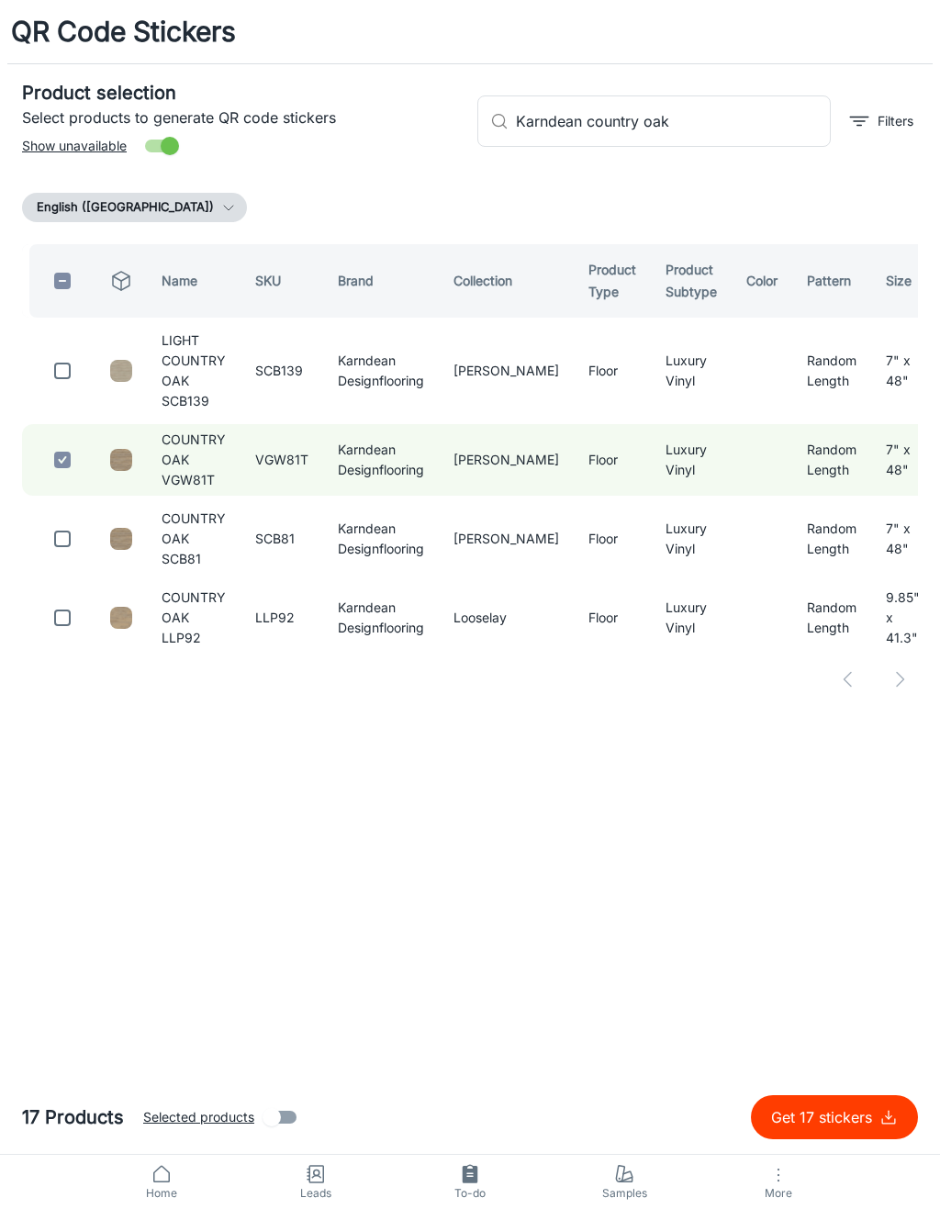
click at [756, 109] on input "Karndean country oak" at bounding box center [673, 120] width 315 height 51
click at [722, 142] on input "Karndean country oak" at bounding box center [673, 120] width 315 height 51
click at [80, 527] on input "checkbox" at bounding box center [62, 539] width 37 height 37
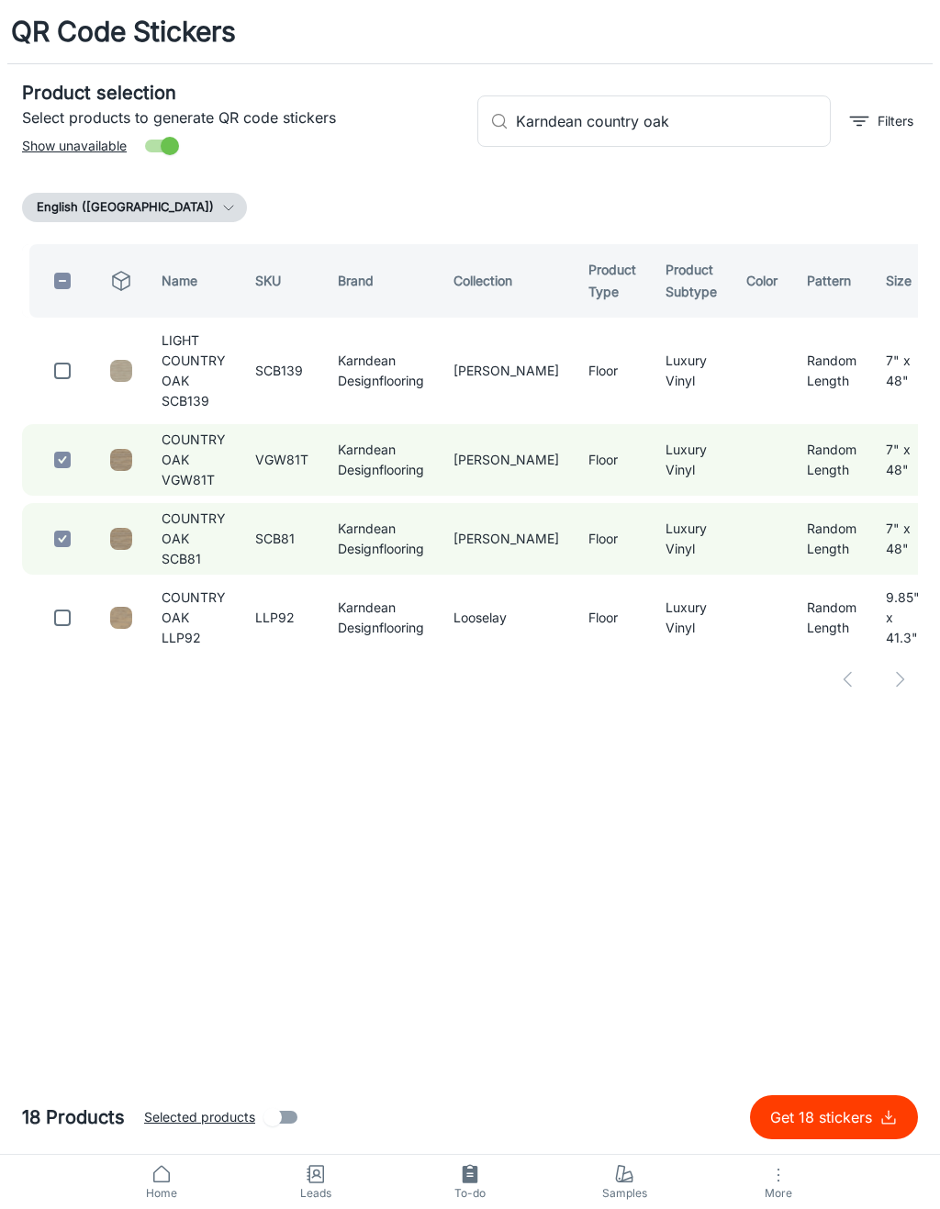
click at [744, 126] on input "Karndean country oak" at bounding box center [673, 120] width 315 height 51
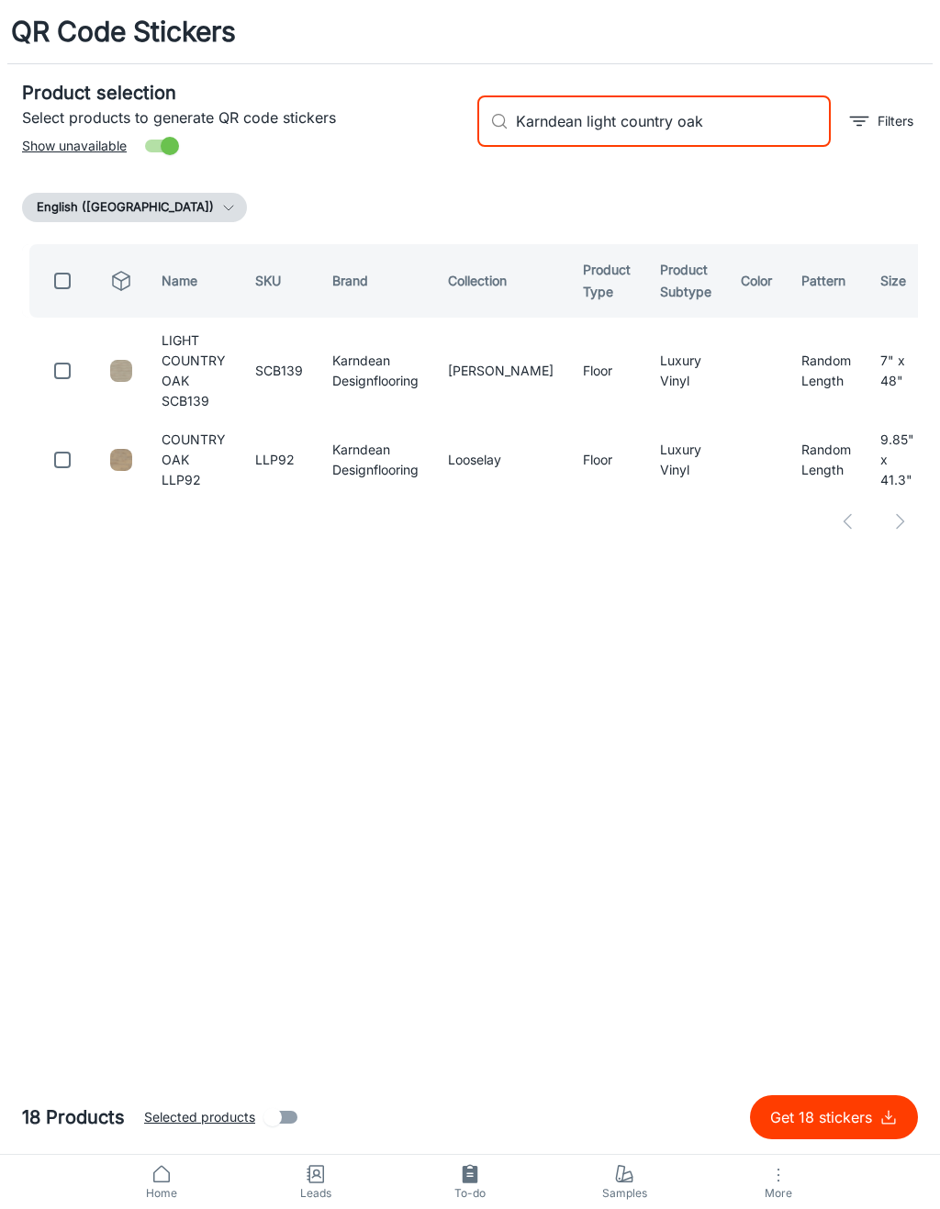
click at [62, 353] on input "checkbox" at bounding box center [62, 371] width 37 height 37
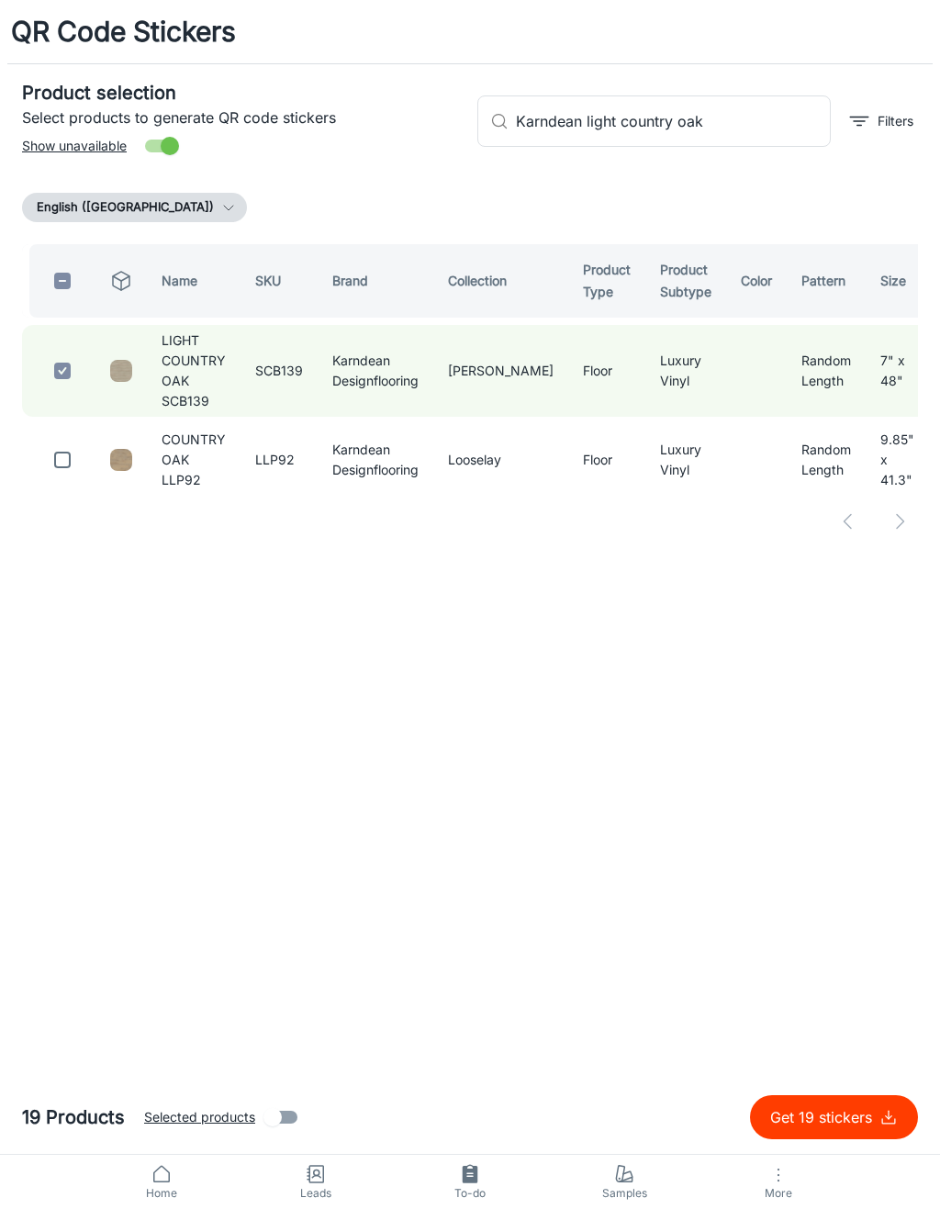
click at [726, 122] on input "Karndean light country oak" at bounding box center [673, 120] width 315 height 51
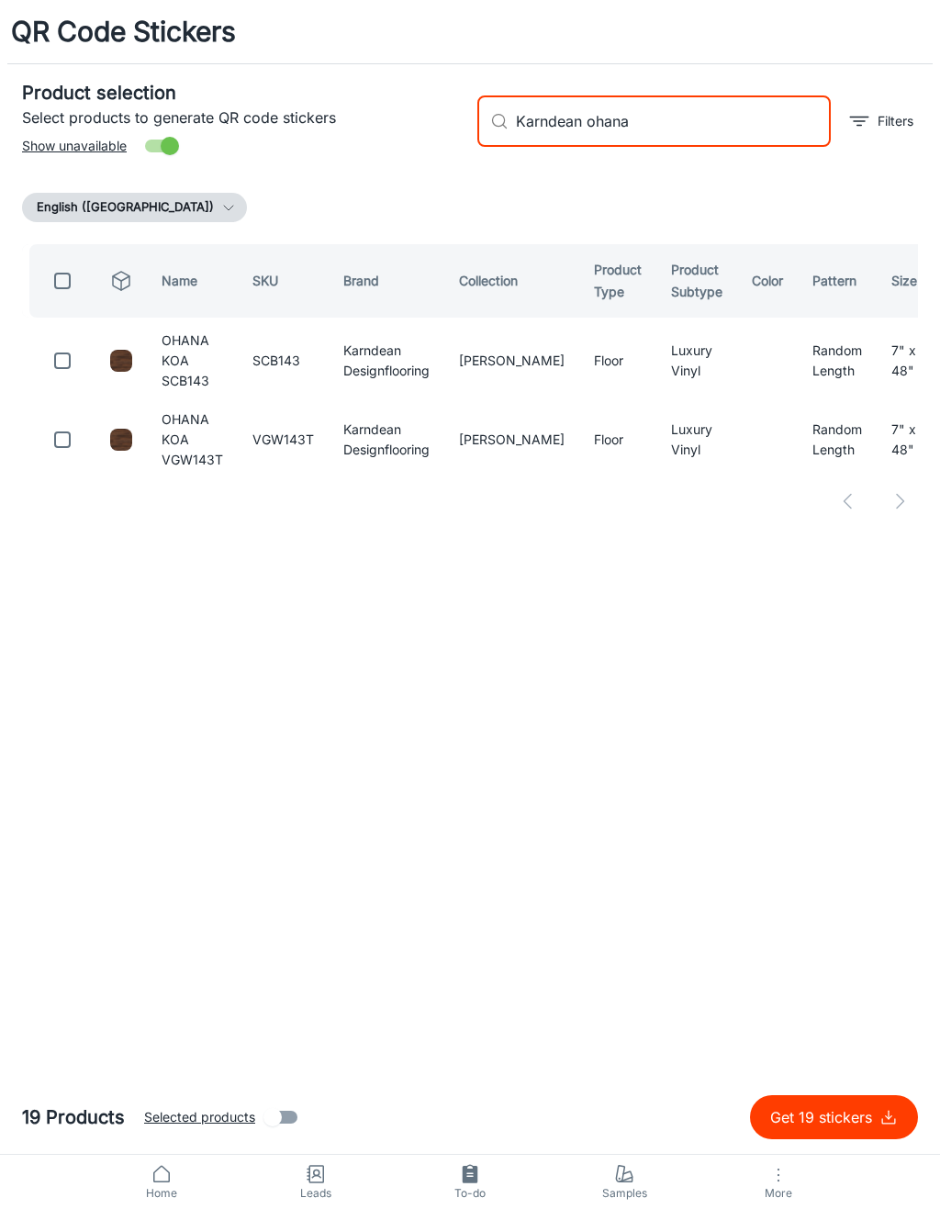
click at [67, 352] on input "checkbox" at bounding box center [62, 360] width 37 height 37
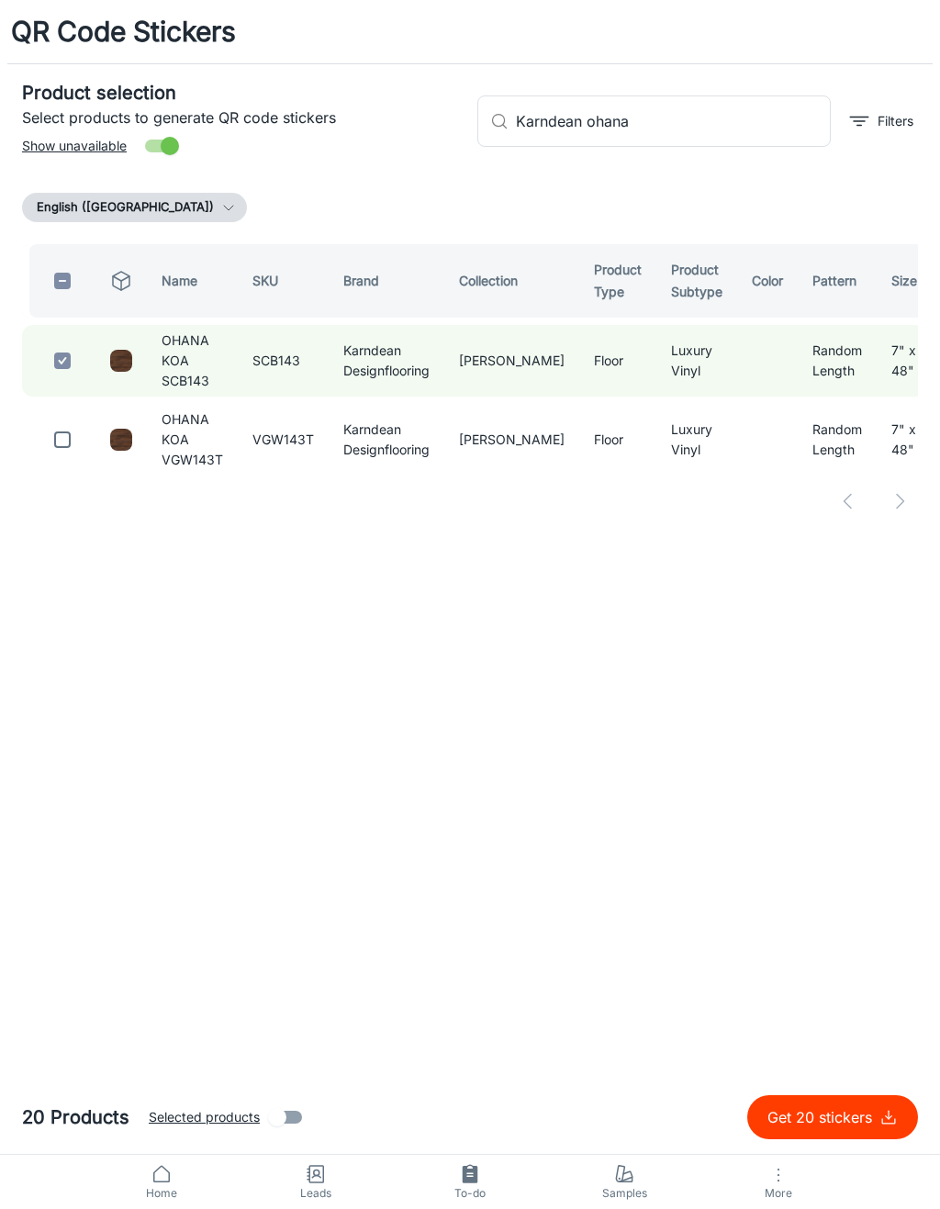
click at [734, 124] on input "Karndean ohana" at bounding box center [673, 120] width 315 height 51
click at [801, 176] on div "Product selection Select products to generate QR code stickers Show unavailable…" at bounding box center [470, 299] width 896 height 470
click at [879, 1114] on p "Get 20 stickers" at bounding box center [824, 1117] width 112 height 22
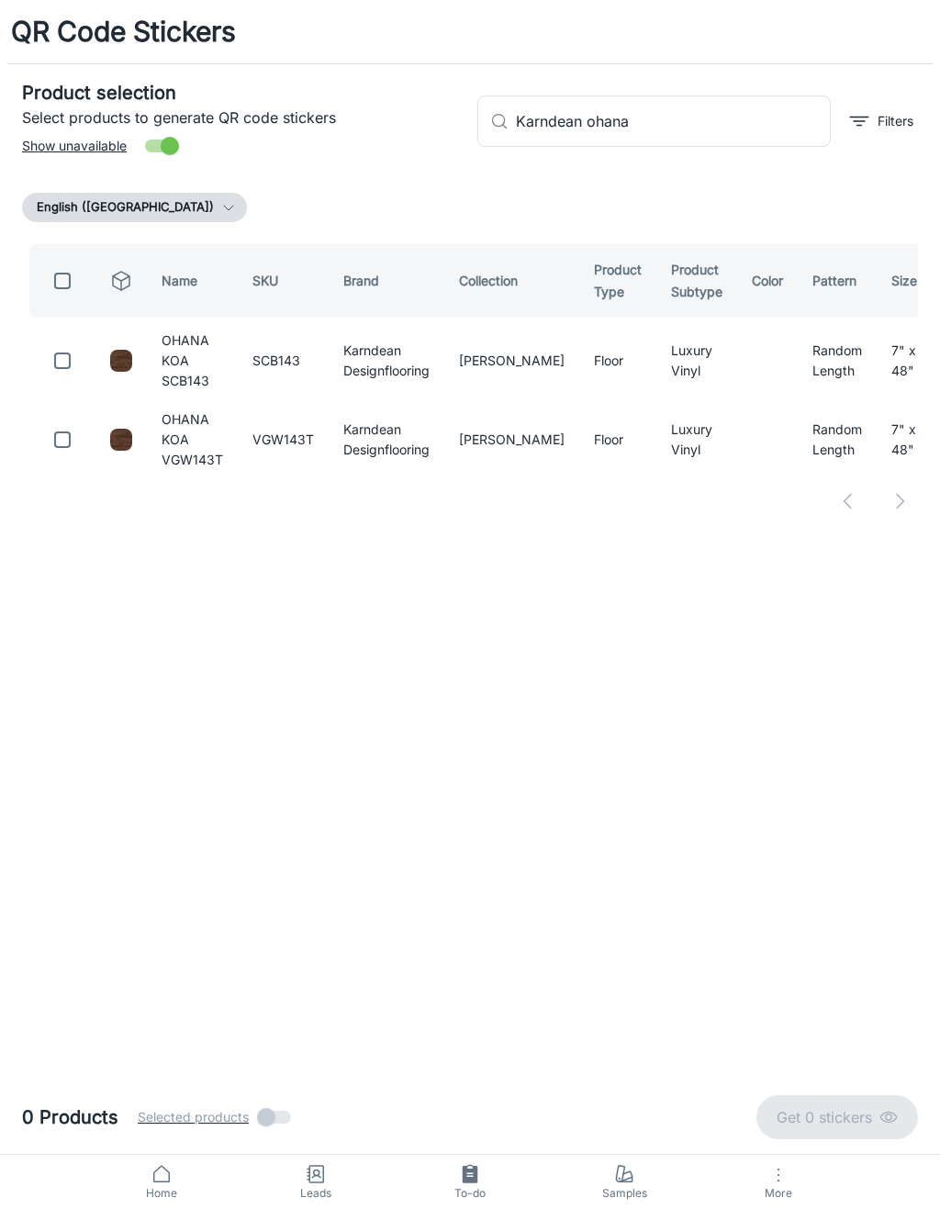
click at [734, 113] on input "Karndean ohana" at bounding box center [673, 120] width 315 height 51
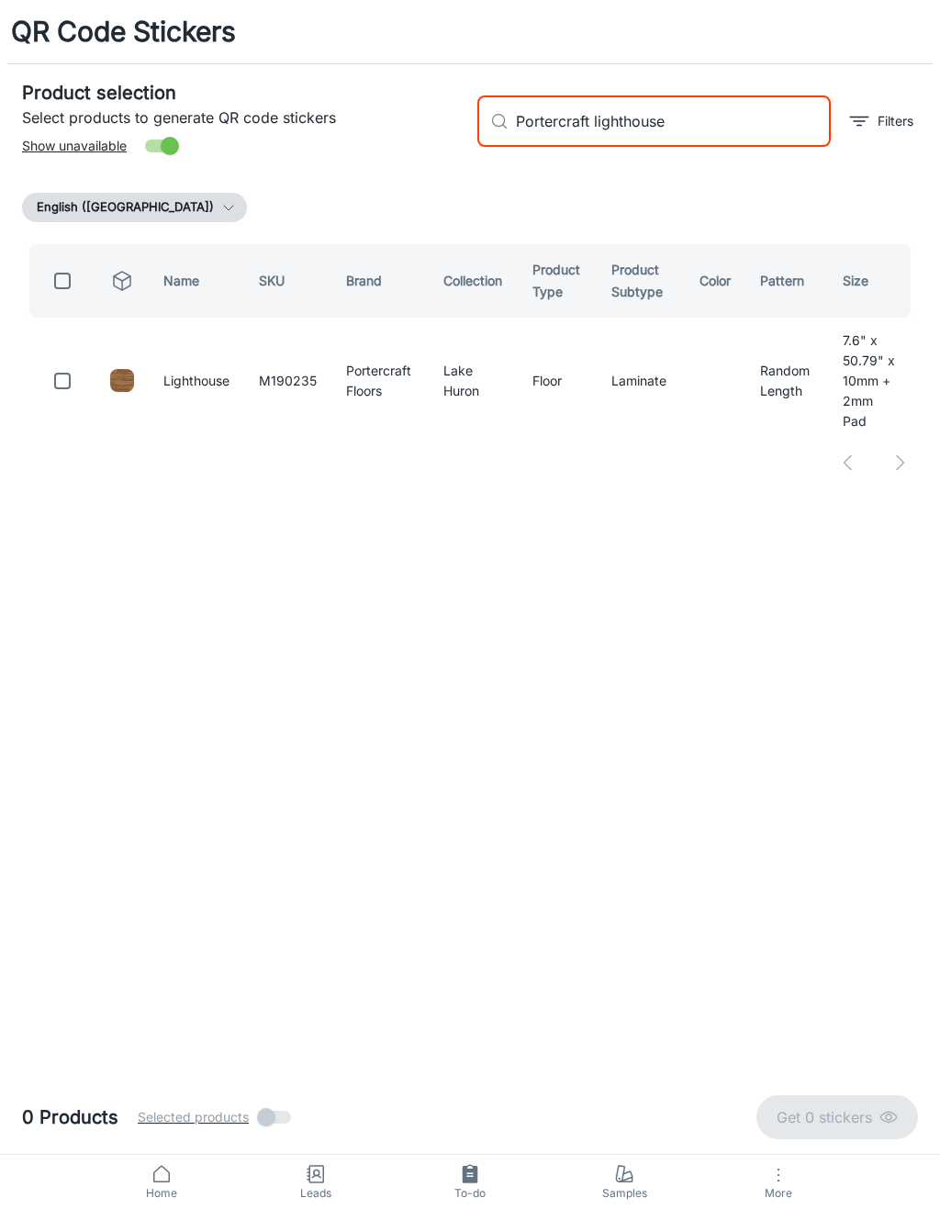
click at [55, 378] on input "checkbox" at bounding box center [62, 381] width 37 height 37
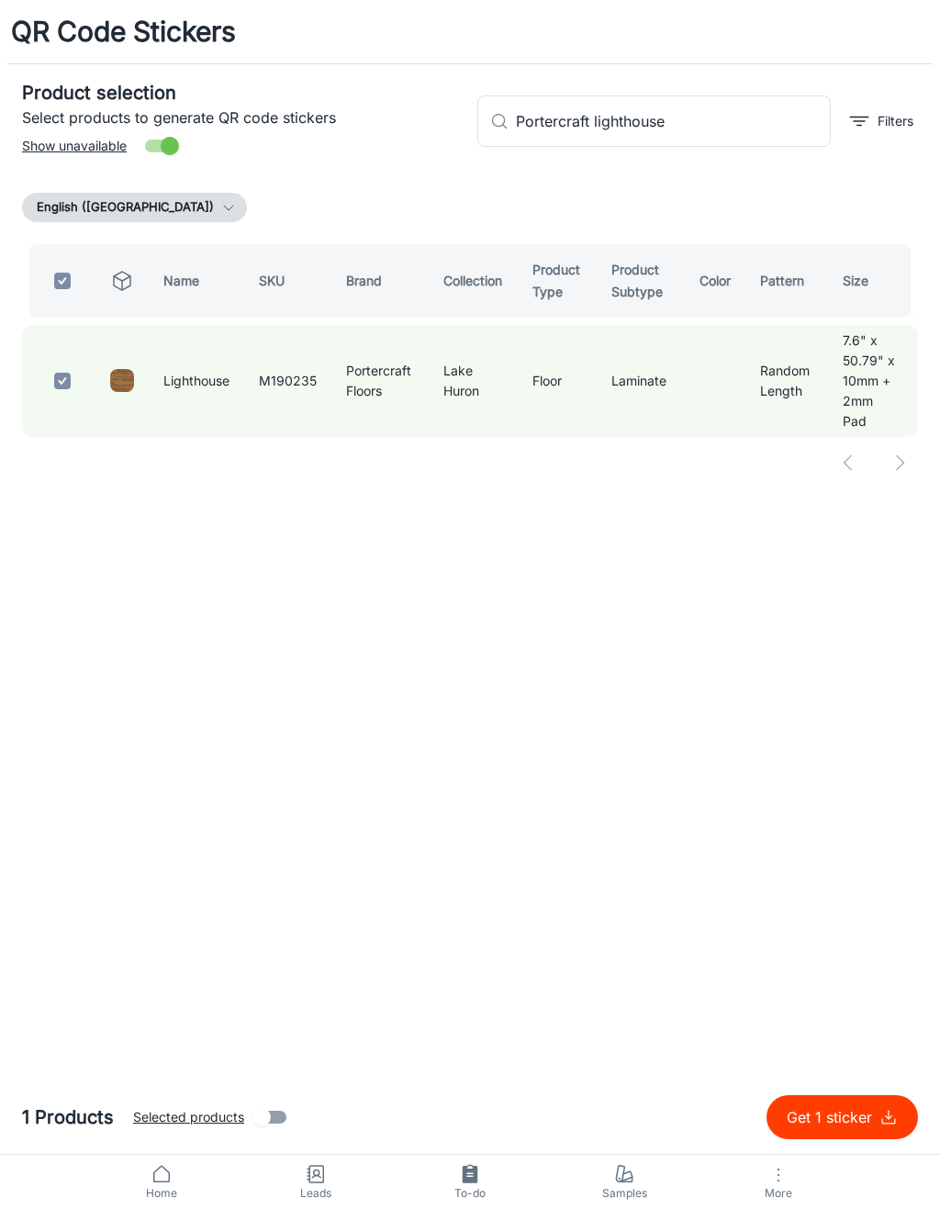
click at [707, 122] on input "Portercraft lighthouse" at bounding box center [673, 120] width 315 height 51
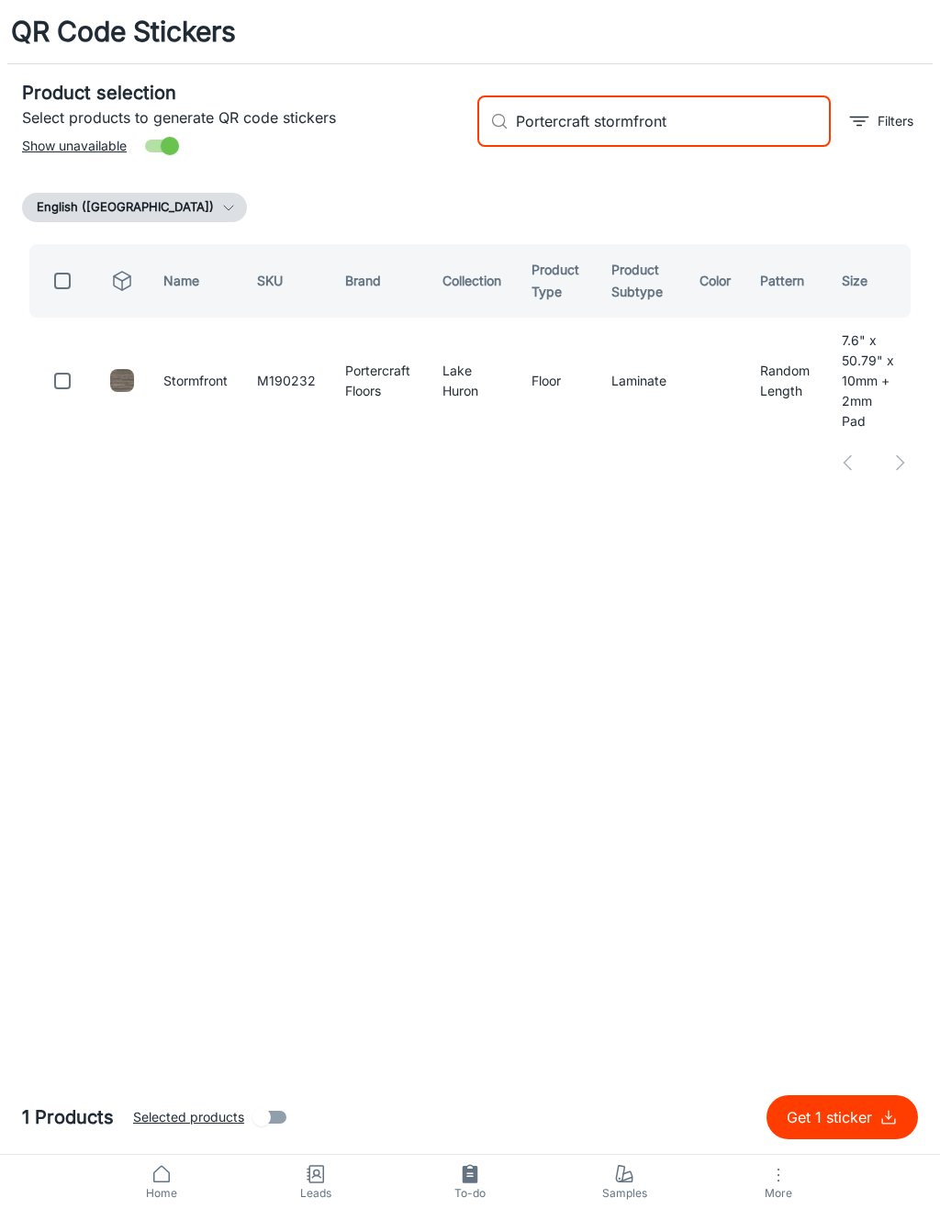
click at [71, 375] on input "checkbox" at bounding box center [62, 381] width 37 height 37
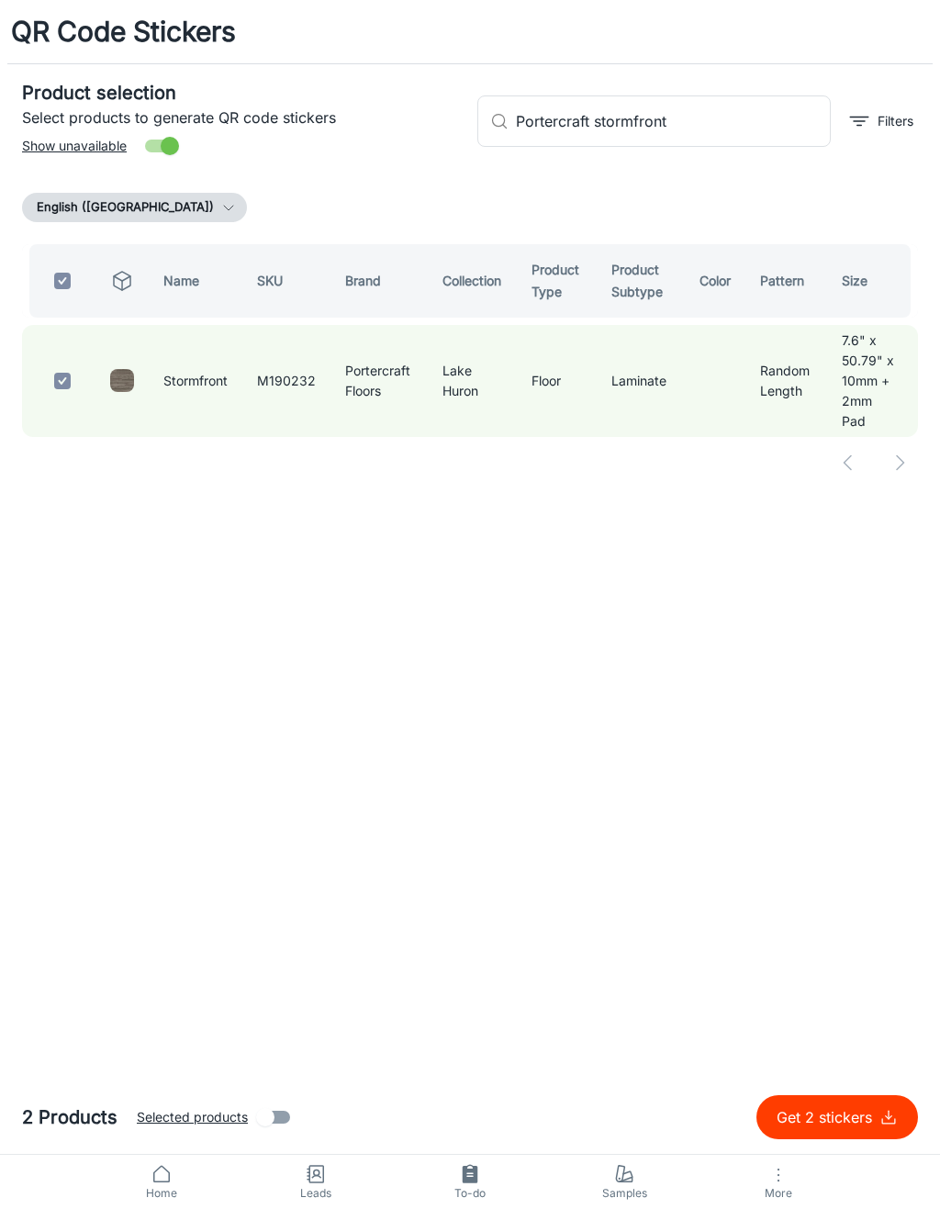
click at [748, 132] on input "Portercraft stormfront" at bounding box center [673, 120] width 315 height 51
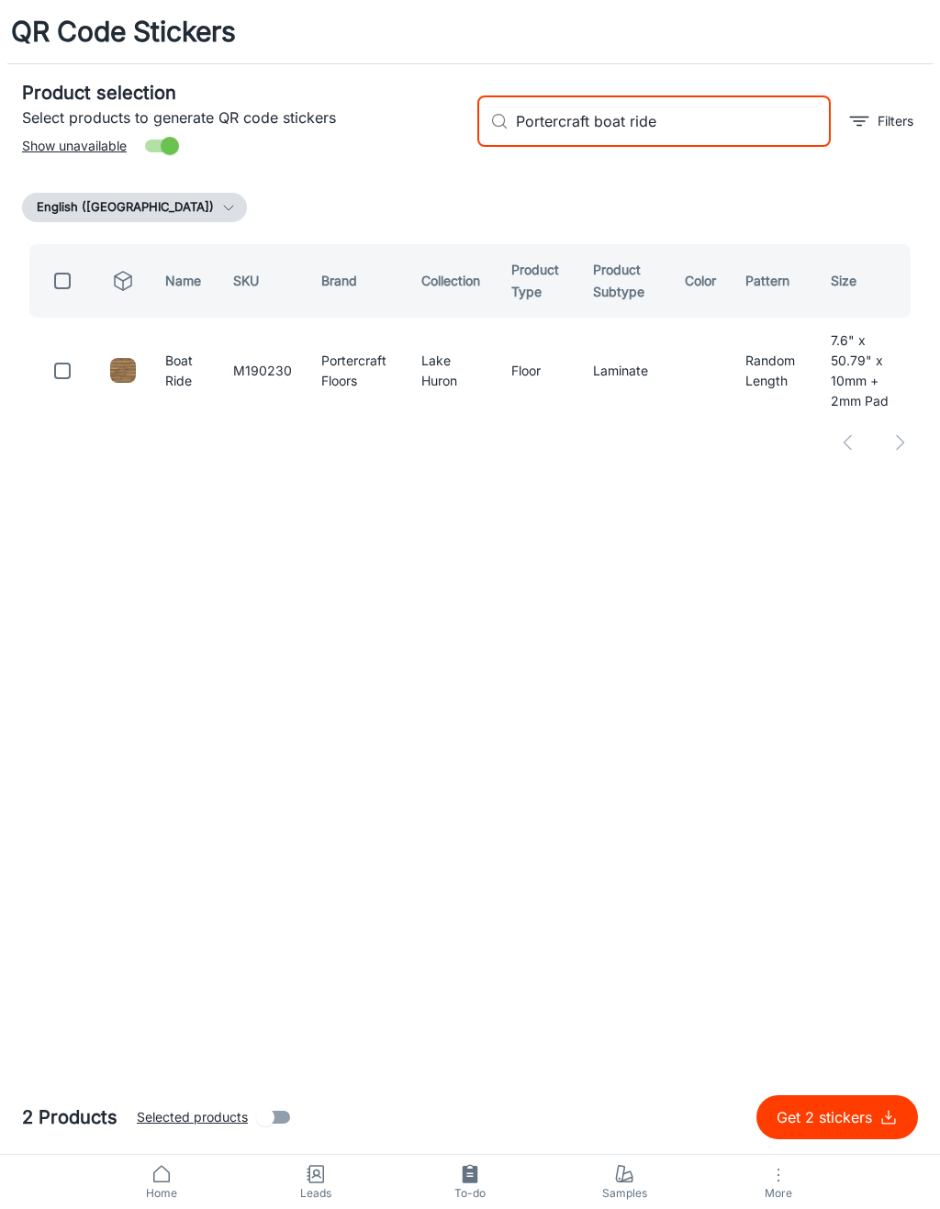
click at [52, 353] on input "checkbox" at bounding box center [62, 371] width 37 height 37
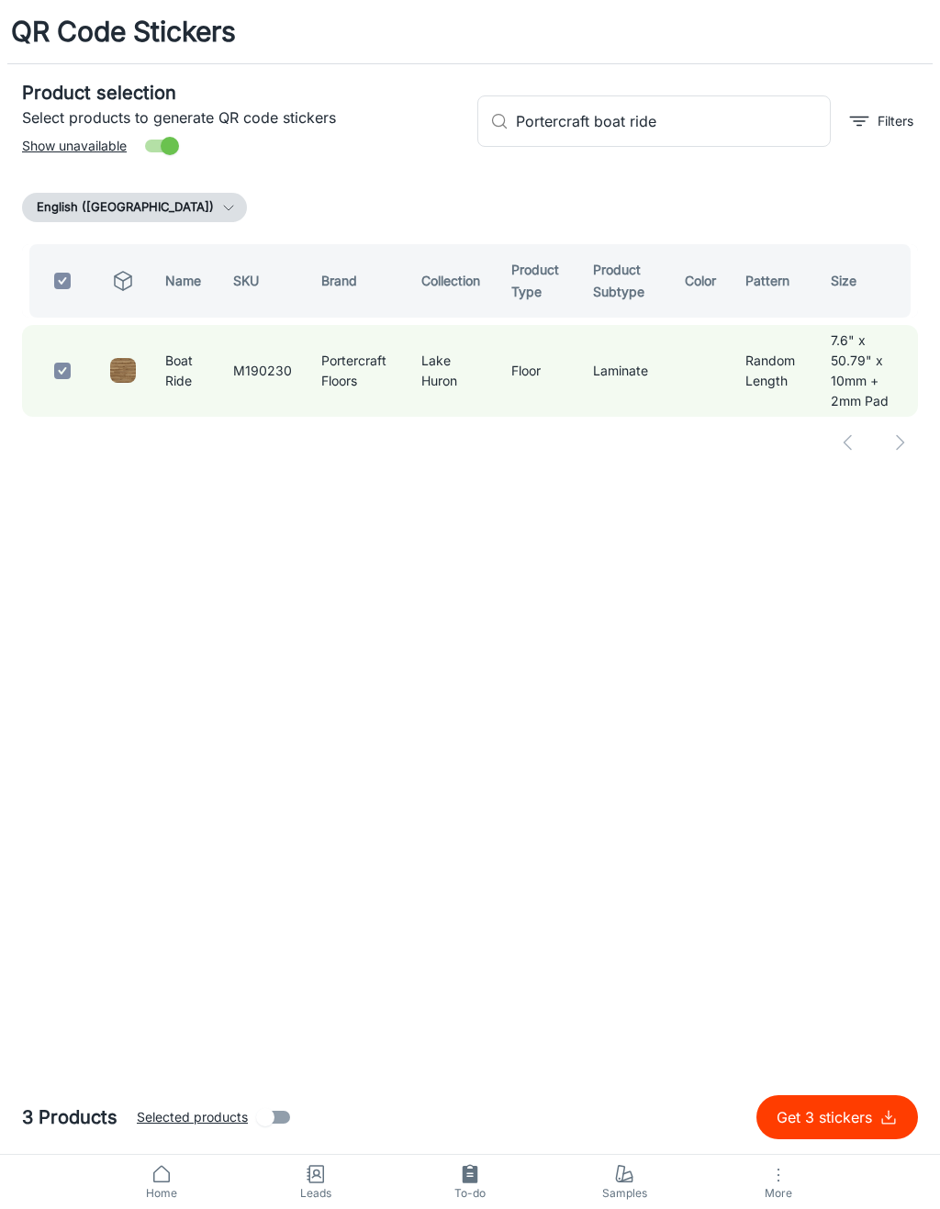
click at [748, 121] on input "Portercraft boat ride" at bounding box center [673, 120] width 315 height 51
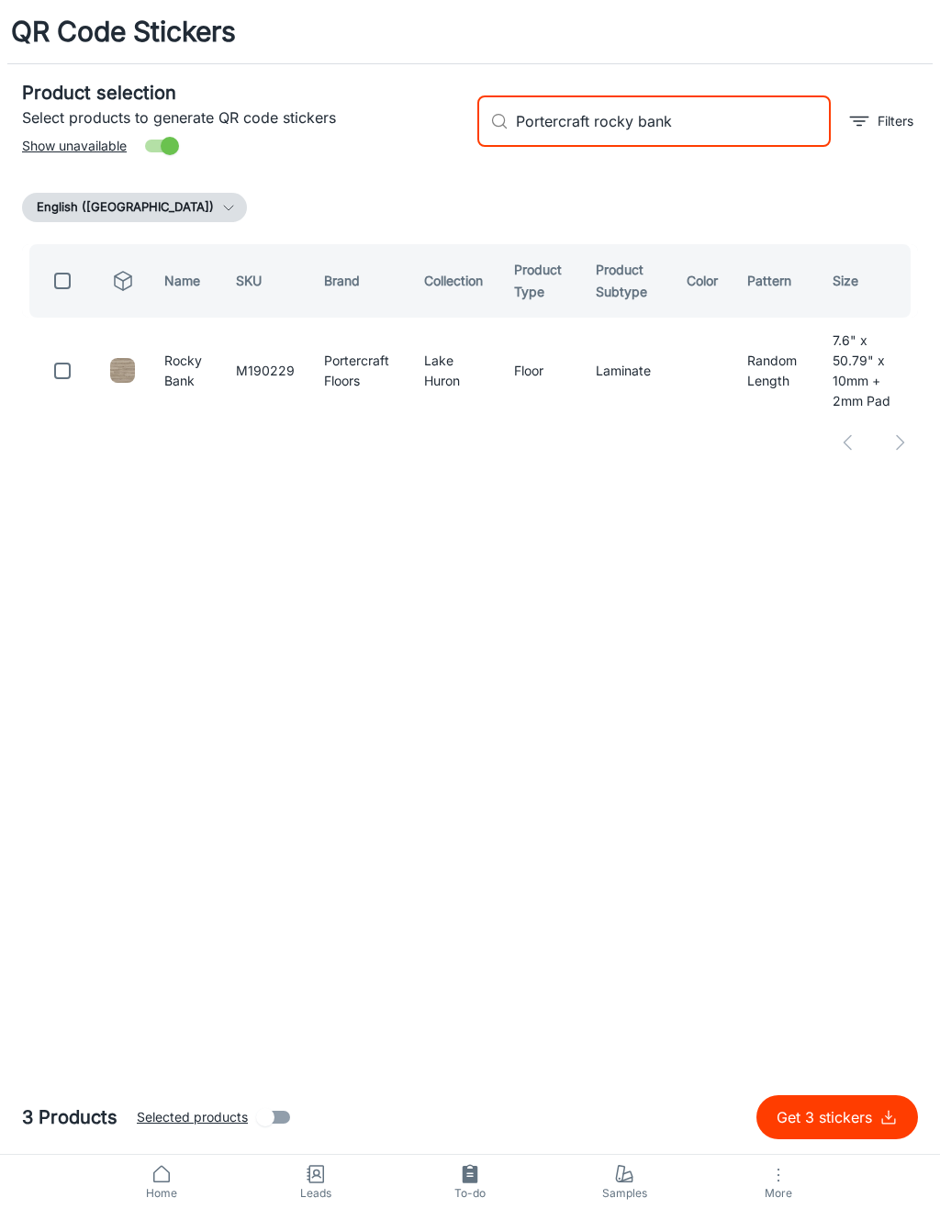
click at [66, 353] on input "checkbox" at bounding box center [62, 371] width 37 height 37
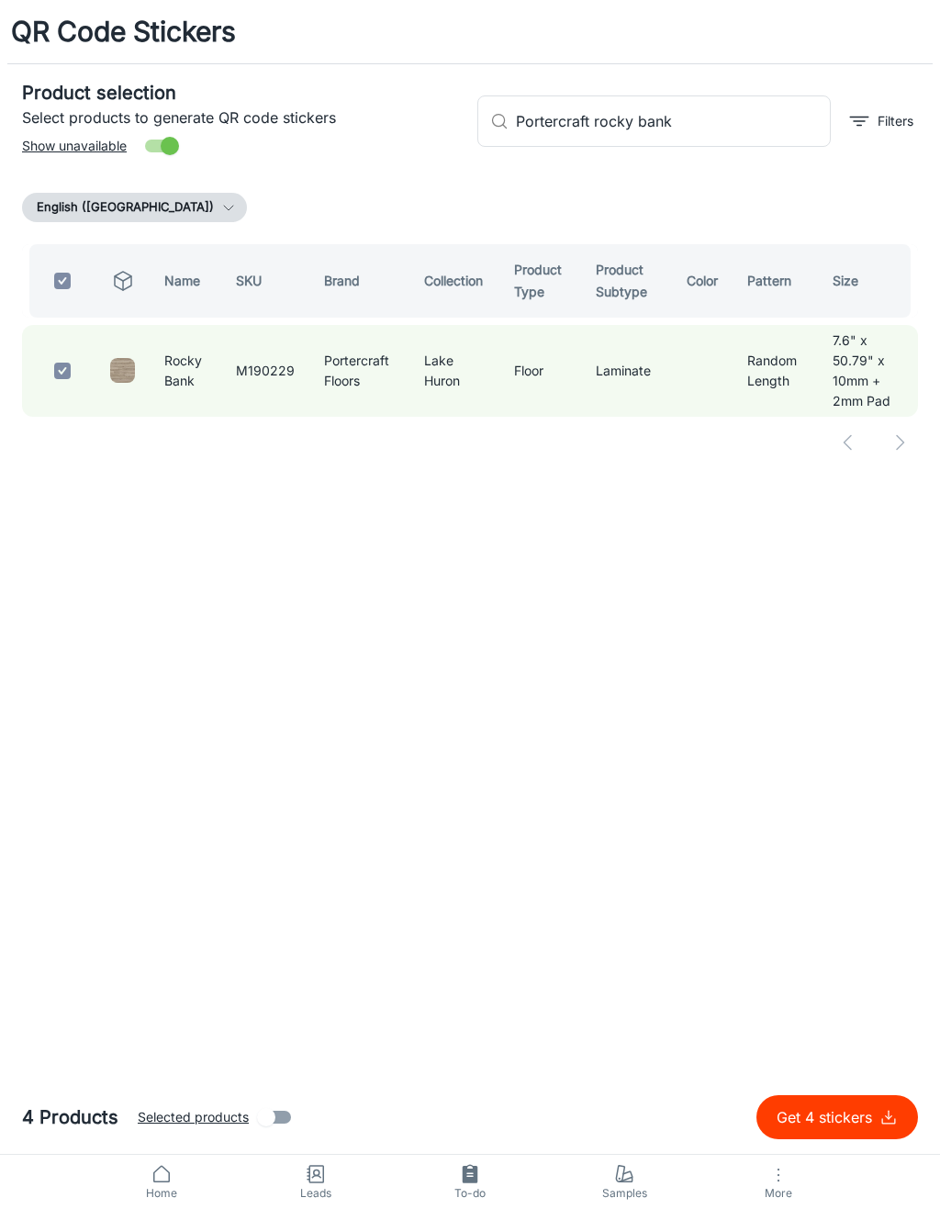
click at [740, 90] on div "​ Portercraft rocky bank ​ Filters" at bounding box center [690, 113] width 455 height 99
click at [740, 116] on input "Portercraft rocky bank" at bounding box center [673, 120] width 315 height 51
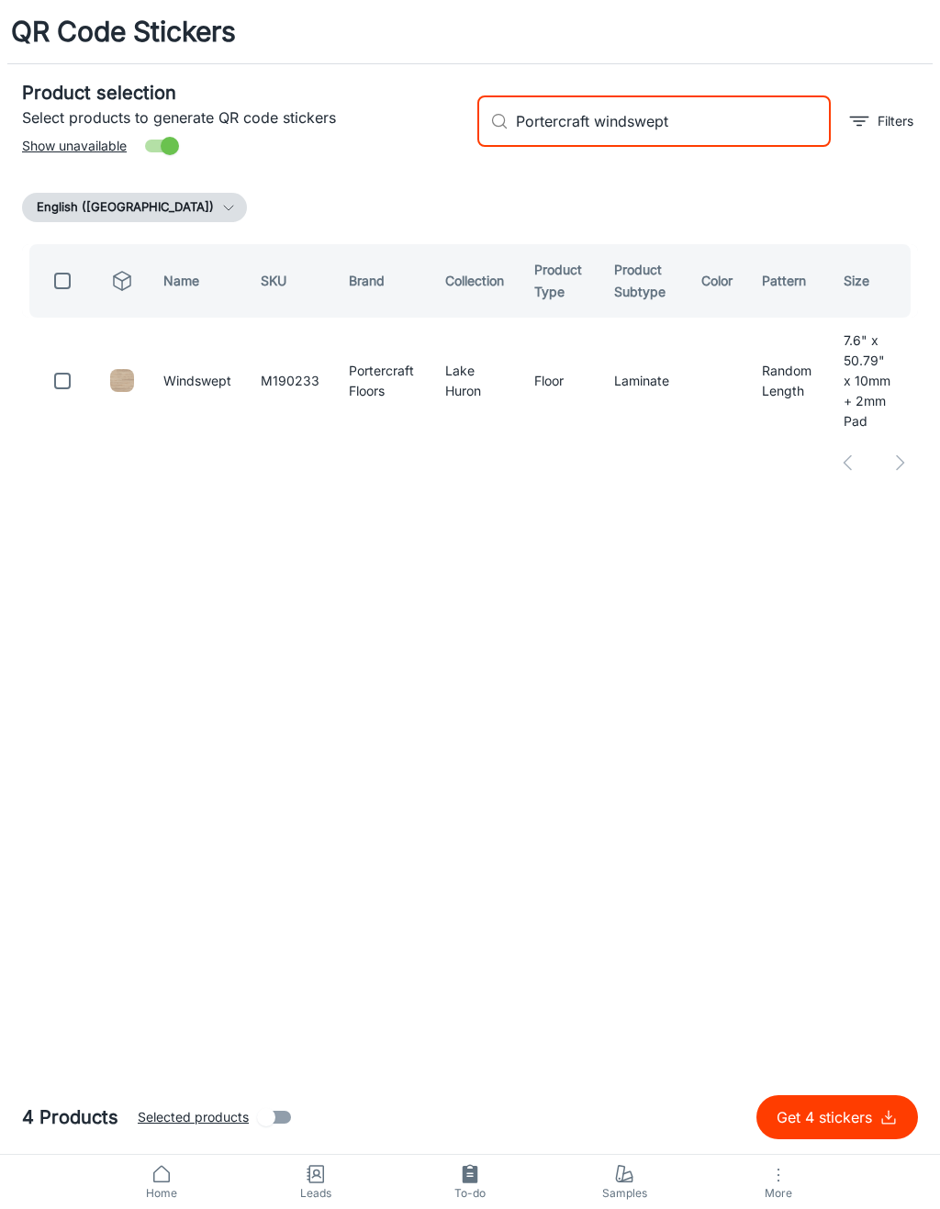
click at [91, 364] on td at bounding box center [58, 381] width 73 height 112
click at [69, 389] on input "checkbox" at bounding box center [62, 381] width 37 height 37
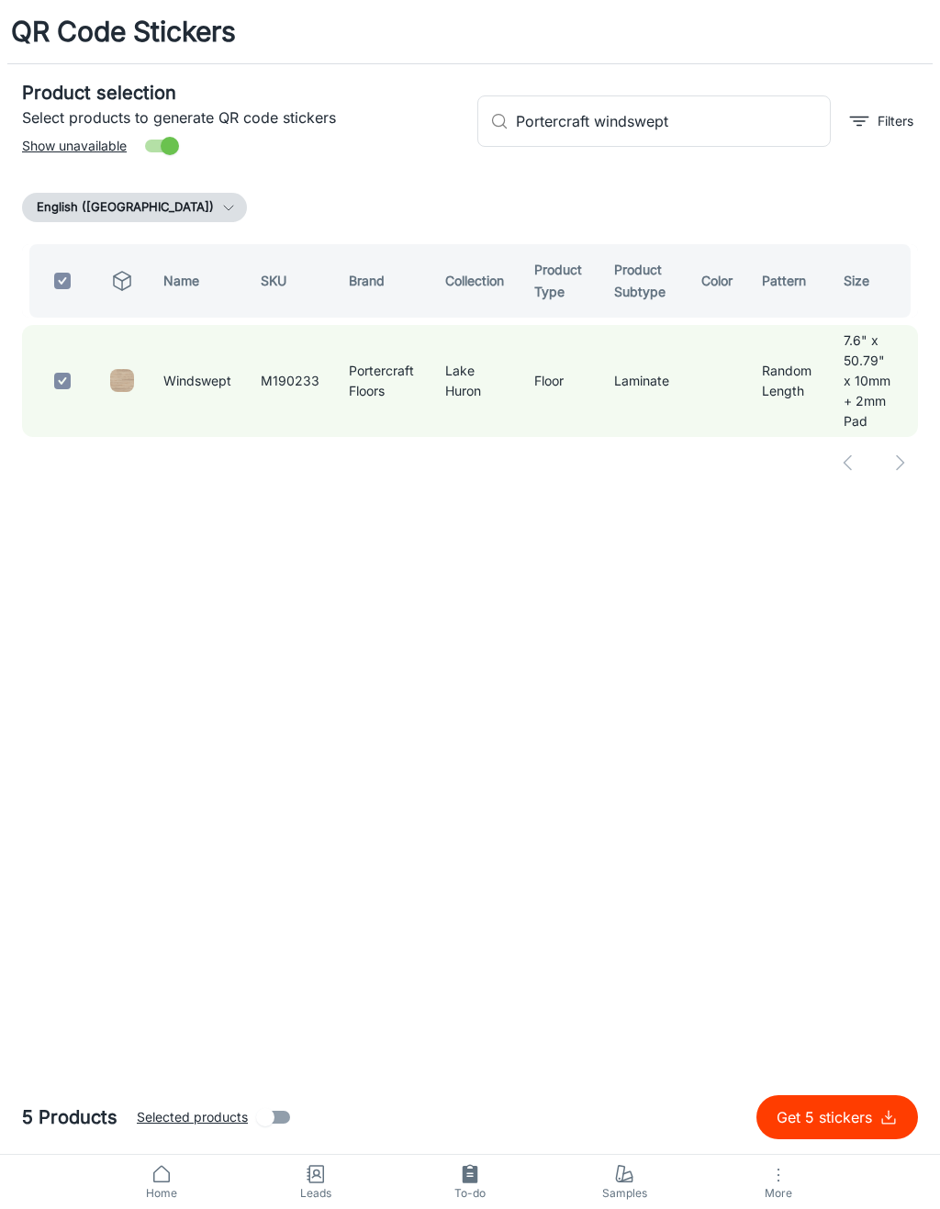
click at [720, 116] on input "Portercraft windswept" at bounding box center [673, 120] width 315 height 51
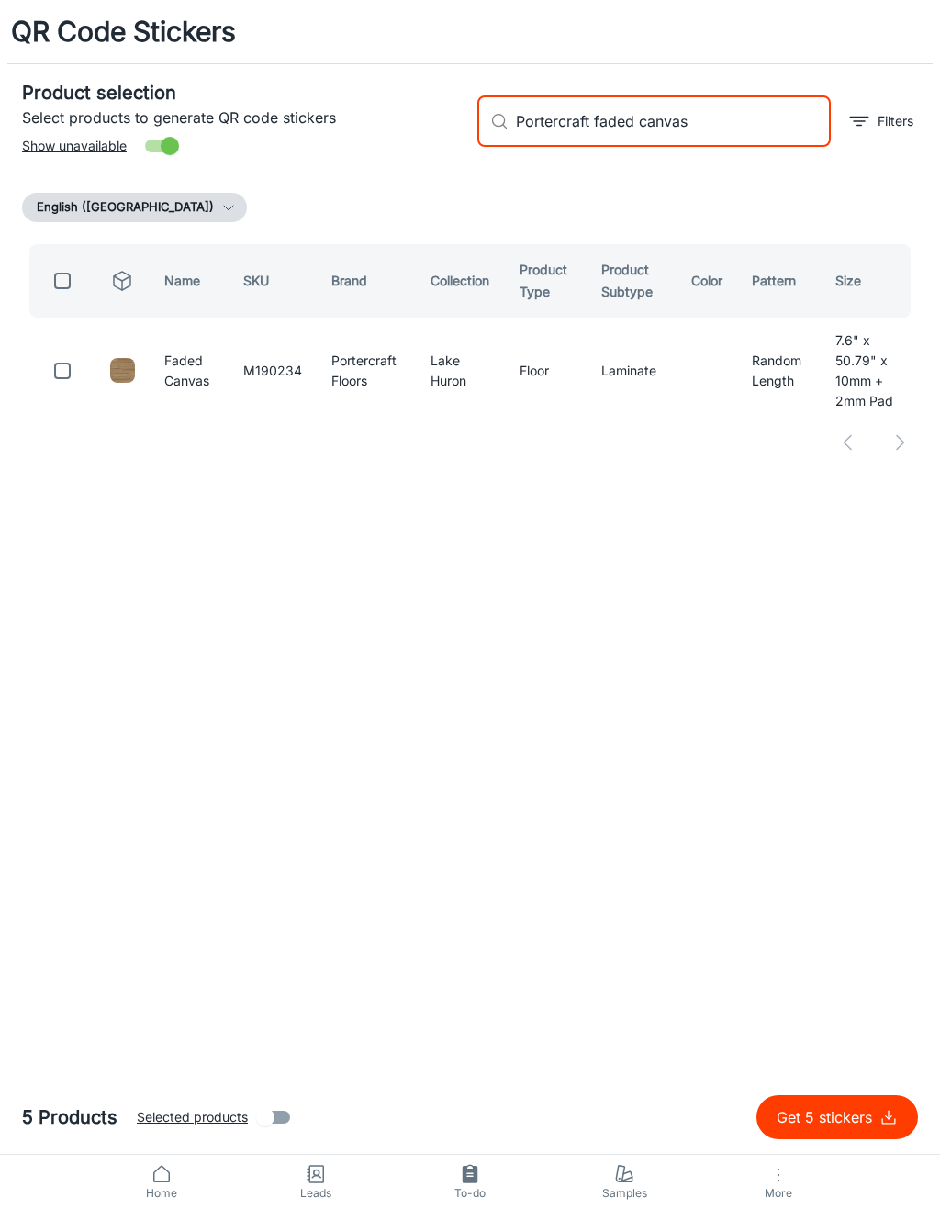
click at [53, 364] on input "checkbox" at bounding box center [62, 371] width 37 height 37
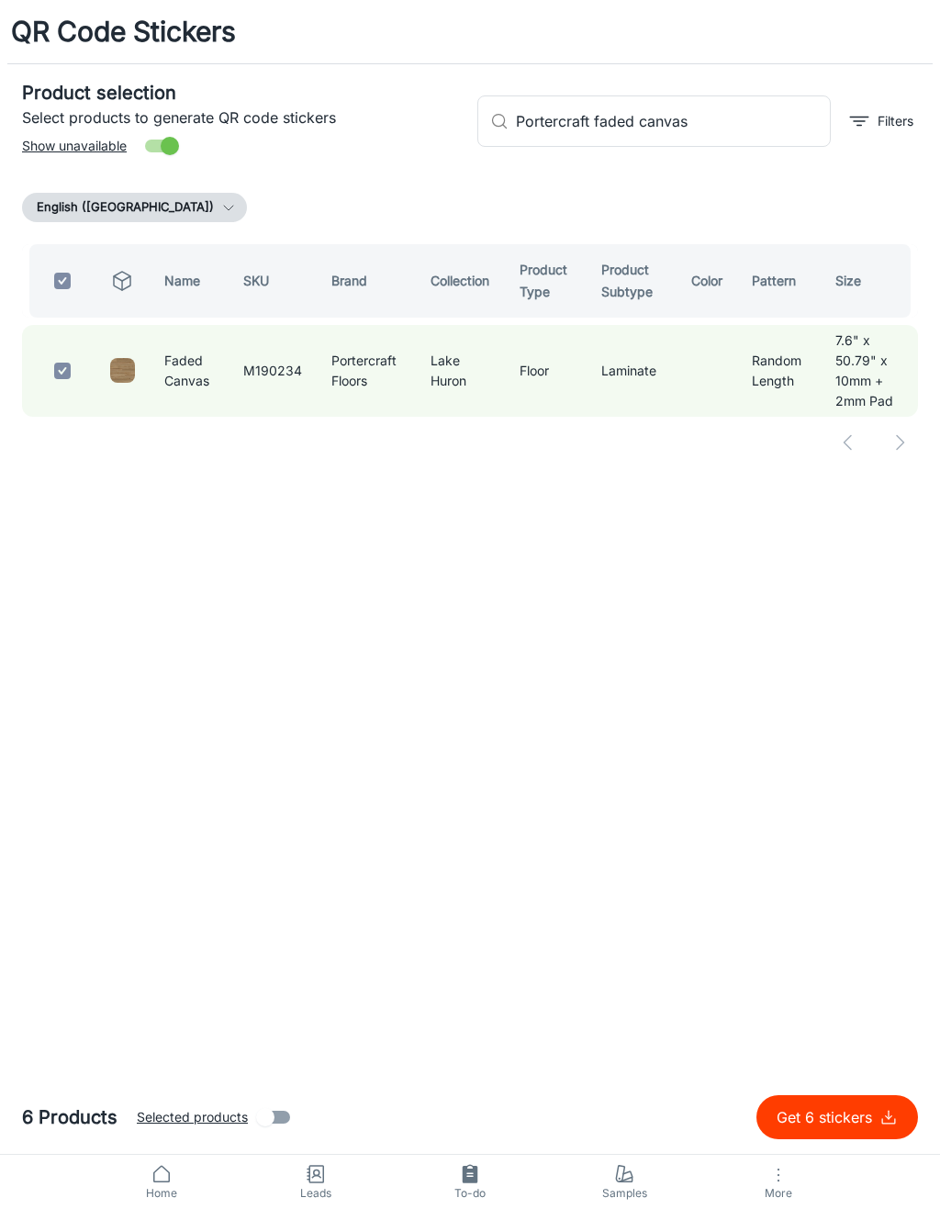
click at [742, 110] on input "Portercraft faded canvas" at bounding box center [673, 120] width 315 height 51
click at [726, 135] on input "Portercraft faded canvas" at bounding box center [673, 120] width 315 height 51
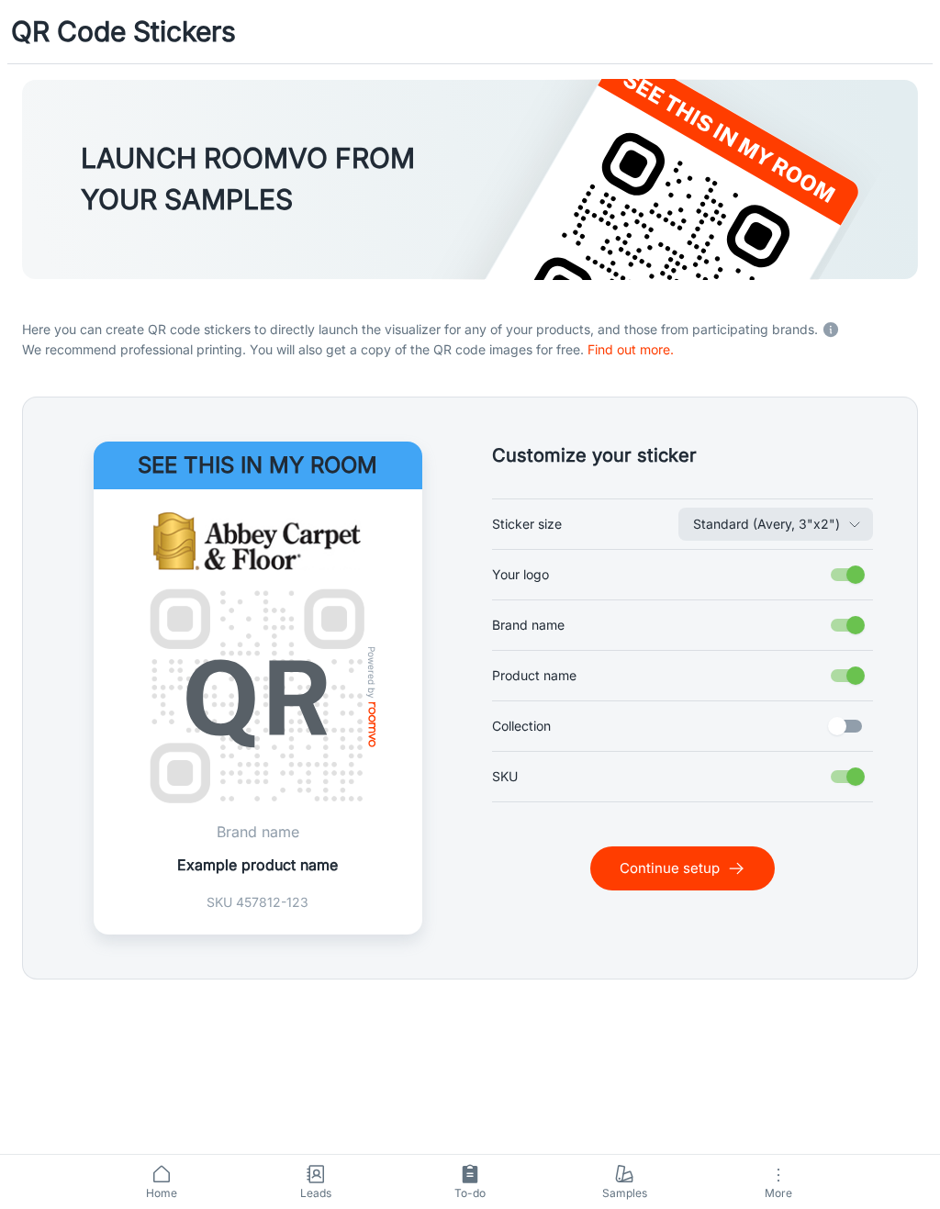
click at [701, 871] on button "Continue setup" at bounding box center [682, 869] width 185 height 44
click at [722, 867] on button "Continue setup" at bounding box center [682, 869] width 185 height 44
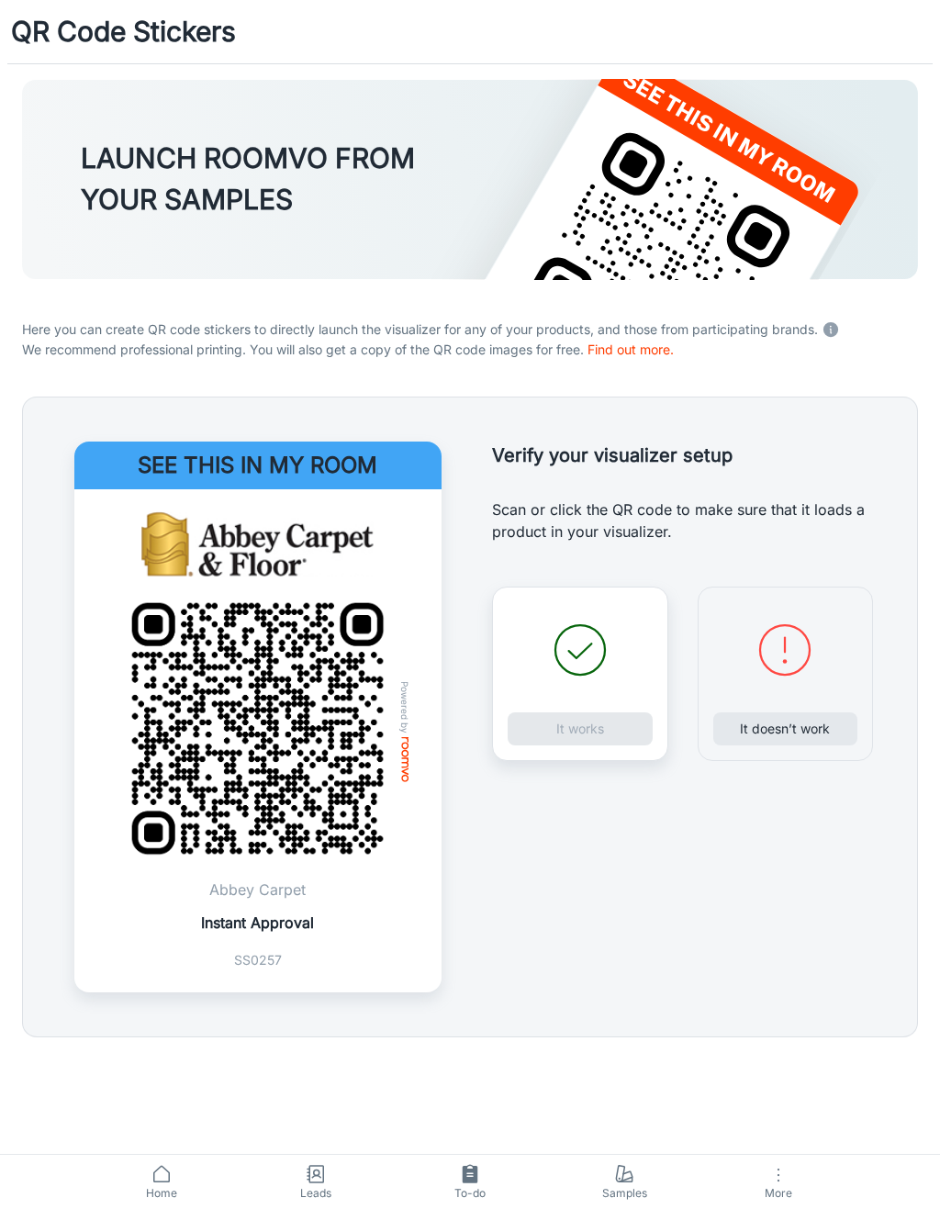
click at [617, 728] on div "It works" at bounding box center [580, 674] width 176 height 174
click at [604, 718] on div "It works" at bounding box center [580, 674] width 176 height 174
click at [568, 712] on button "It works" at bounding box center [580, 728] width 145 height 33
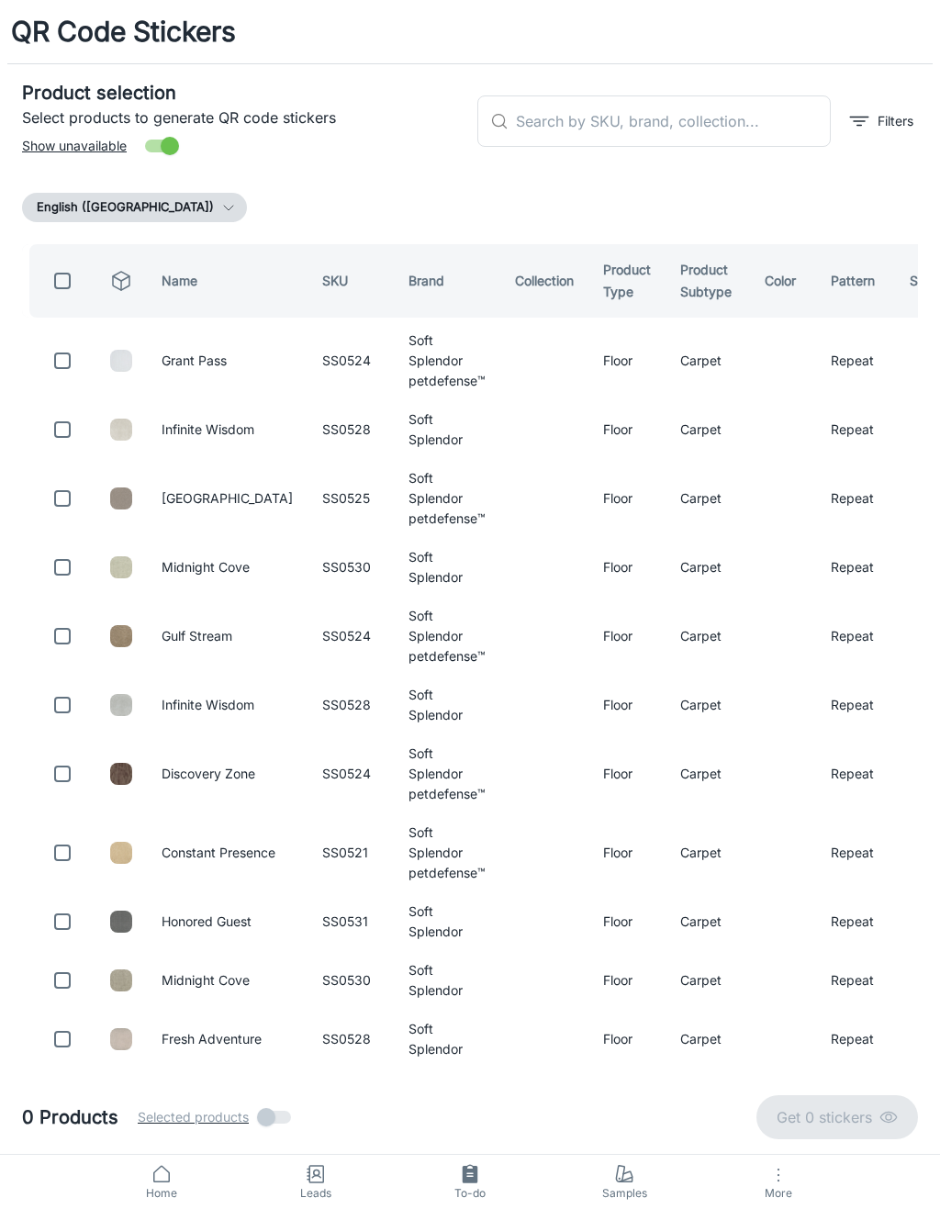
click at [754, 101] on input "text" at bounding box center [673, 120] width 315 height 51
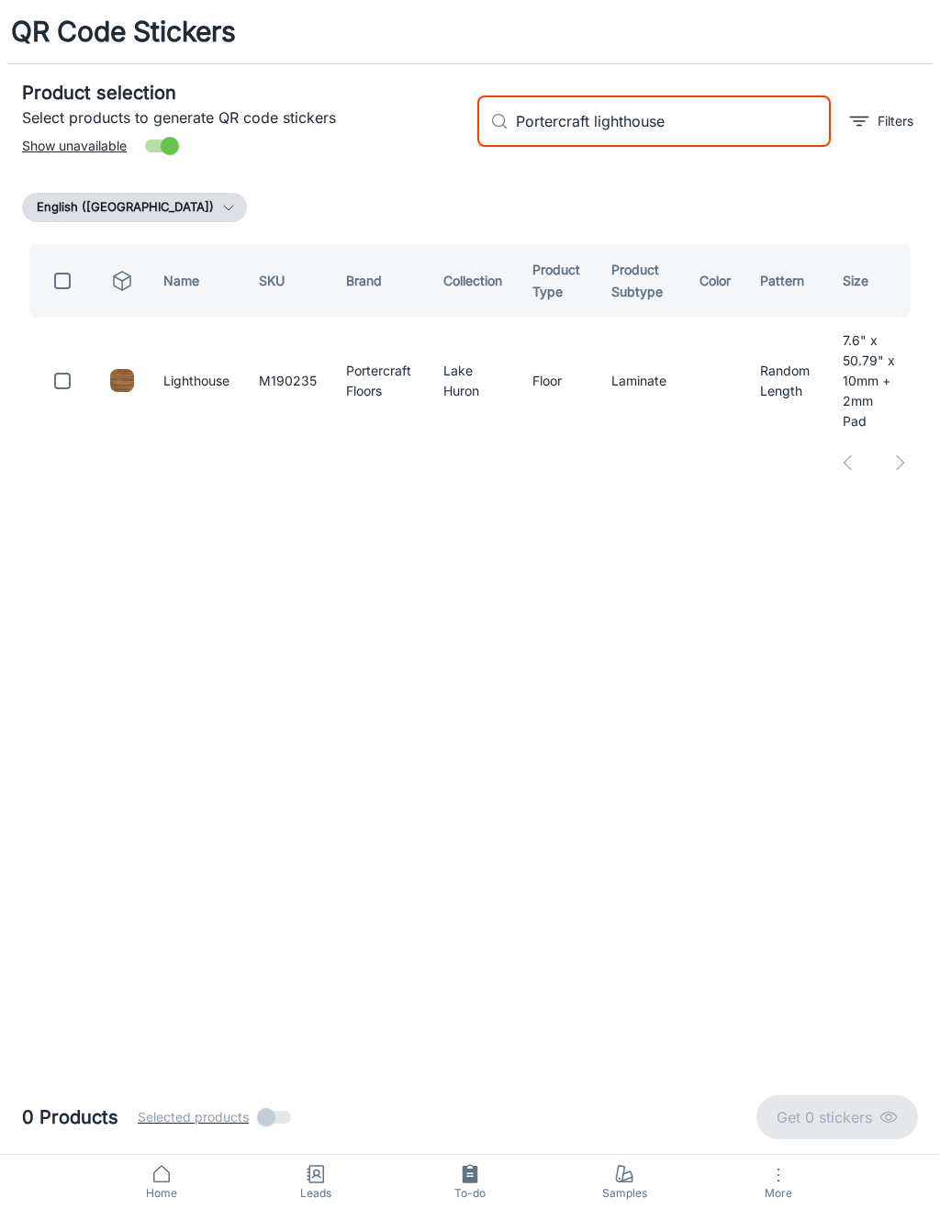
click at [50, 390] on input "checkbox" at bounding box center [62, 381] width 37 height 37
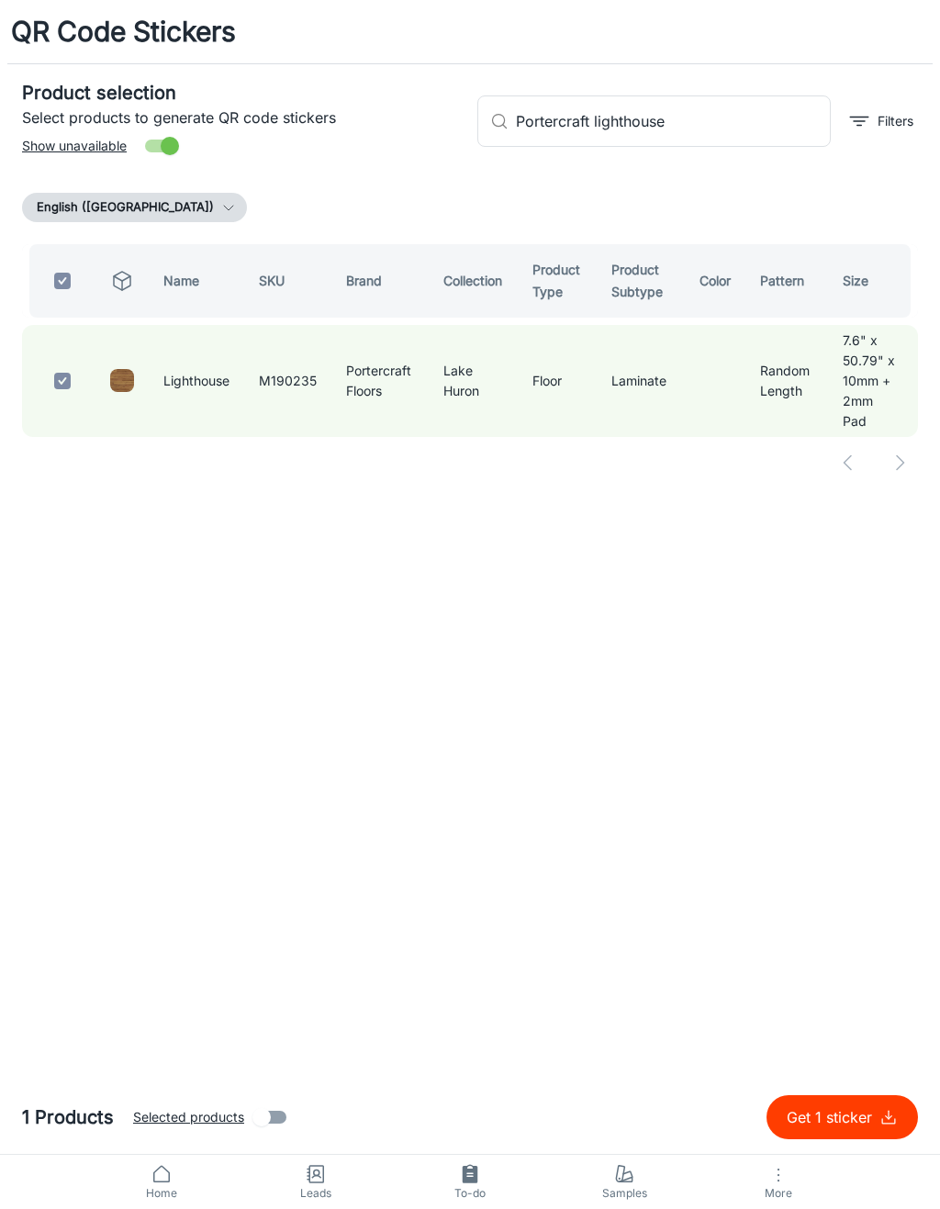
click at [742, 126] on input "Portercraft lighthouse" at bounding box center [673, 120] width 315 height 51
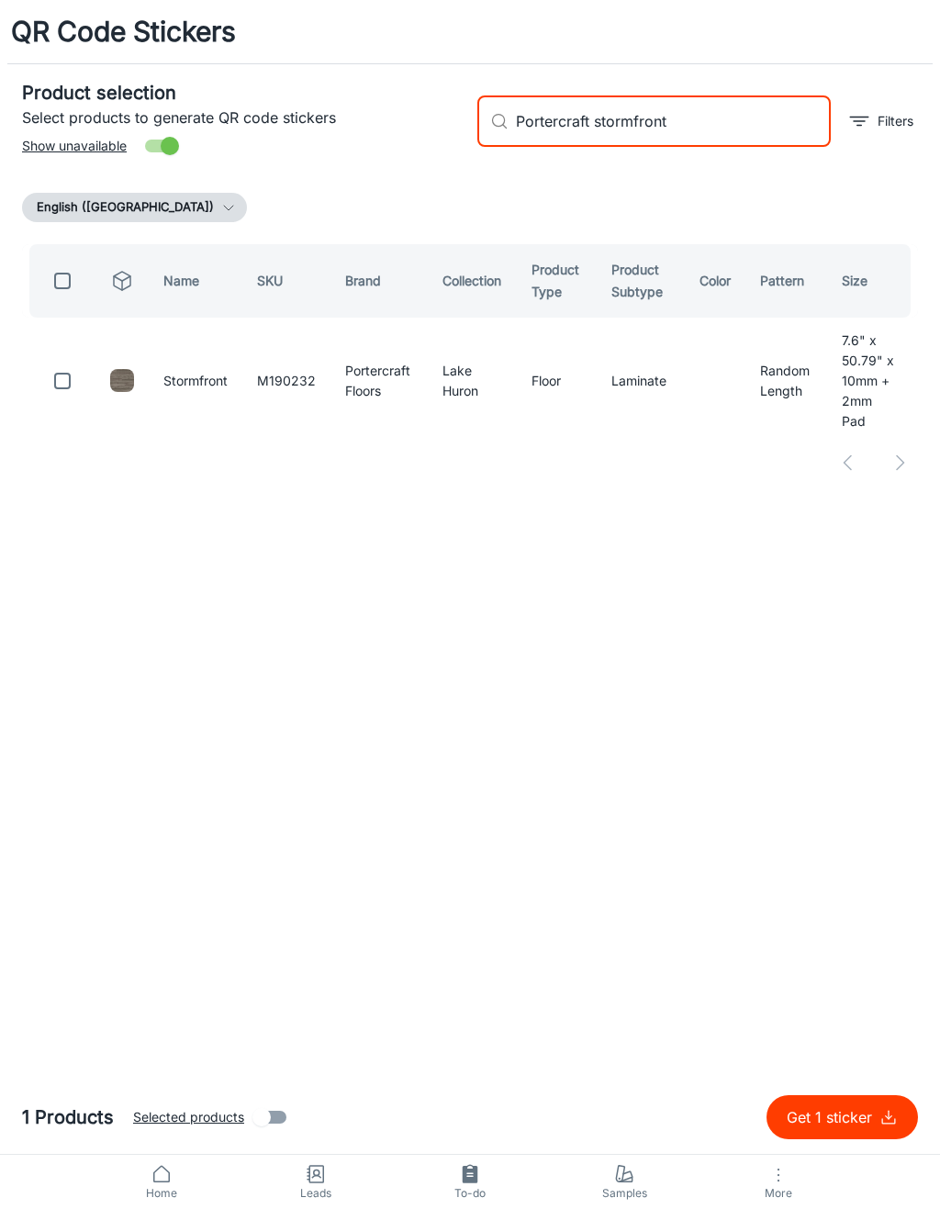
click at [58, 371] on input "checkbox" at bounding box center [62, 381] width 37 height 37
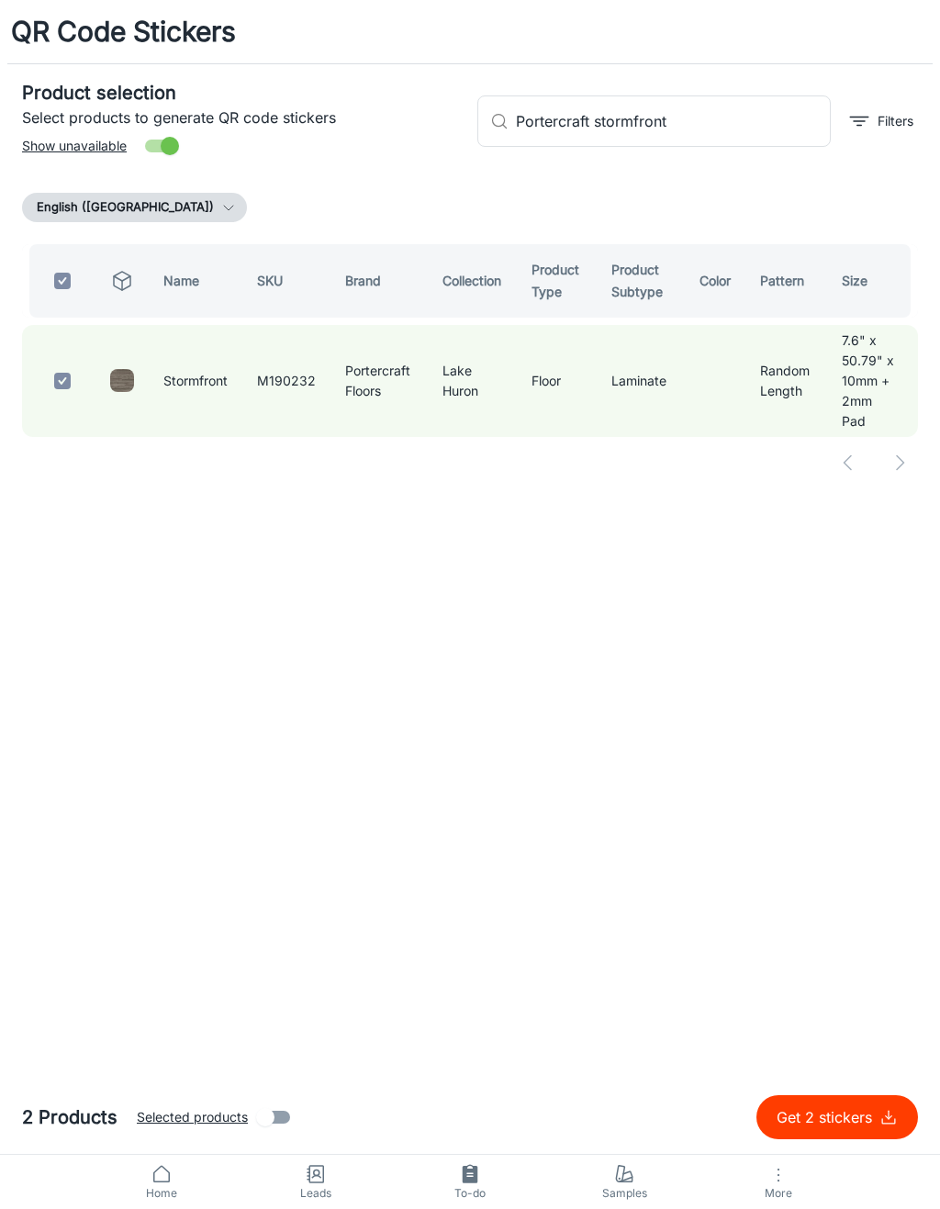
click at [802, 143] on input "Portercraft stormfront" at bounding box center [673, 120] width 315 height 51
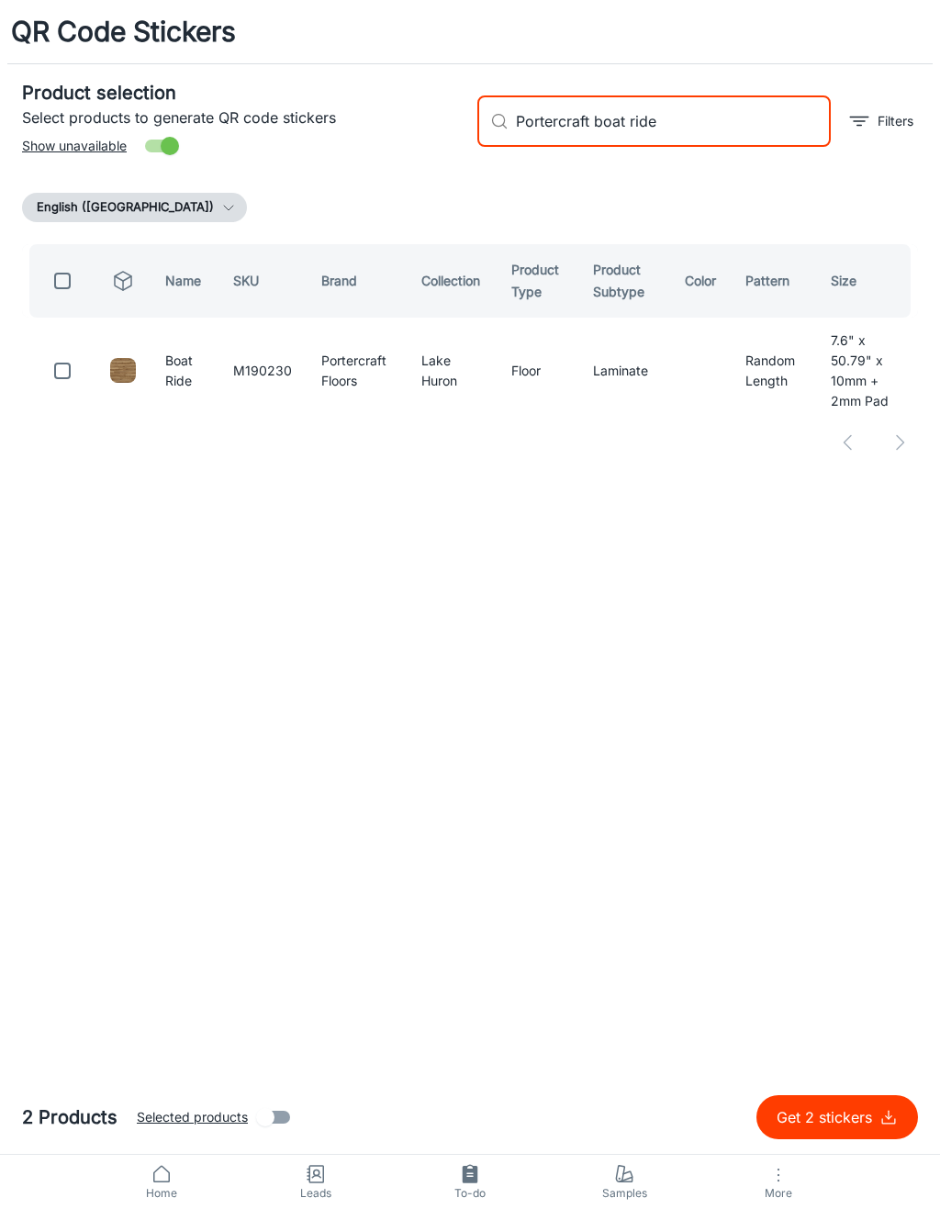
click at [69, 353] on input "checkbox" at bounding box center [62, 371] width 37 height 37
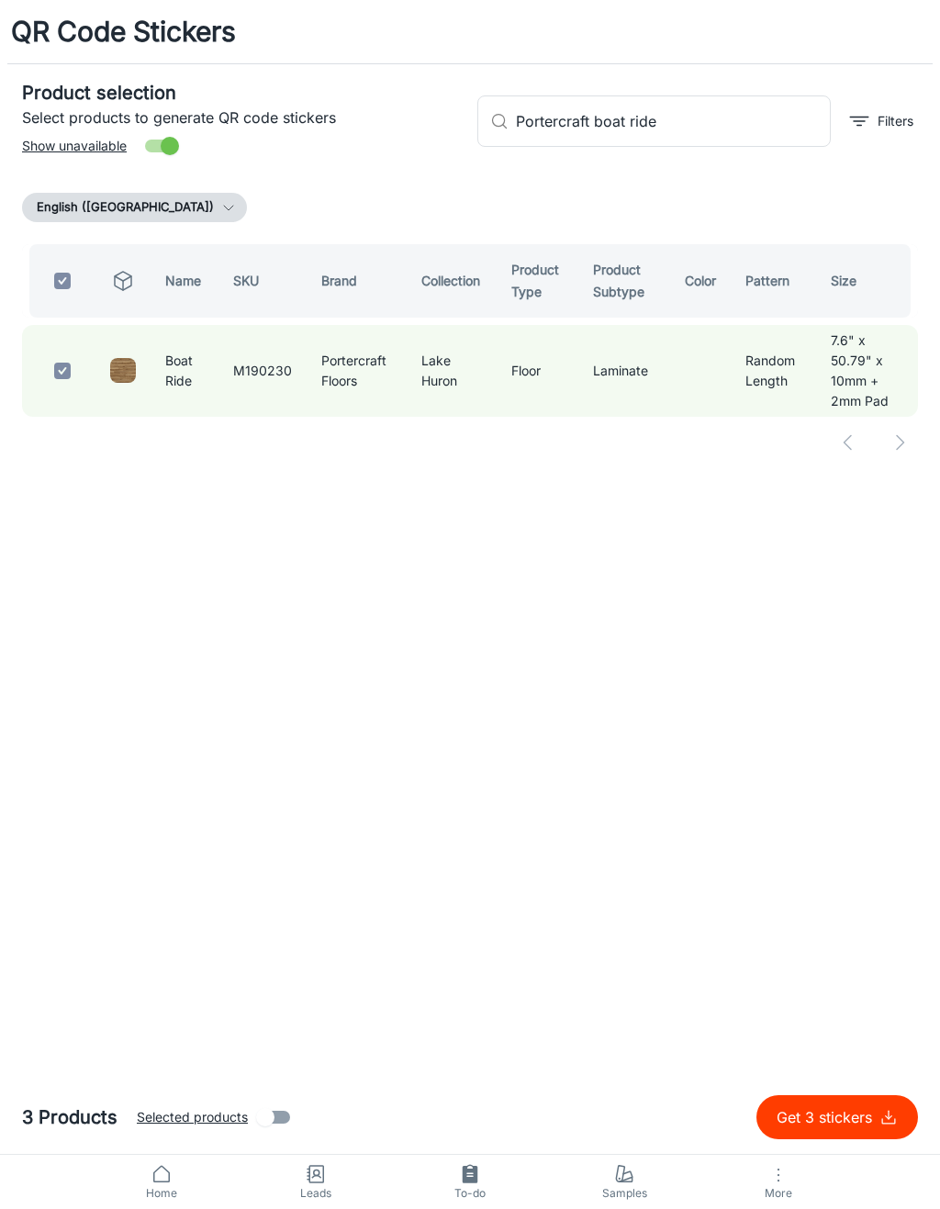
click at [724, 119] on input "Portercraft boat ride" at bounding box center [673, 120] width 315 height 51
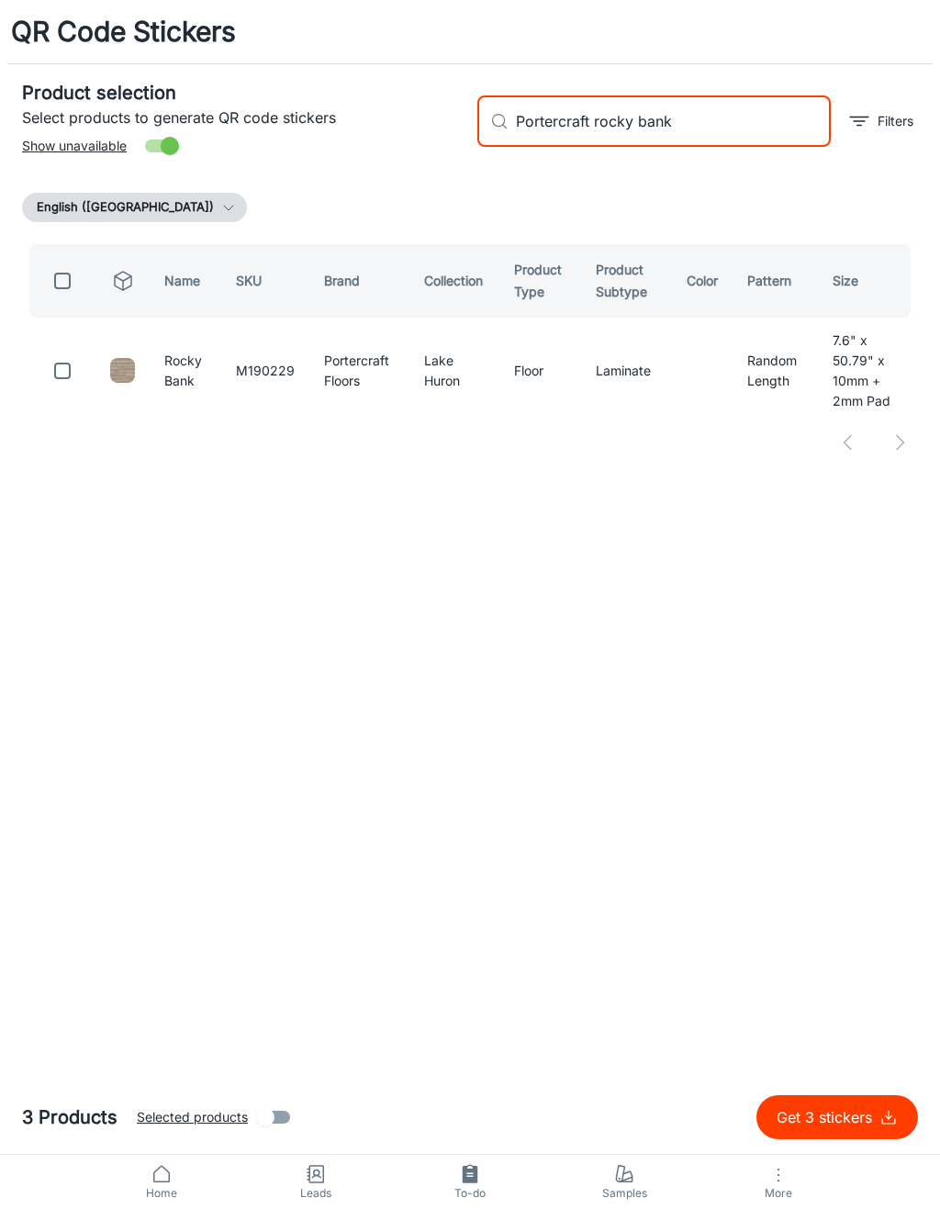
click at [72, 375] on input "checkbox" at bounding box center [62, 371] width 37 height 37
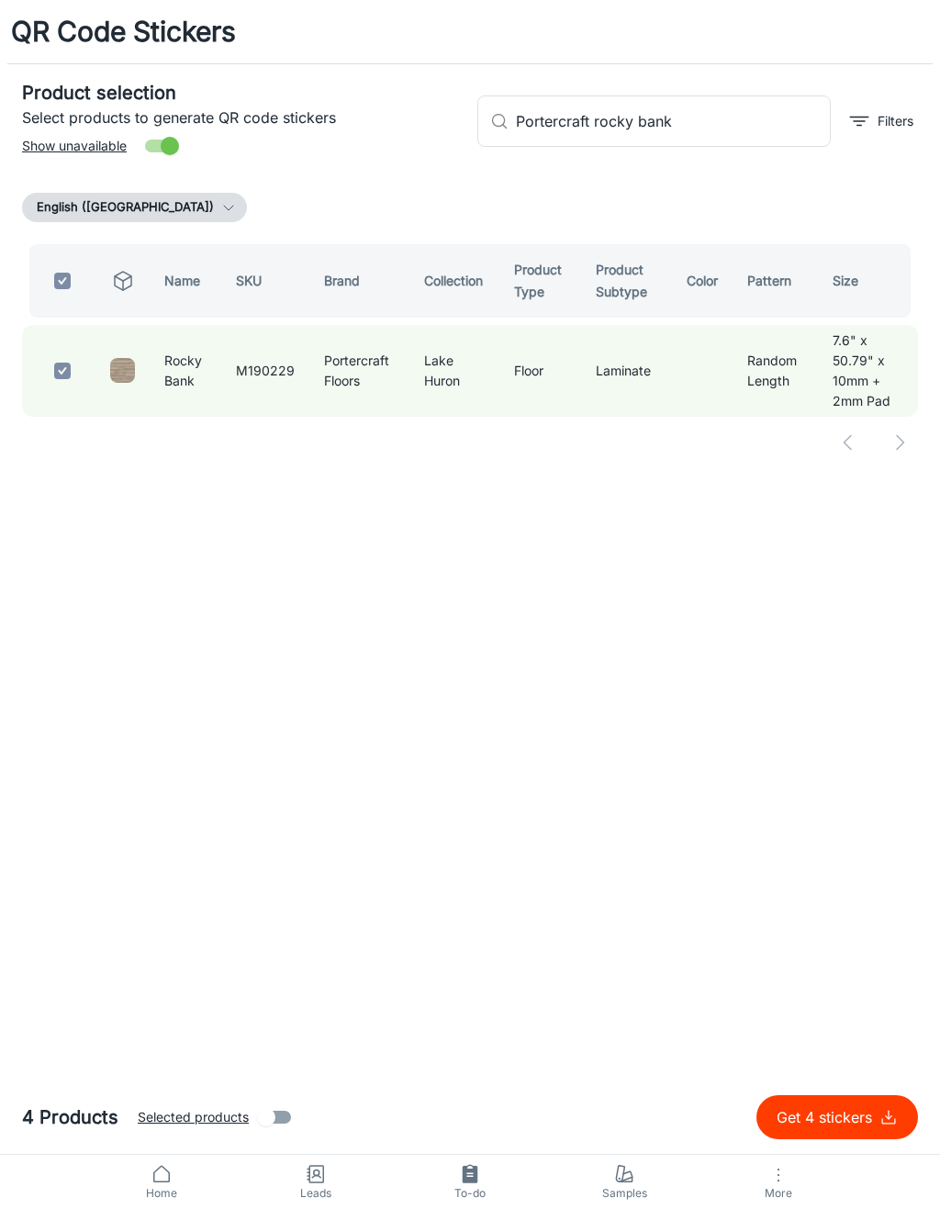
click at [727, 119] on input "Portercraft rocky bank" at bounding box center [673, 120] width 315 height 51
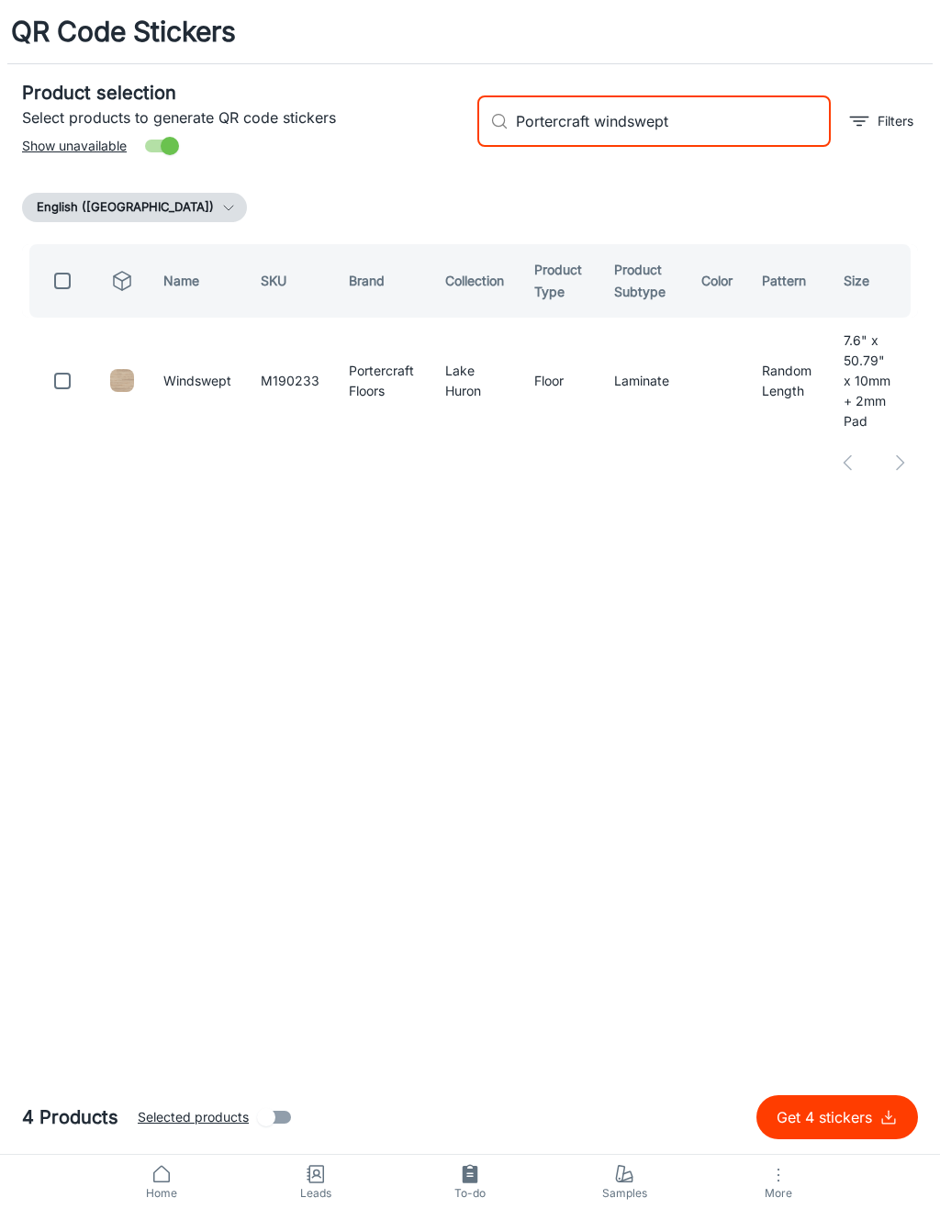
click at [59, 378] on input "checkbox" at bounding box center [62, 381] width 37 height 37
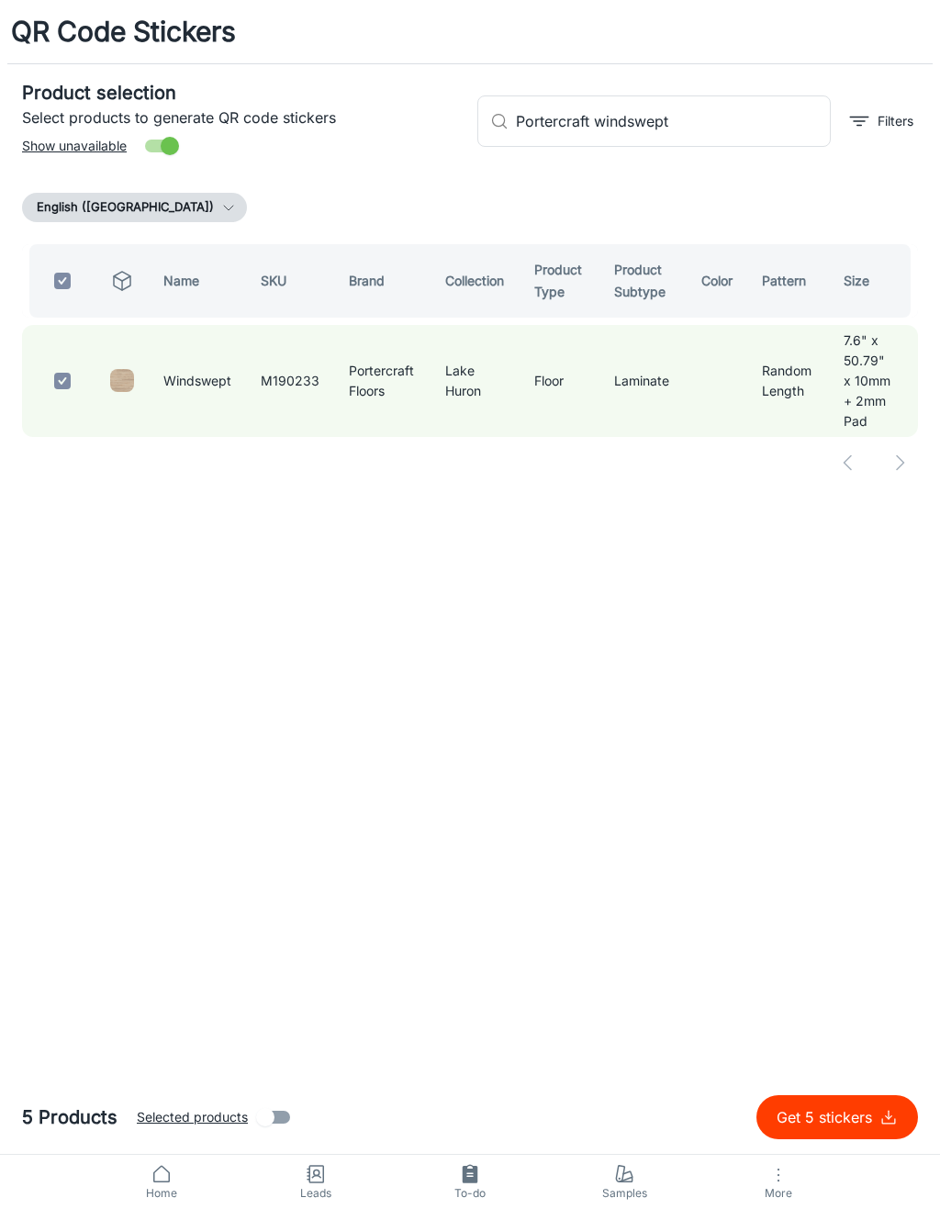
click at [695, 118] on input "Portercraft windswept" at bounding box center [673, 120] width 315 height 51
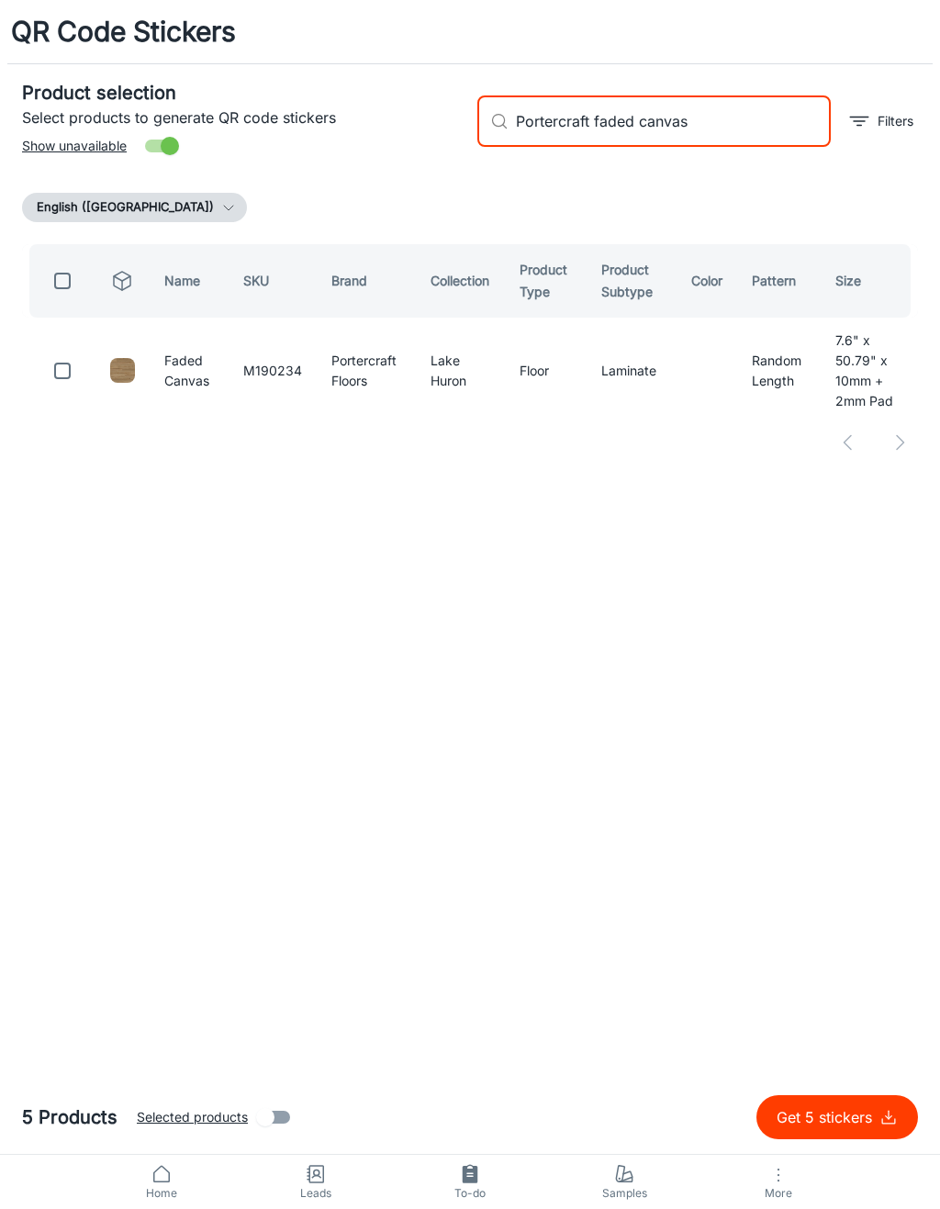
click at [59, 365] on input "checkbox" at bounding box center [62, 371] width 37 height 37
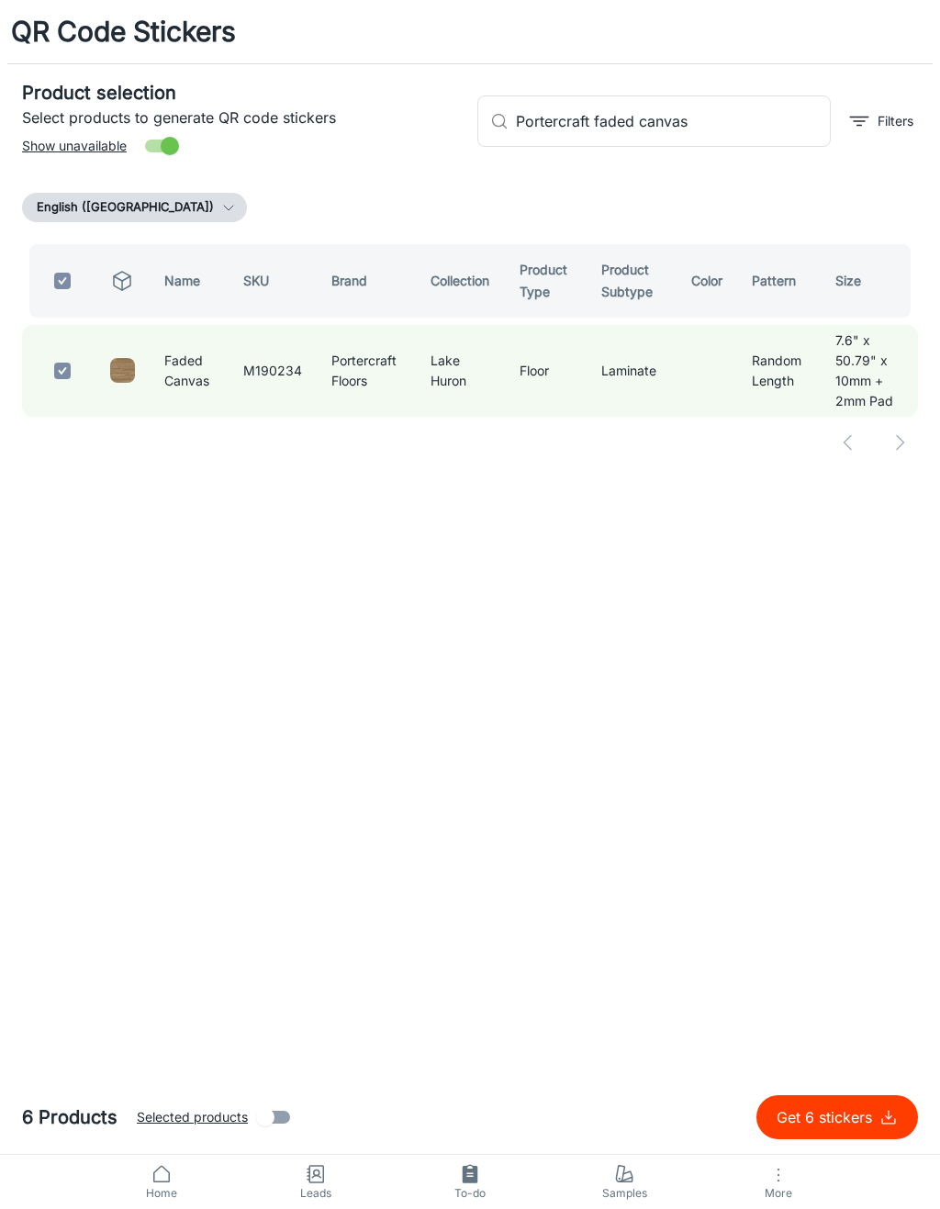
click at [779, 122] on input "Portercraft faded canvas" at bounding box center [673, 120] width 315 height 51
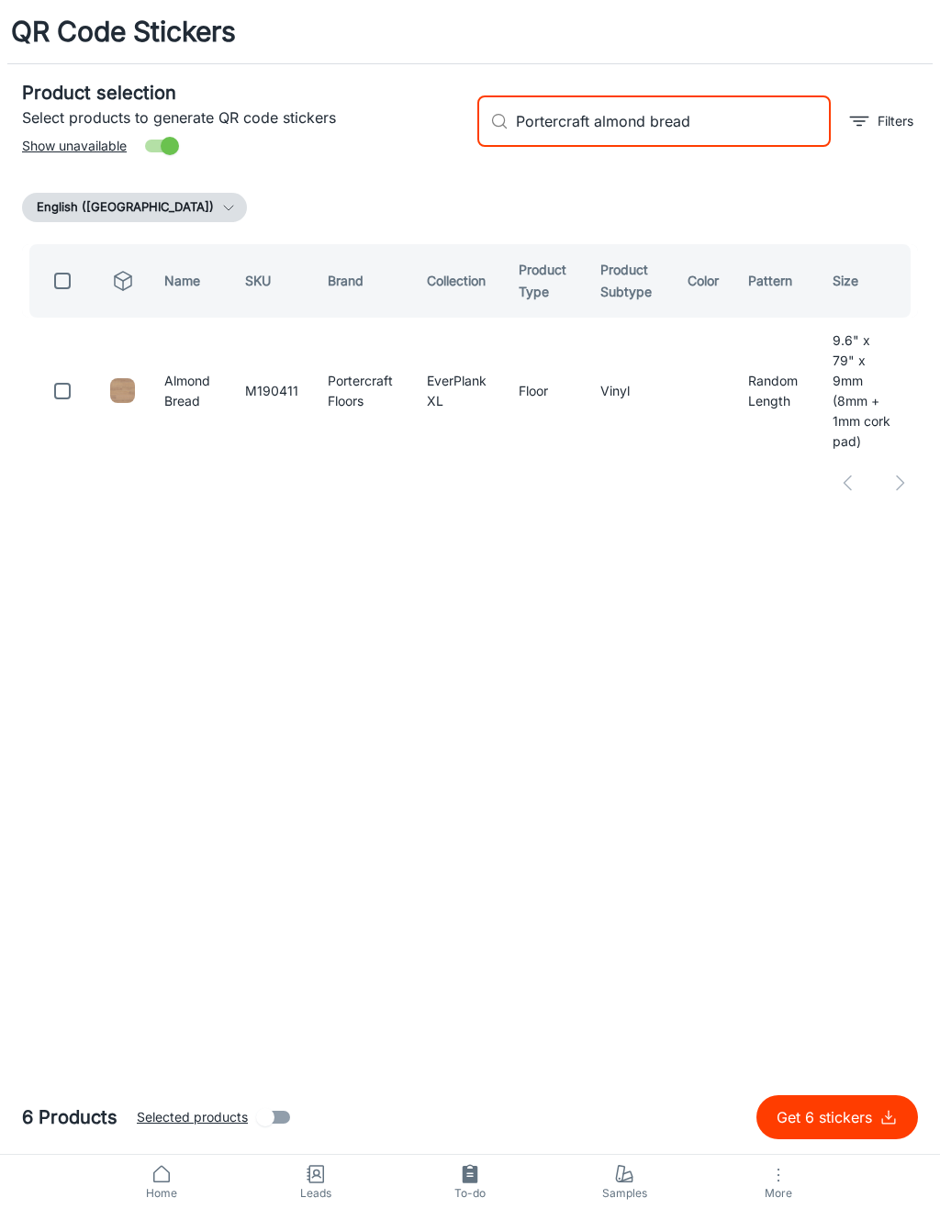
click at [66, 386] on input "checkbox" at bounding box center [62, 391] width 37 height 37
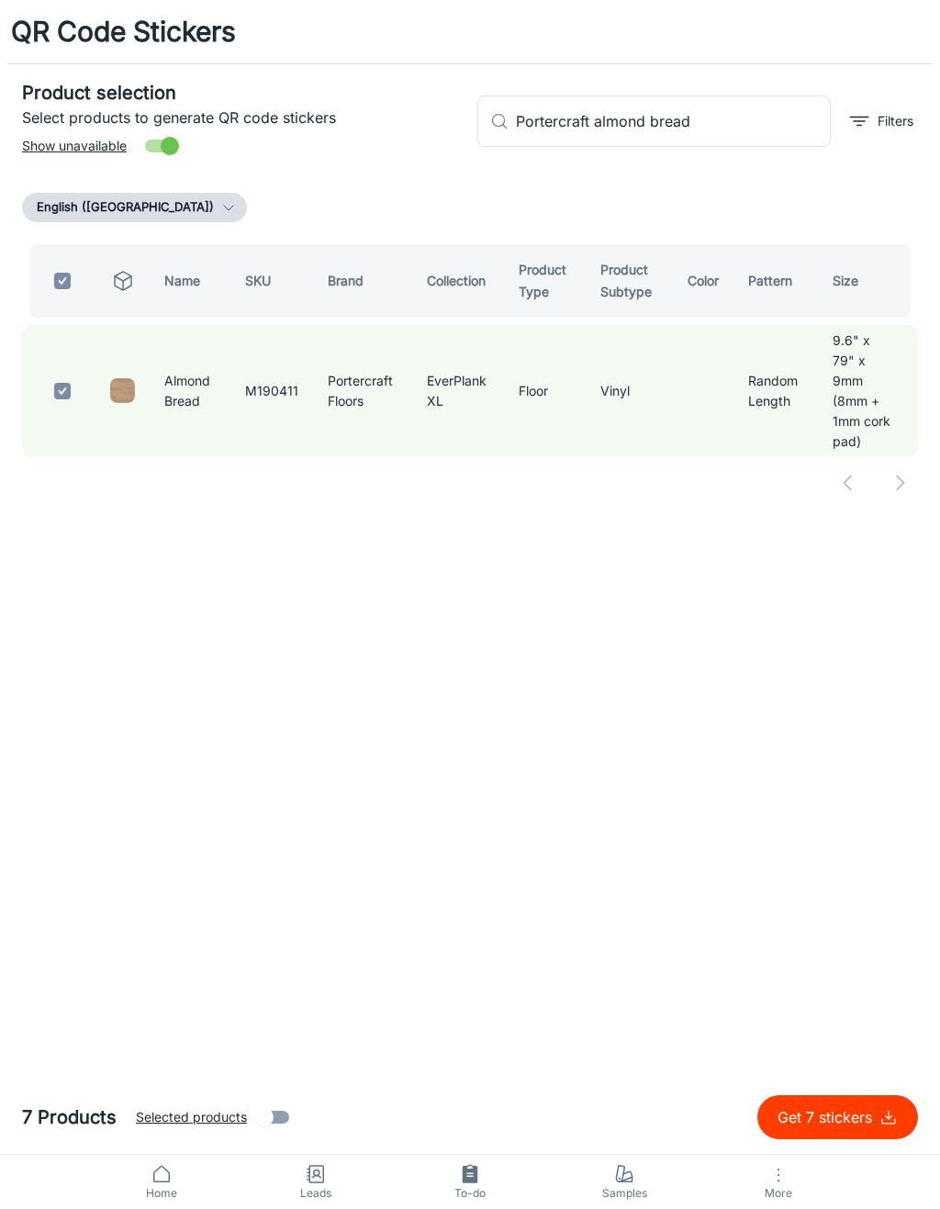
click at [751, 115] on input "Portercraft almond bread" at bounding box center [673, 120] width 315 height 51
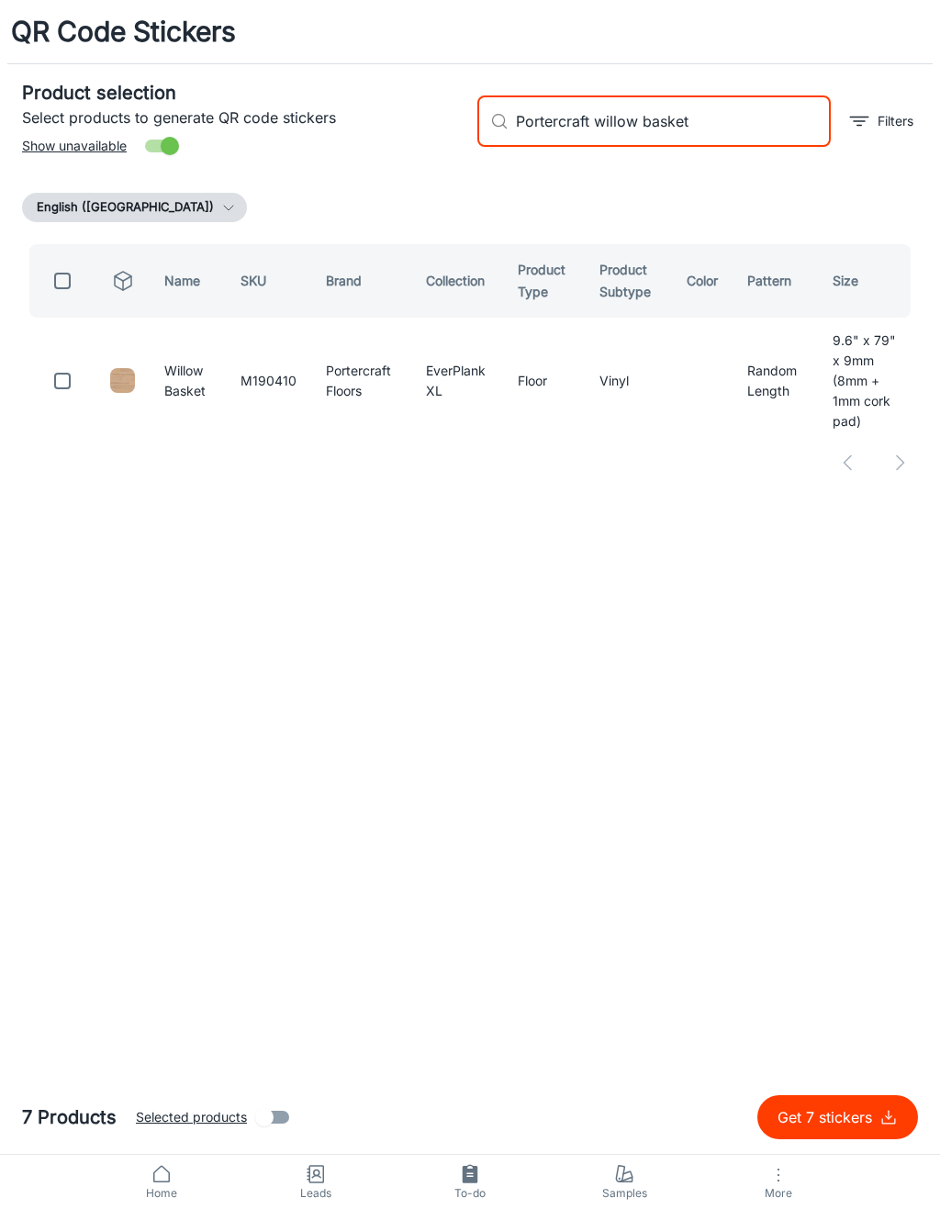
click at [61, 376] on input "checkbox" at bounding box center [62, 381] width 37 height 37
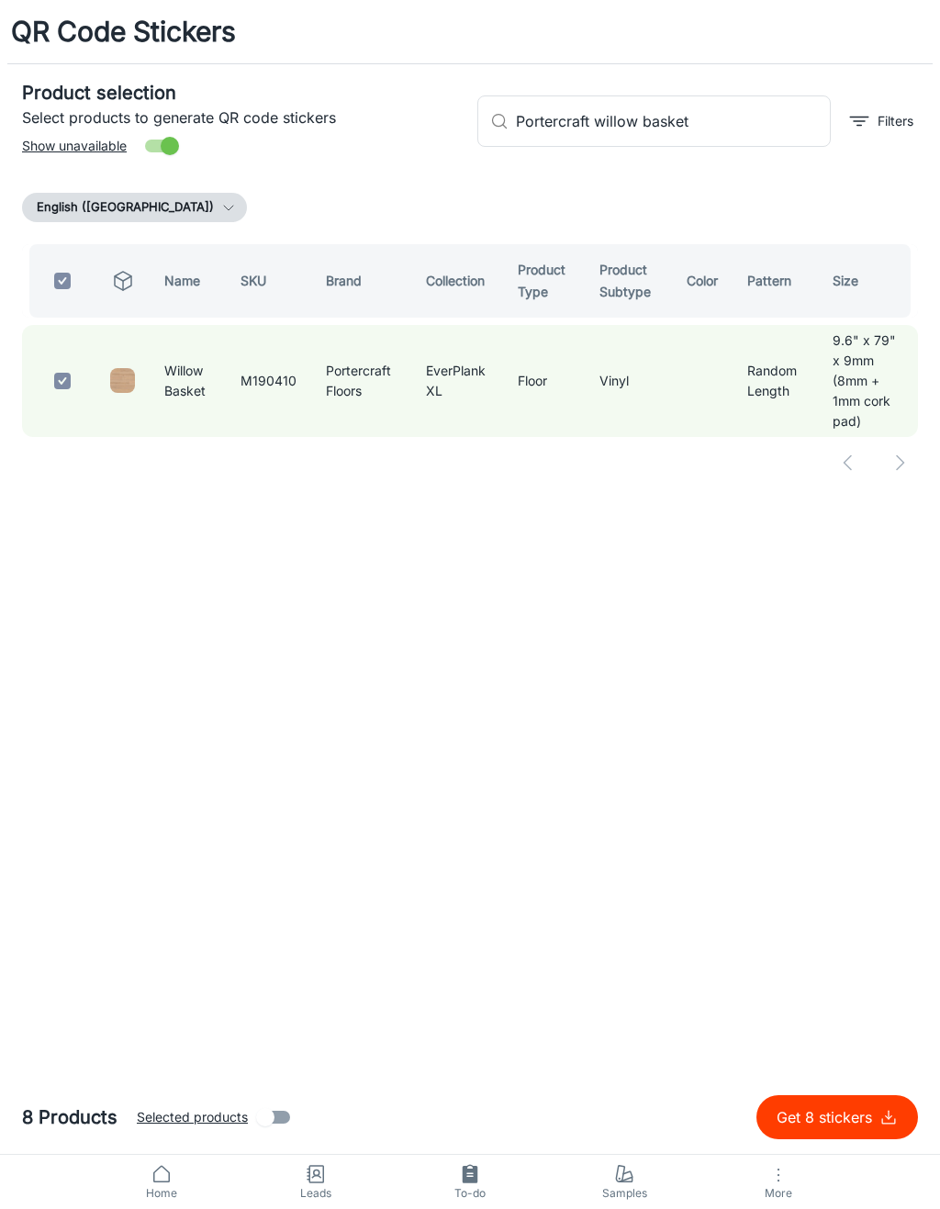
click at [731, 124] on input "Portercraft willow basket" at bounding box center [673, 120] width 315 height 51
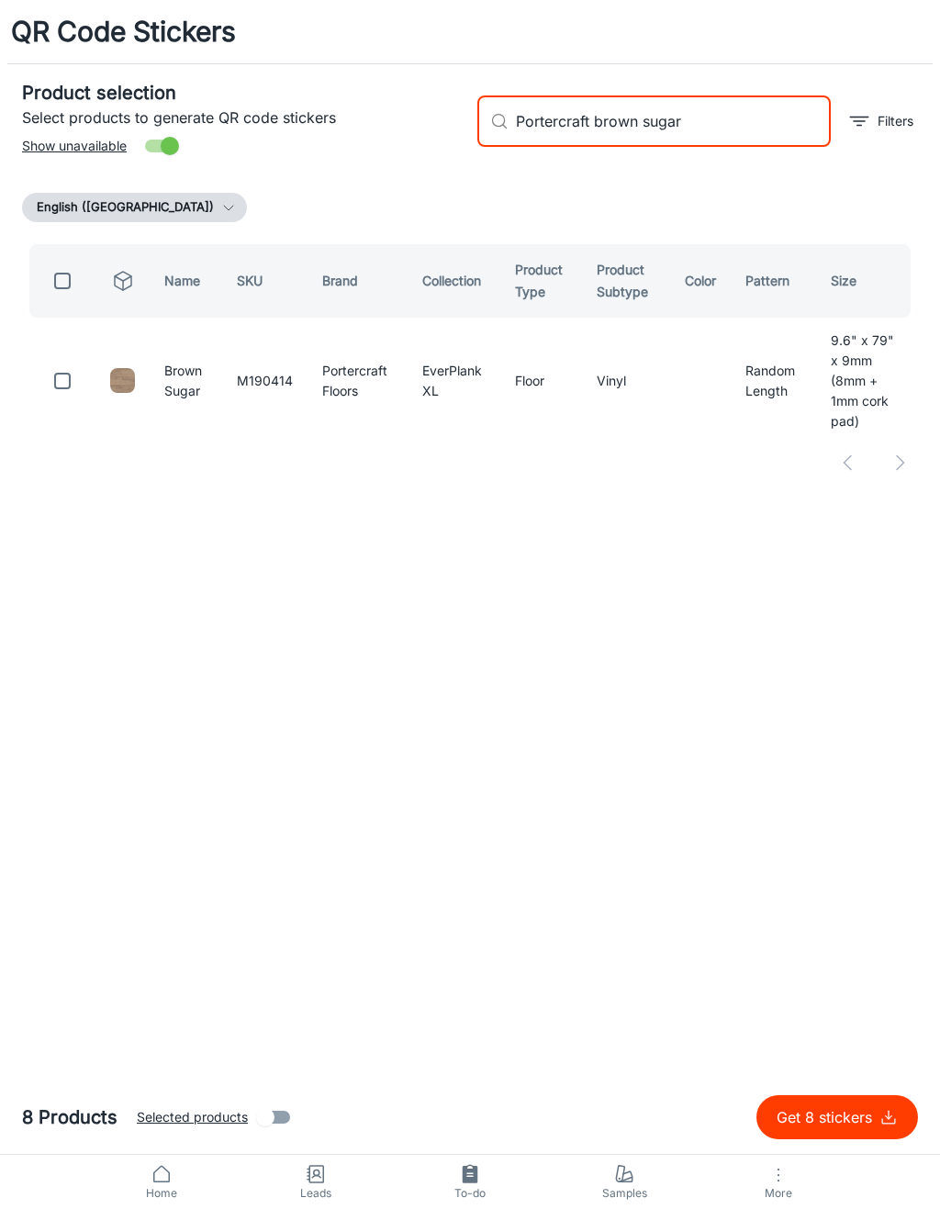
click at [71, 372] on input "checkbox" at bounding box center [62, 381] width 37 height 37
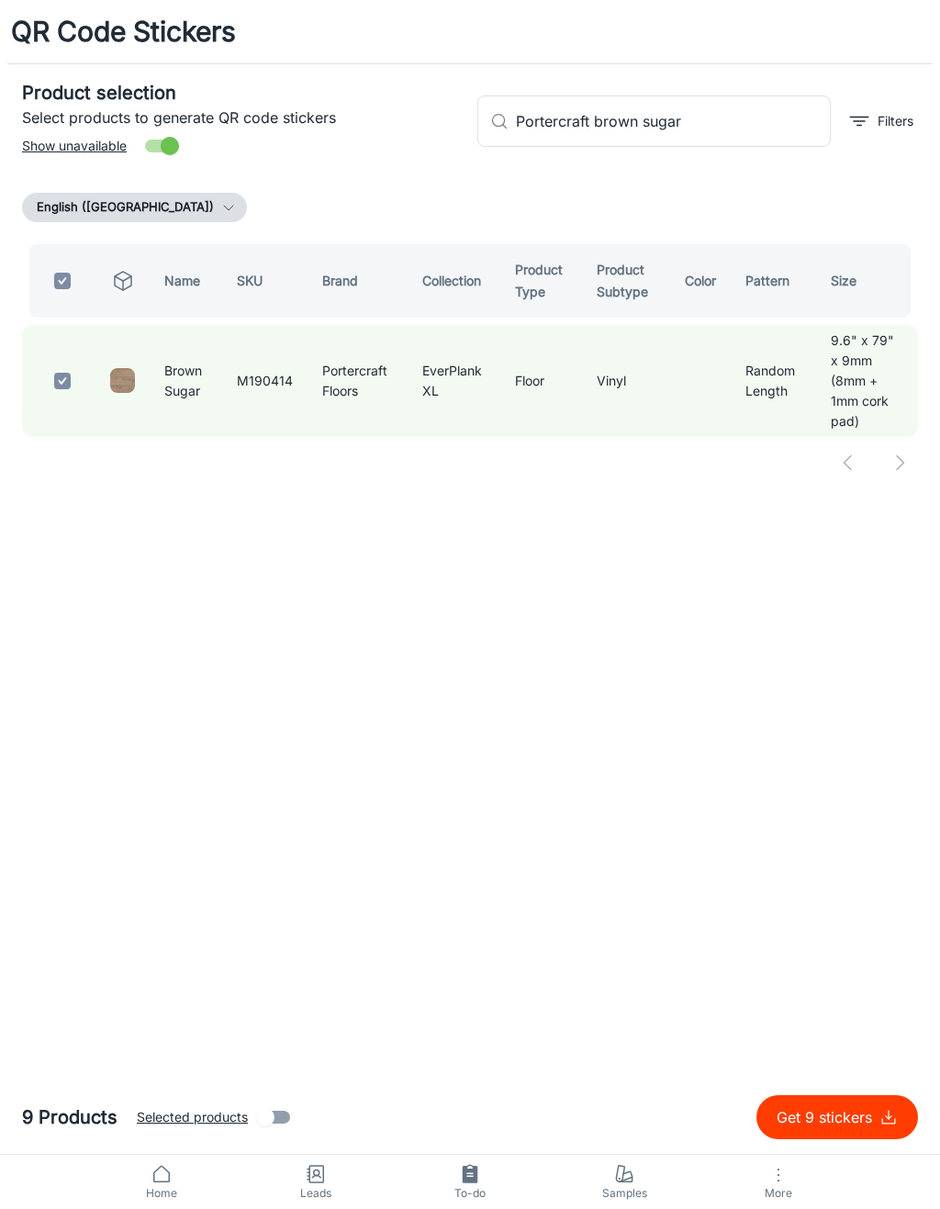
click at [714, 130] on input "Portercraft brown sugar" at bounding box center [673, 120] width 315 height 51
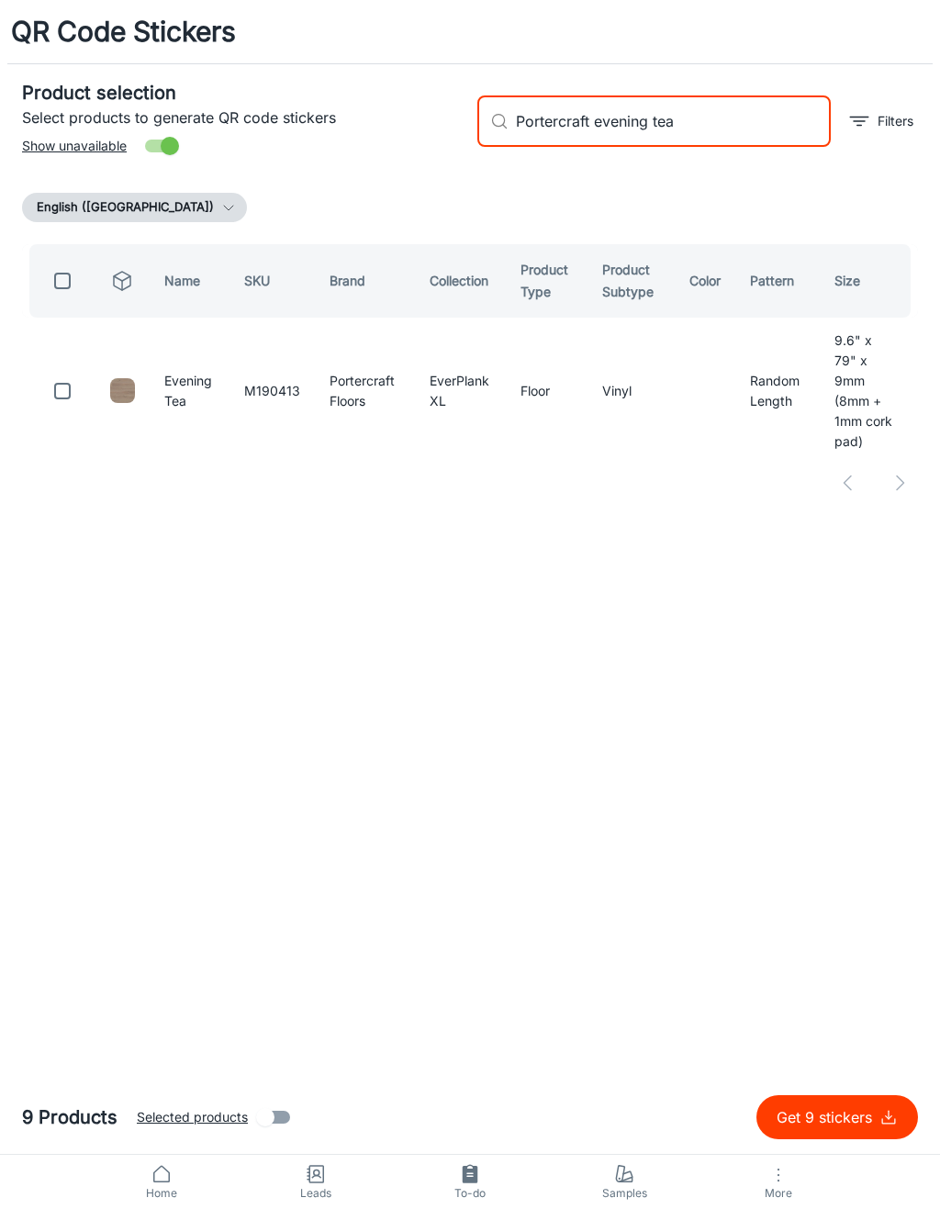
click at [77, 373] on input "checkbox" at bounding box center [62, 391] width 37 height 37
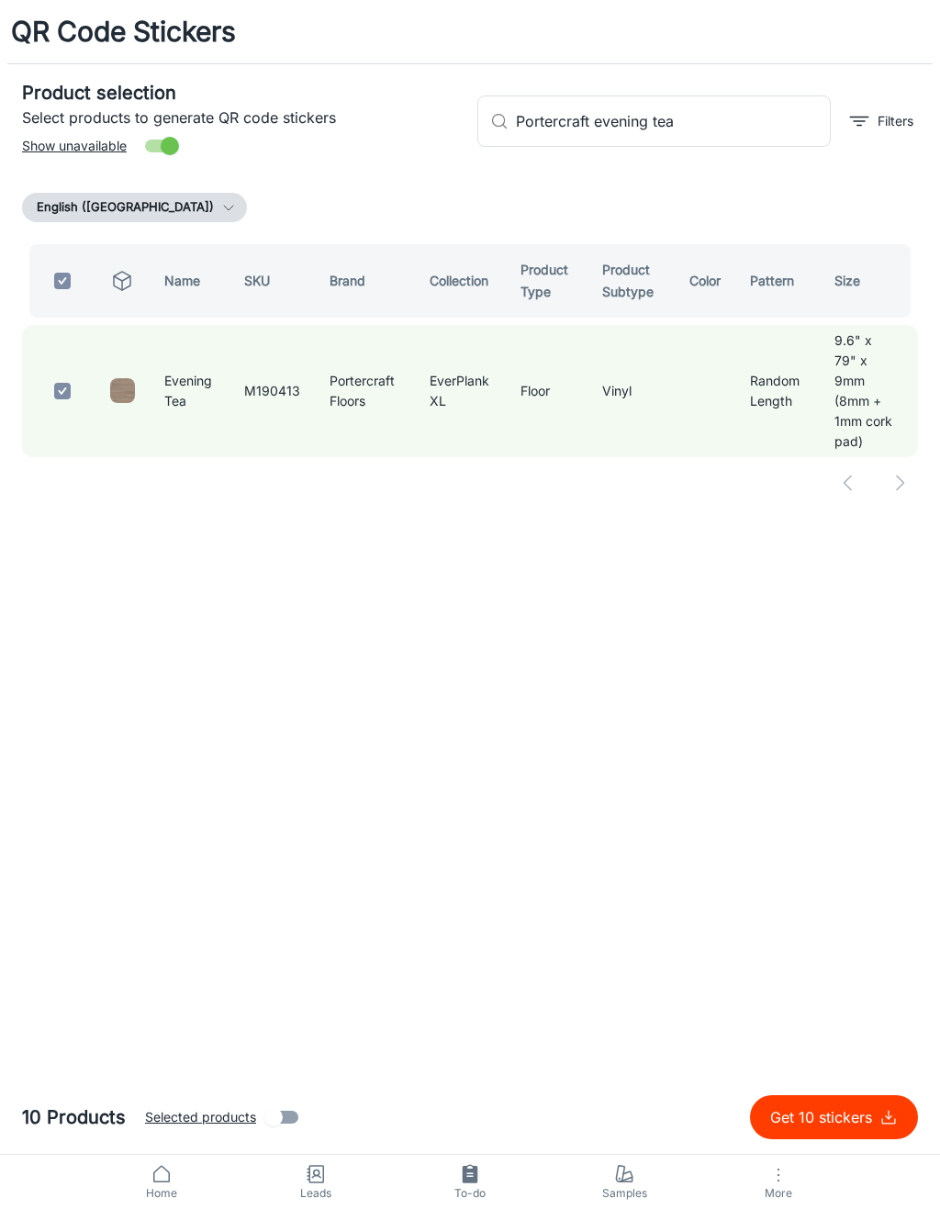
click at [680, 141] on input "Portercraft evening tea" at bounding box center [673, 120] width 315 height 51
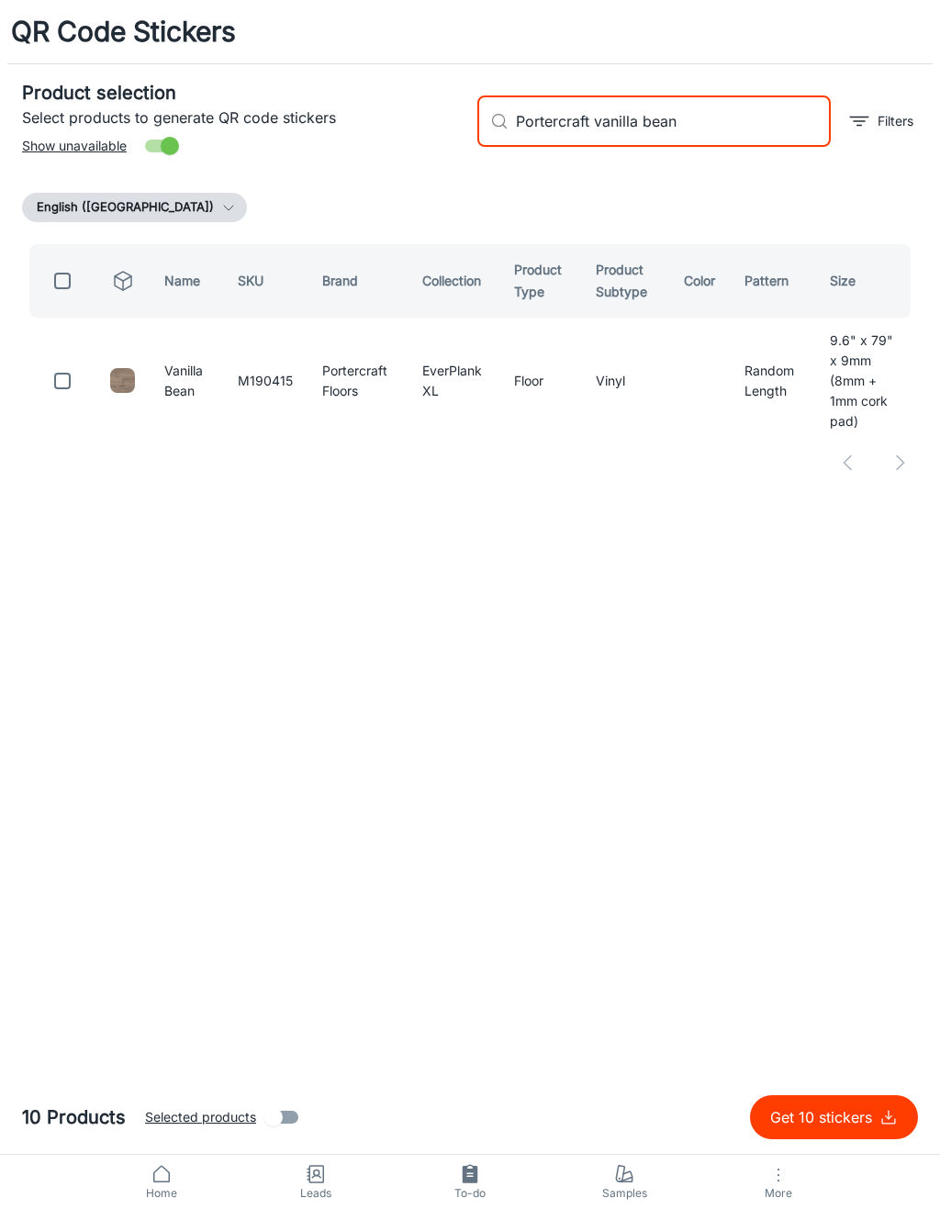
click at [66, 386] on input "checkbox" at bounding box center [62, 381] width 37 height 37
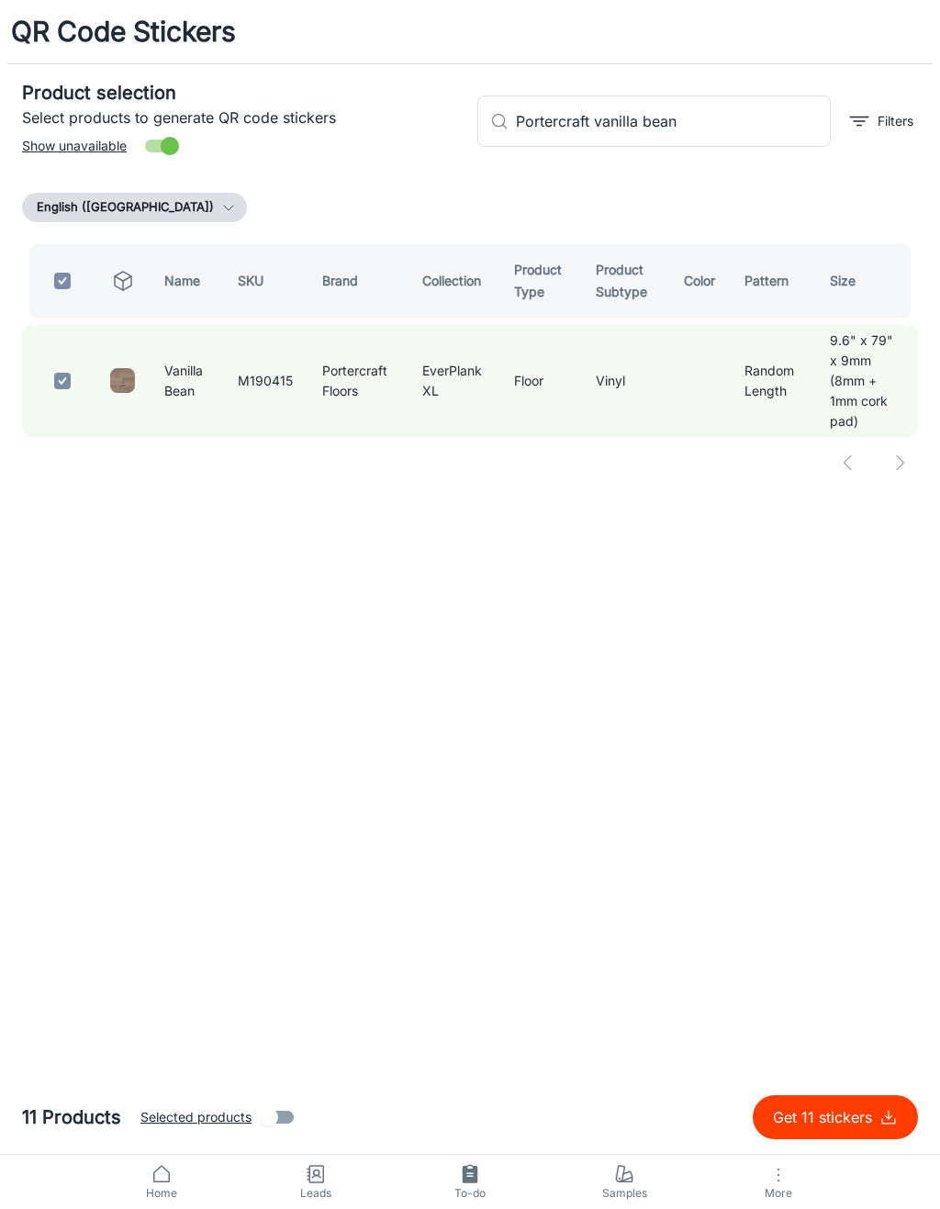
click at [749, 124] on input "Portercraft vanilla bean" at bounding box center [673, 120] width 315 height 51
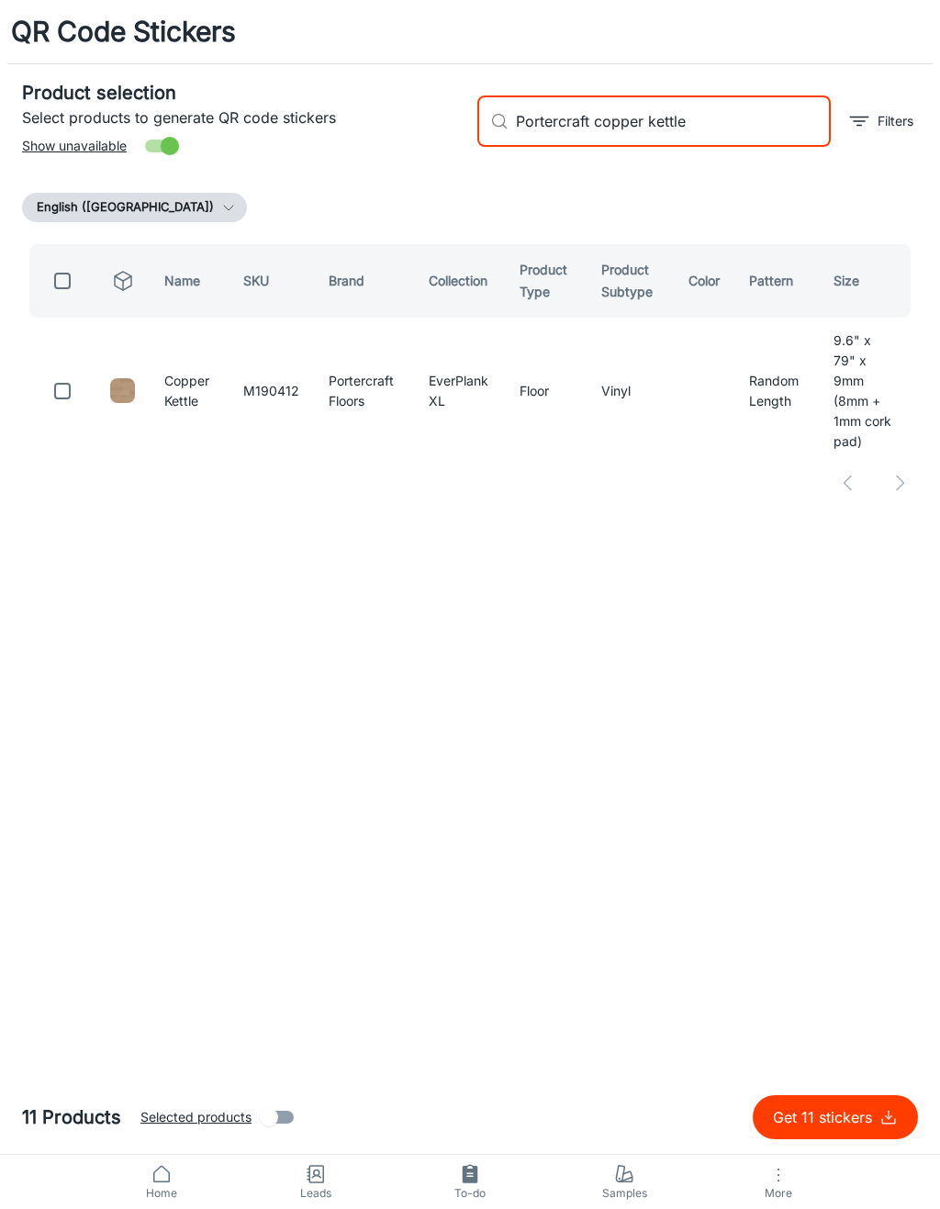
click at [68, 373] on input "checkbox" at bounding box center [62, 391] width 37 height 37
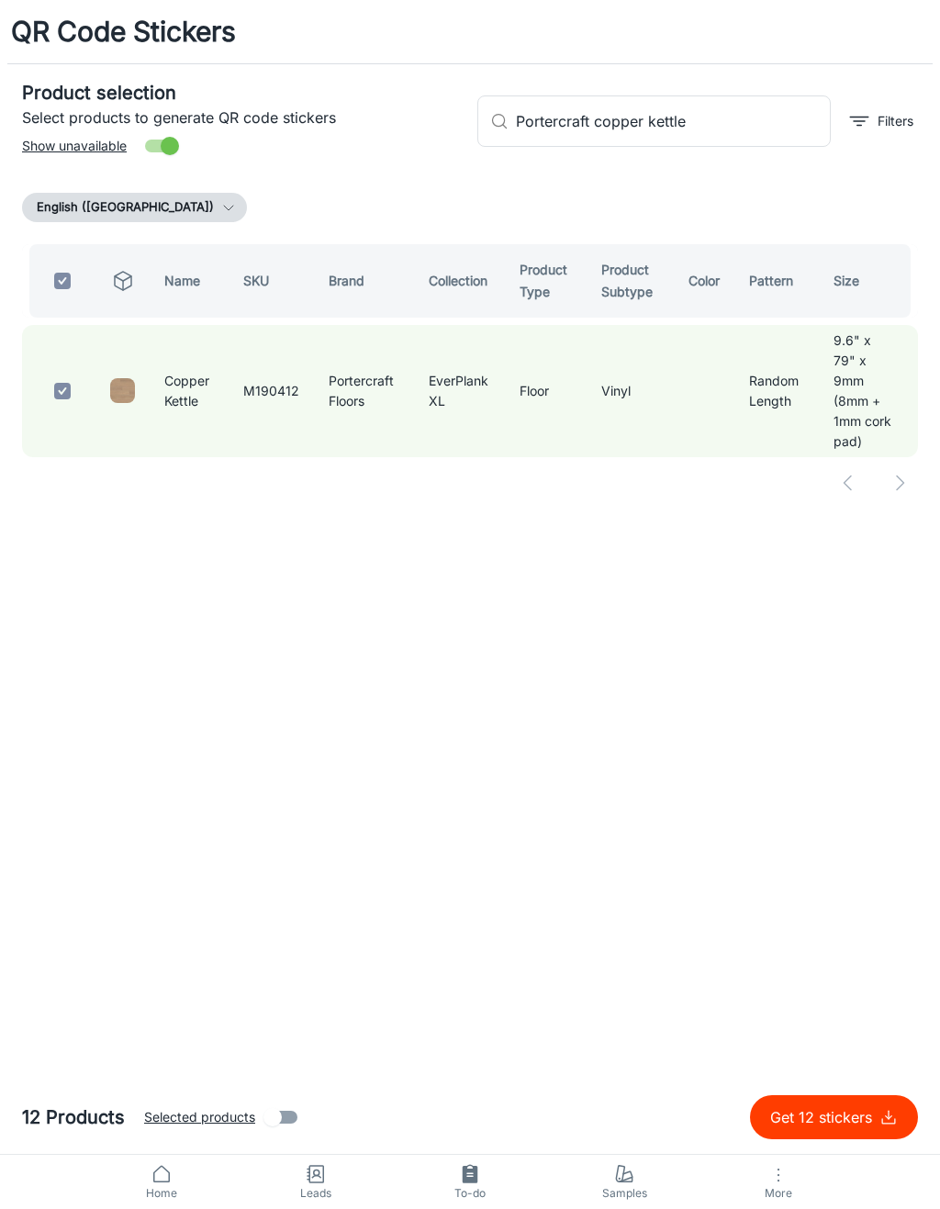
click at [729, 137] on input "Portercraft copper kettle" at bounding box center [673, 120] width 315 height 51
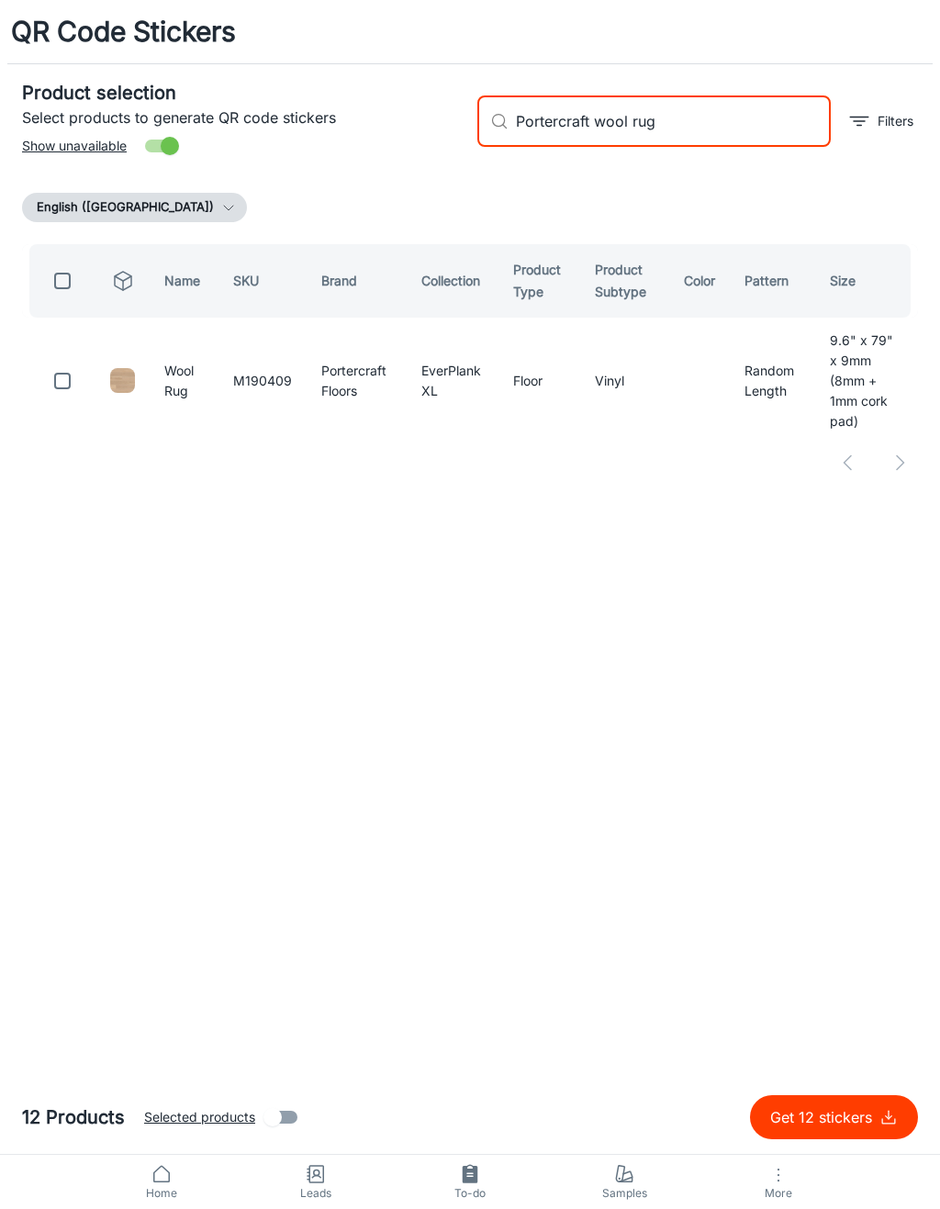
click at [63, 377] on input "checkbox" at bounding box center [62, 381] width 37 height 37
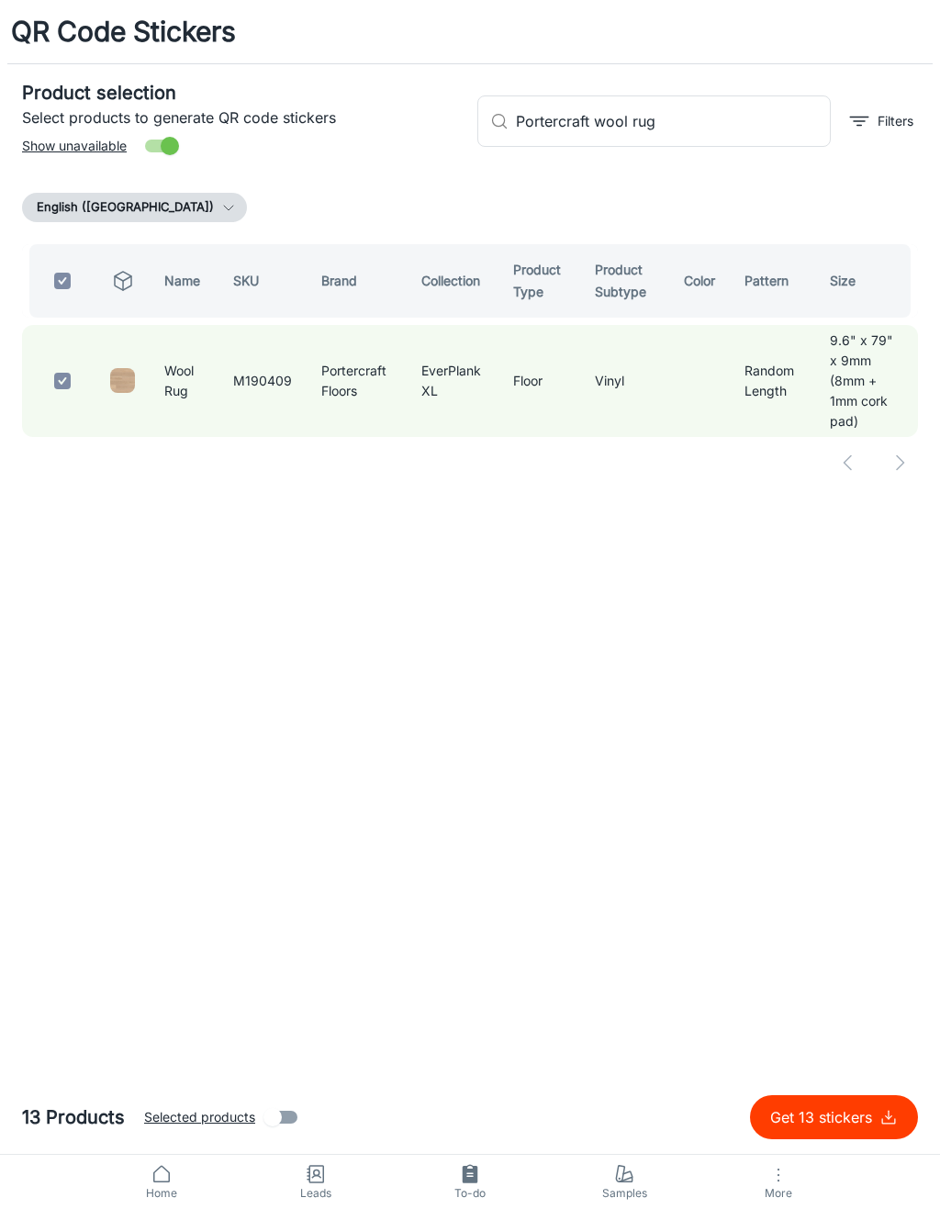
click at [734, 123] on input "Portercraft wool rug" at bounding box center [673, 120] width 315 height 51
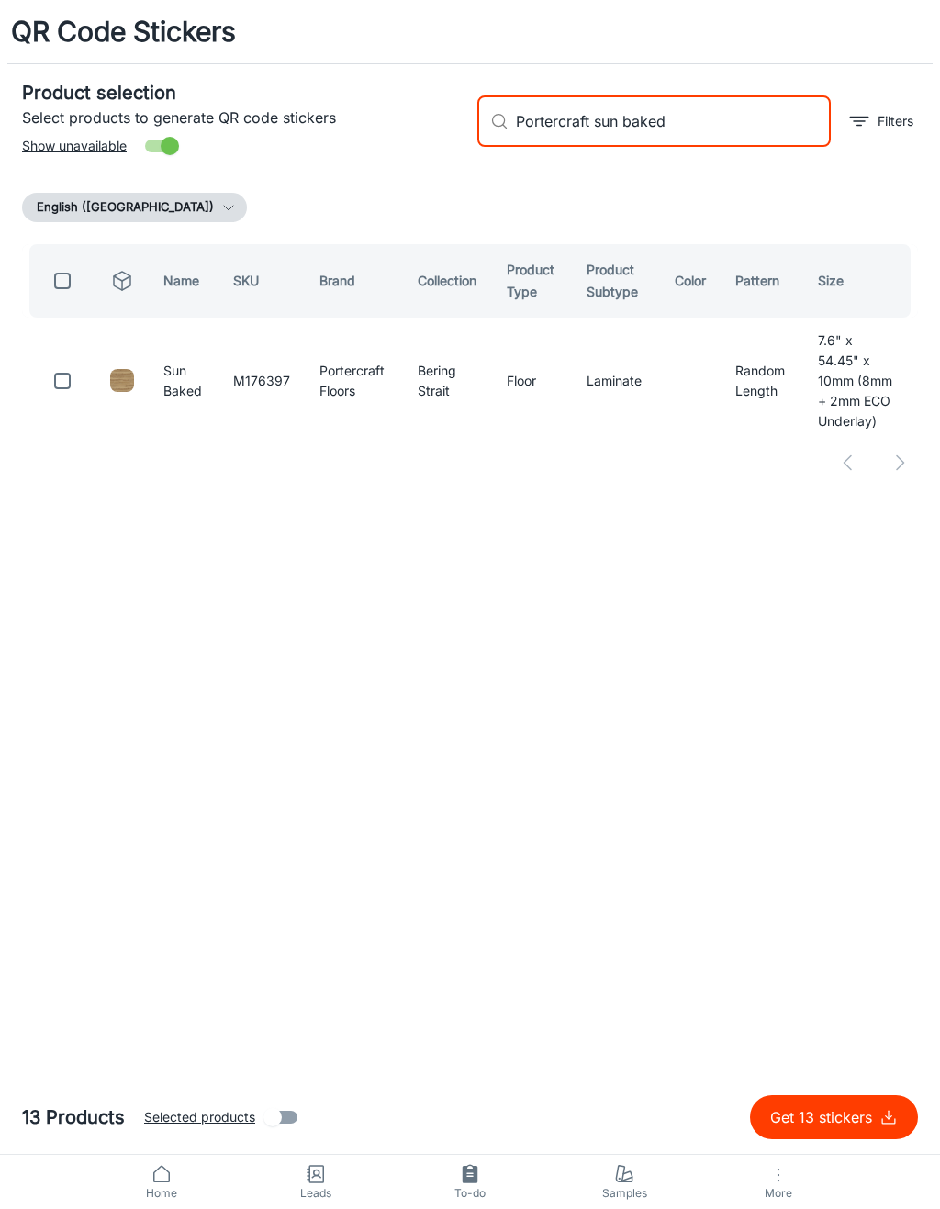
click at [73, 371] on input "checkbox" at bounding box center [62, 381] width 37 height 37
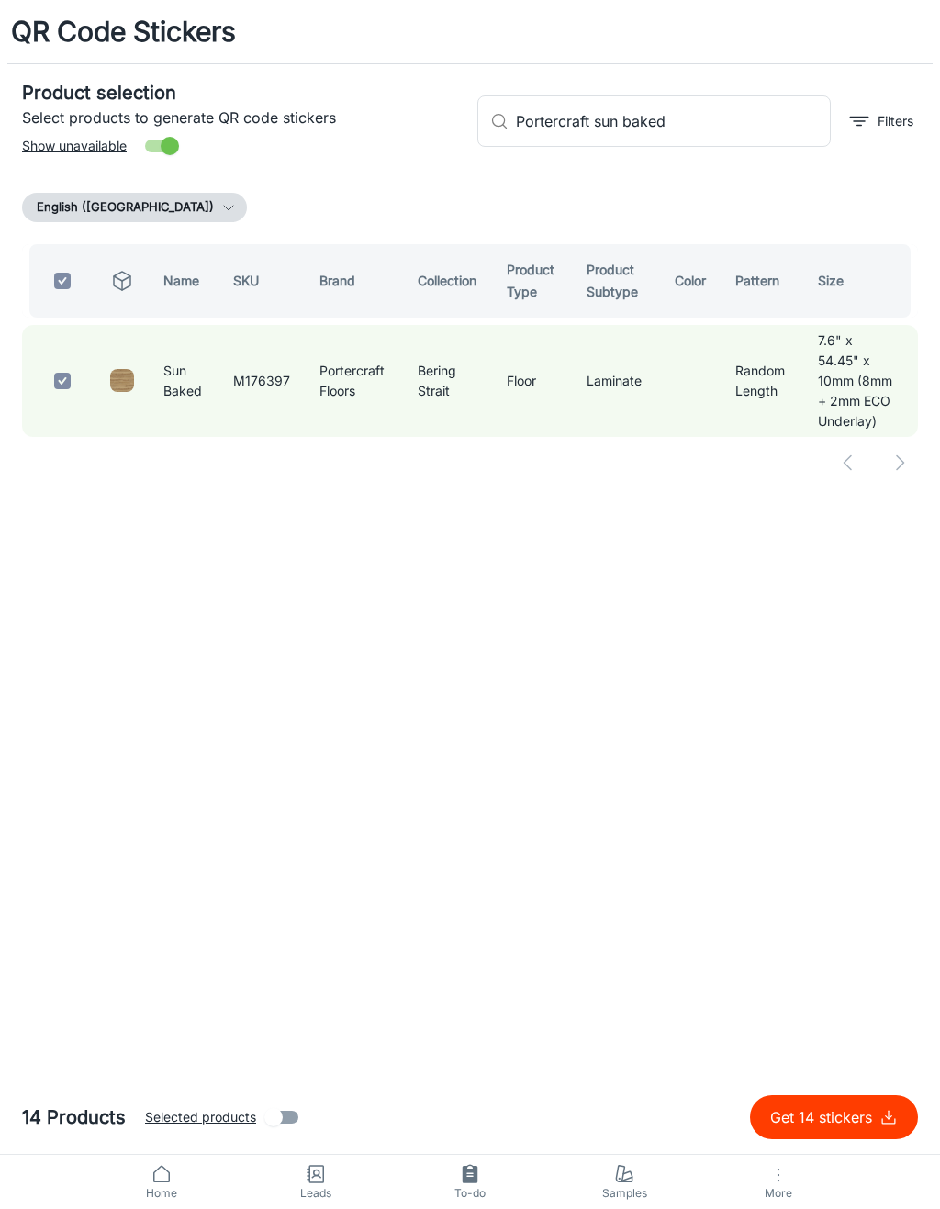
click at [706, 87] on div "​ Portercraft sun baked ​ Filters" at bounding box center [690, 113] width 455 height 99
click at [726, 131] on input "Portercraft sun baked" at bounding box center [673, 120] width 315 height 51
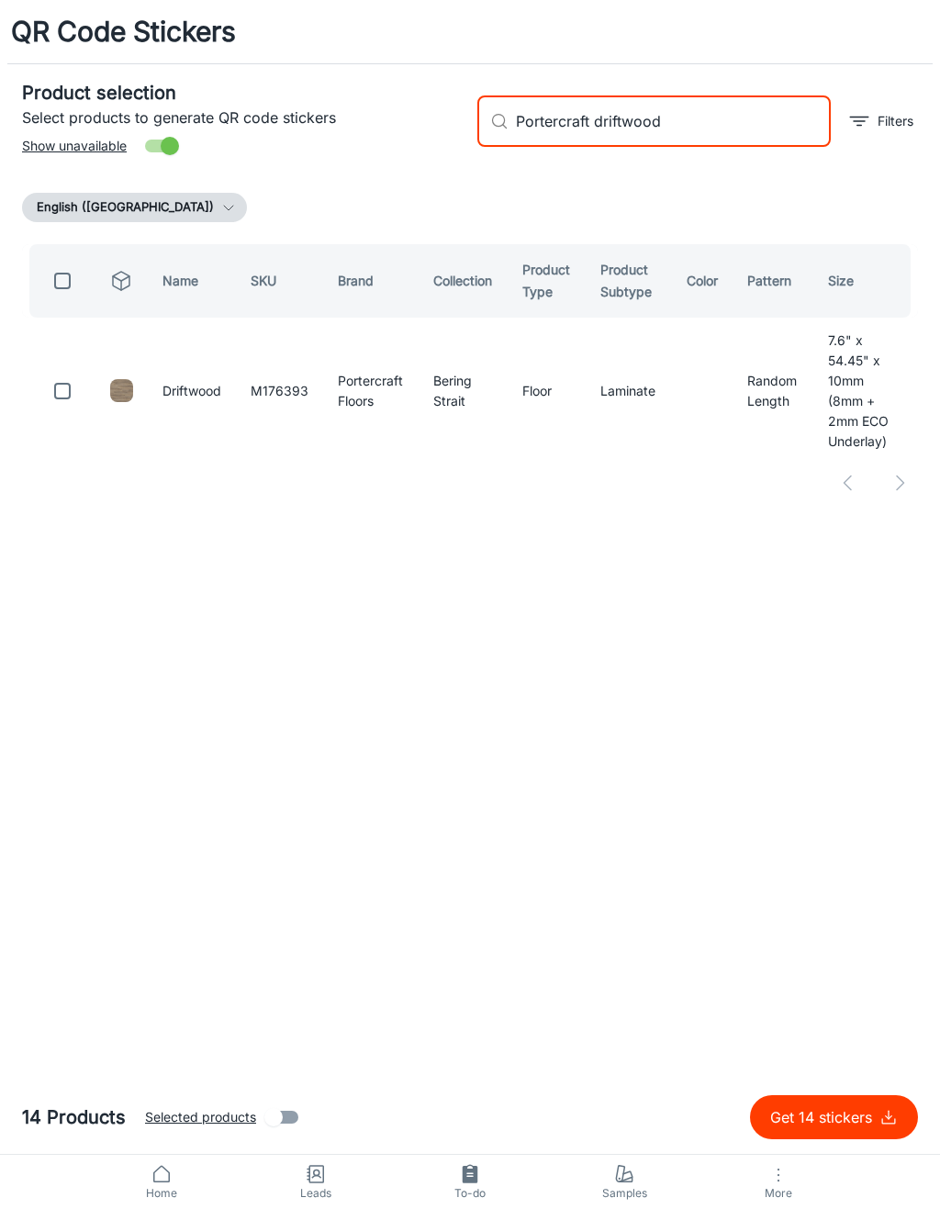
click at [78, 382] on input "checkbox" at bounding box center [62, 391] width 37 height 37
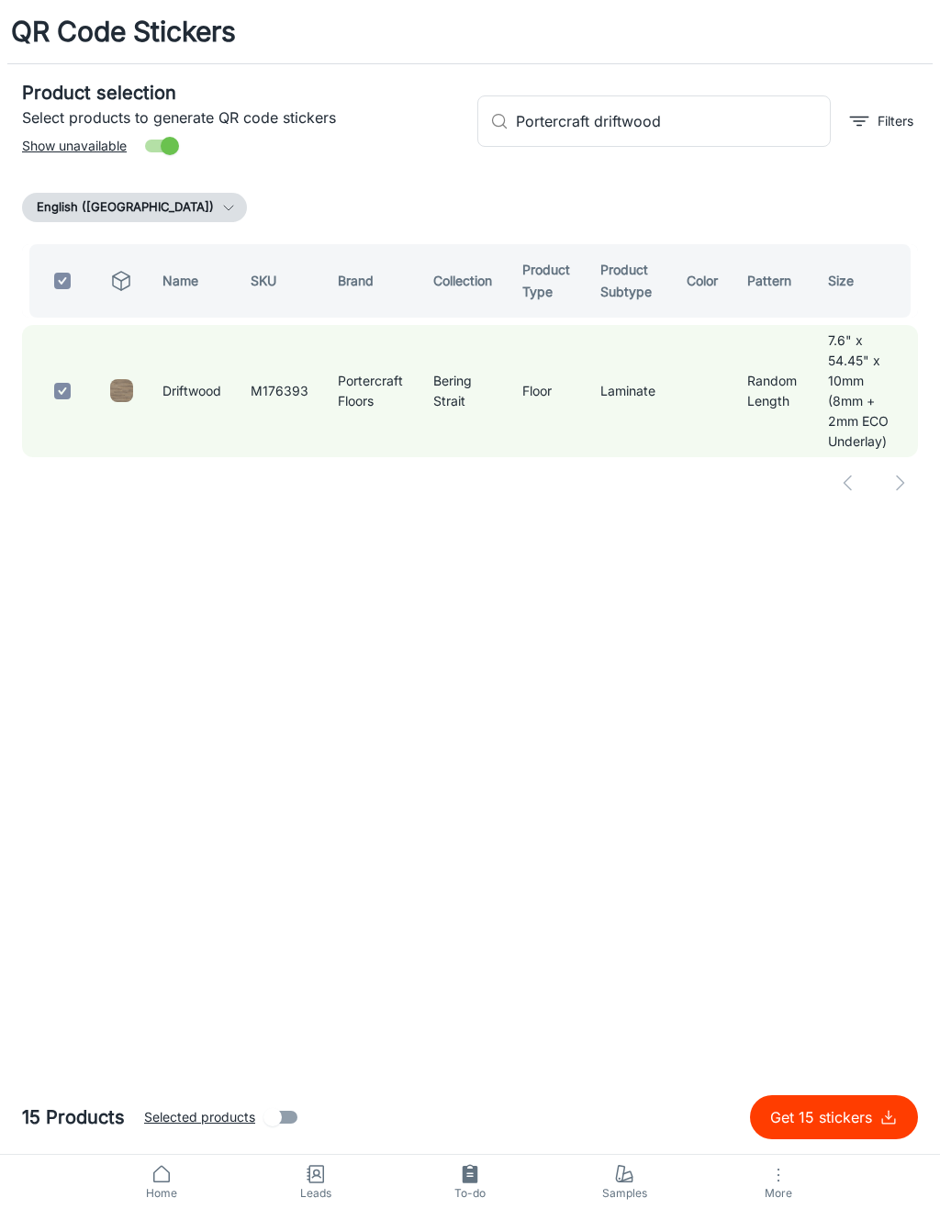
click at [738, 137] on input "Portercraft driftwood" at bounding box center [673, 120] width 315 height 51
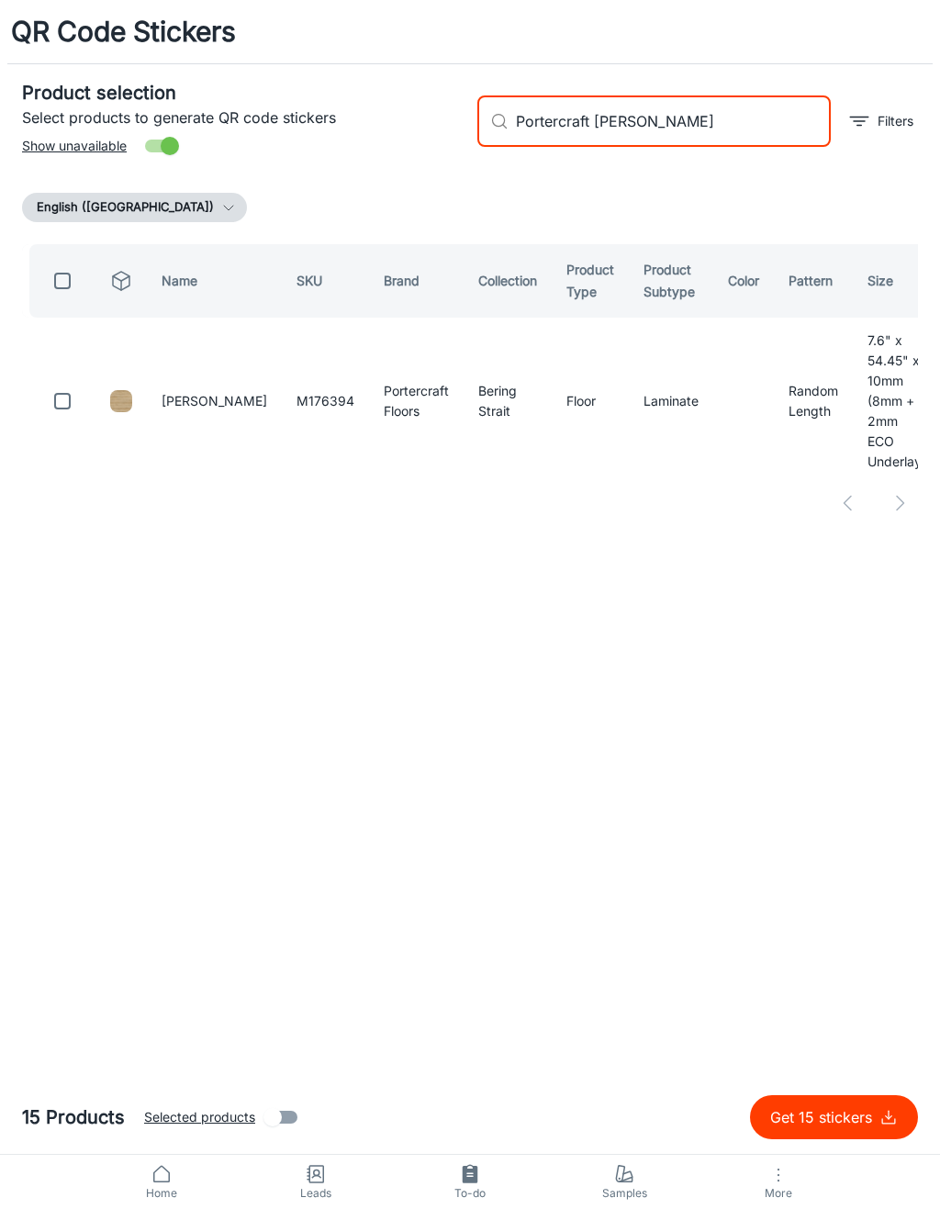
click at [72, 383] on input "checkbox" at bounding box center [62, 401] width 37 height 37
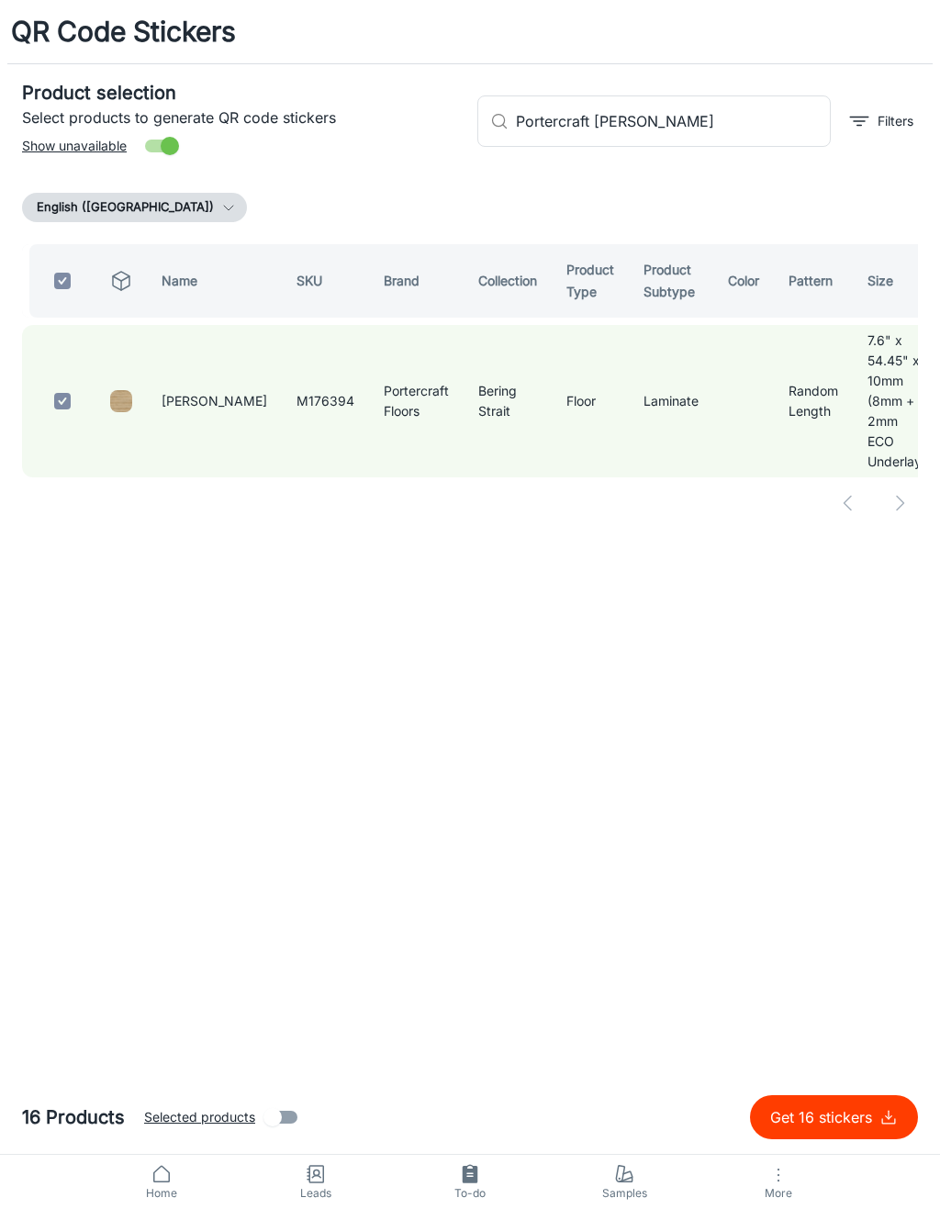
click at [681, 118] on input "Portercraft [PERSON_NAME]" at bounding box center [673, 120] width 315 height 51
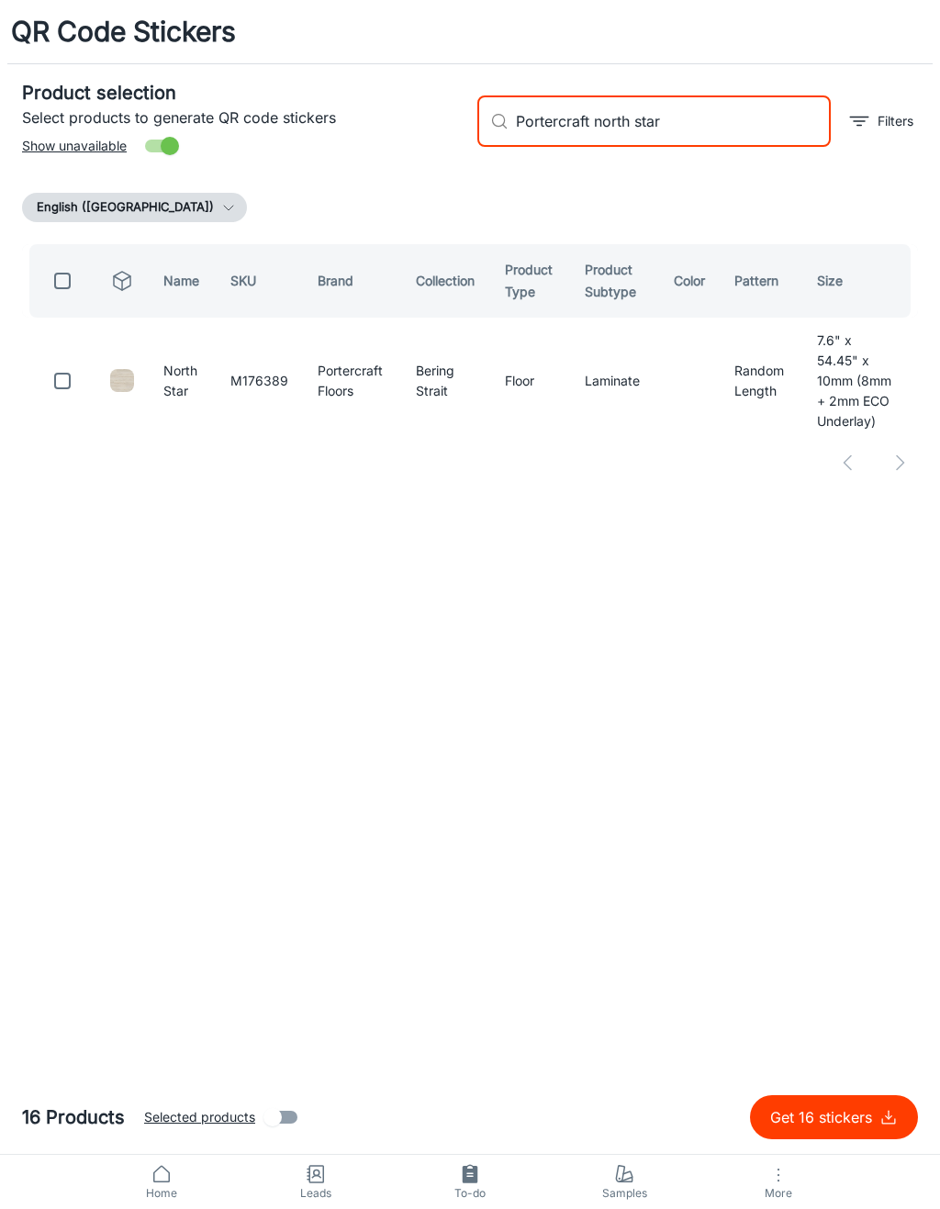
click at [58, 366] on input "checkbox" at bounding box center [62, 381] width 37 height 37
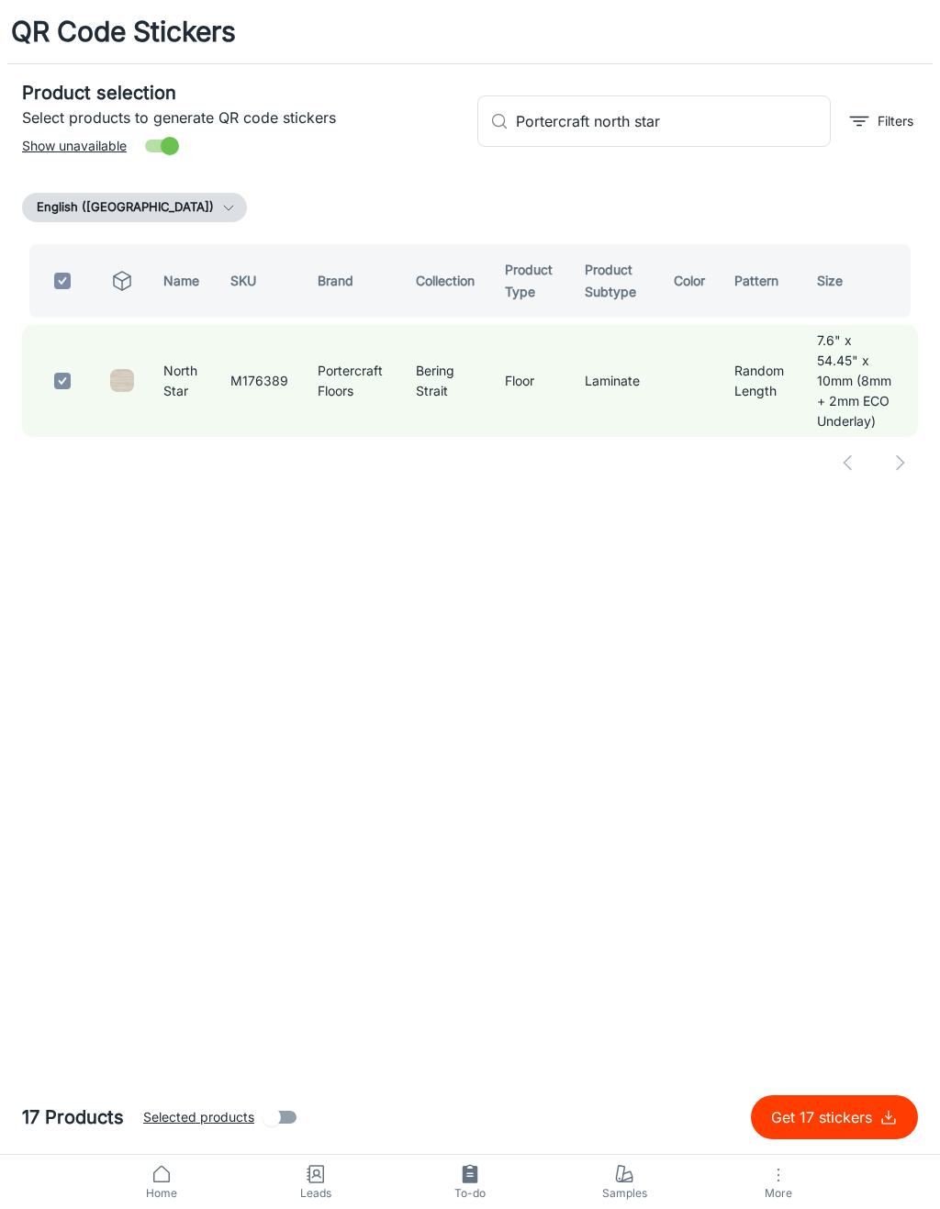
click at [724, 126] on input "Portercraft north star" at bounding box center [673, 120] width 315 height 51
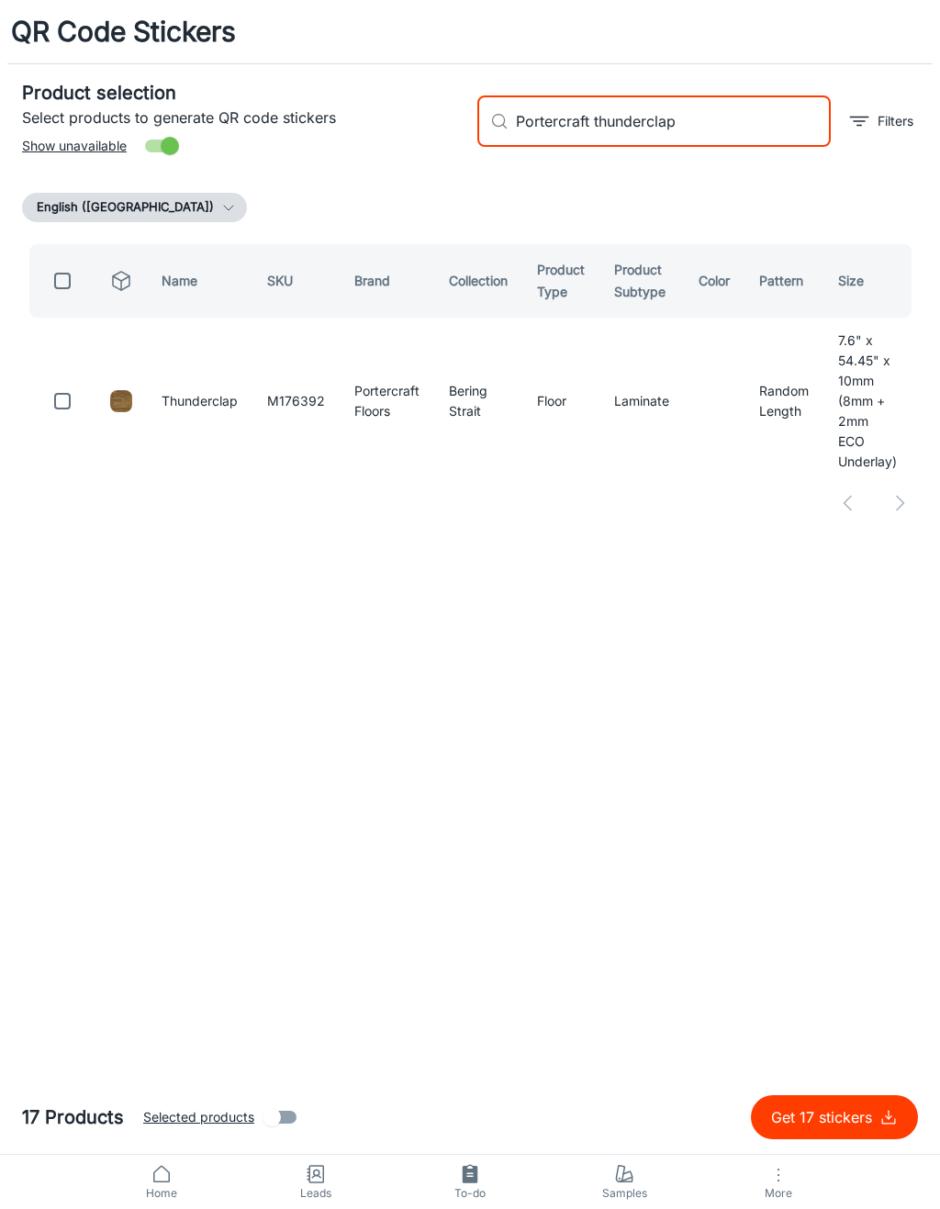
click at [63, 403] on input "checkbox" at bounding box center [62, 401] width 37 height 37
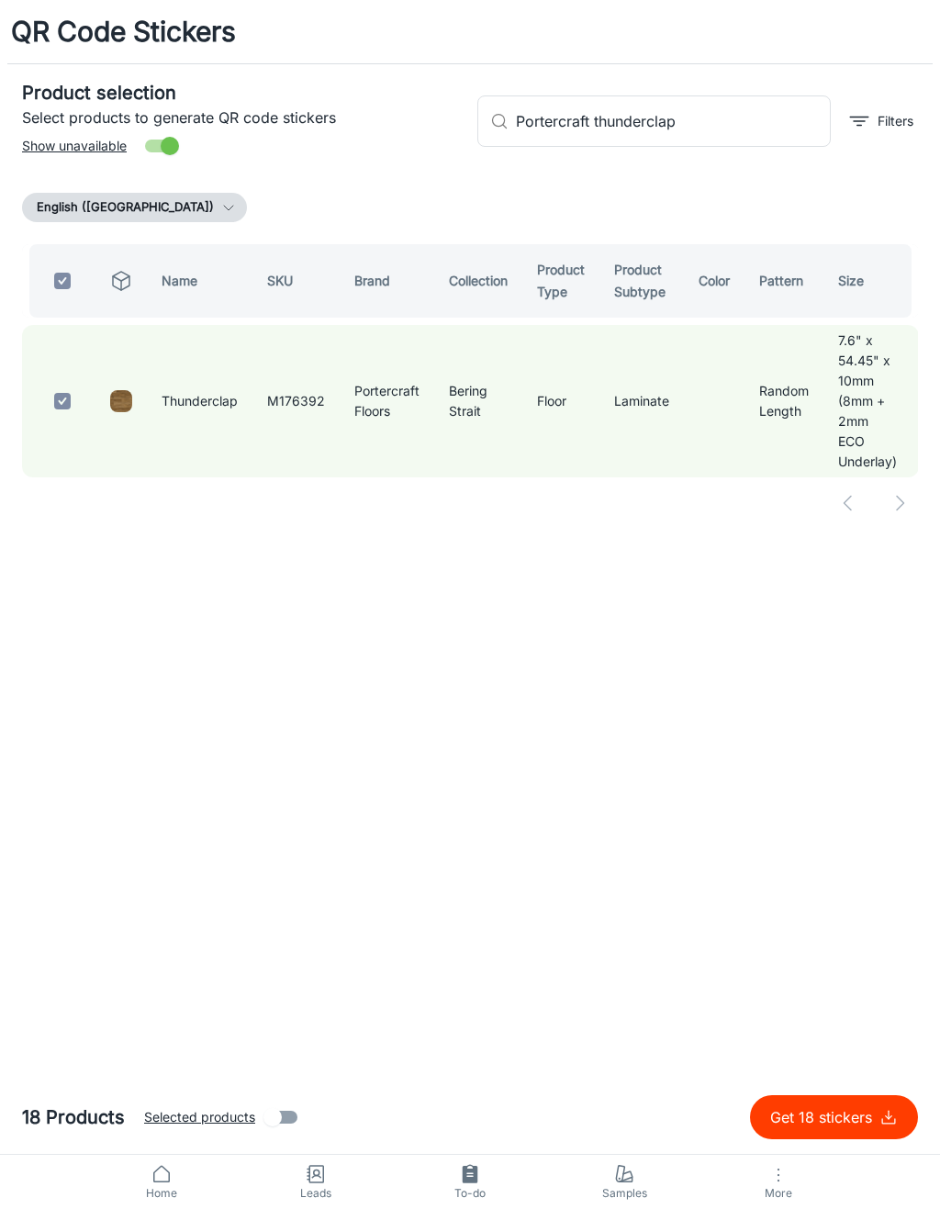
click at [709, 143] on input "Portercraft thunderclap" at bounding box center [673, 120] width 315 height 51
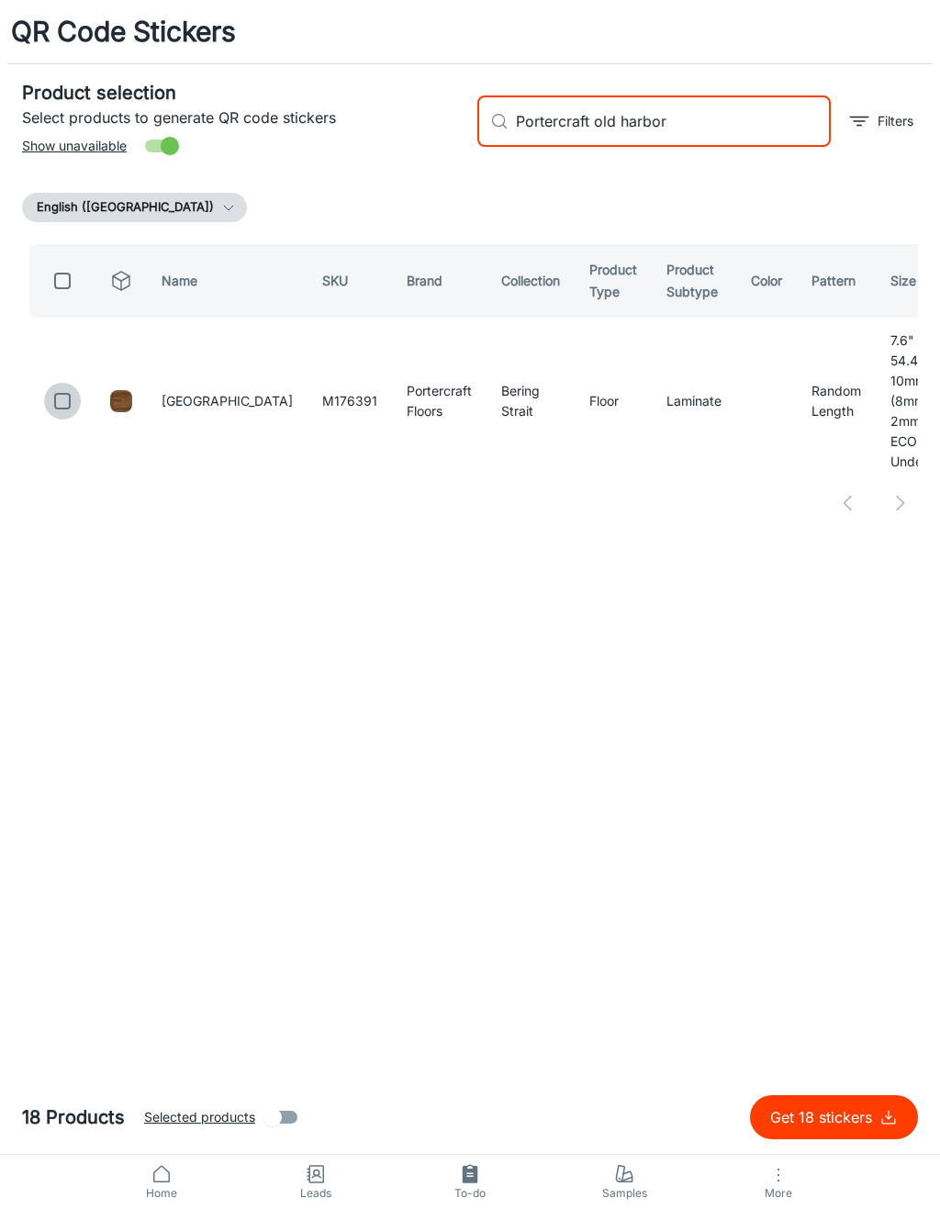
click at [56, 392] on input "checkbox" at bounding box center [62, 401] width 37 height 37
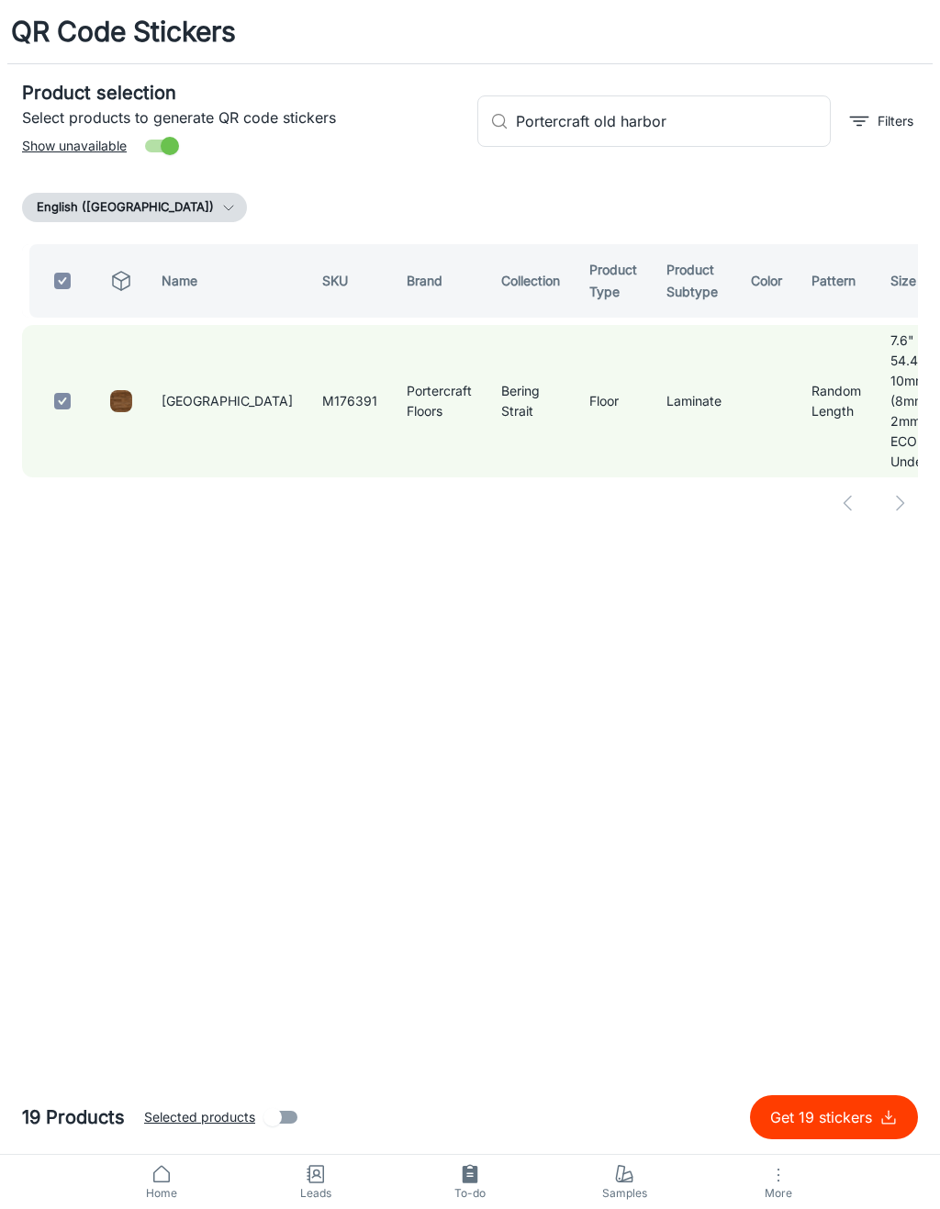
click at [873, 1109] on p "Get 19 stickers" at bounding box center [824, 1117] width 109 height 22
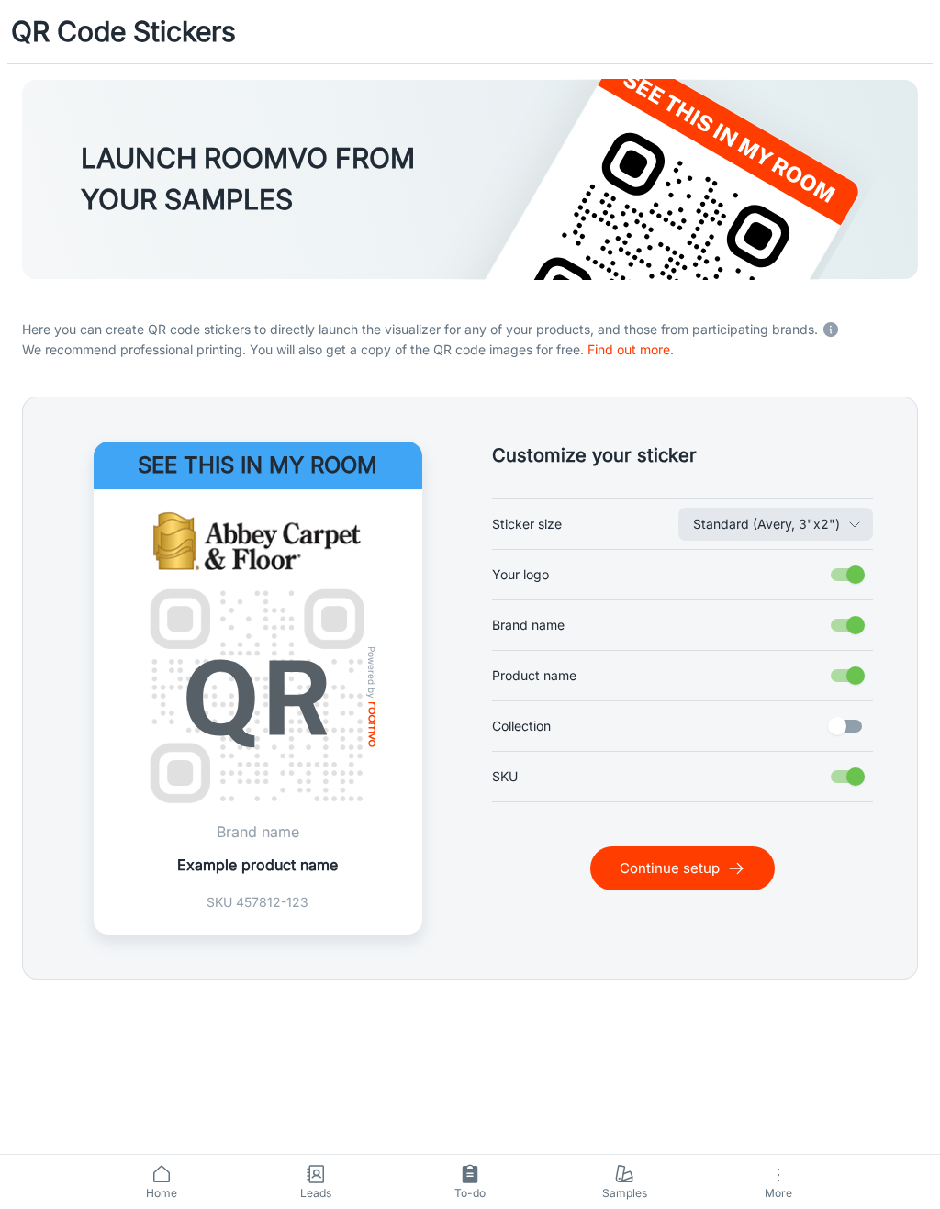
click at [255, 1073] on div "QR Code Stickers LAUNCH ROOMVO FROM YOUR SAMPLES Here you can create QR code st…" at bounding box center [470, 604] width 940 height 1209
click at [718, 868] on button "Continue setup" at bounding box center [682, 869] width 185 height 44
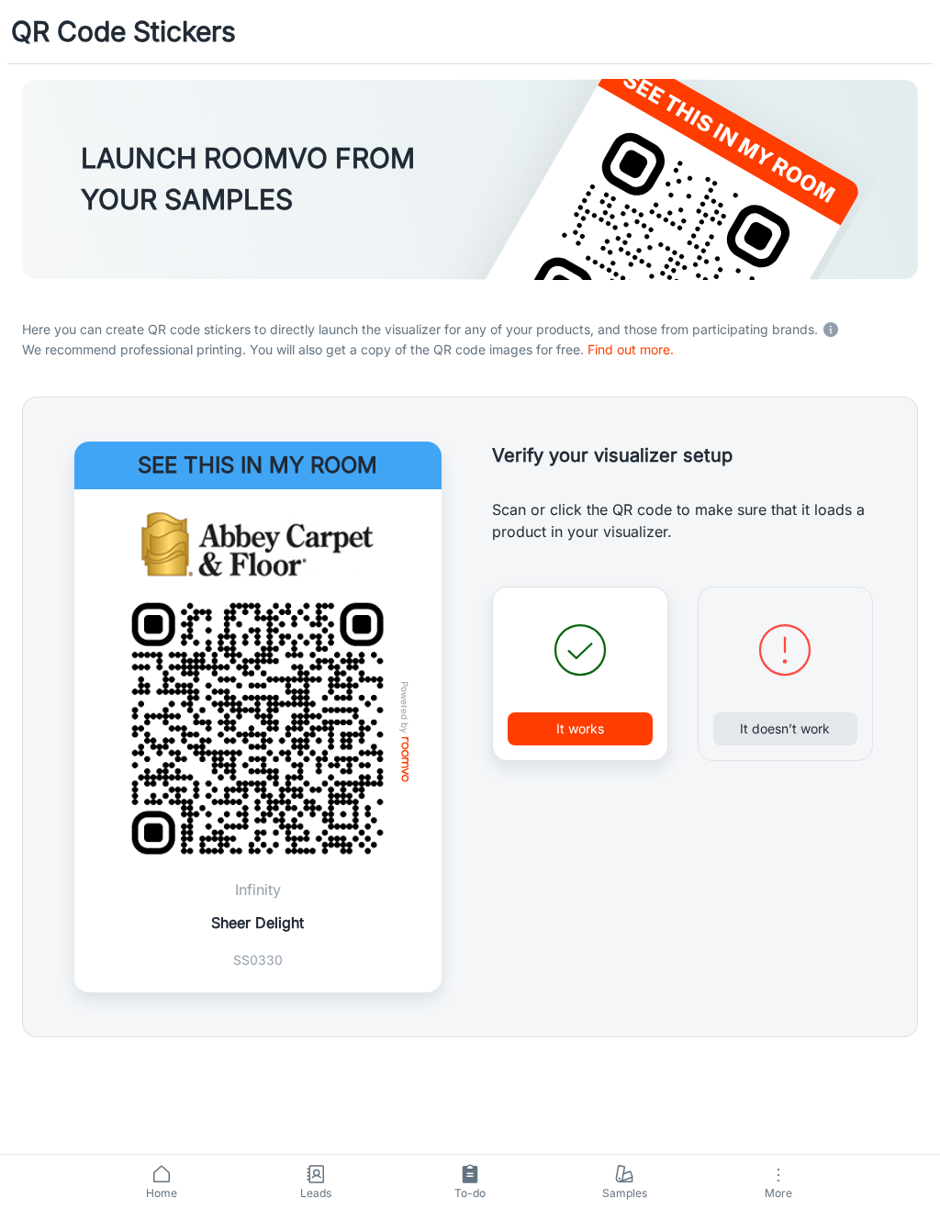
click at [603, 725] on button "It works" at bounding box center [580, 728] width 145 height 33
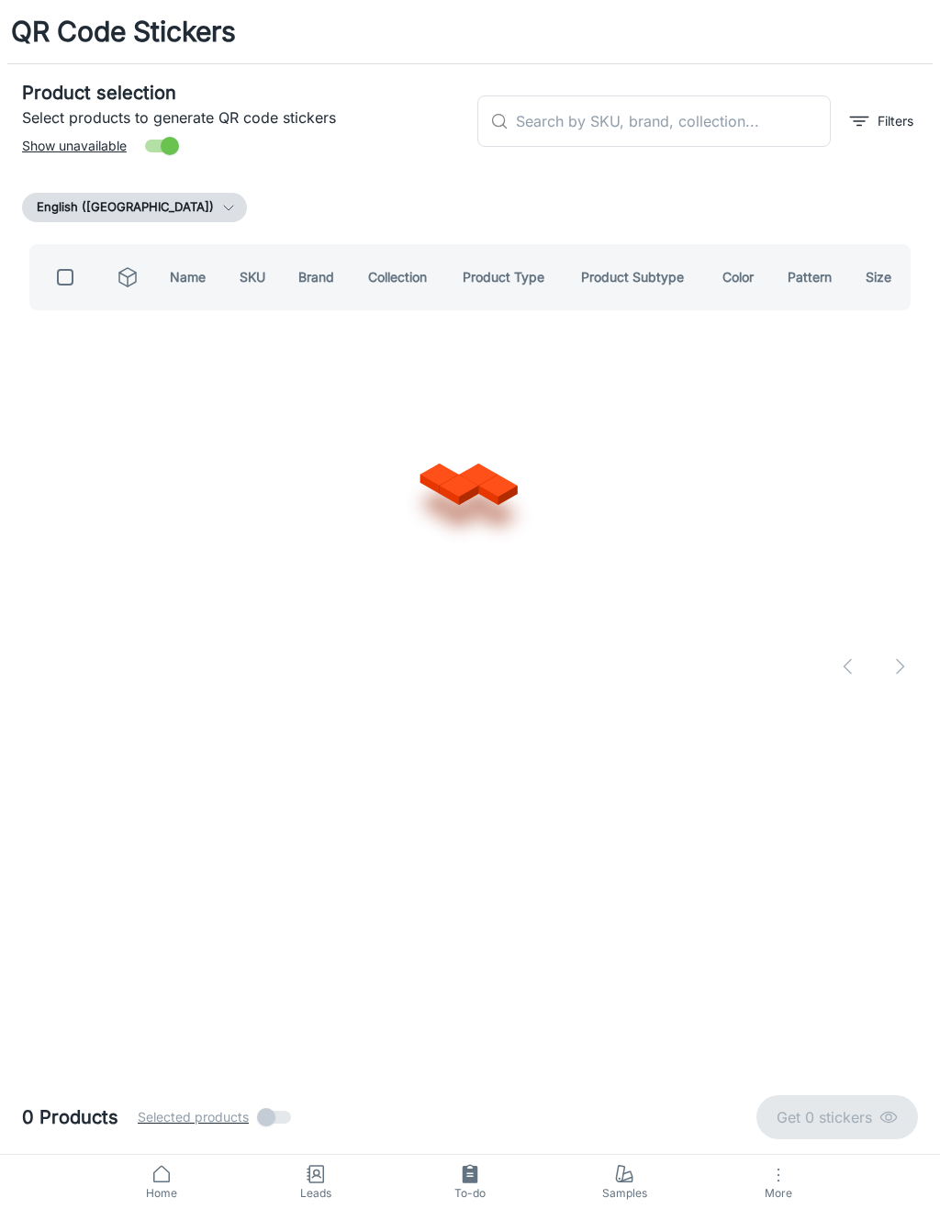
click at [764, 113] on input "text" at bounding box center [673, 120] width 315 height 51
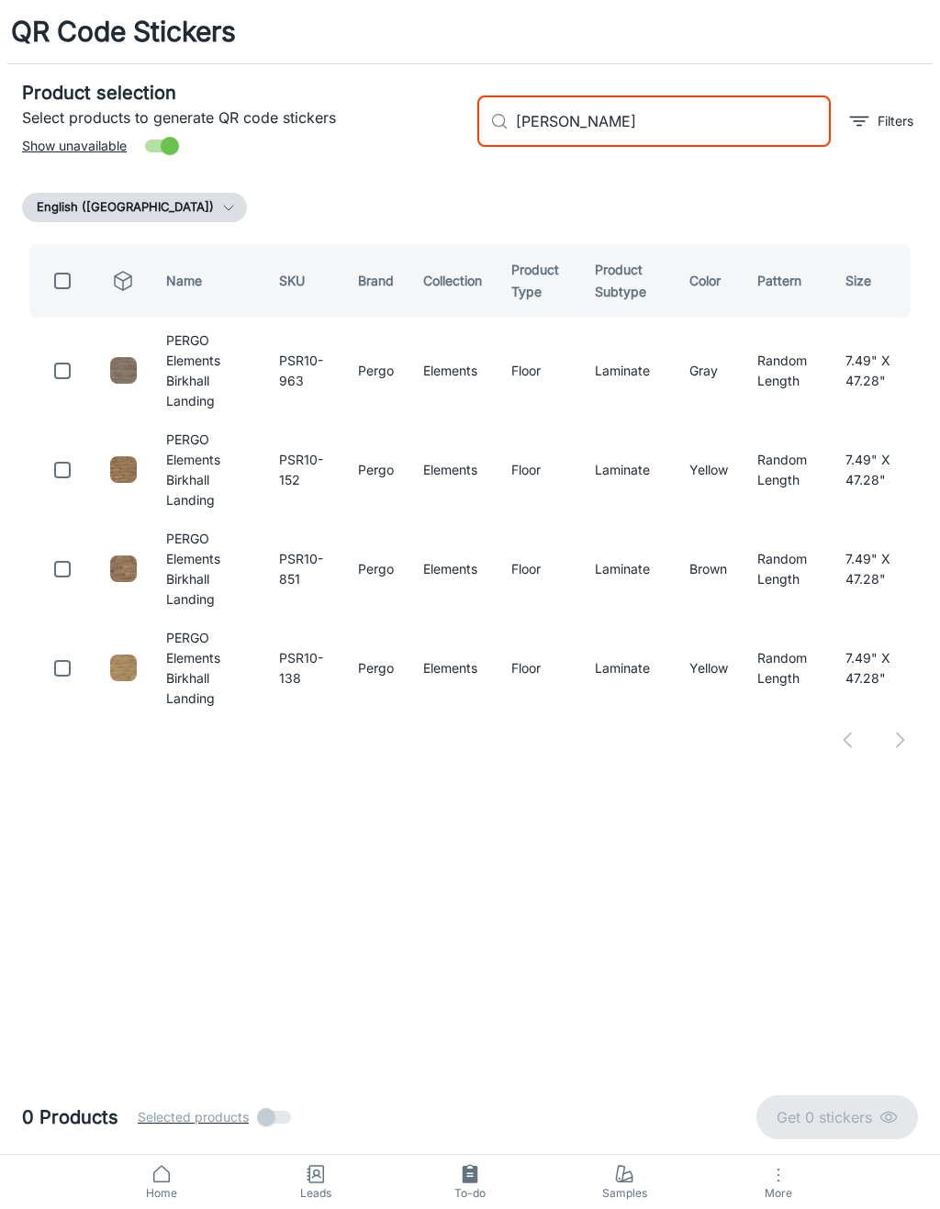
click at [65, 369] on input "checkbox" at bounding box center [62, 371] width 37 height 37
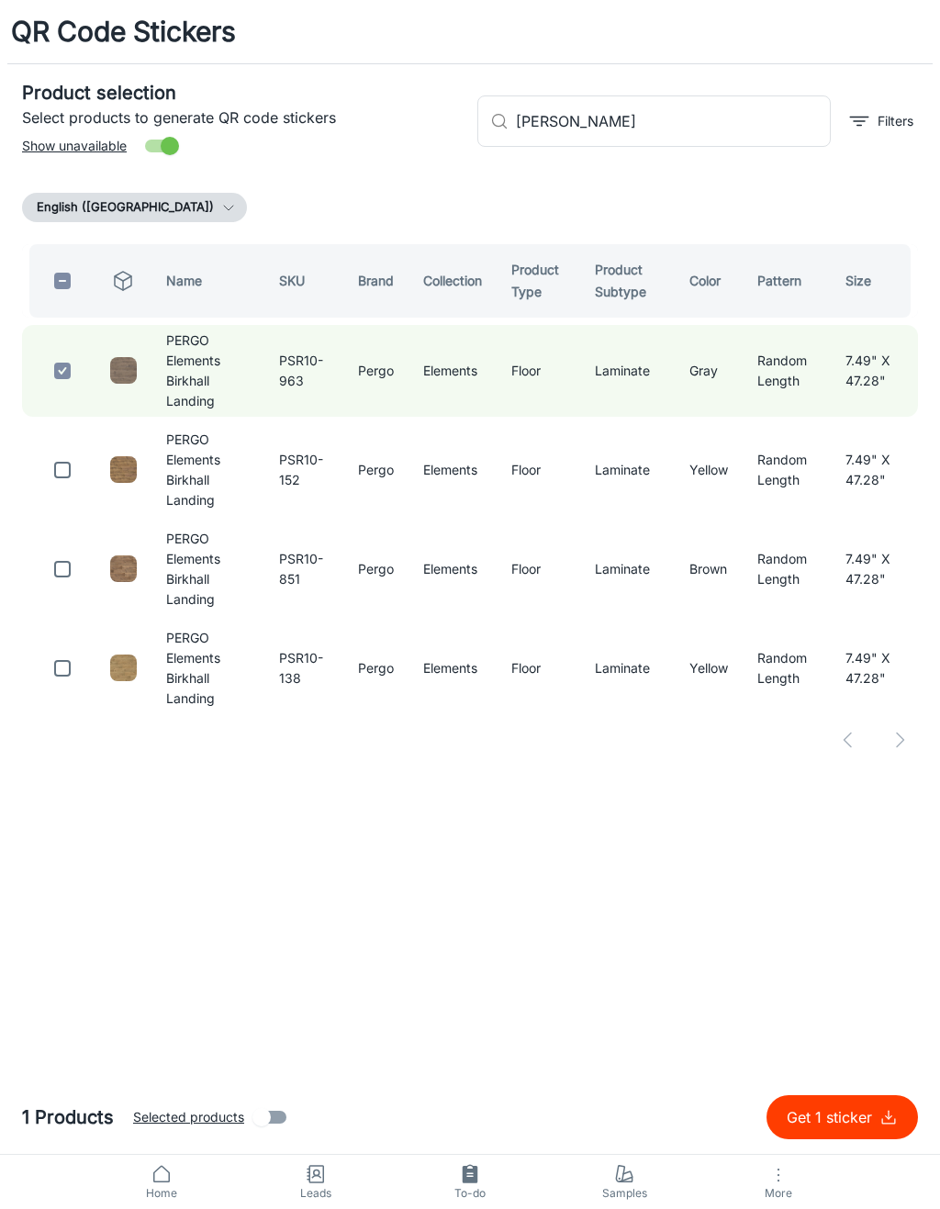
click at [695, 126] on input "[PERSON_NAME]" at bounding box center [673, 120] width 315 height 51
click at [55, 452] on input "checkbox" at bounding box center [62, 470] width 37 height 37
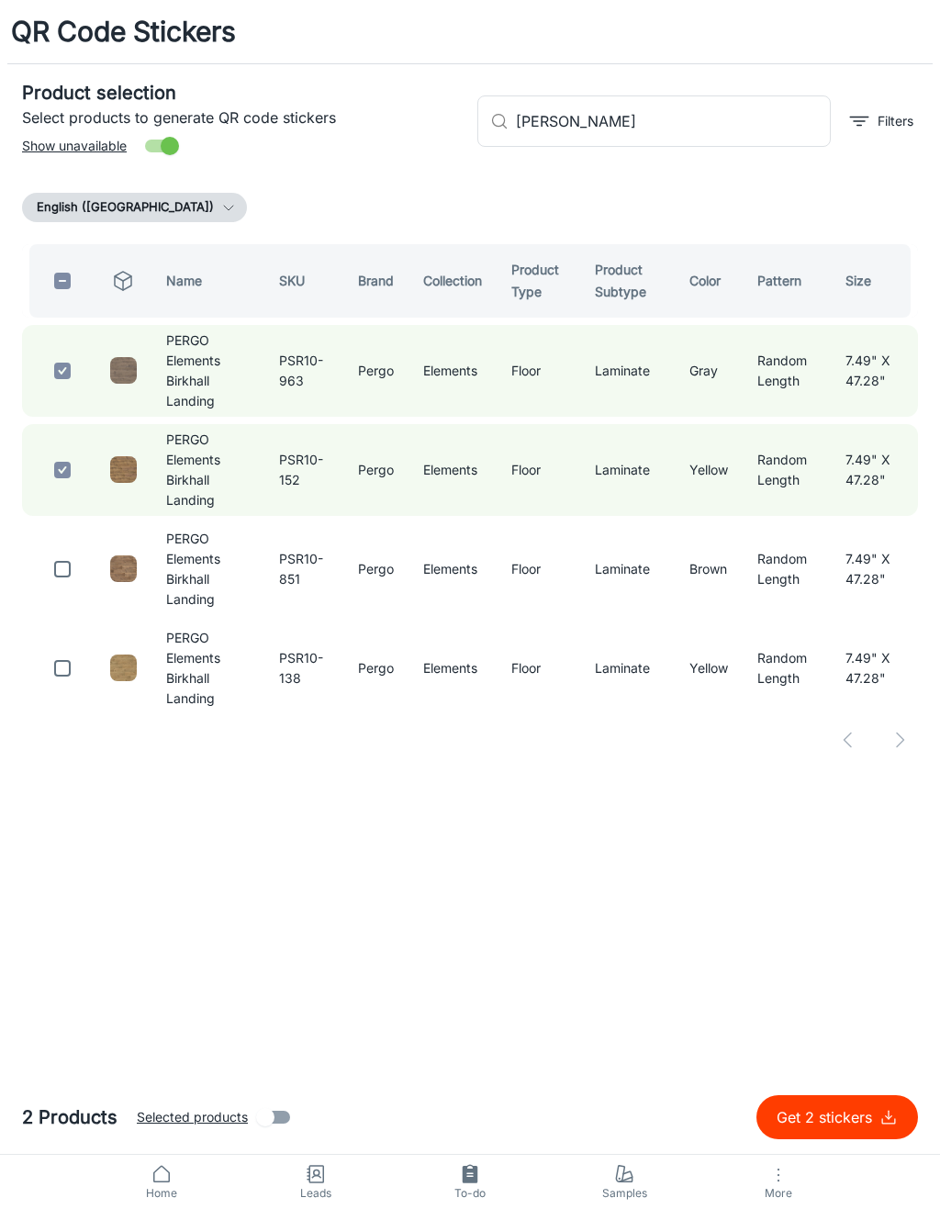
click at [75, 551] on input "checkbox" at bounding box center [62, 569] width 37 height 37
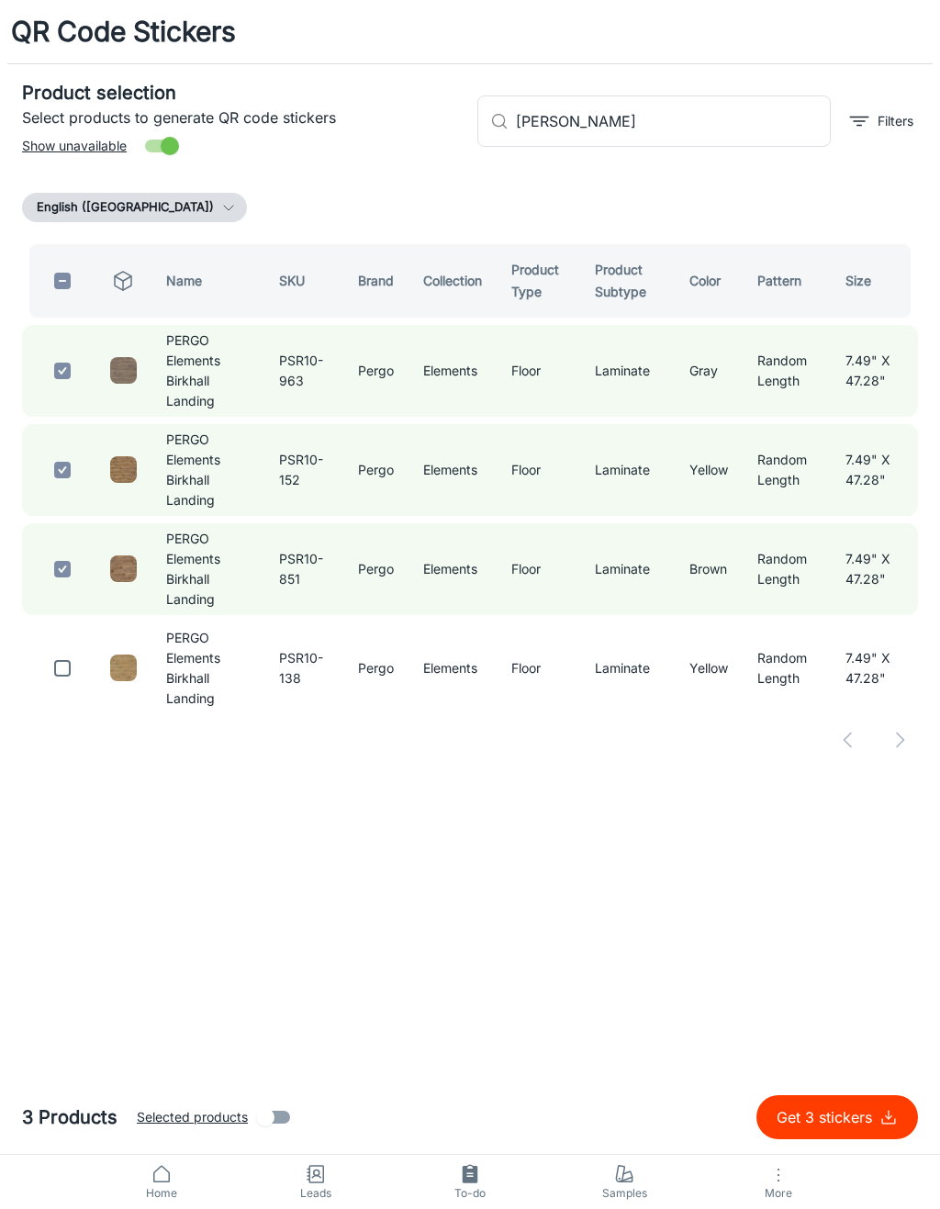
click at [51, 650] on input "checkbox" at bounding box center [62, 668] width 37 height 37
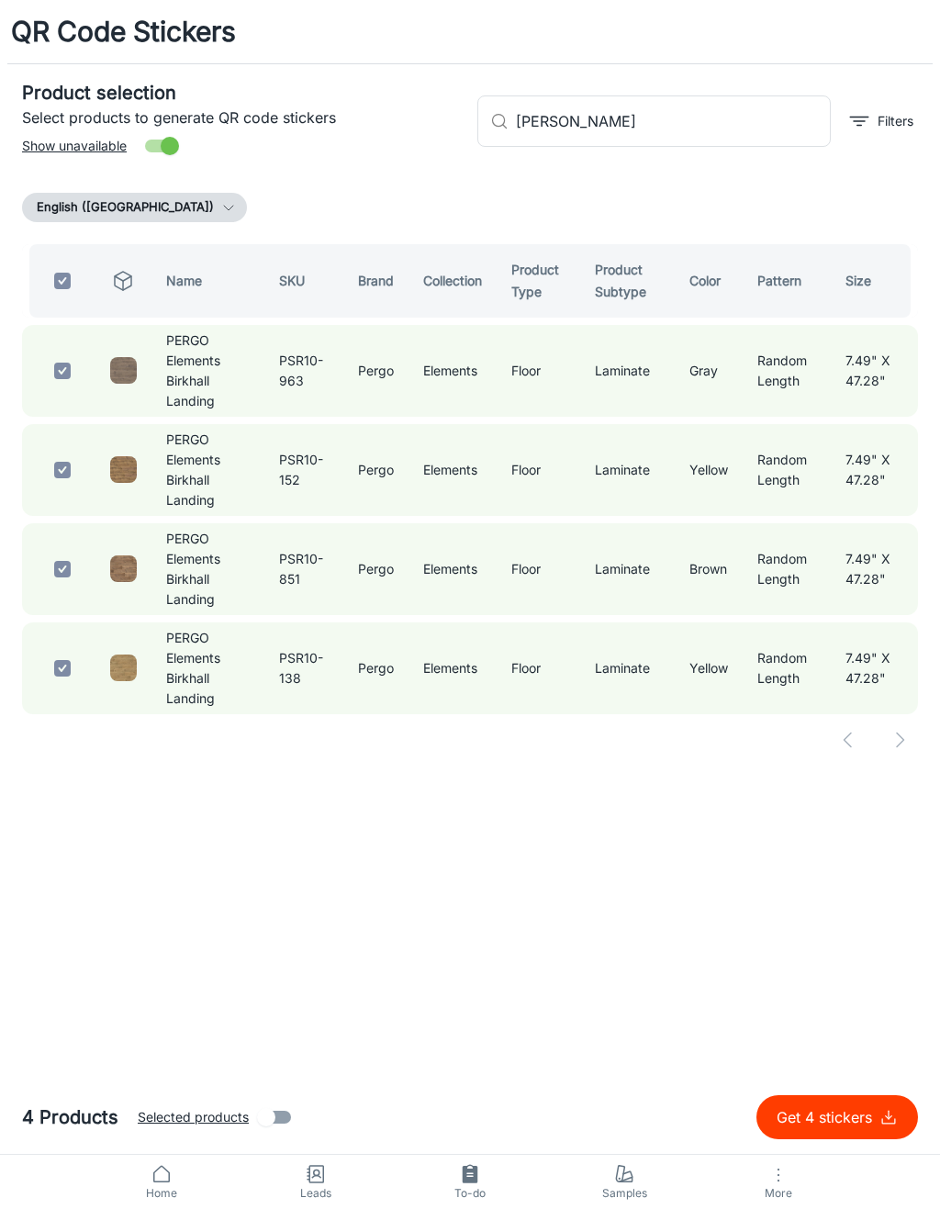
click at [726, 121] on input "[PERSON_NAME]" at bounding box center [673, 120] width 315 height 51
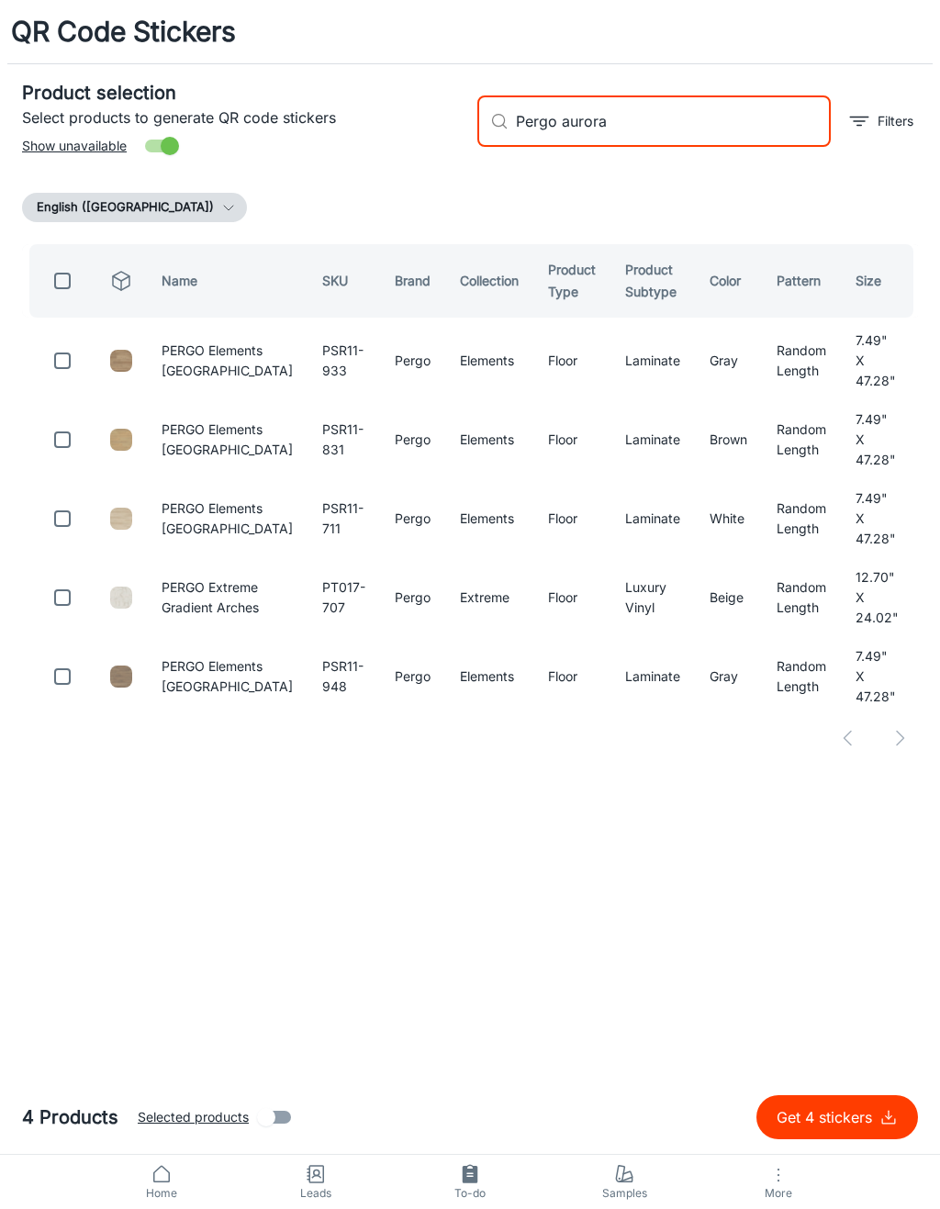
click at [59, 365] on input "checkbox" at bounding box center [62, 360] width 37 height 37
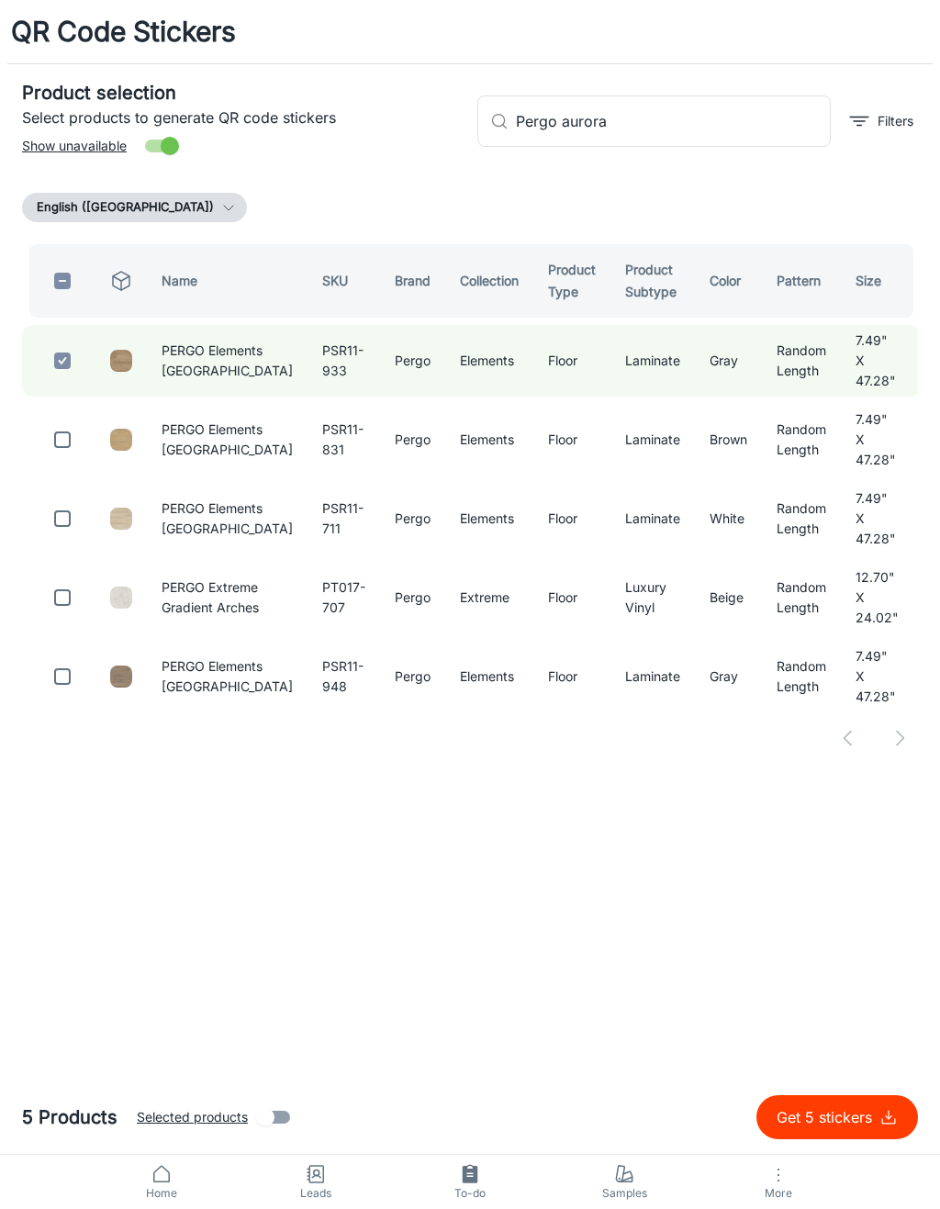
click at [73, 436] on input "checkbox" at bounding box center [62, 439] width 37 height 37
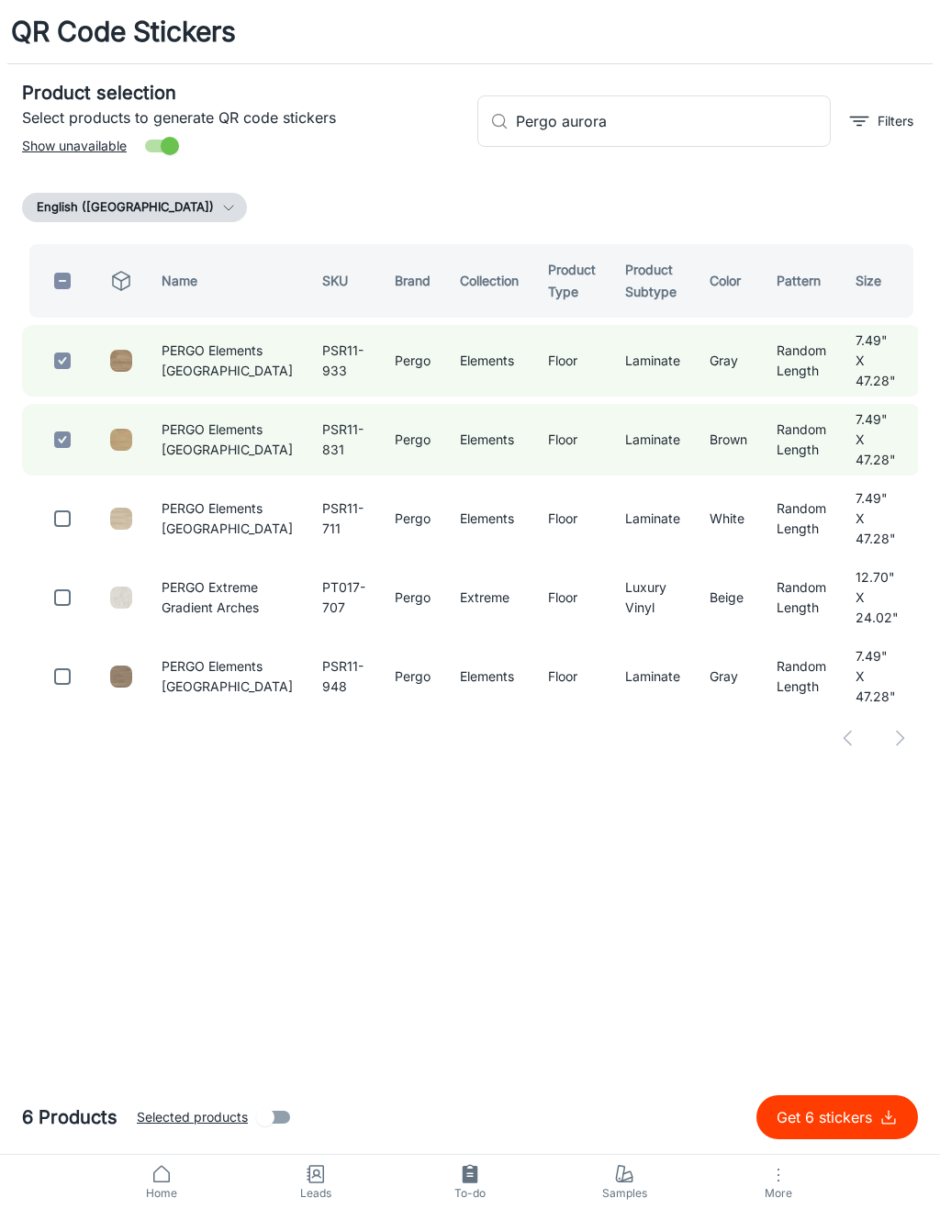
click at [88, 501] on td at bounding box center [58, 519] width 73 height 72
click at [54, 510] on input "checkbox" at bounding box center [62, 518] width 37 height 37
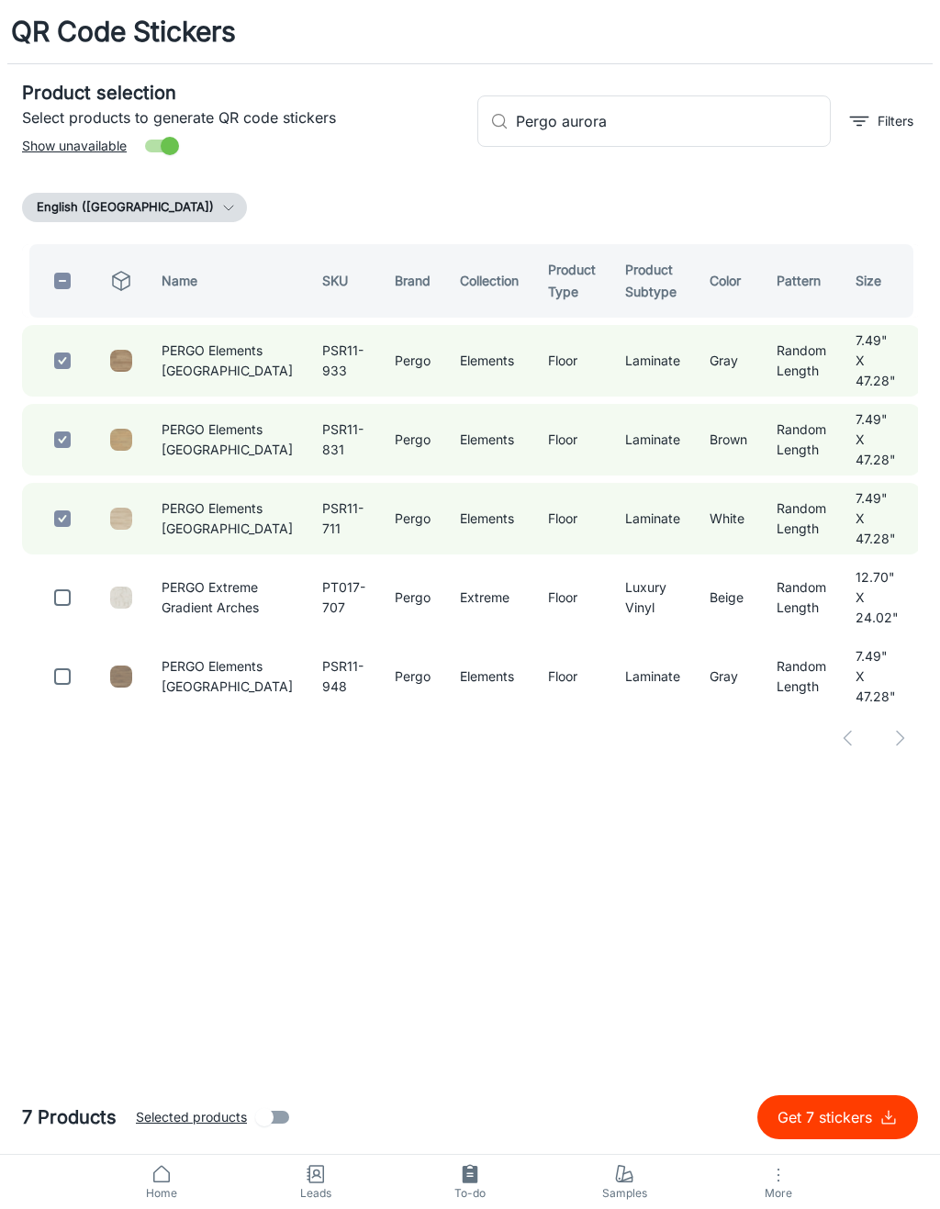
click at [58, 662] on input "checkbox" at bounding box center [62, 676] width 37 height 37
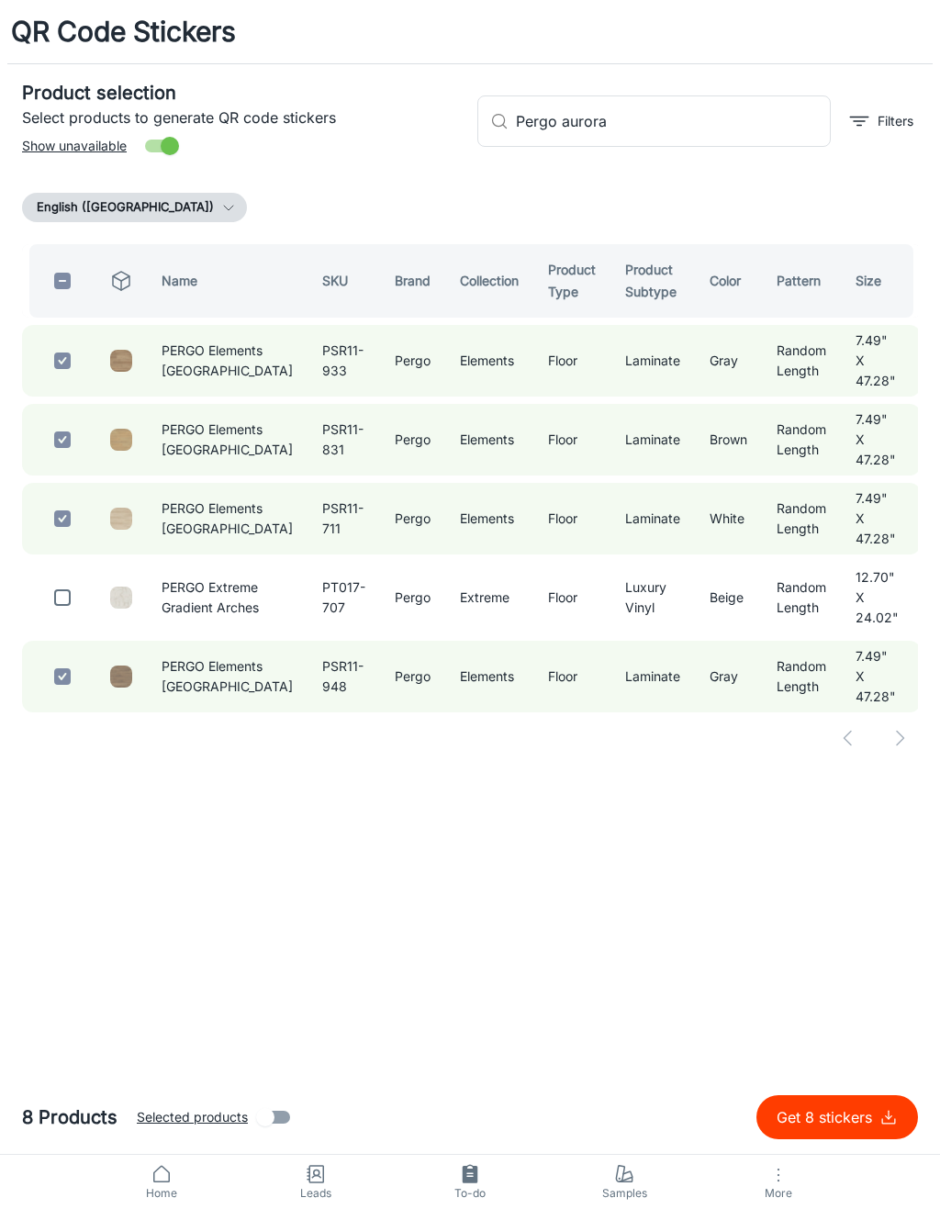
click at [687, 129] on input "Pergo aurora" at bounding box center [673, 120] width 315 height 51
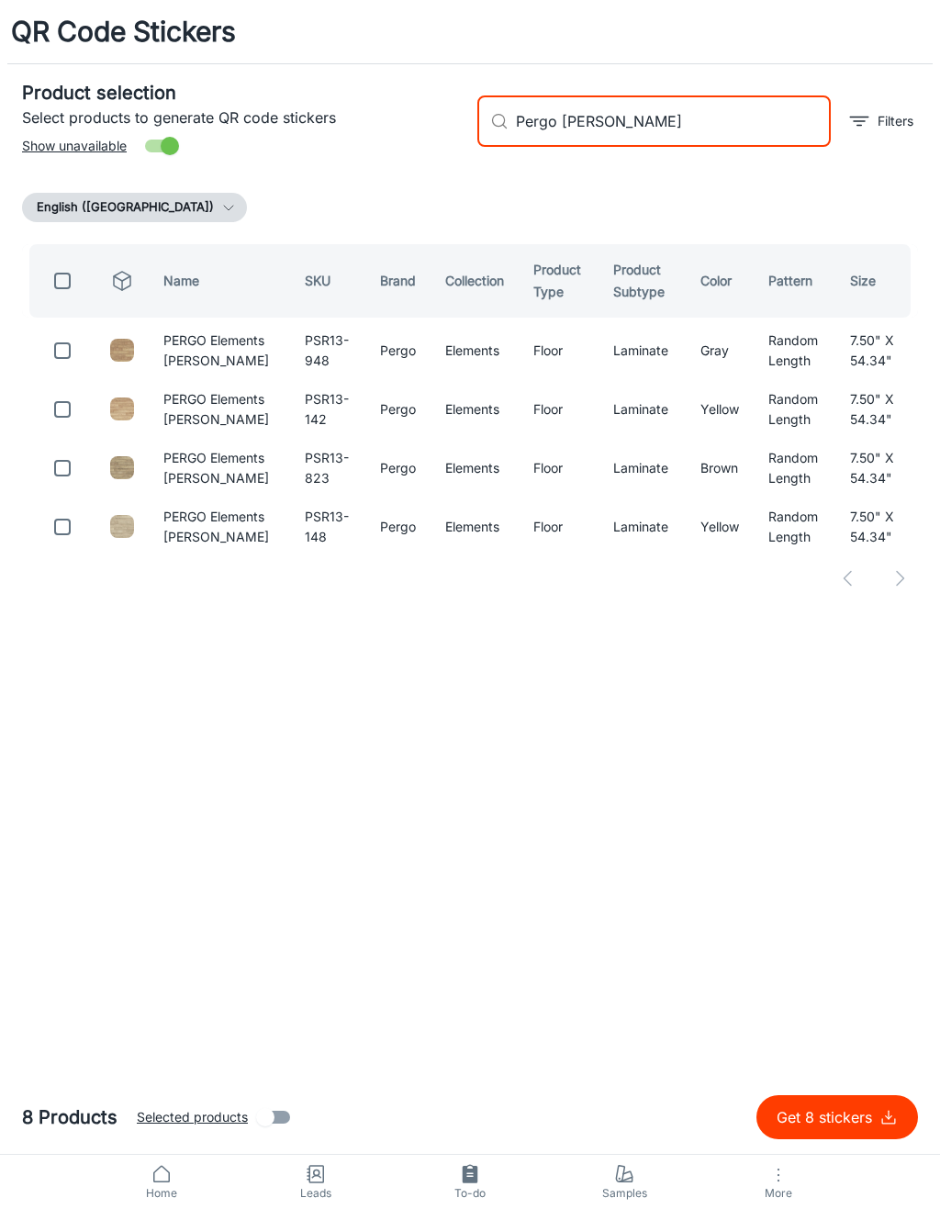
click at [51, 545] on input "checkbox" at bounding box center [62, 527] width 37 height 37
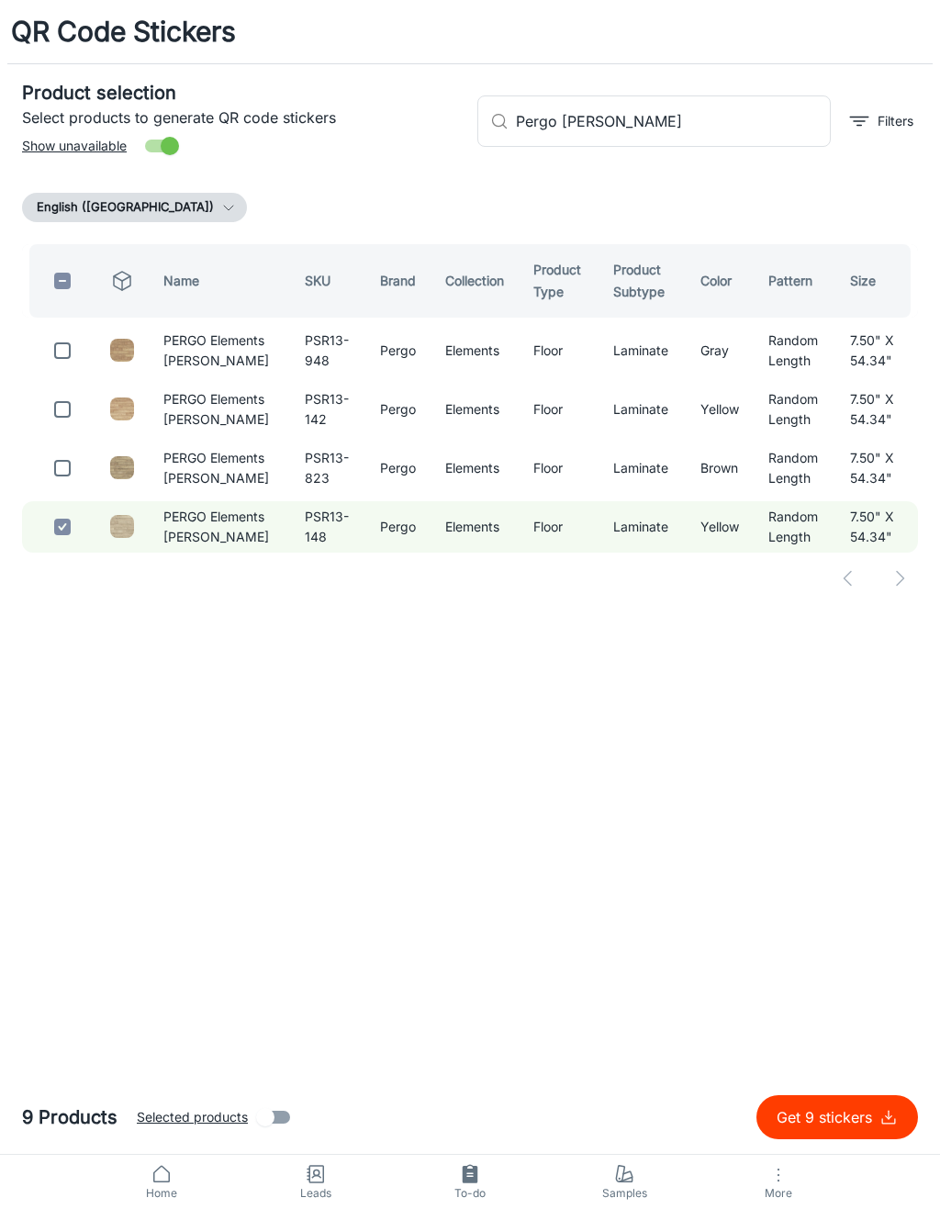
click at [67, 487] on input "checkbox" at bounding box center [62, 468] width 37 height 37
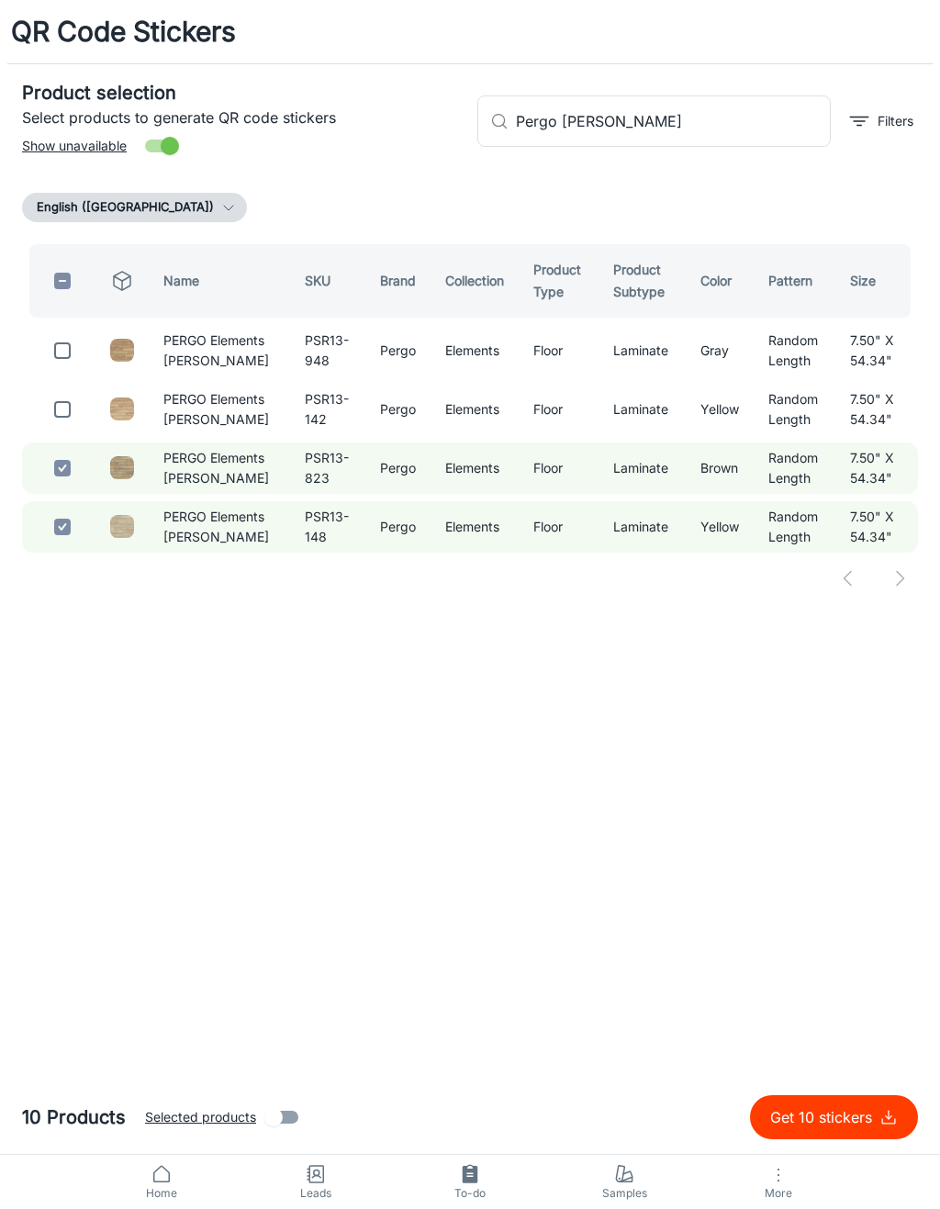
click at [65, 428] on input "checkbox" at bounding box center [62, 409] width 37 height 37
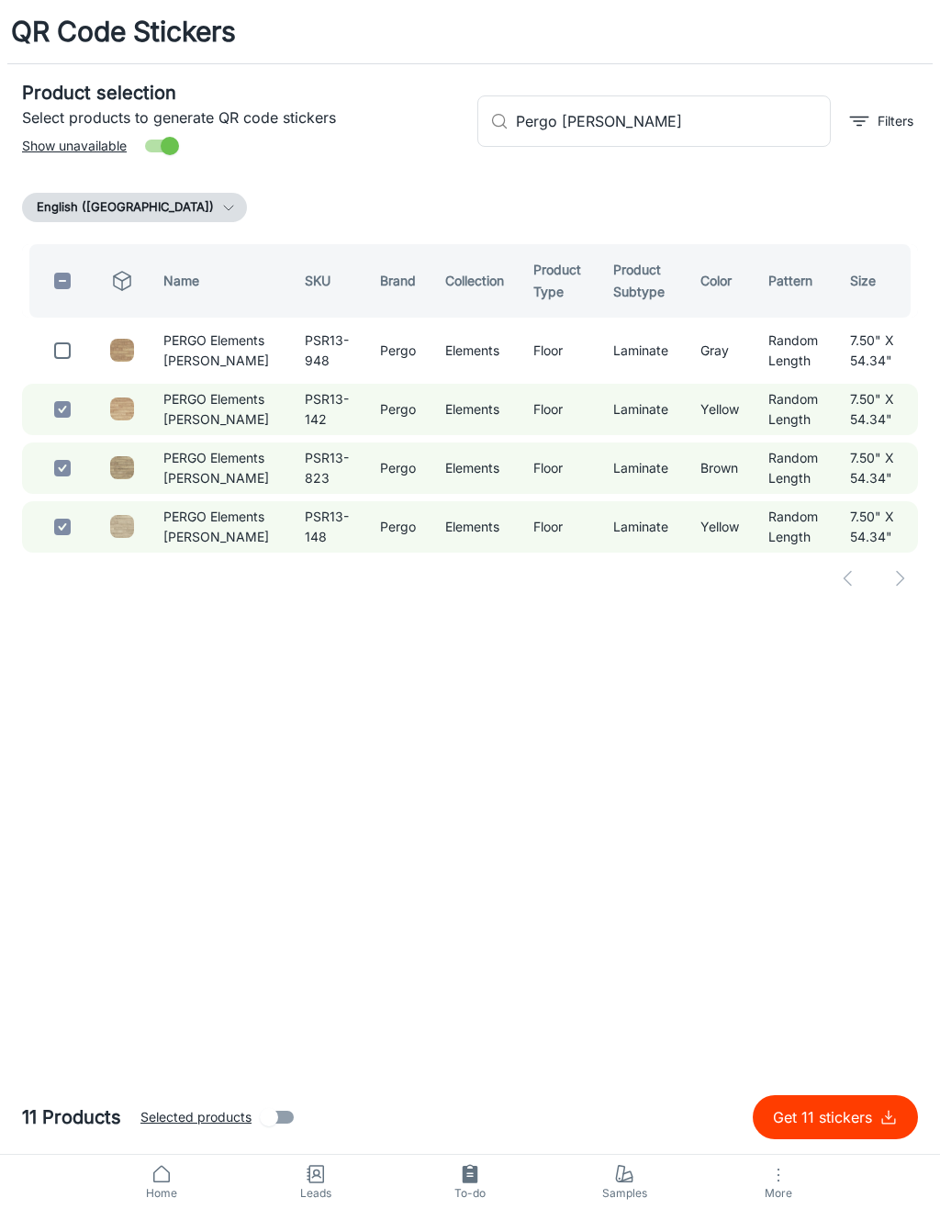
click at [59, 363] on input "checkbox" at bounding box center [62, 350] width 37 height 37
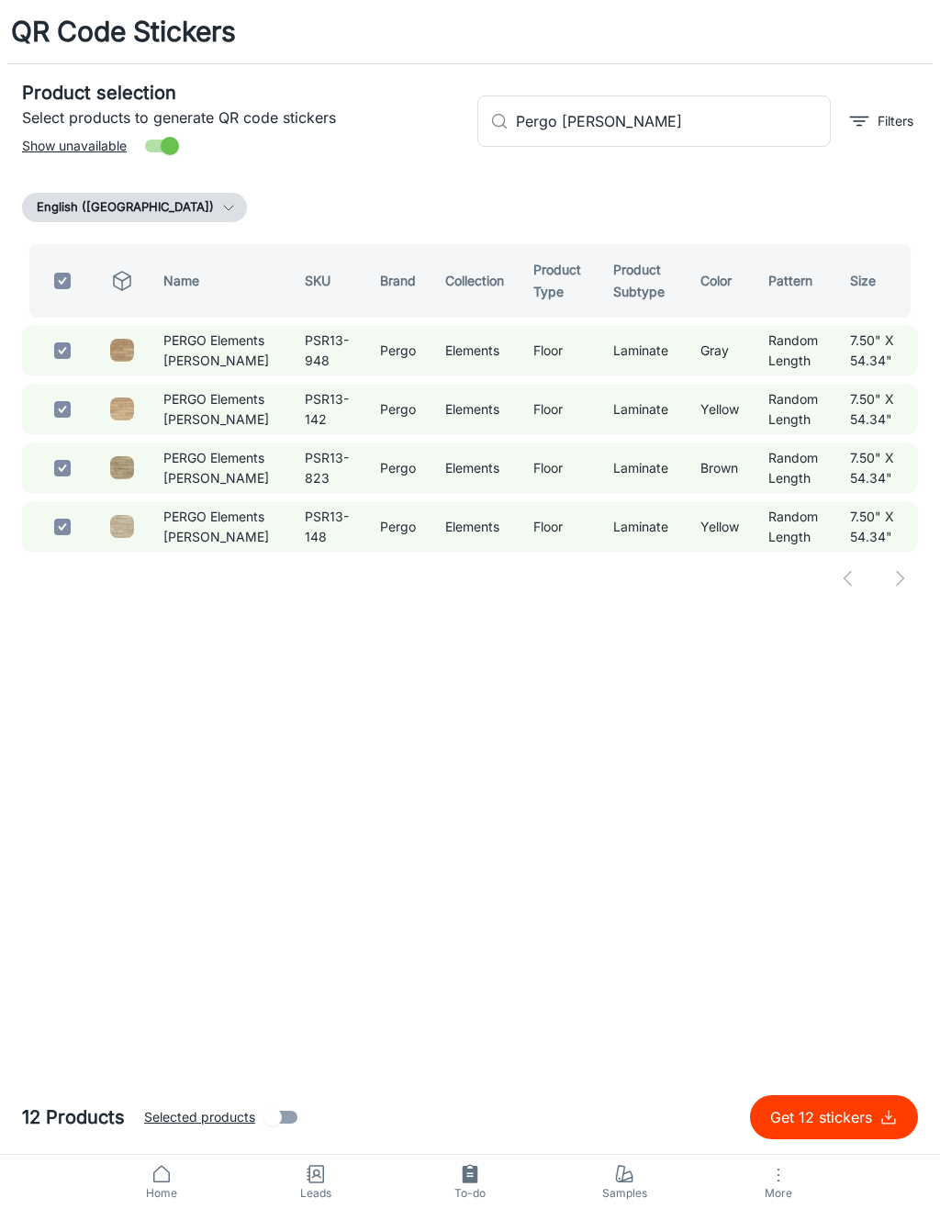
click at [671, 122] on input "Pergo [PERSON_NAME]" at bounding box center [673, 120] width 315 height 51
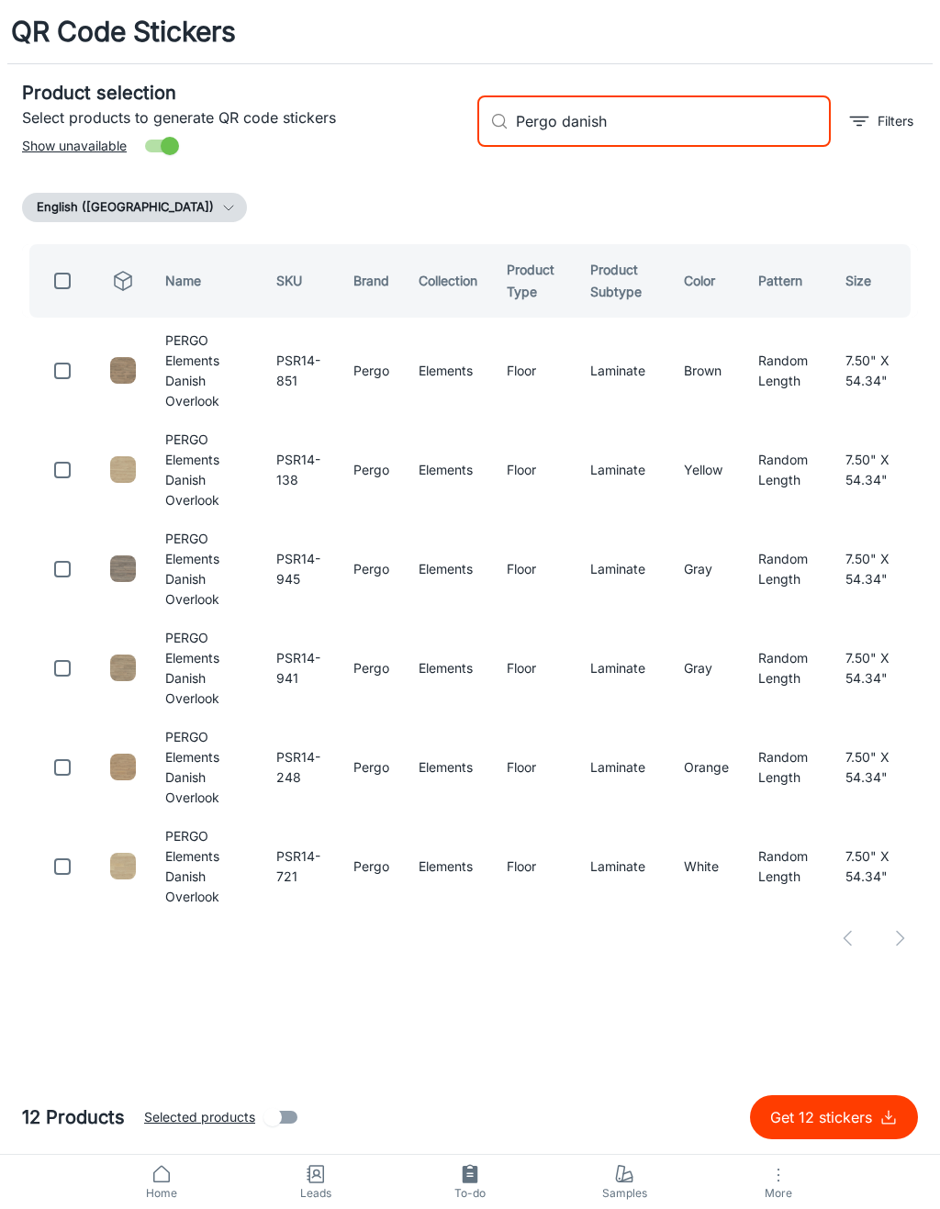
click at [58, 848] on input "checkbox" at bounding box center [62, 866] width 37 height 37
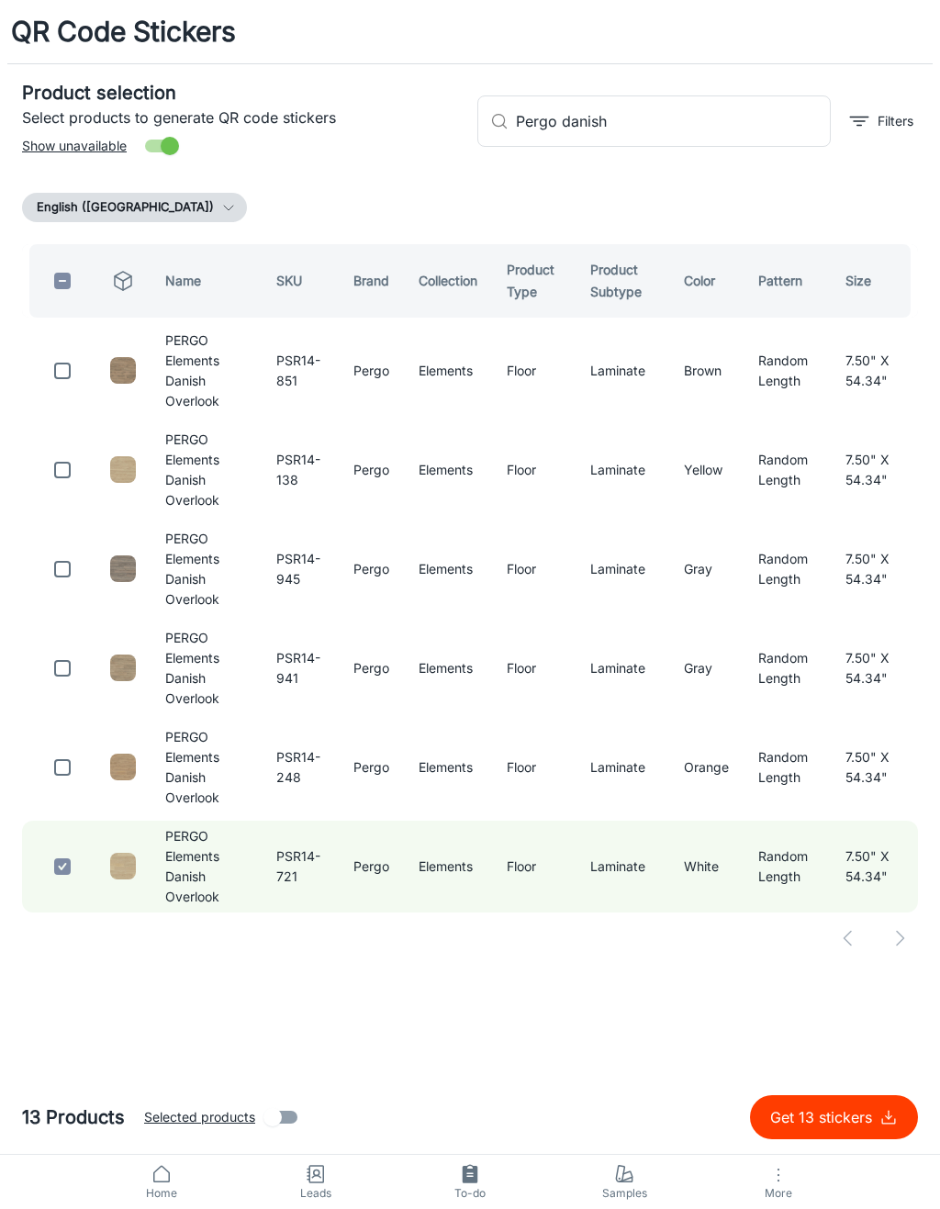
click at [66, 749] on input "checkbox" at bounding box center [62, 767] width 37 height 37
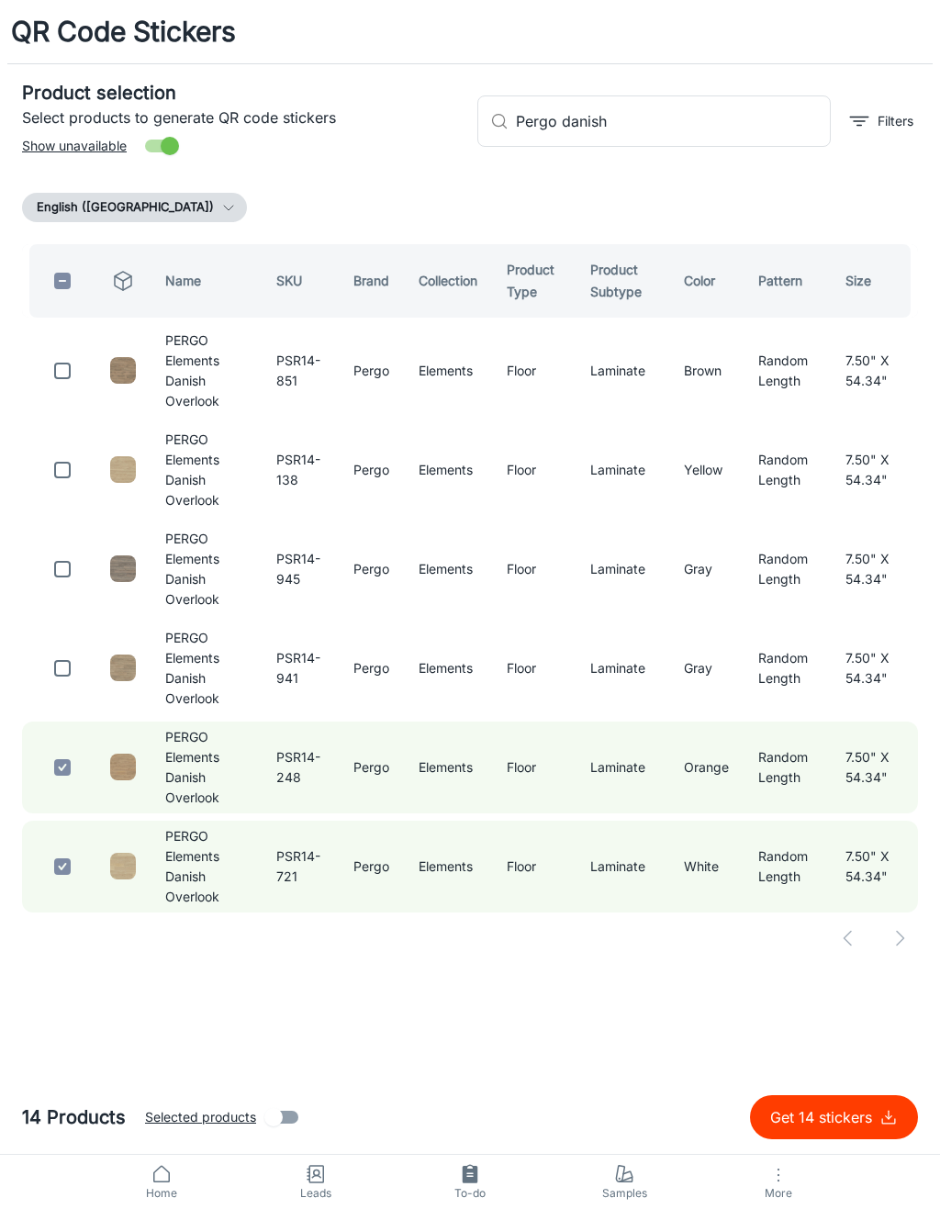
click at [66, 650] on input "checkbox" at bounding box center [62, 668] width 37 height 37
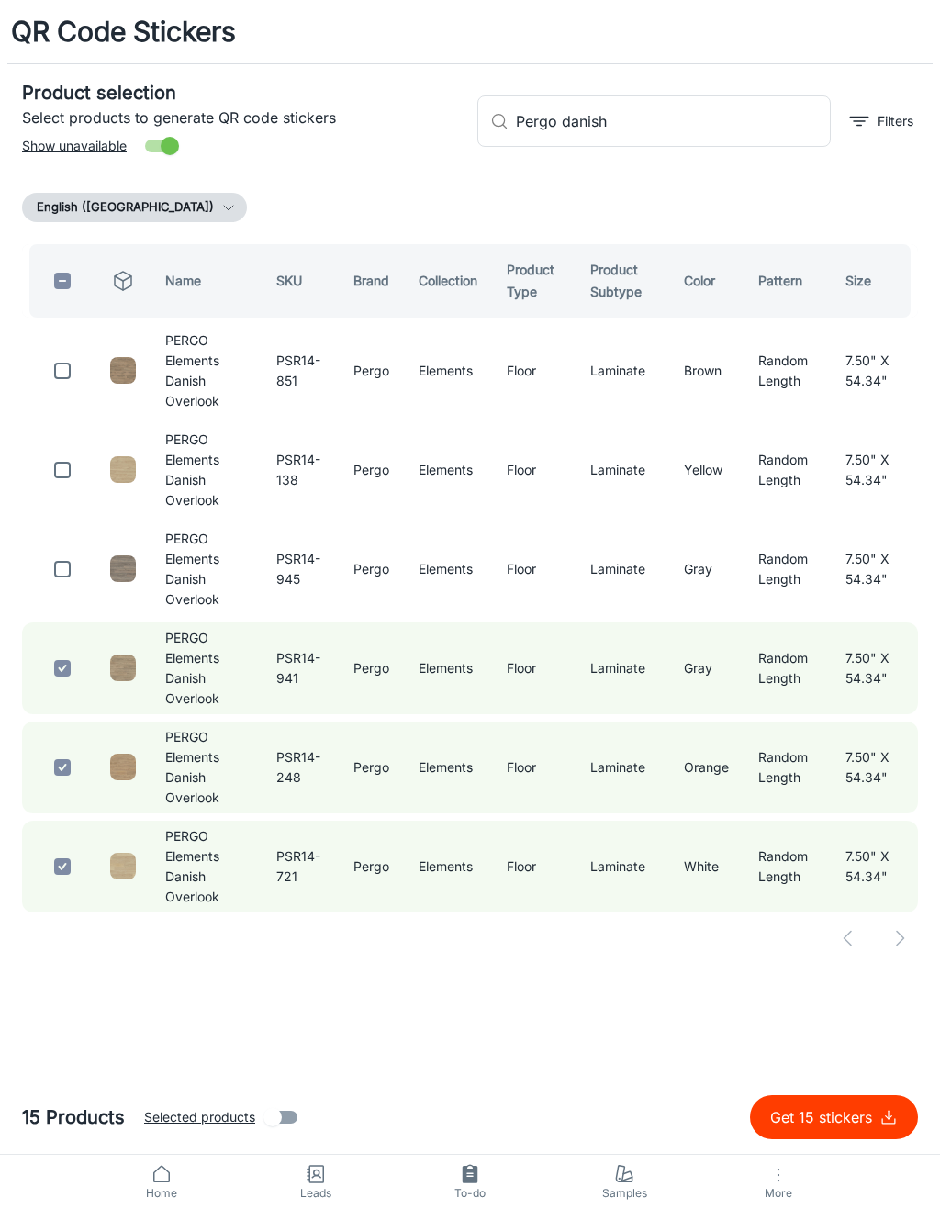
click at [62, 551] on input "checkbox" at bounding box center [62, 569] width 37 height 37
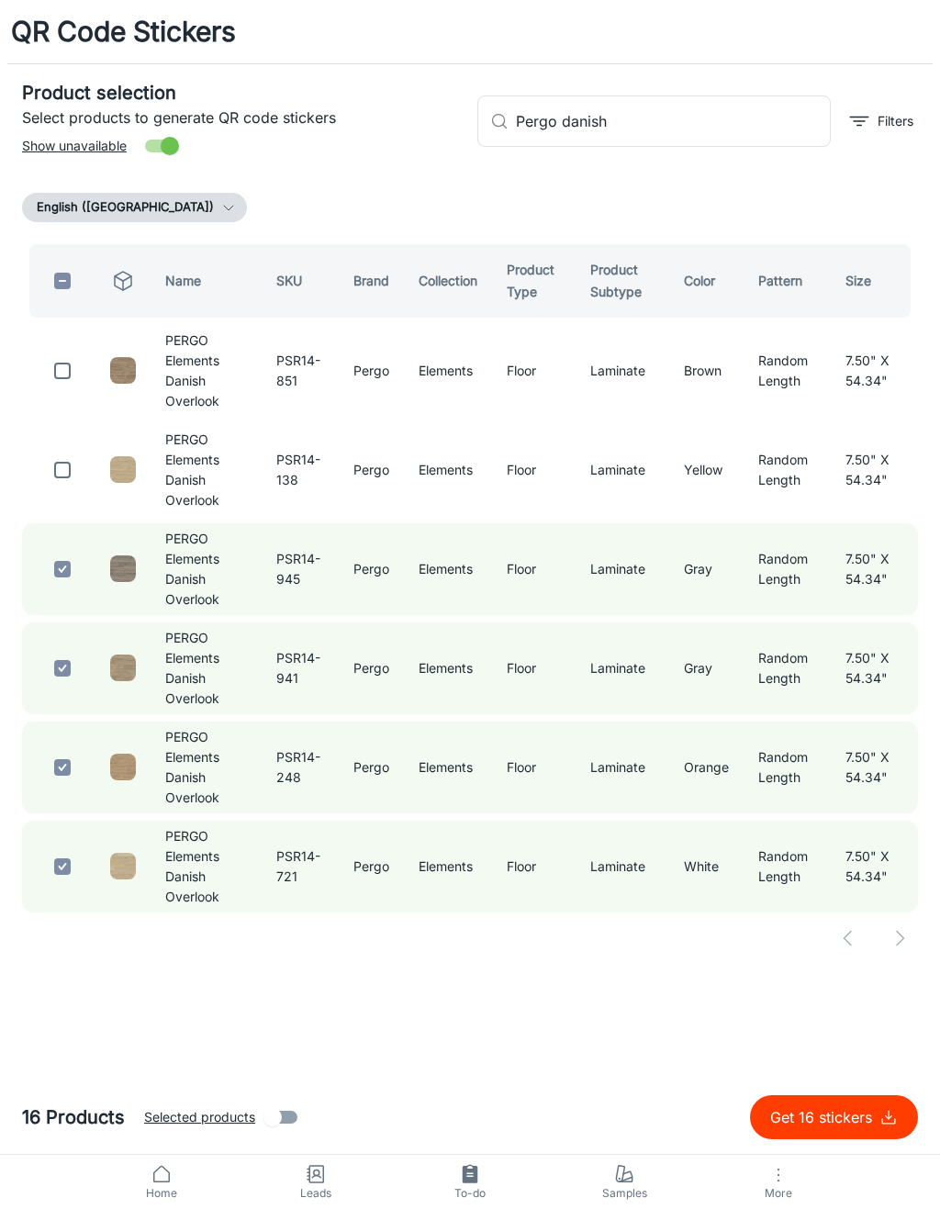
click at [71, 452] on input "checkbox" at bounding box center [62, 470] width 37 height 37
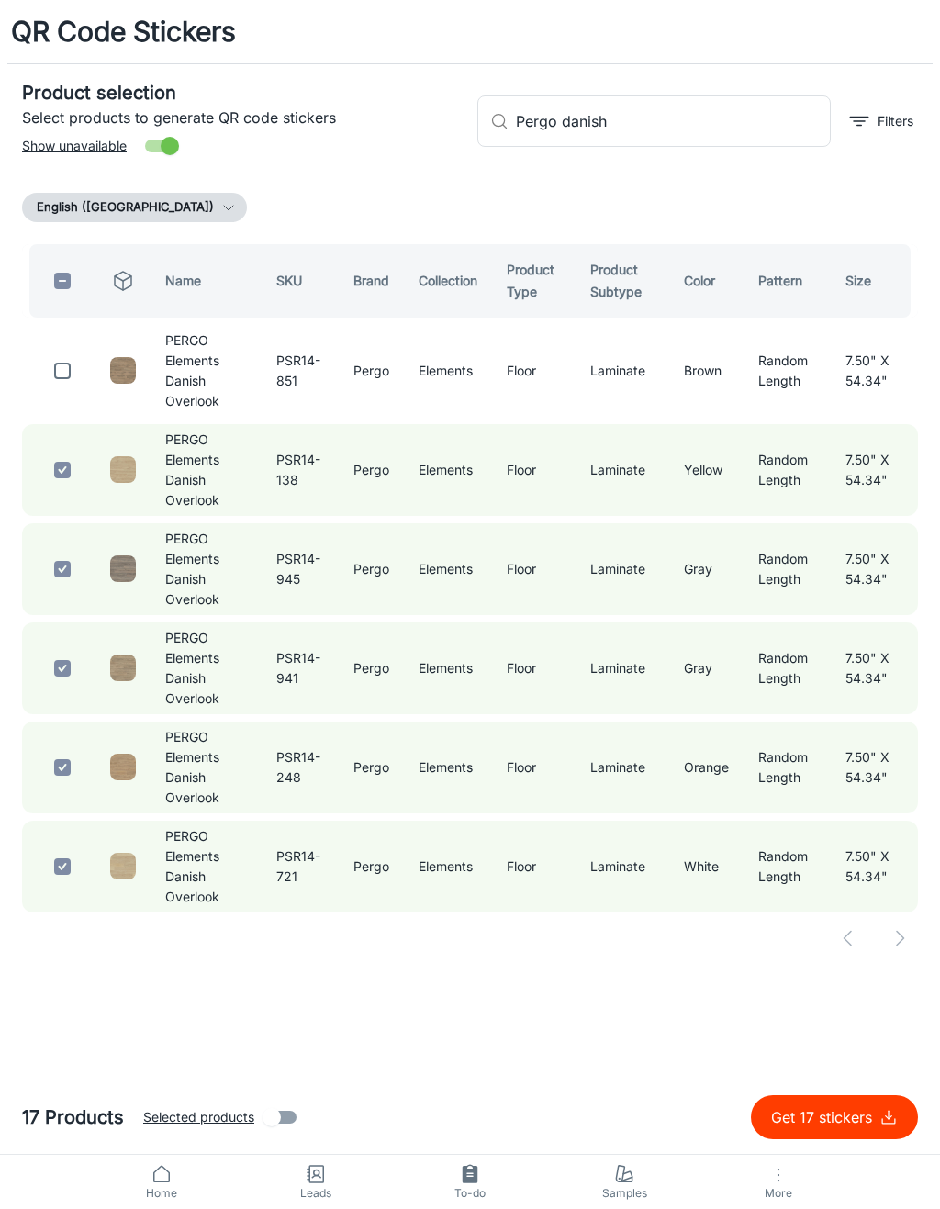
click at [71, 353] on input "checkbox" at bounding box center [62, 371] width 37 height 37
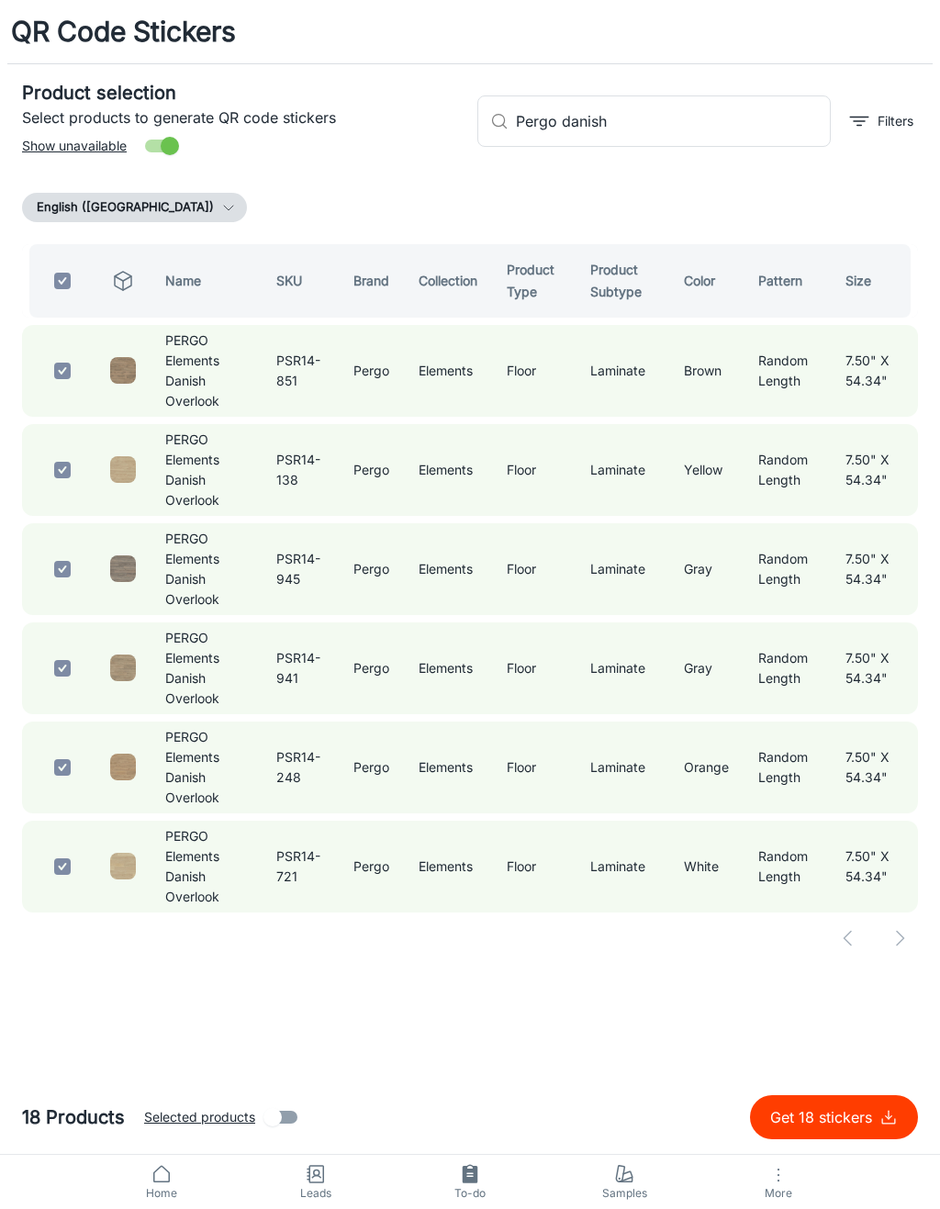
click at [700, 119] on input "Pergo danish" at bounding box center [673, 120] width 315 height 51
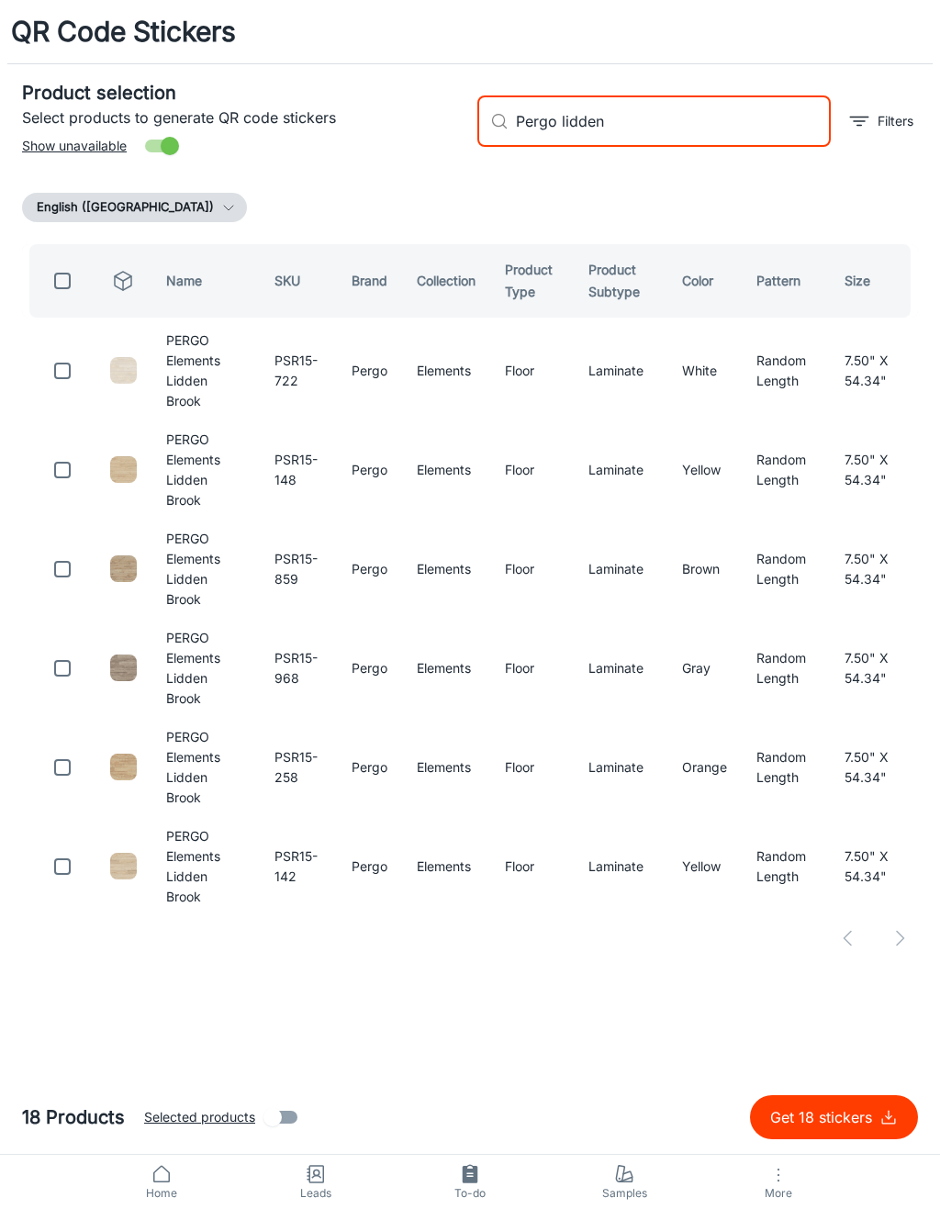
click at [59, 848] on input "checkbox" at bounding box center [62, 866] width 37 height 37
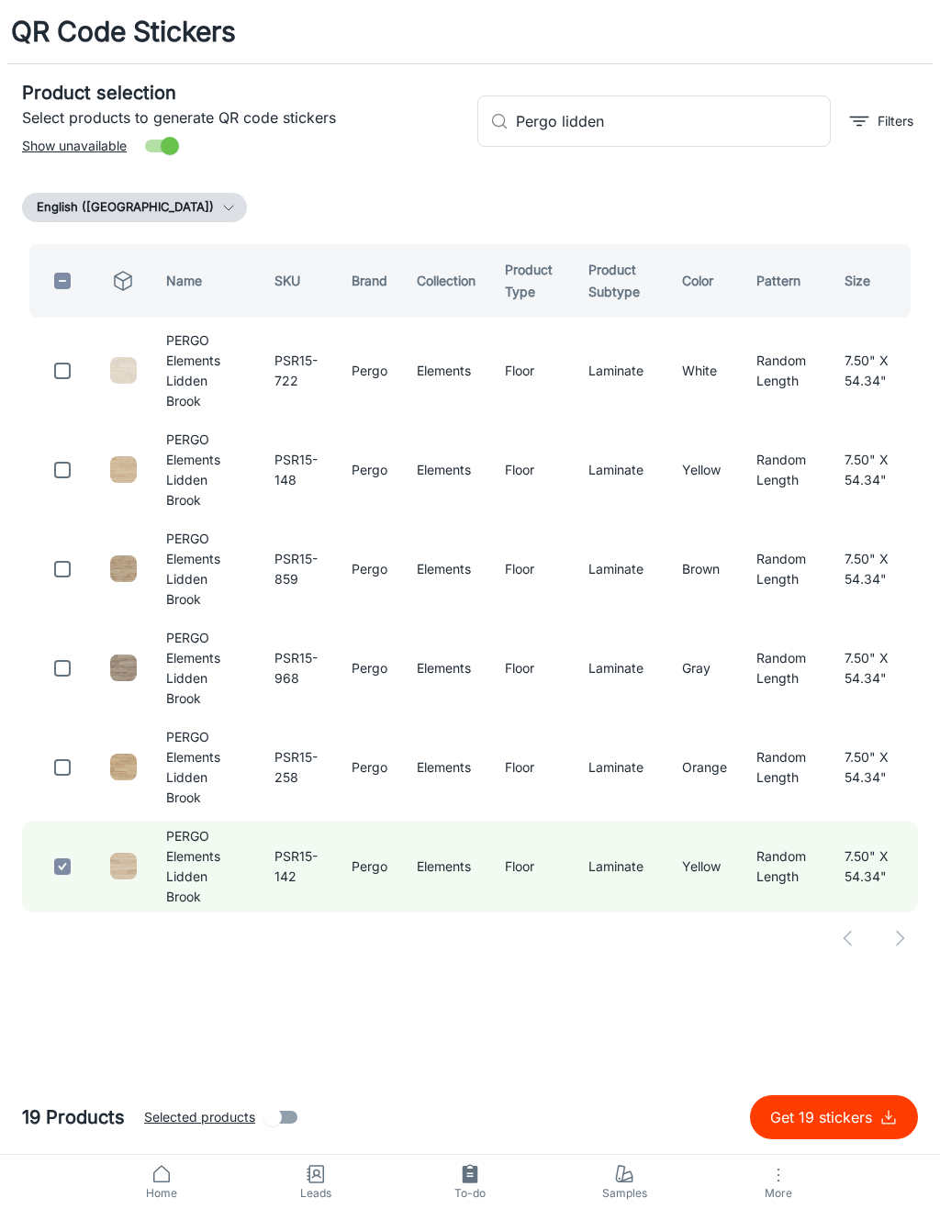
click at [80, 749] on input "checkbox" at bounding box center [62, 767] width 37 height 37
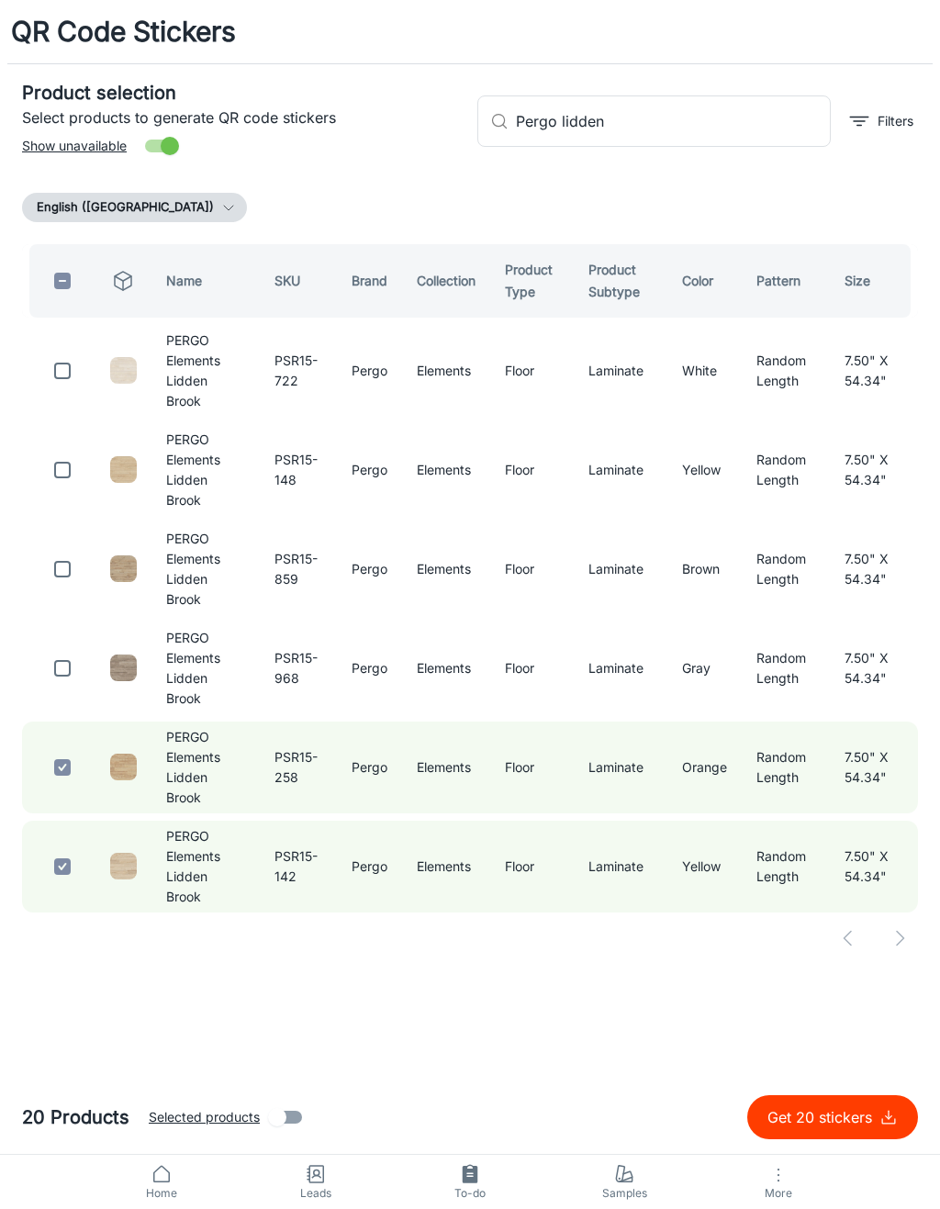
click at [73, 650] on input "checkbox" at bounding box center [62, 668] width 37 height 37
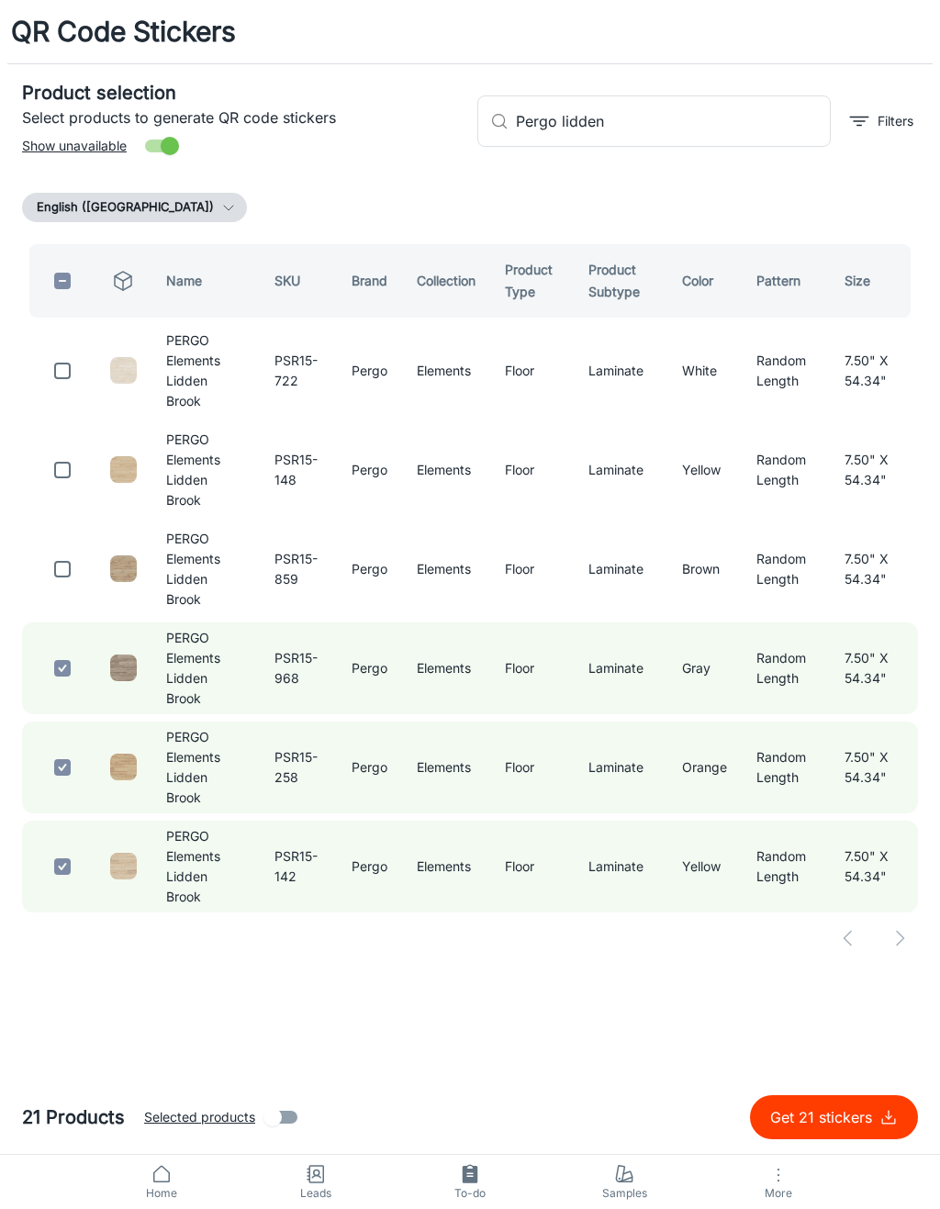
click at [71, 551] on input "checkbox" at bounding box center [62, 569] width 37 height 37
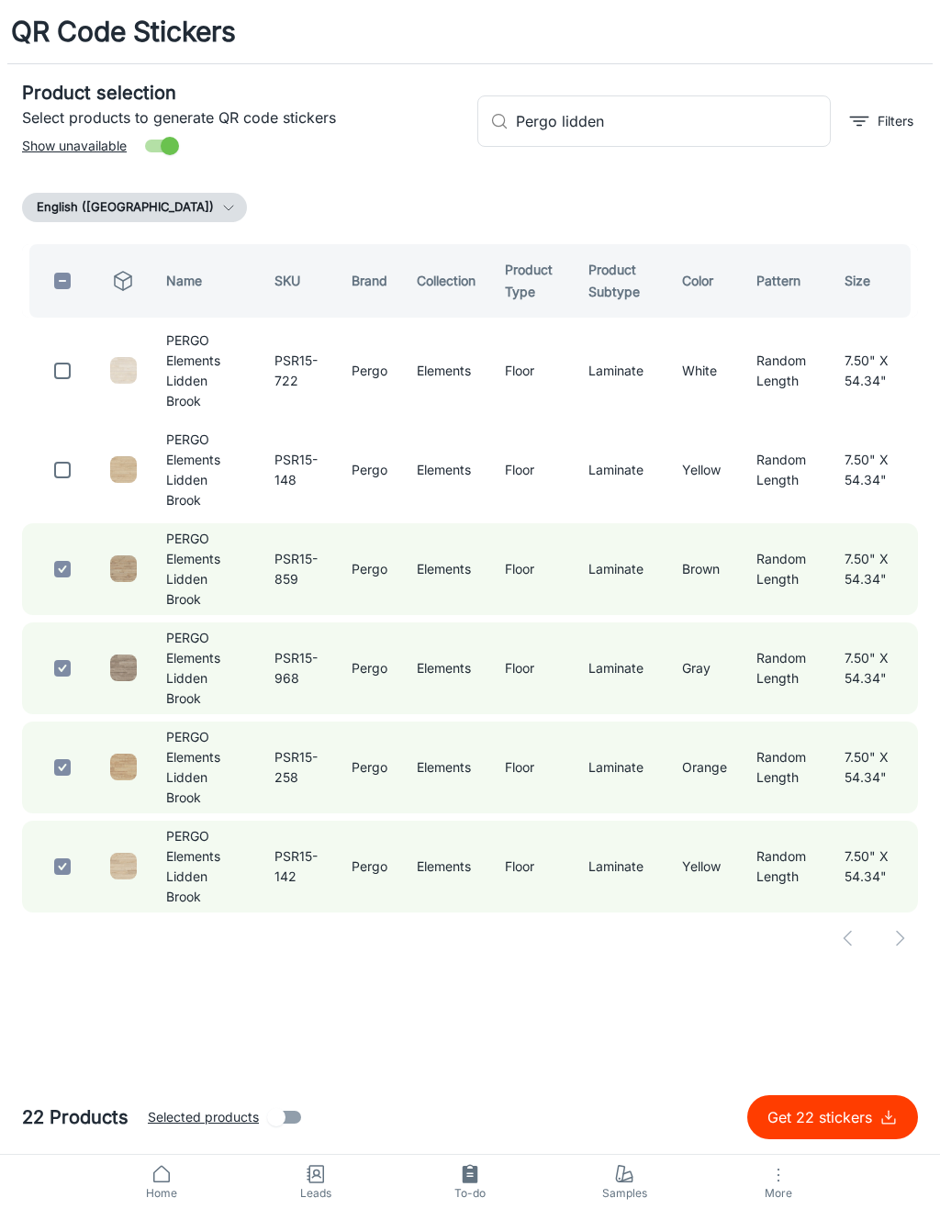
click at [68, 452] on input "checkbox" at bounding box center [62, 470] width 37 height 37
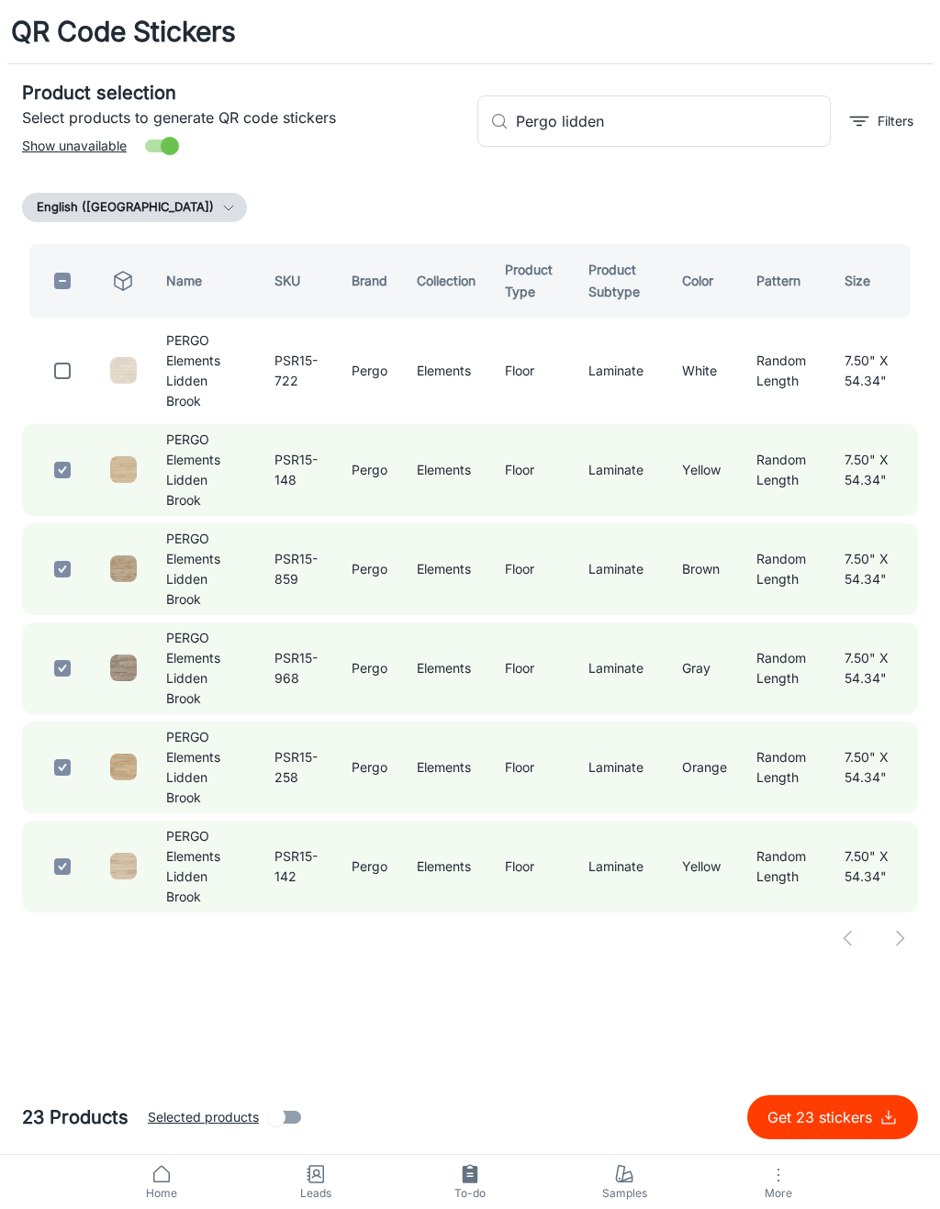
click at [44, 367] on input "checkbox" at bounding box center [62, 371] width 37 height 37
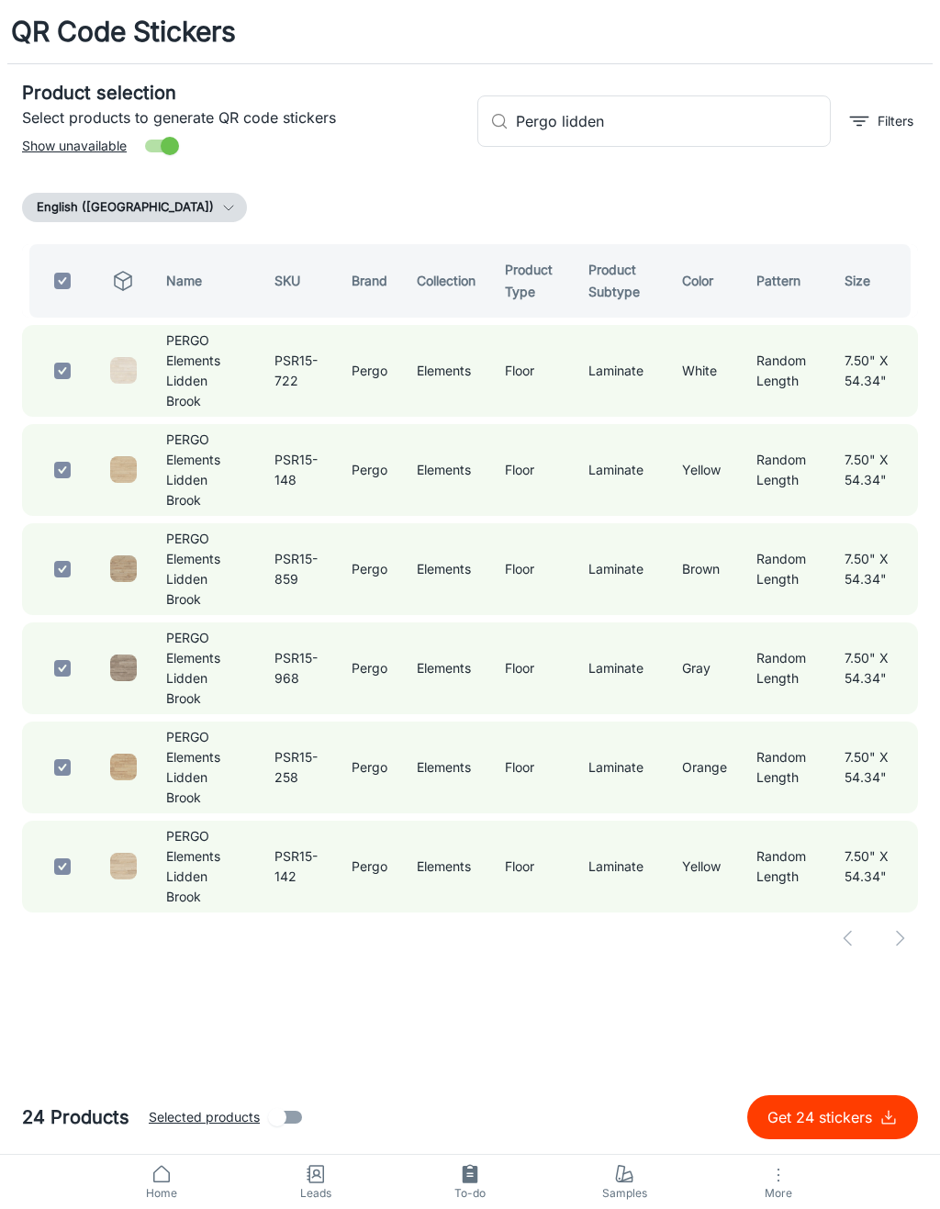
click at [656, 129] on input "Pergo lidden" at bounding box center [673, 120] width 315 height 51
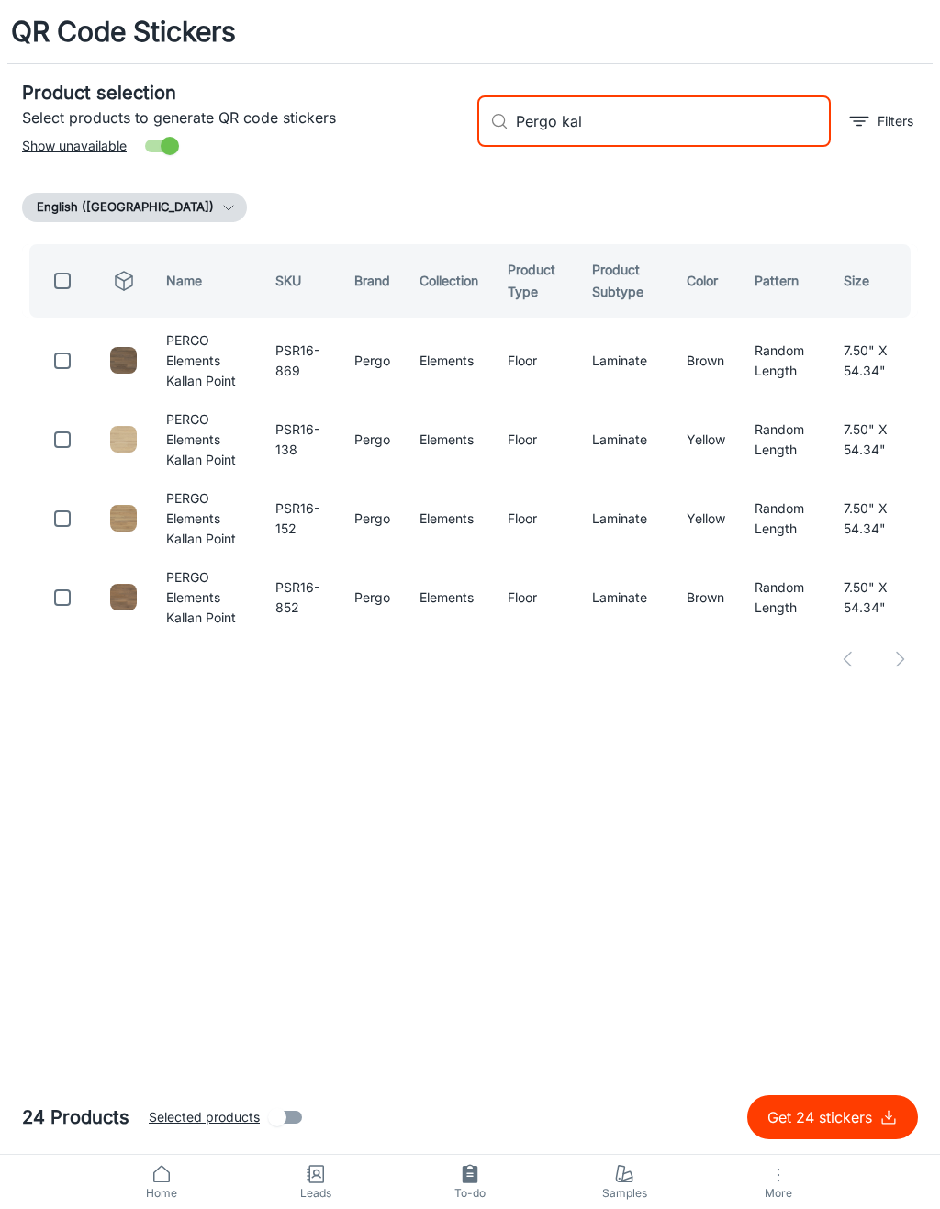
click at [52, 605] on input "checkbox" at bounding box center [62, 597] width 37 height 37
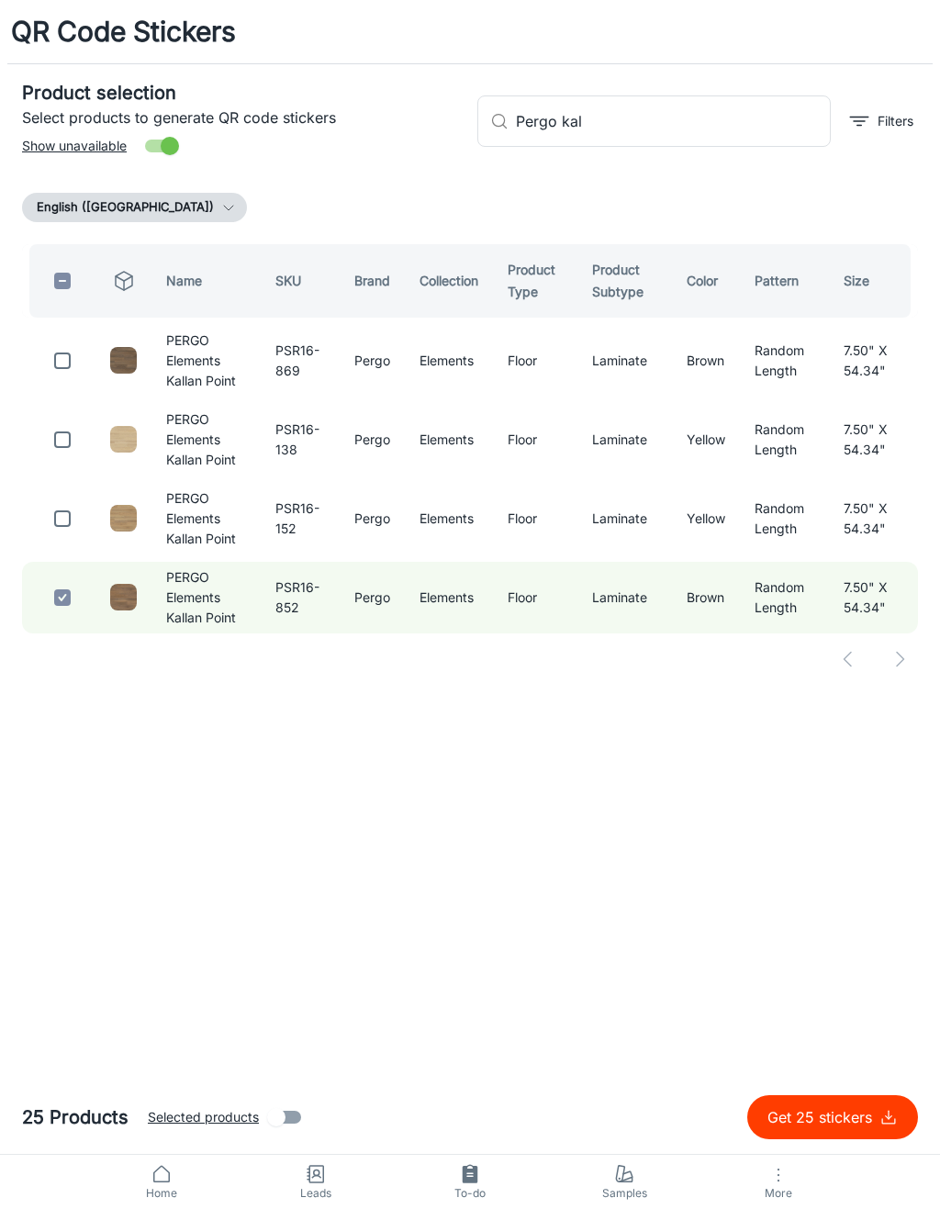
click at [62, 533] on input "checkbox" at bounding box center [62, 518] width 37 height 37
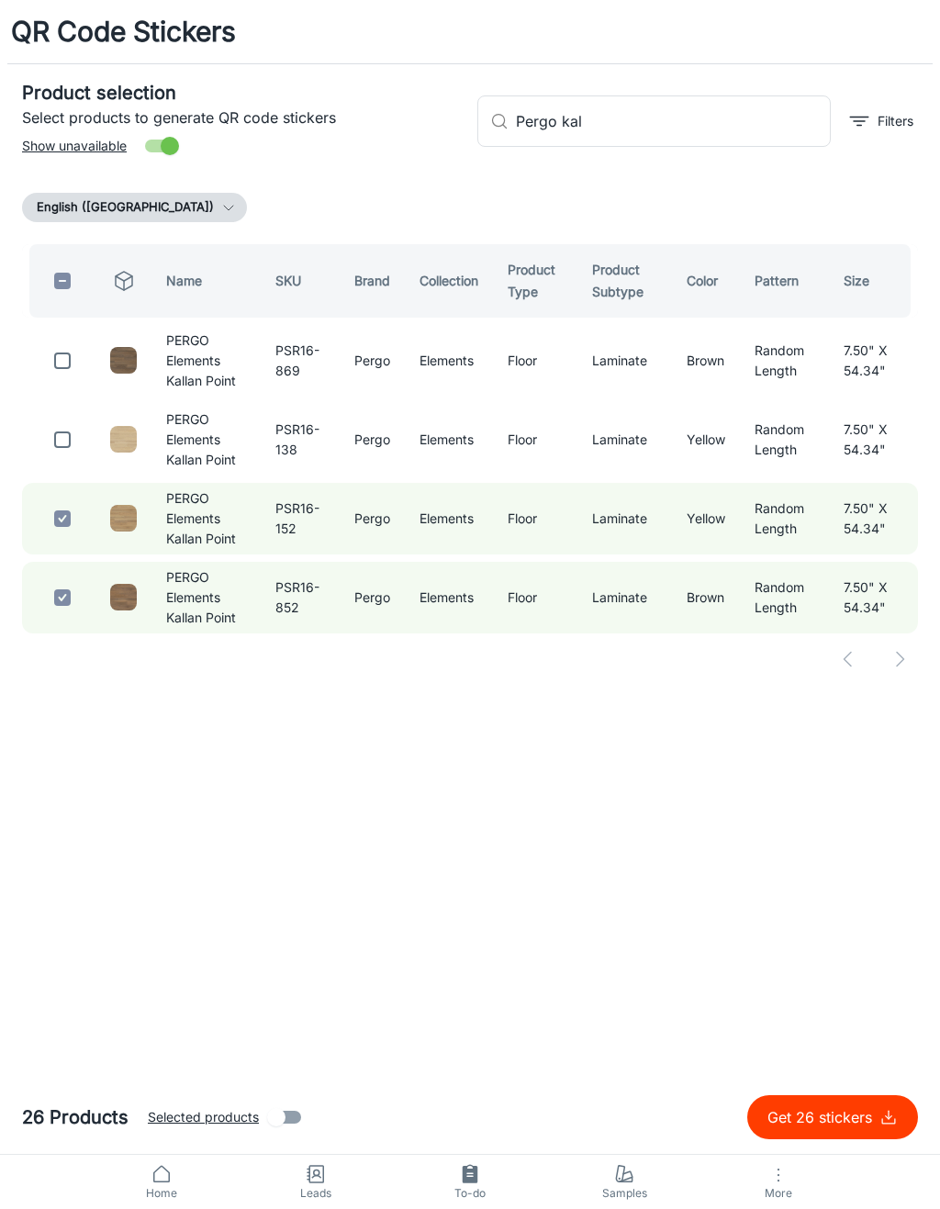
click at [80, 434] on input "checkbox" at bounding box center [62, 439] width 37 height 37
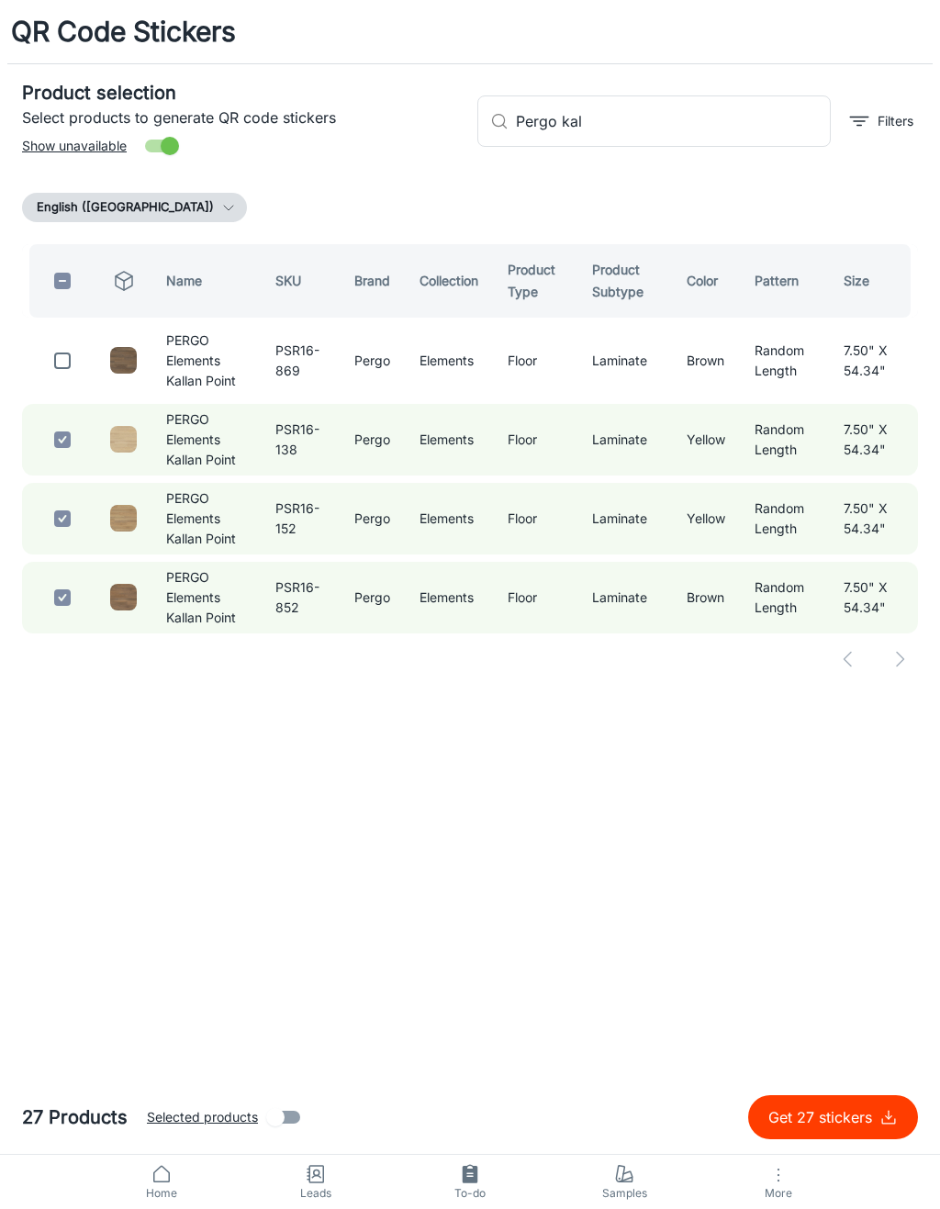
click at [68, 363] on input "checkbox" at bounding box center [62, 360] width 37 height 37
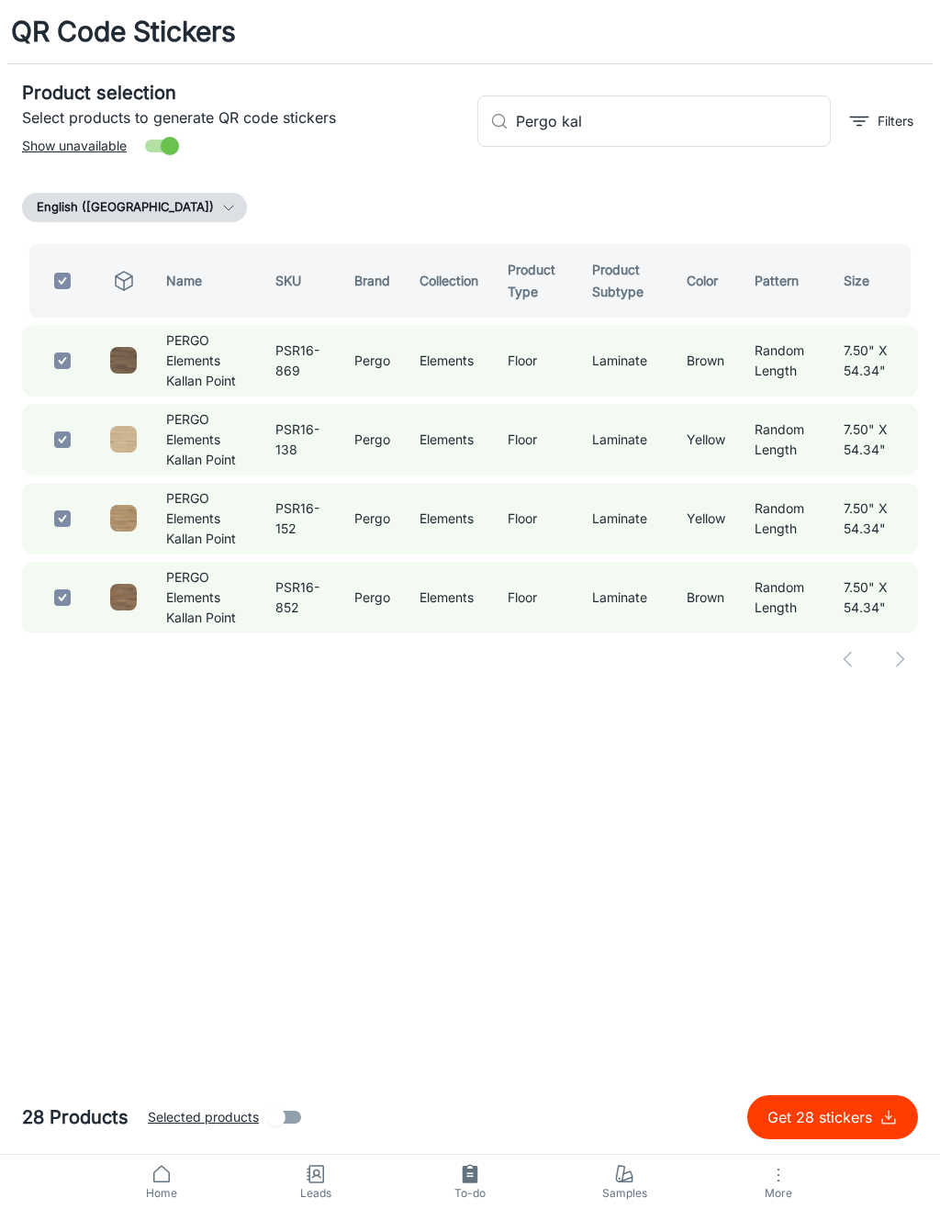
click at [689, 118] on input "Pergo kal" at bounding box center [673, 120] width 315 height 51
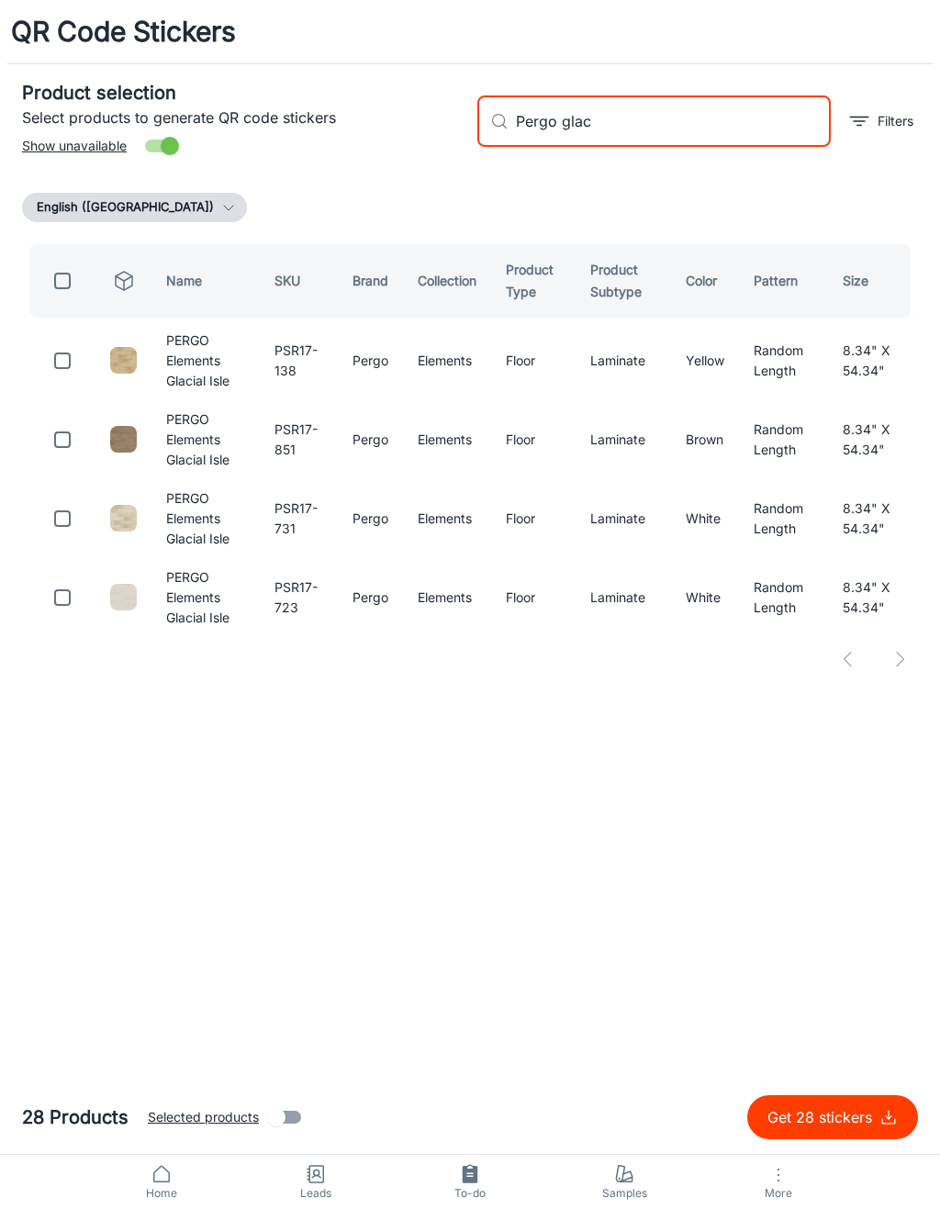
click at [75, 600] on input "checkbox" at bounding box center [62, 597] width 37 height 37
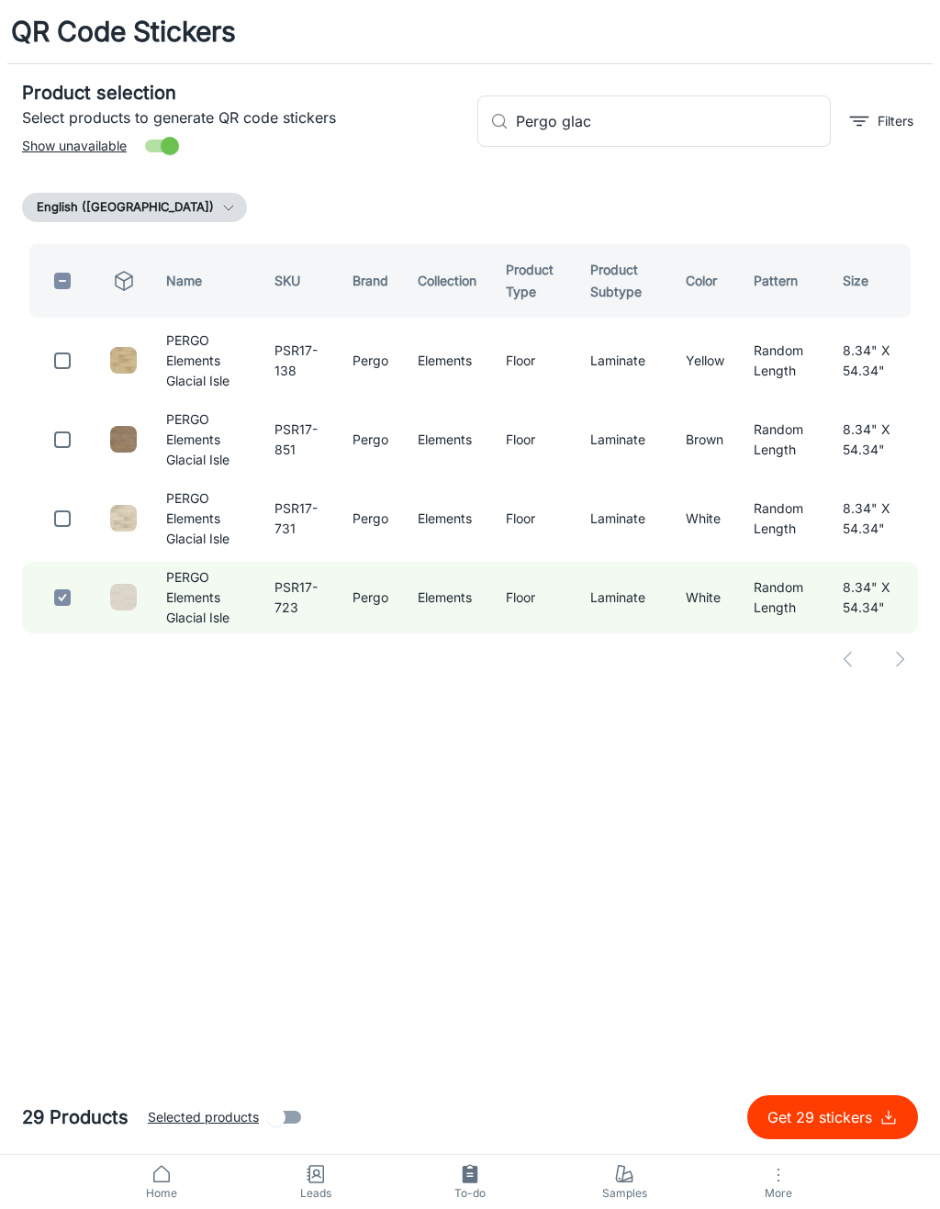
click at [66, 518] on input "checkbox" at bounding box center [62, 518] width 37 height 37
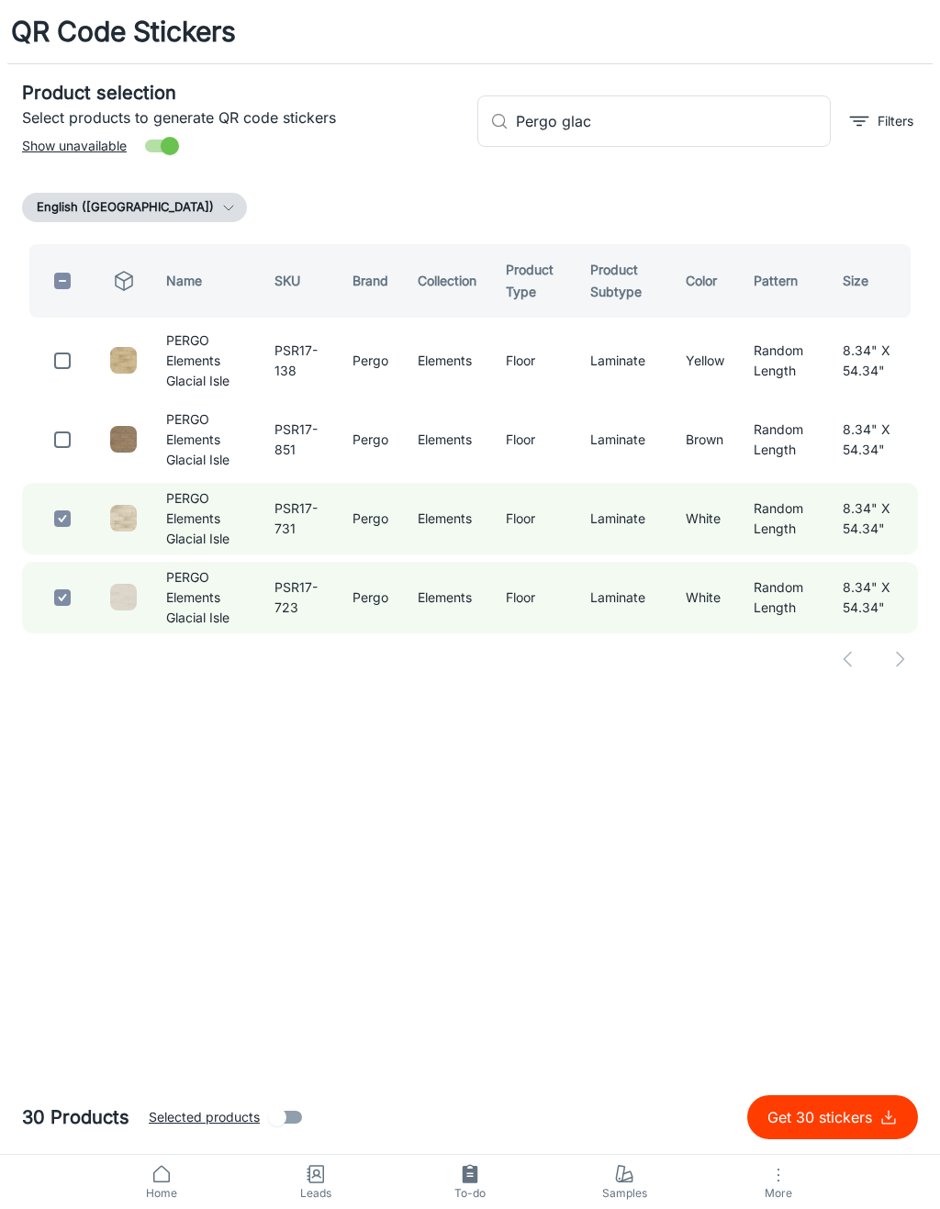
click at [71, 431] on input "checkbox" at bounding box center [62, 439] width 37 height 37
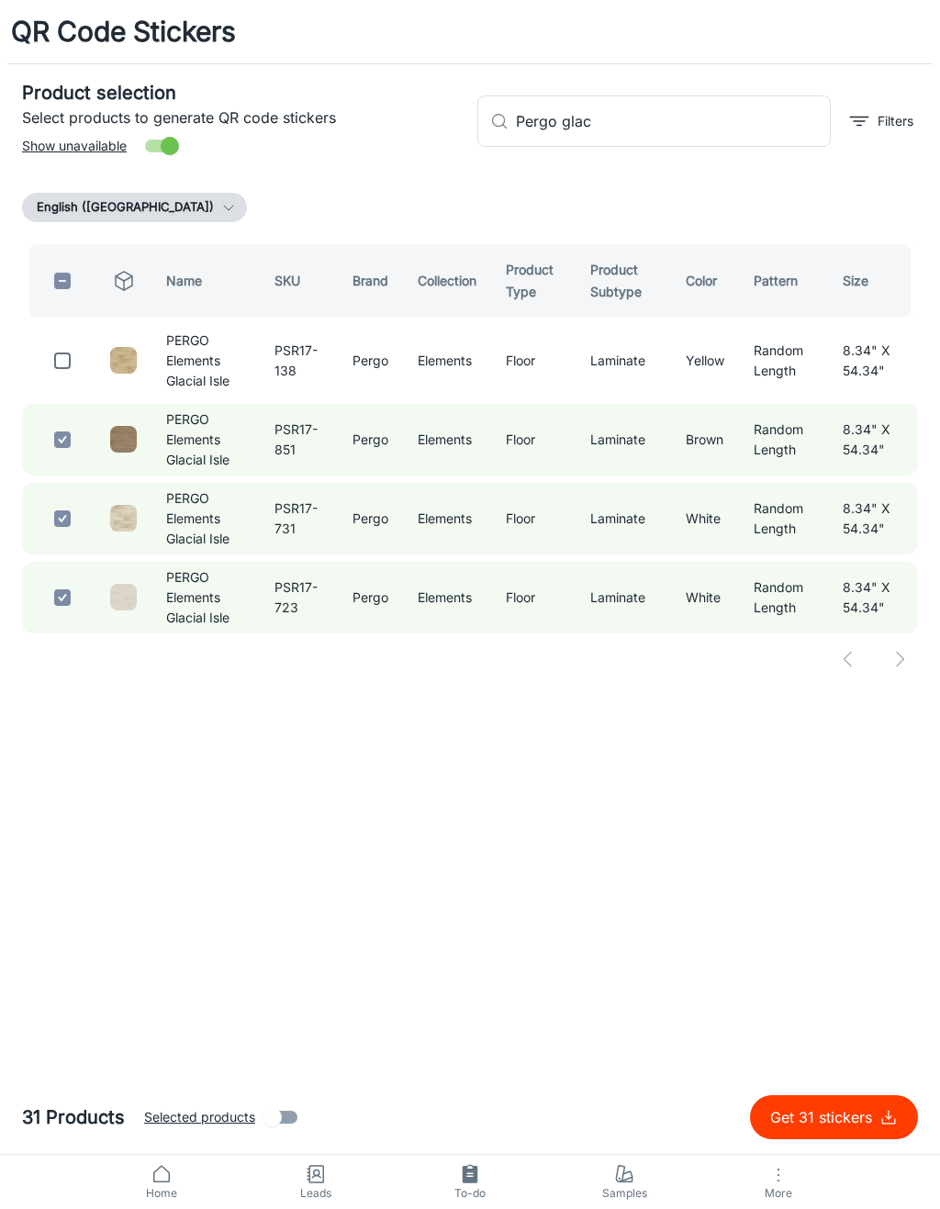
click at [56, 357] on input "checkbox" at bounding box center [62, 360] width 37 height 37
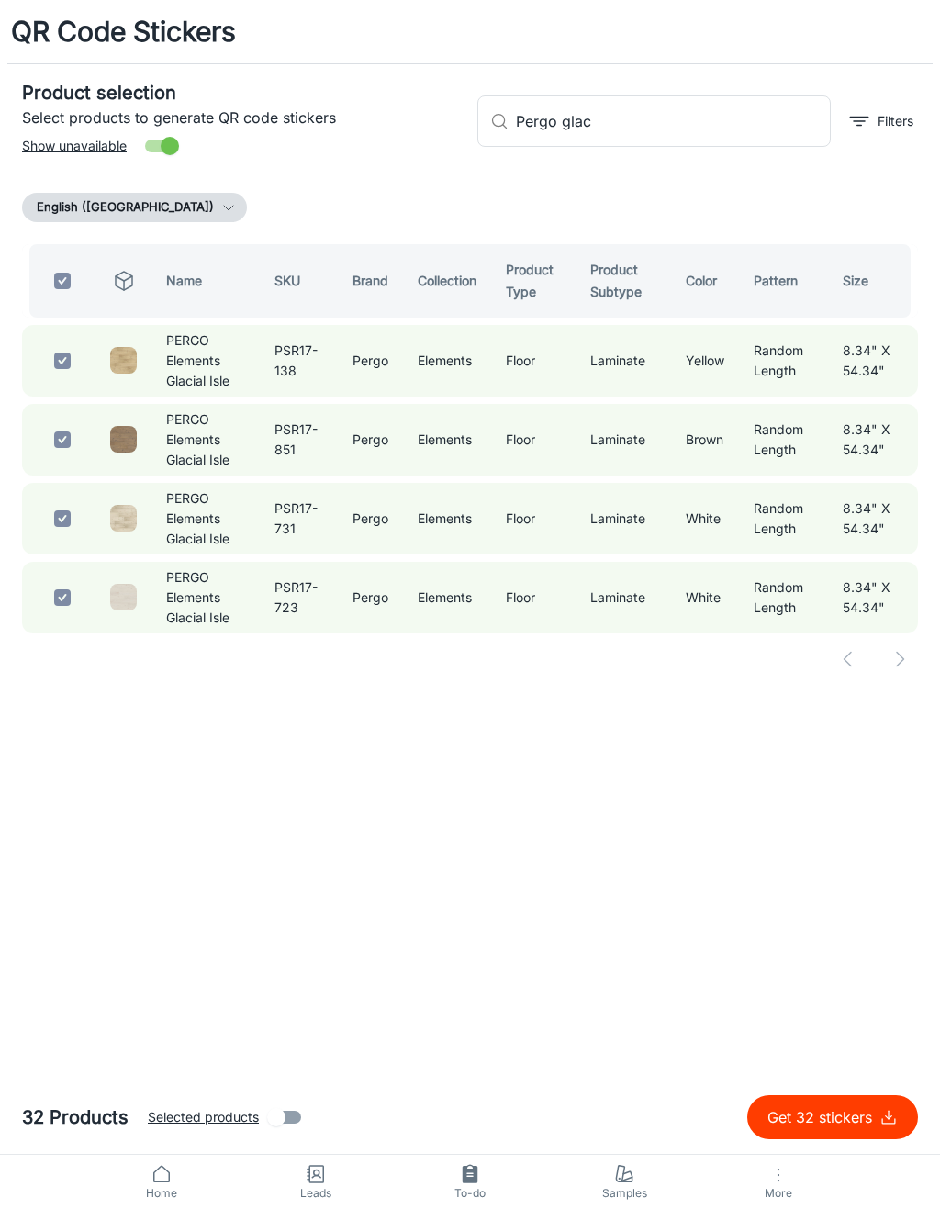
click at [625, 143] on input "Pergo glac" at bounding box center [673, 120] width 315 height 51
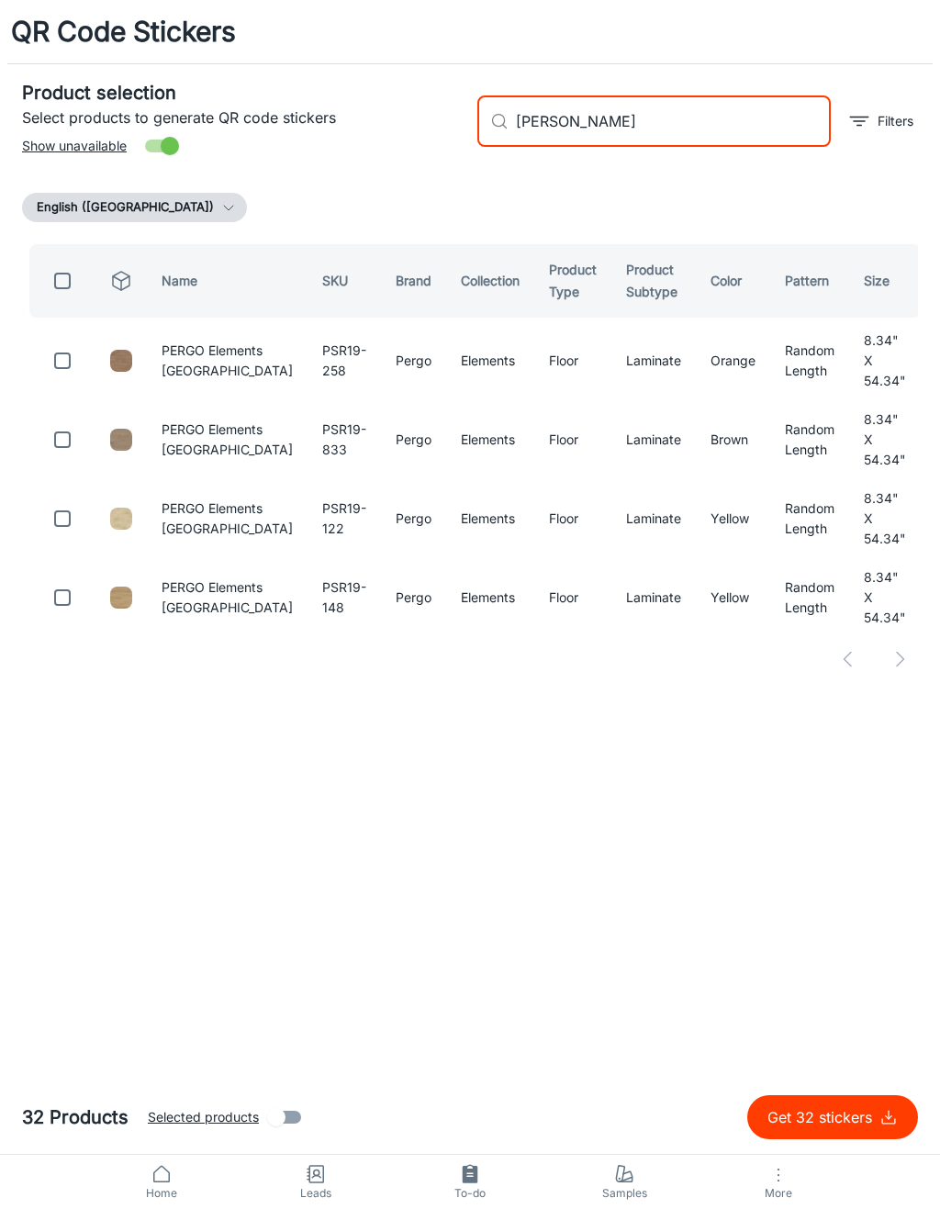
click at [54, 599] on input "checkbox" at bounding box center [62, 597] width 37 height 37
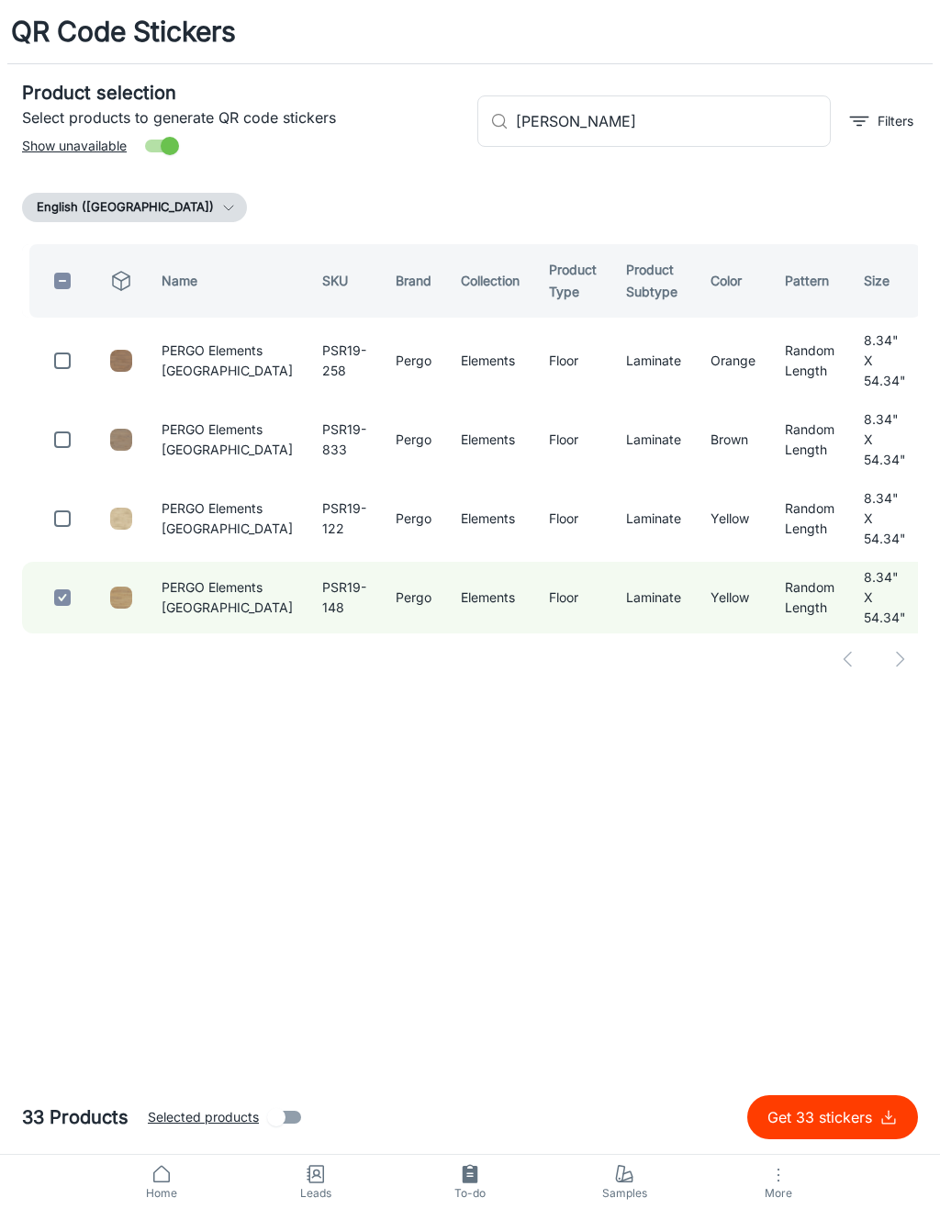
click at [60, 511] on input "checkbox" at bounding box center [62, 518] width 37 height 37
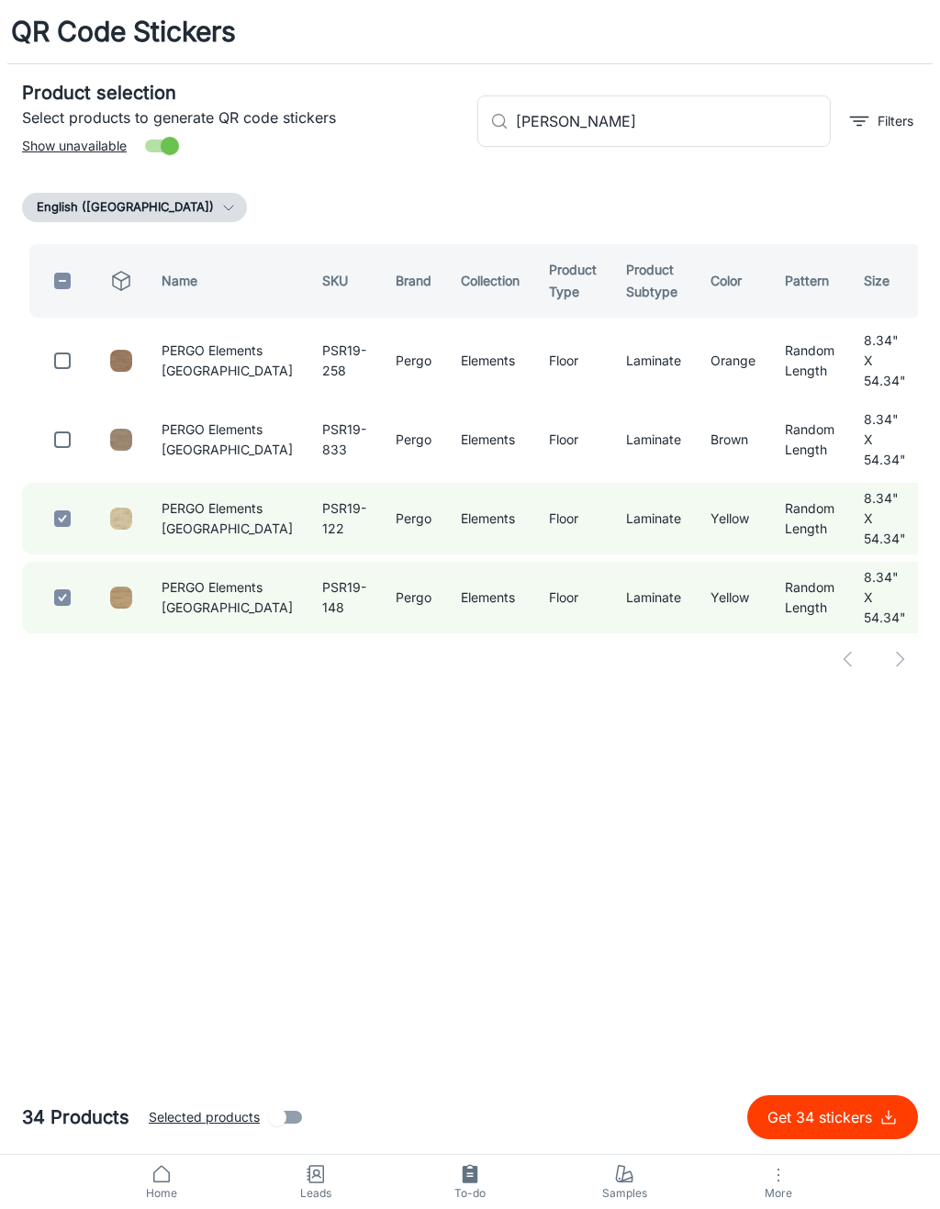
click at [68, 439] on input "checkbox" at bounding box center [62, 439] width 37 height 37
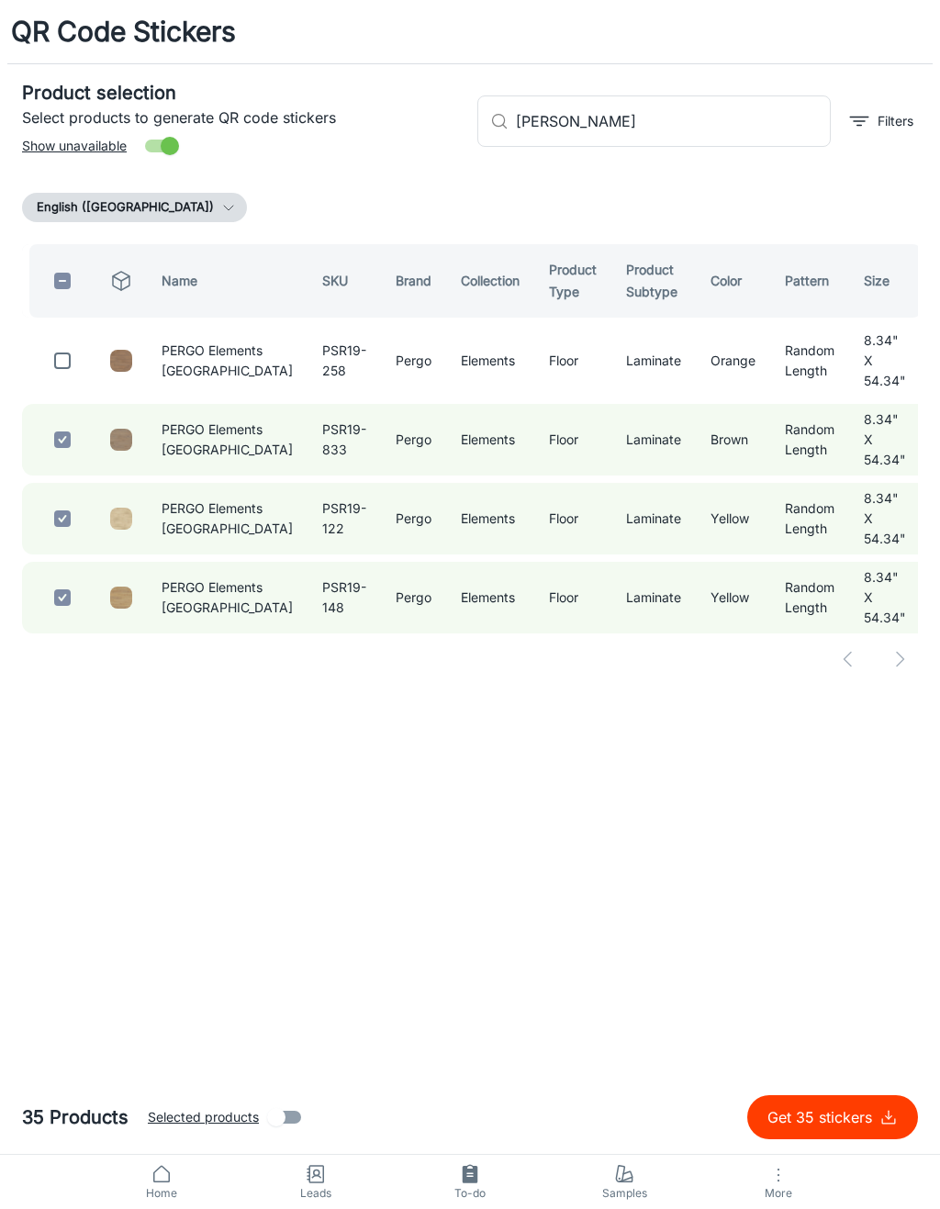
click at [58, 359] on input "checkbox" at bounding box center [62, 360] width 37 height 37
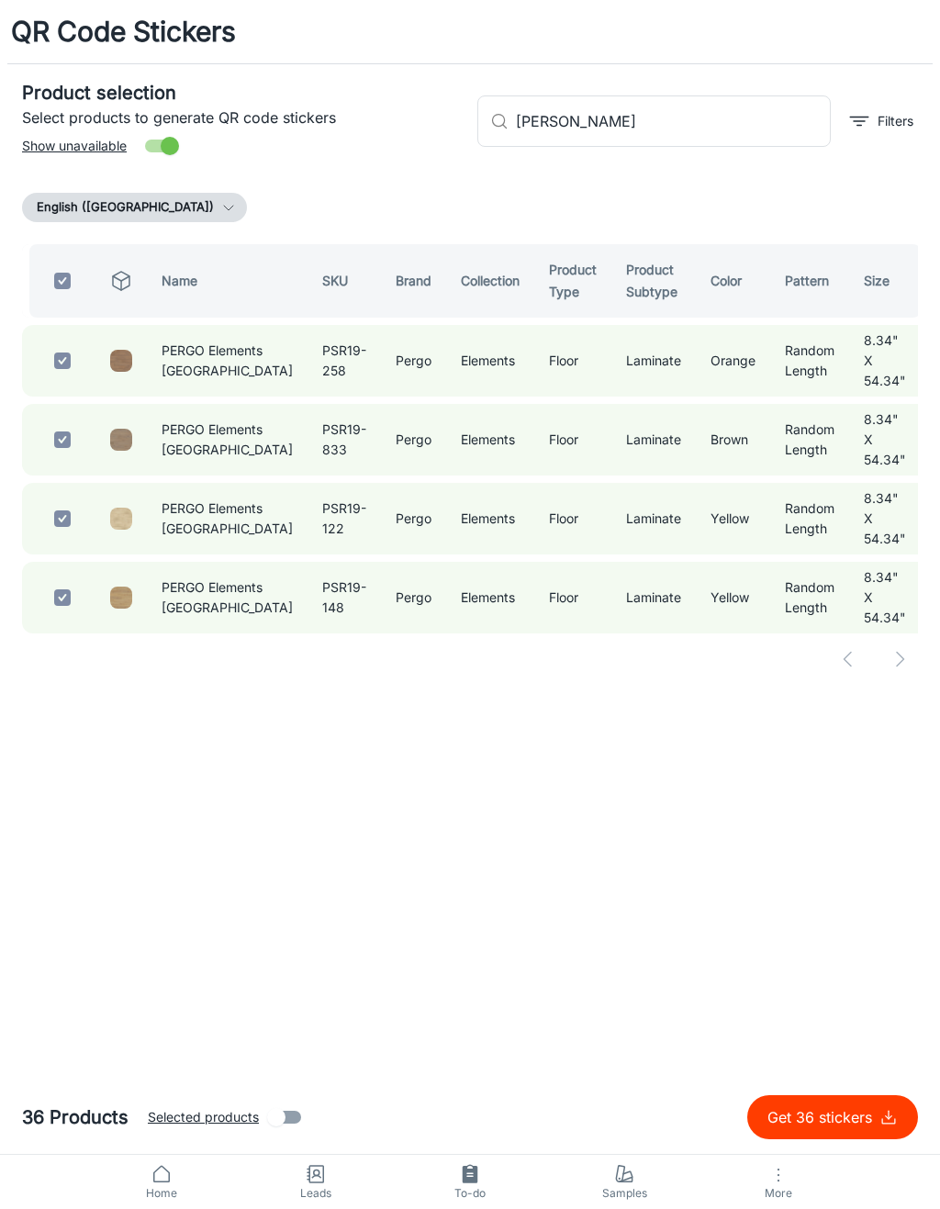
click at [687, 128] on input "[PERSON_NAME]" at bounding box center [673, 120] width 315 height 51
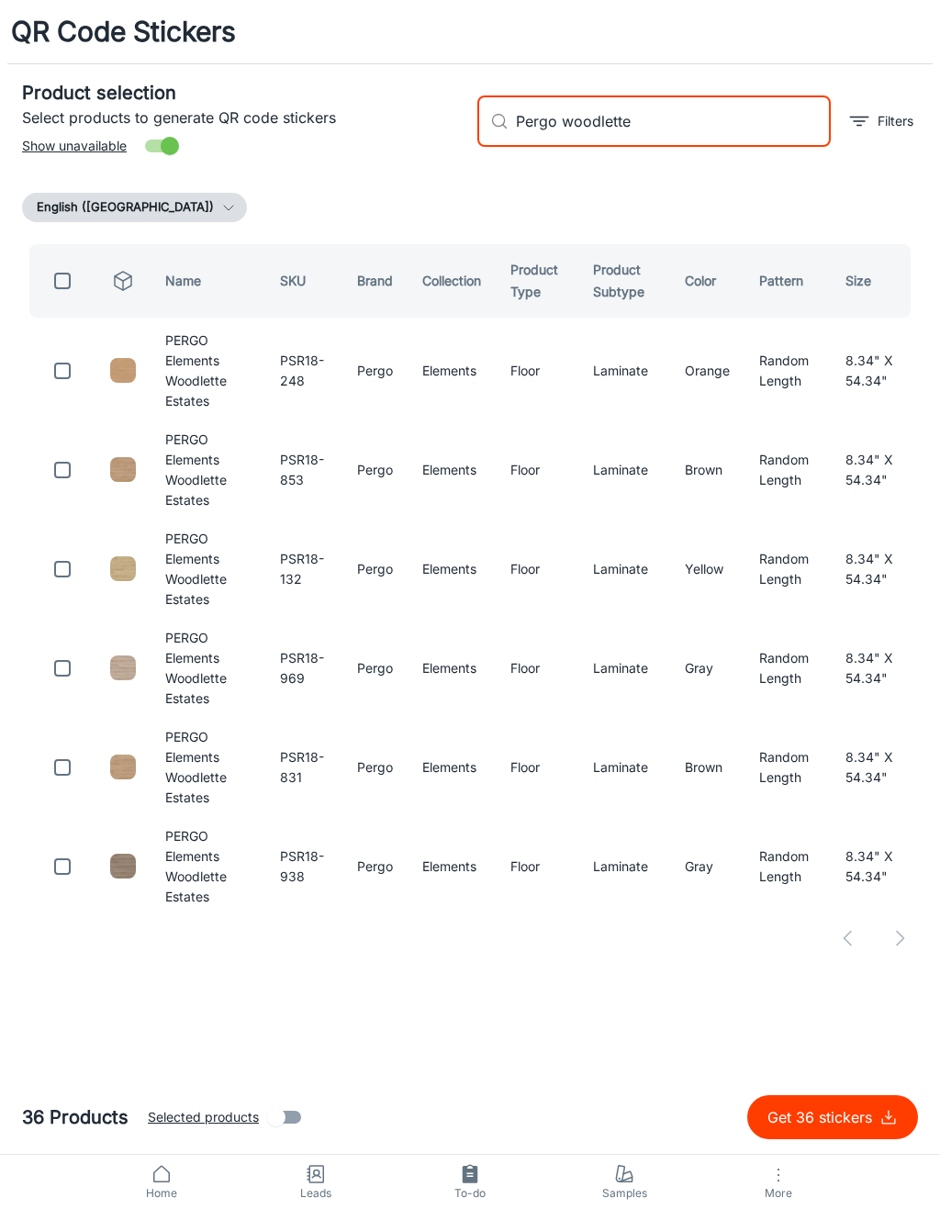
click at [80, 361] on input "checkbox" at bounding box center [62, 371] width 37 height 37
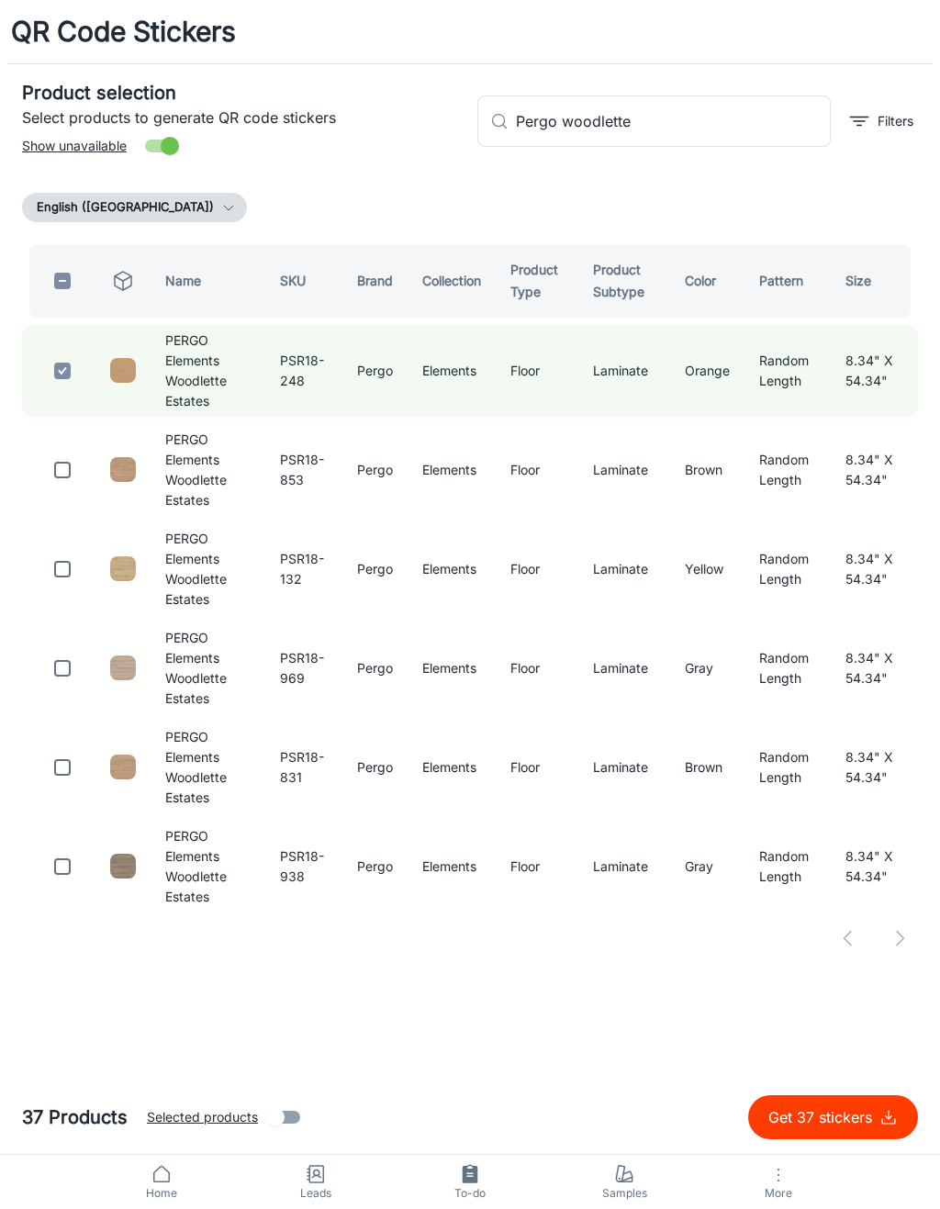
click at [75, 452] on input "checkbox" at bounding box center [62, 470] width 37 height 37
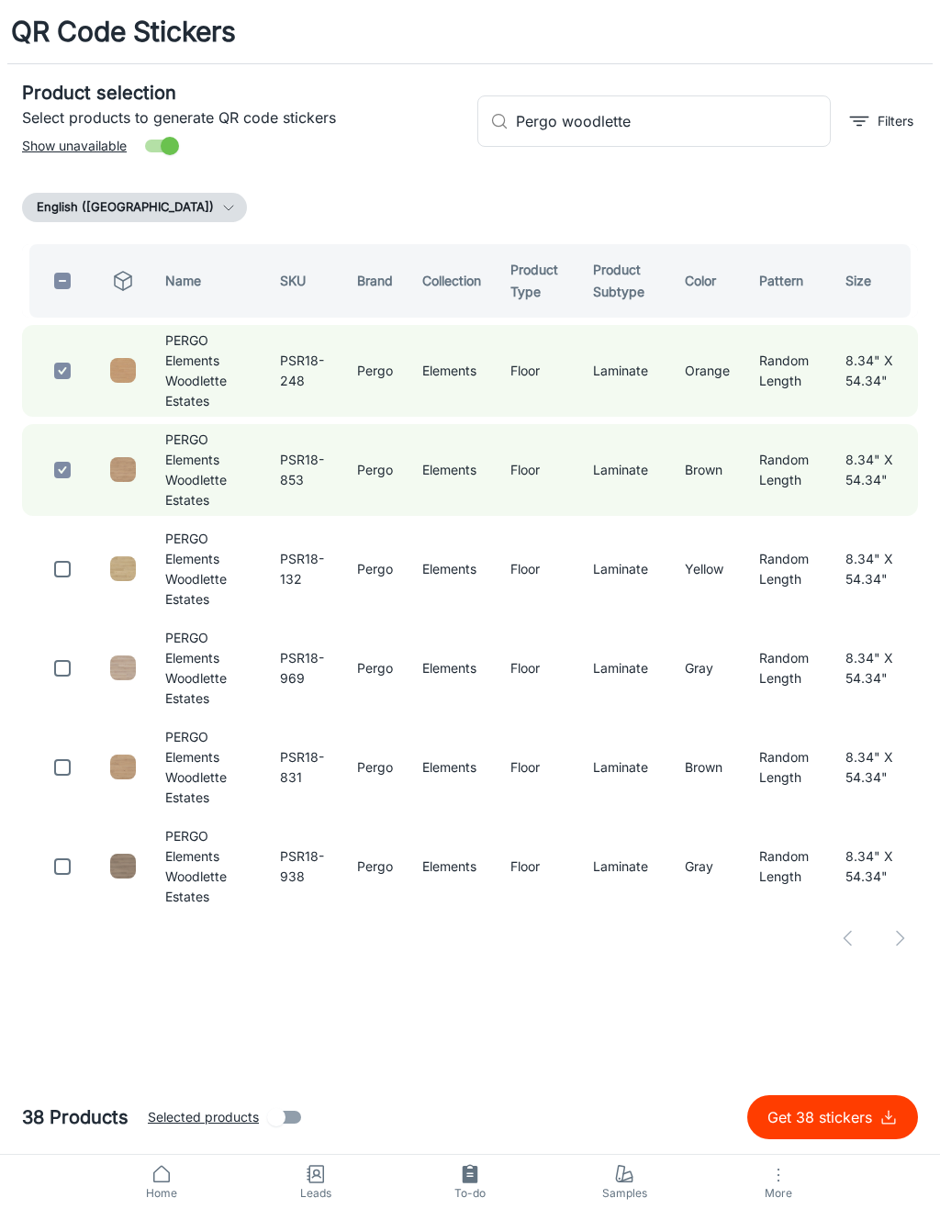
click at [75, 551] on input "checkbox" at bounding box center [62, 569] width 37 height 37
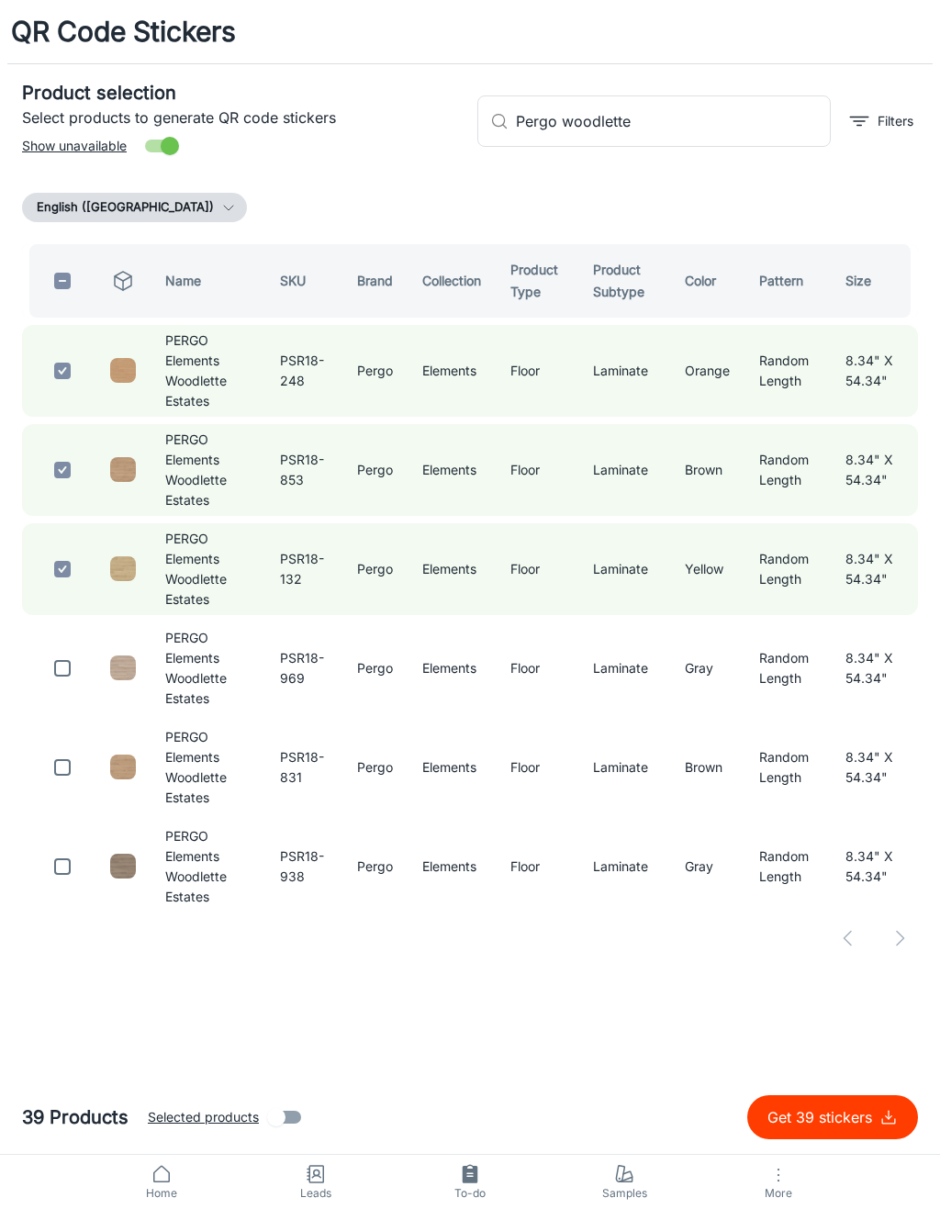
click at [71, 650] on input "checkbox" at bounding box center [62, 668] width 37 height 37
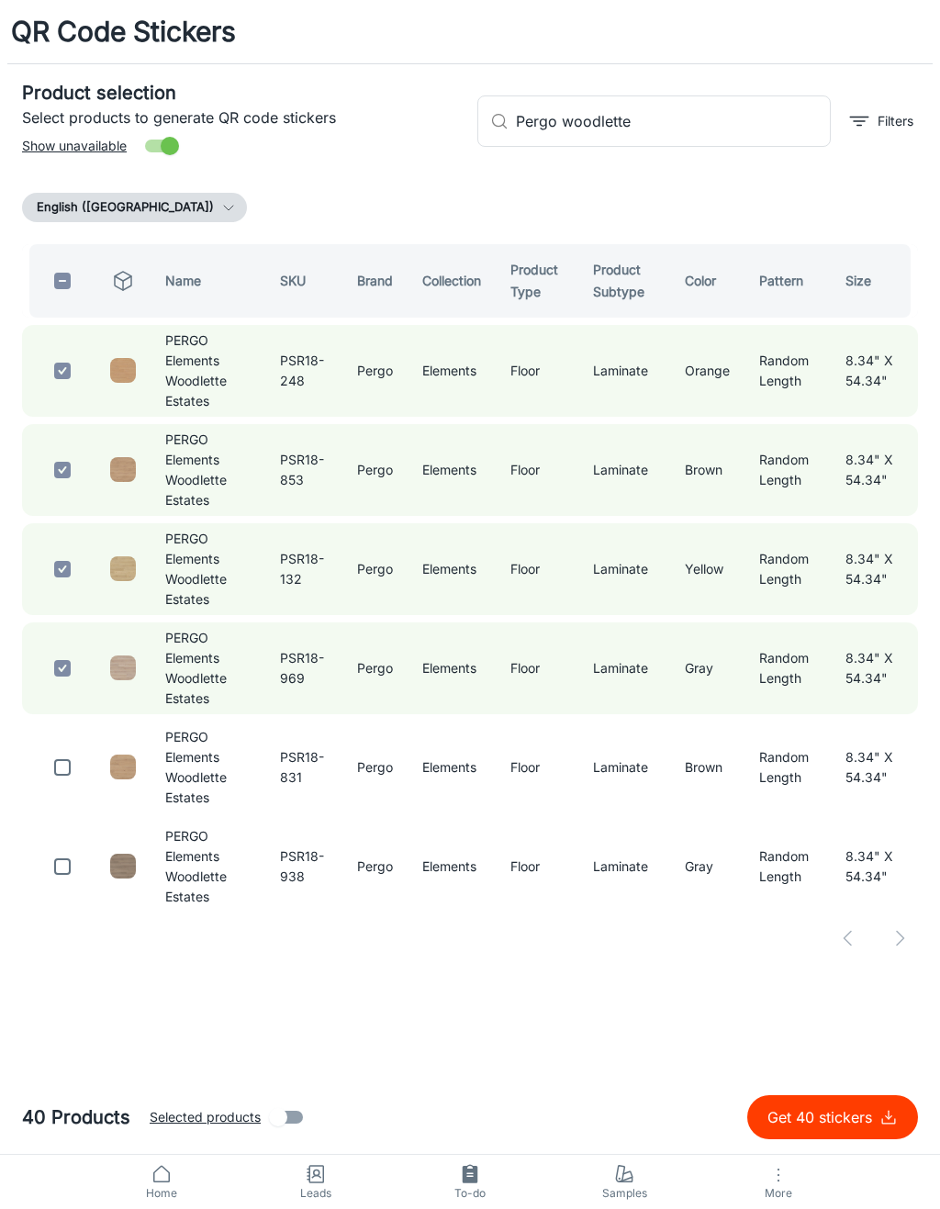
click at [74, 749] on input "checkbox" at bounding box center [62, 767] width 37 height 37
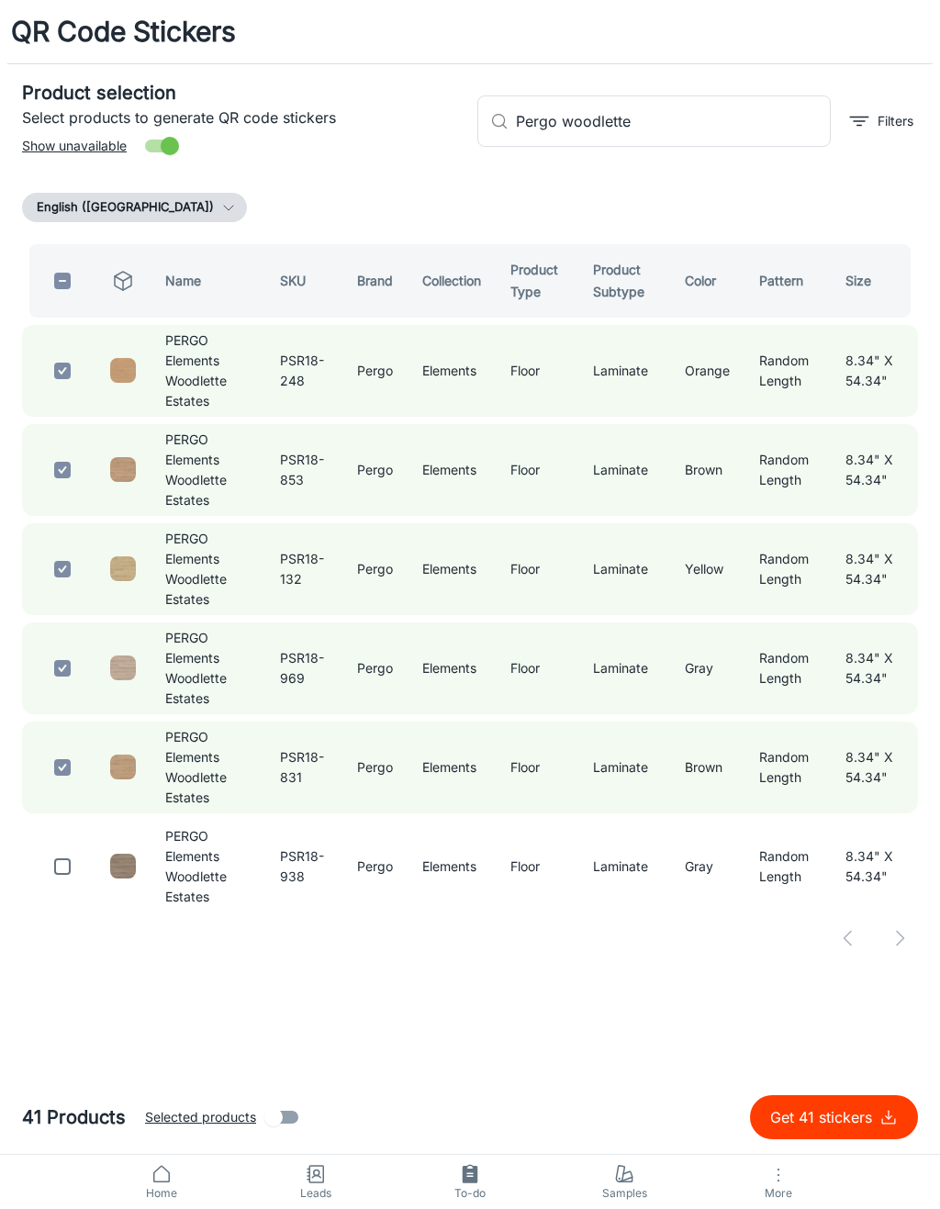
click at [680, 130] on input "Pergo woodlette" at bounding box center [673, 120] width 315 height 51
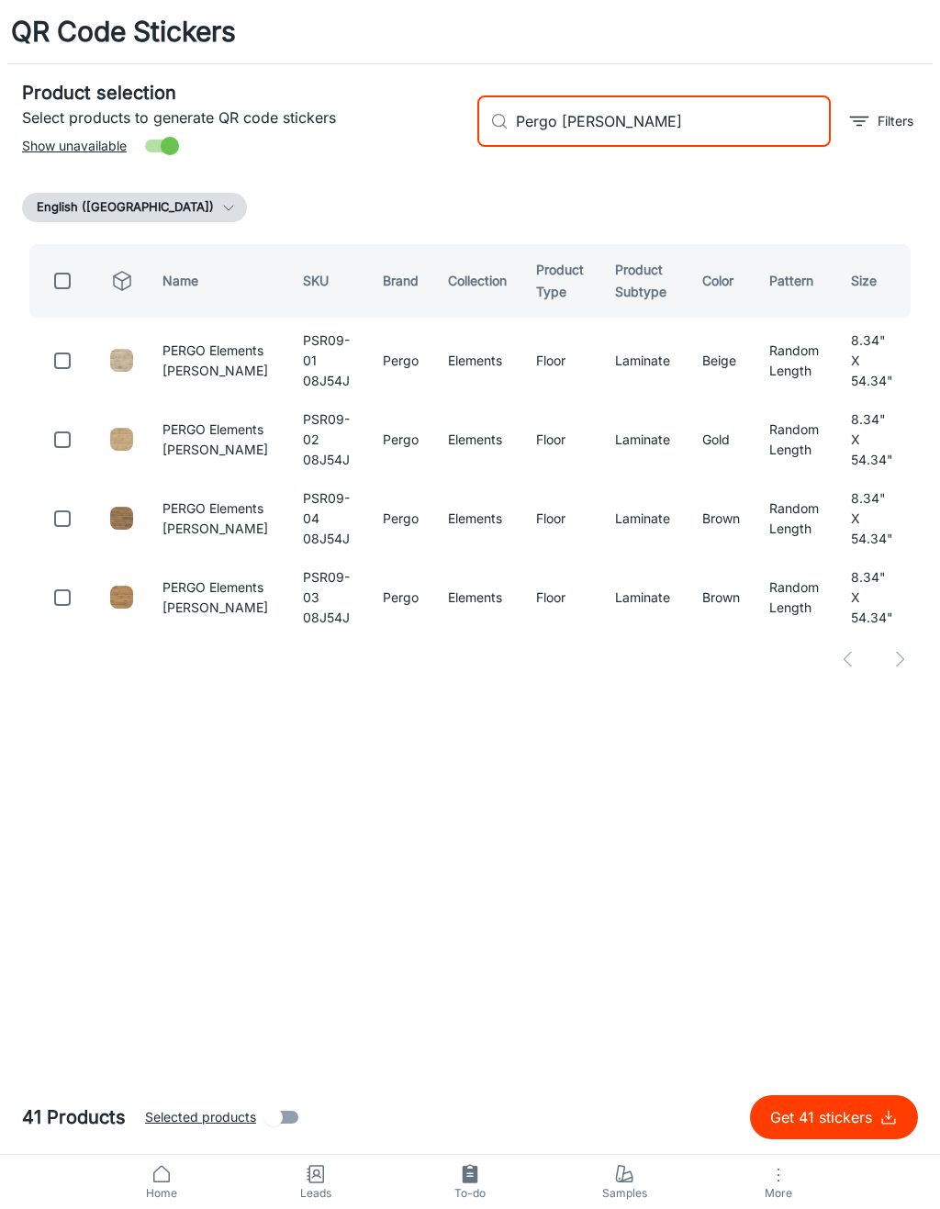
click at [68, 372] on input "checkbox" at bounding box center [62, 360] width 37 height 37
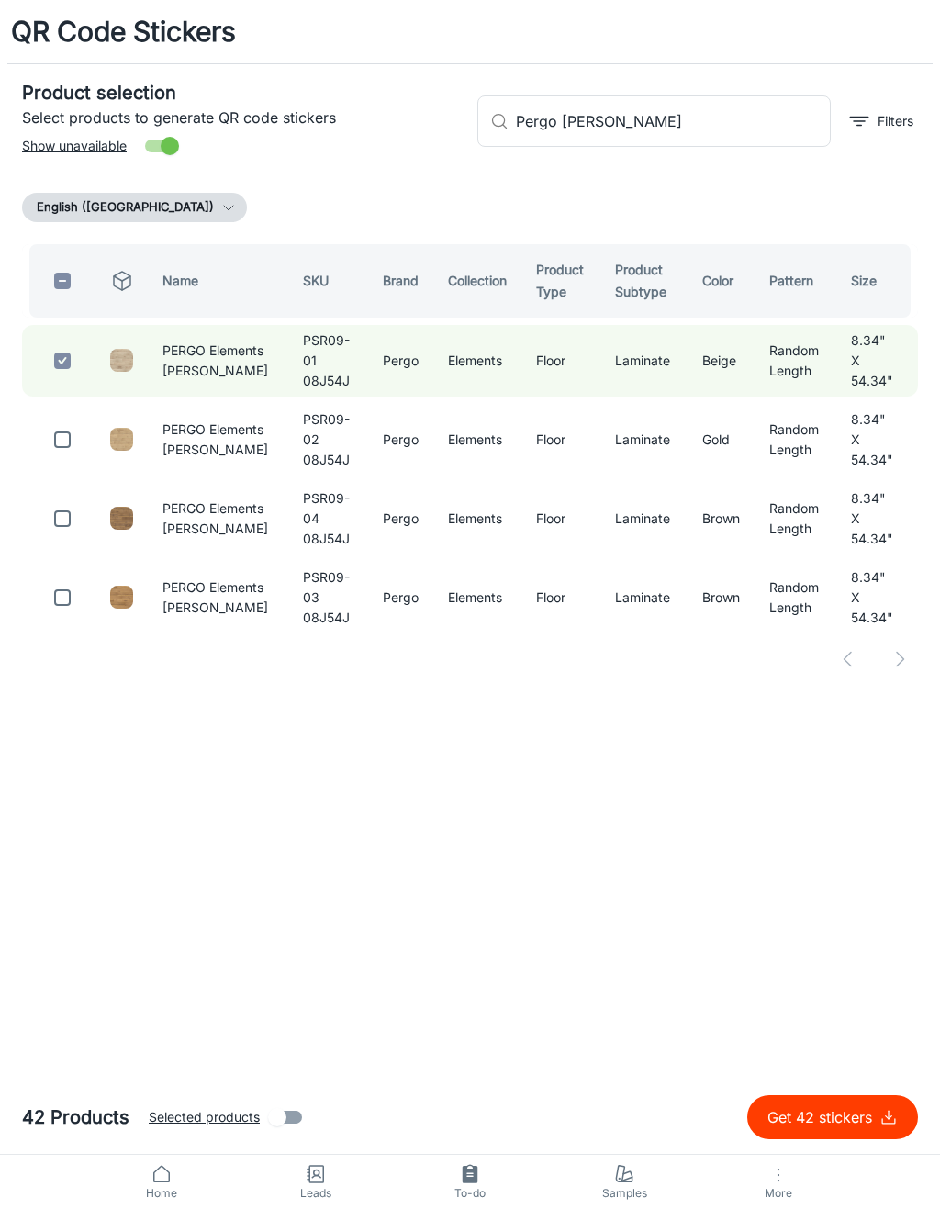
click at [693, 129] on input "Pergo [PERSON_NAME]" at bounding box center [673, 120] width 315 height 51
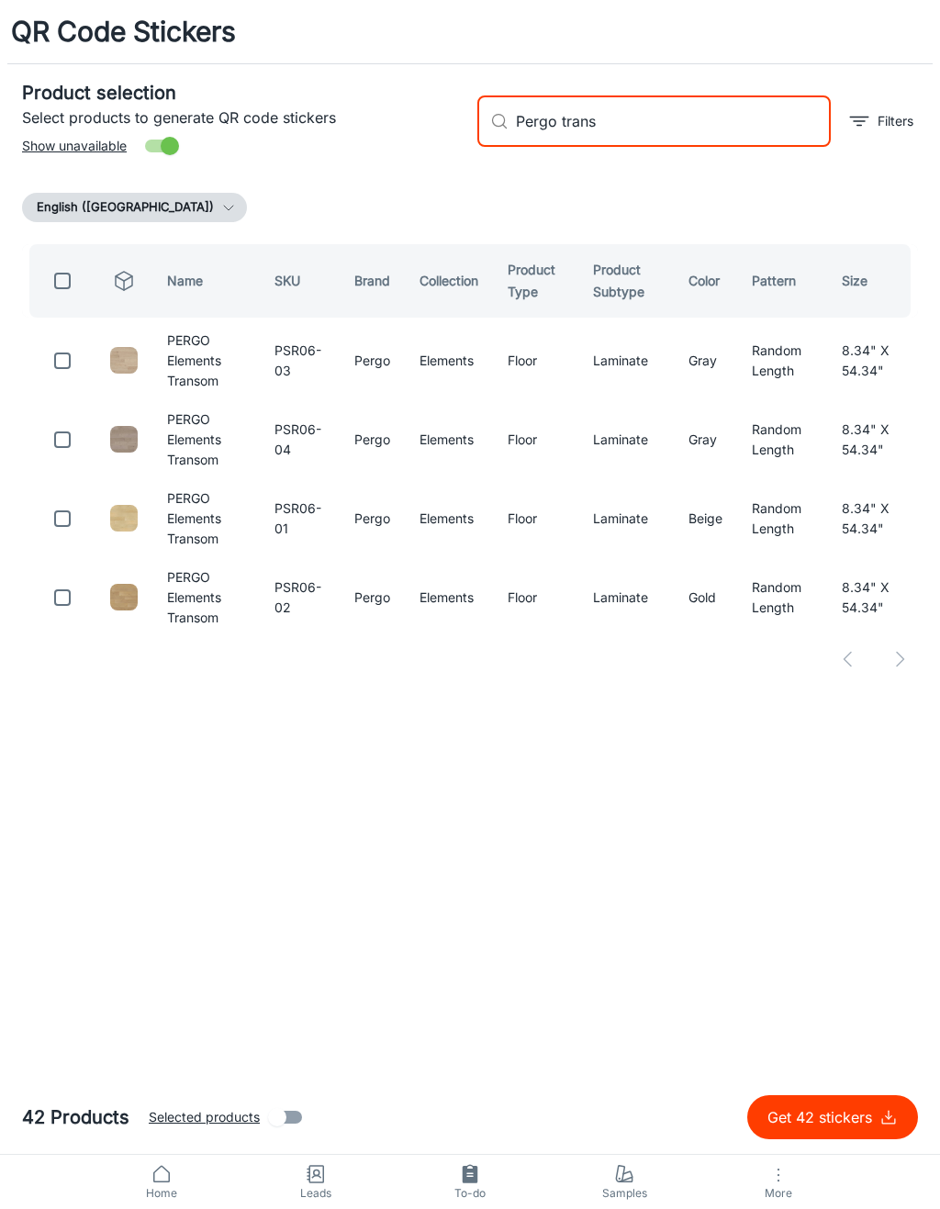
click at [77, 358] on input "checkbox" at bounding box center [62, 360] width 37 height 37
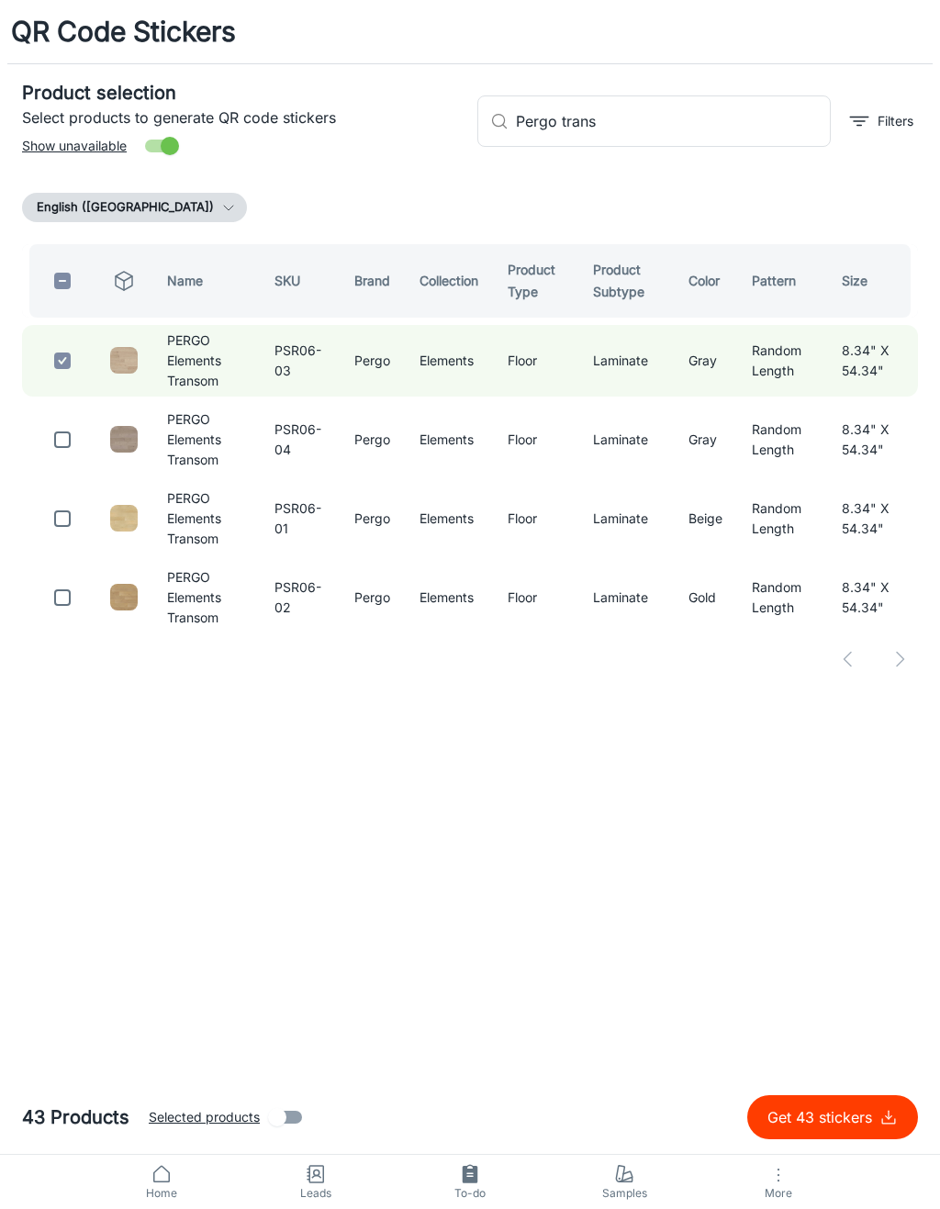
click at [688, 121] on input "Pergo trans" at bounding box center [673, 120] width 315 height 51
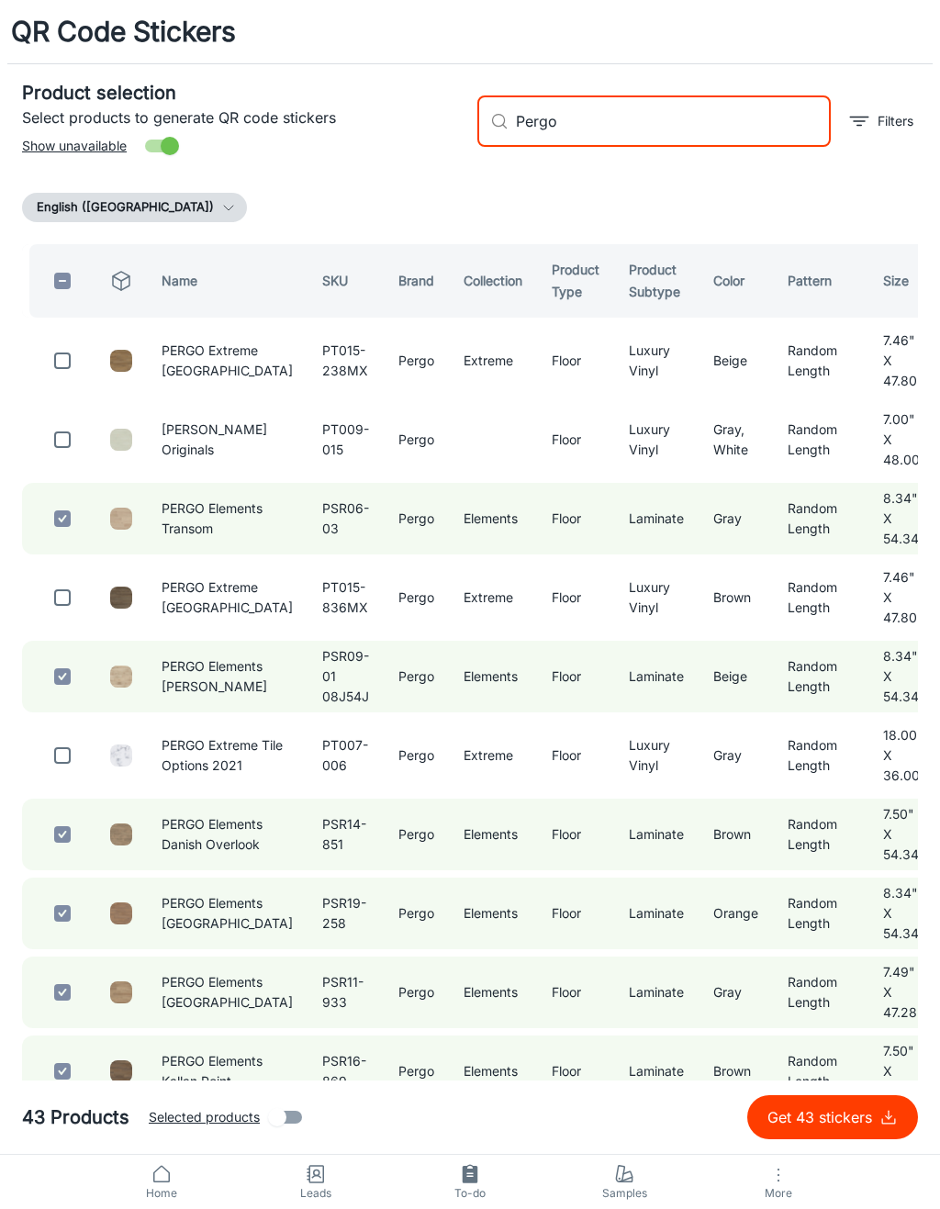
click at [857, 1118] on p "Get 43 stickers" at bounding box center [824, 1117] width 112 height 22
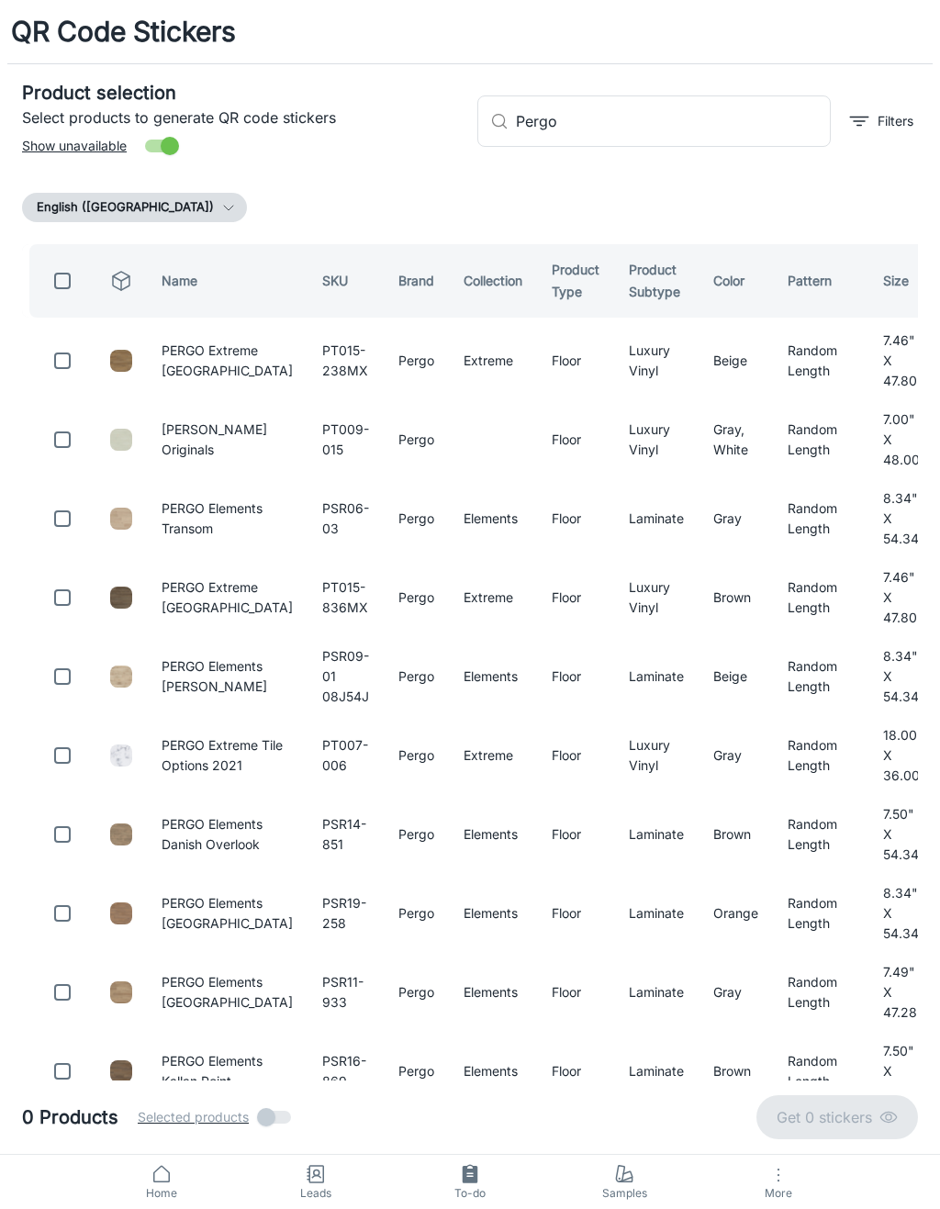
click at [716, 108] on input "Pergo" at bounding box center [673, 120] width 315 height 51
click at [757, 107] on input "Pergo" at bounding box center [673, 120] width 315 height 51
click at [764, 115] on input "Pergo" at bounding box center [673, 120] width 315 height 51
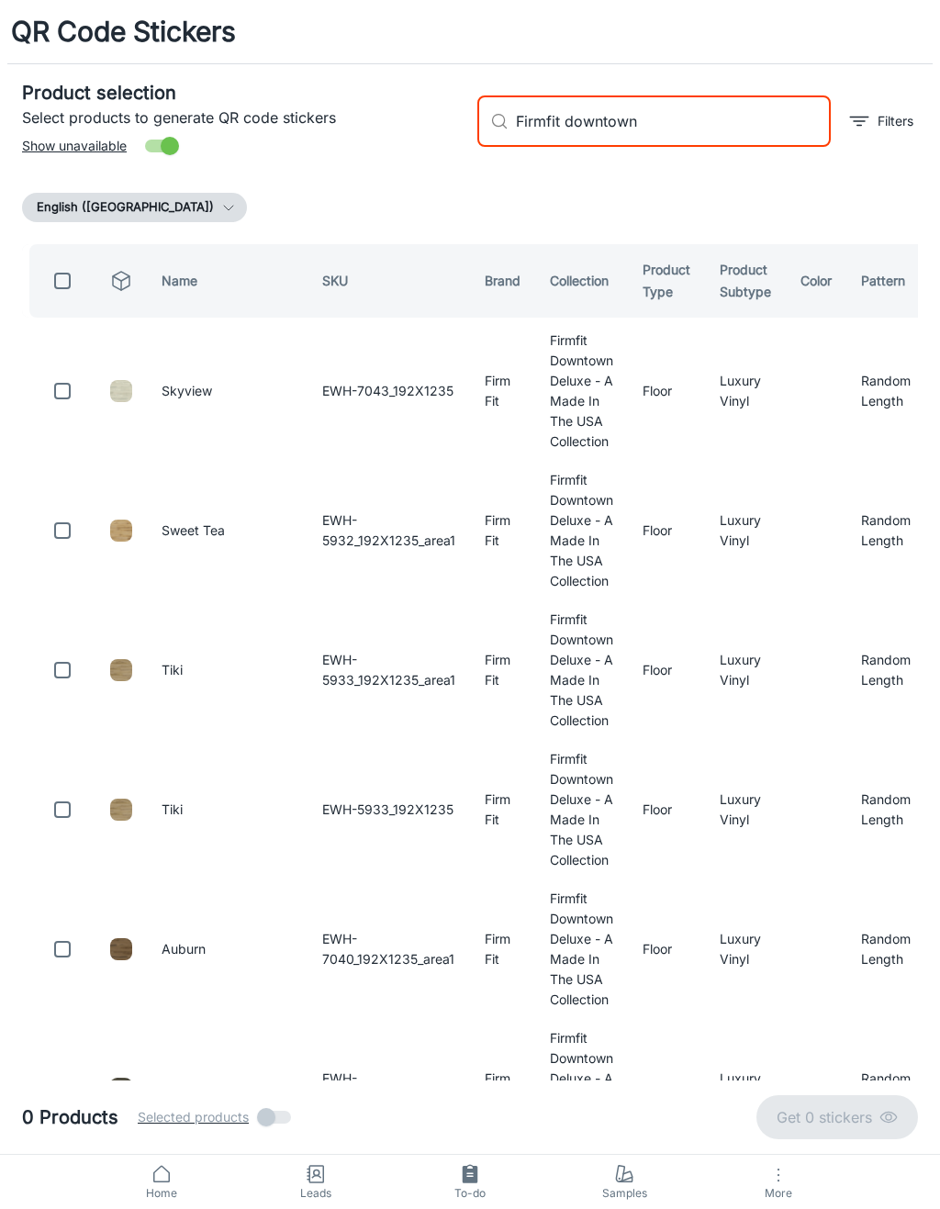
click at [385, 157] on div "Product selection Select products to generate QR code stickers Show unavailable" at bounding box center [234, 113] width 455 height 99
click at [421, 155] on div "Product selection Select products to generate QR code stickers Show unavailable" at bounding box center [234, 113] width 455 height 99
